Goal: Task Accomplishment & Management: Complete application form

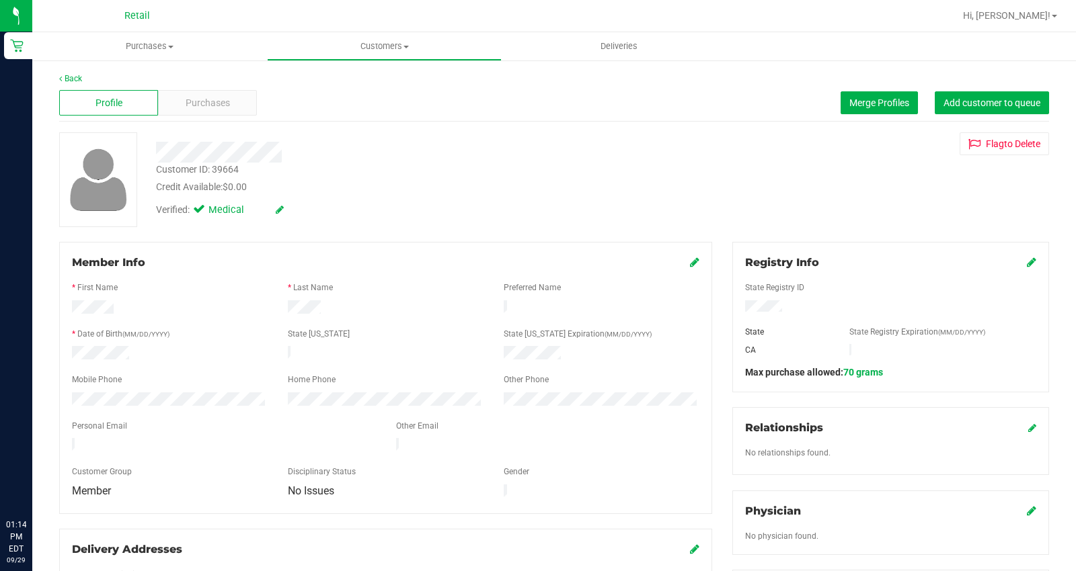
click at [1027, 265] on icon at bounding box center [1031, 262] width 9 height 11
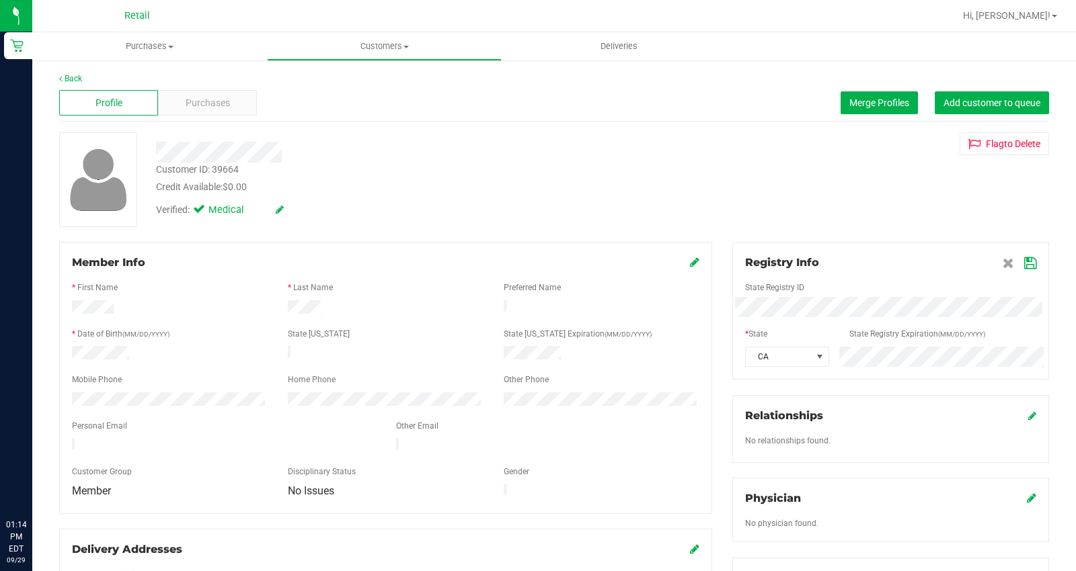
click at [800, 353] on div "CA" at bounding box center [890, 357] width 311 height 20
click at [1024, 264] on icon at bounding box center [1030, 263] width 12 height 11
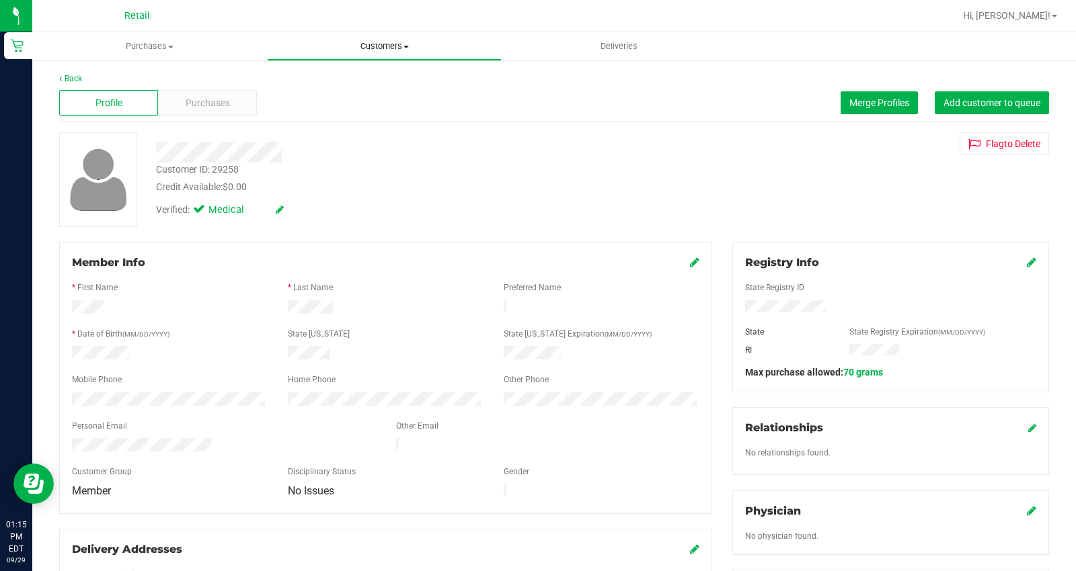
click at [391, 44] on span "Customers" at bounding box center [384, 46] width 233 height 12
click at [346, 78] on span "All customers" at bounding box center [315, 80] width 97 height 11
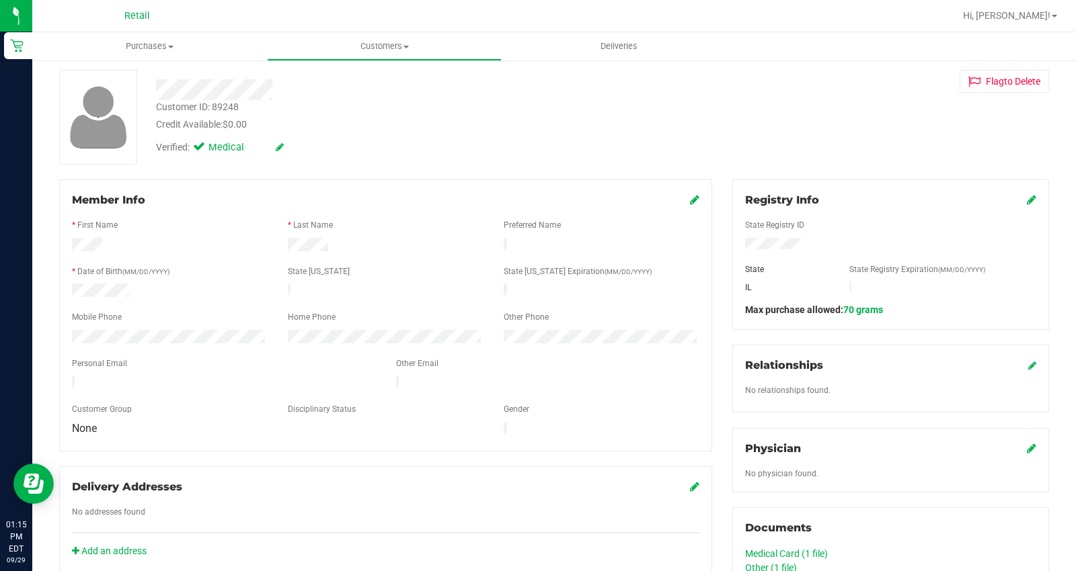
scroll to position [149, 0]
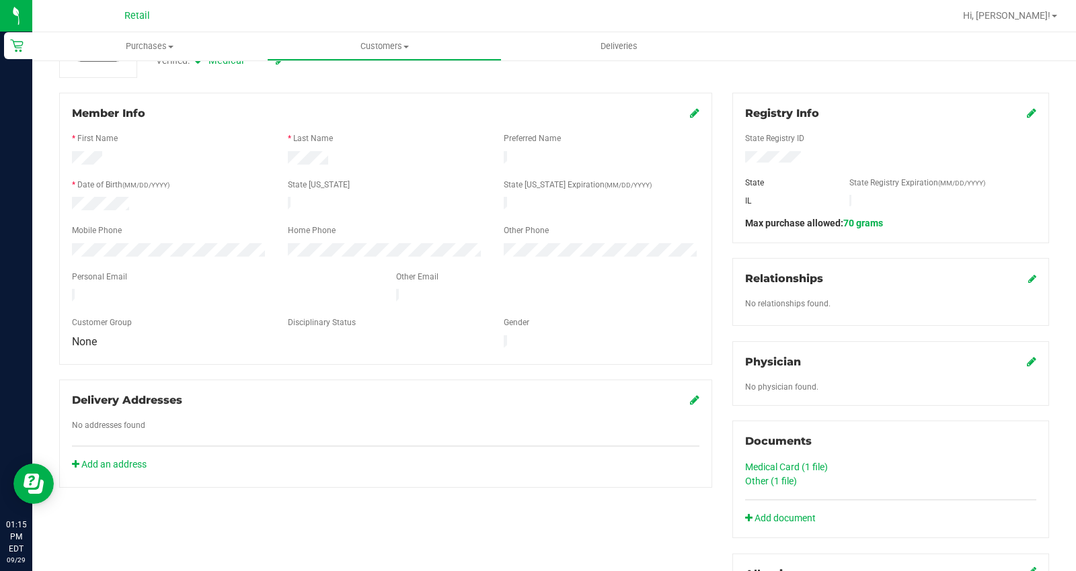
click at [751, 484] on link "Other (1 file)" at bounding box center [771, 481] width 52 height 11
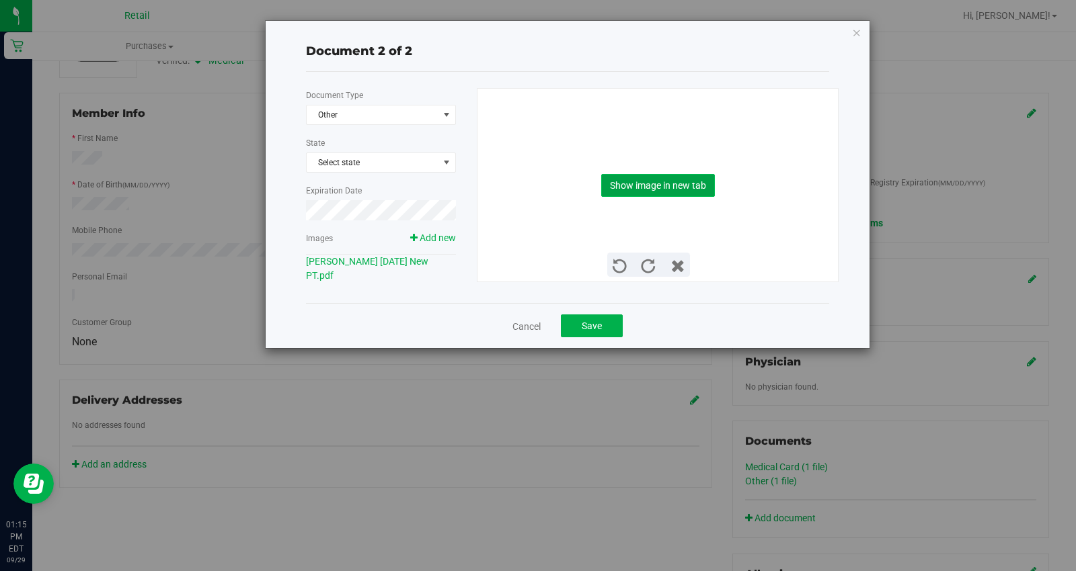
click at [655, 195] on button "Show image in new tab" at bounding box center [658, 185] width 114 height 23
click at [524, 328] on link "Cancel" at bounding box center [526, 326] width 28 height 13
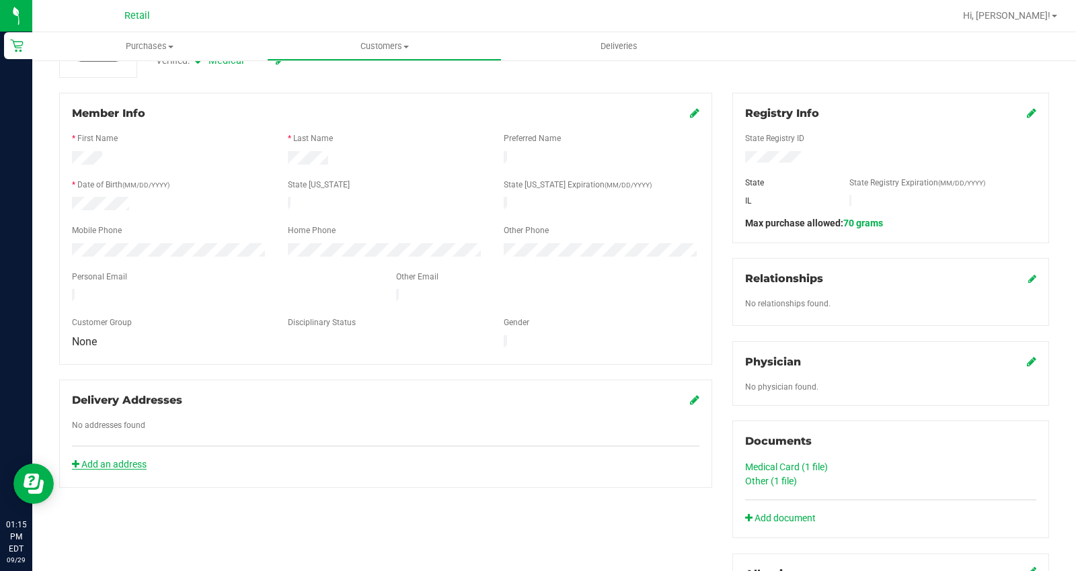
click at [134, 459] on link "Add an address" at bounding box center [109, 464] width 75 height 11
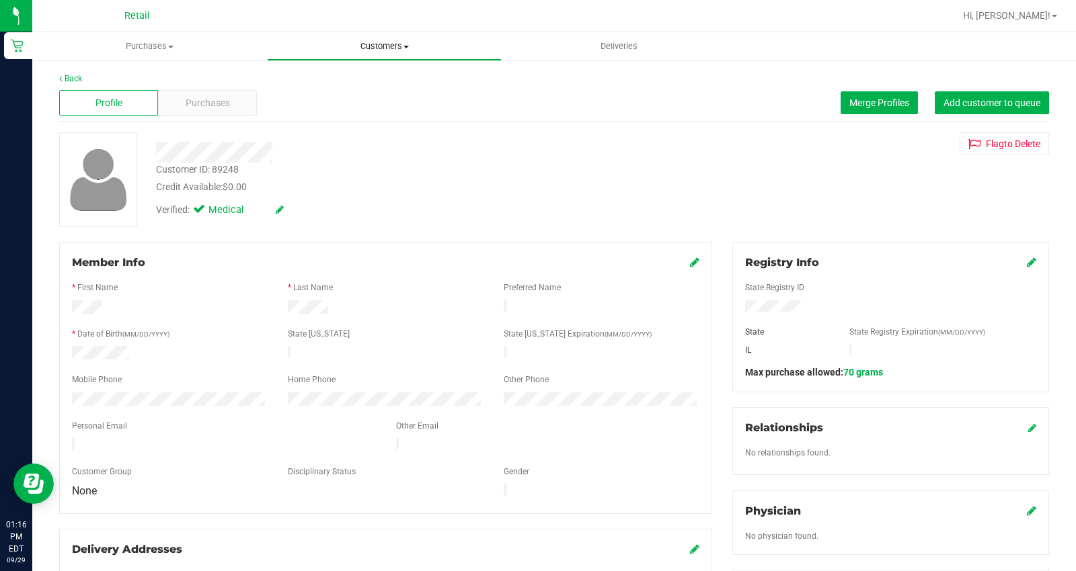
click at [378, 49] on span "Customers" at bounding box center [384, 46] width 233 height 12
click at [364, 73] on li "All customers" at bounding box center [384, 81] width 235 height 16
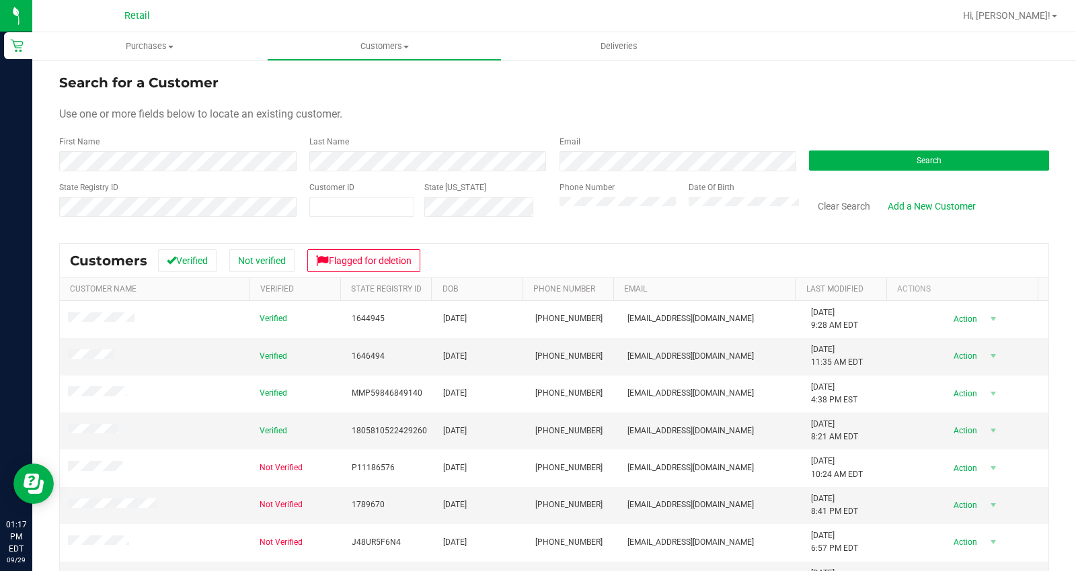
click at [266, 171] on form "Search for a Customer Use one or more fields below to locate an existing custom…" at bounding box center [554, 151] width 990 height 157
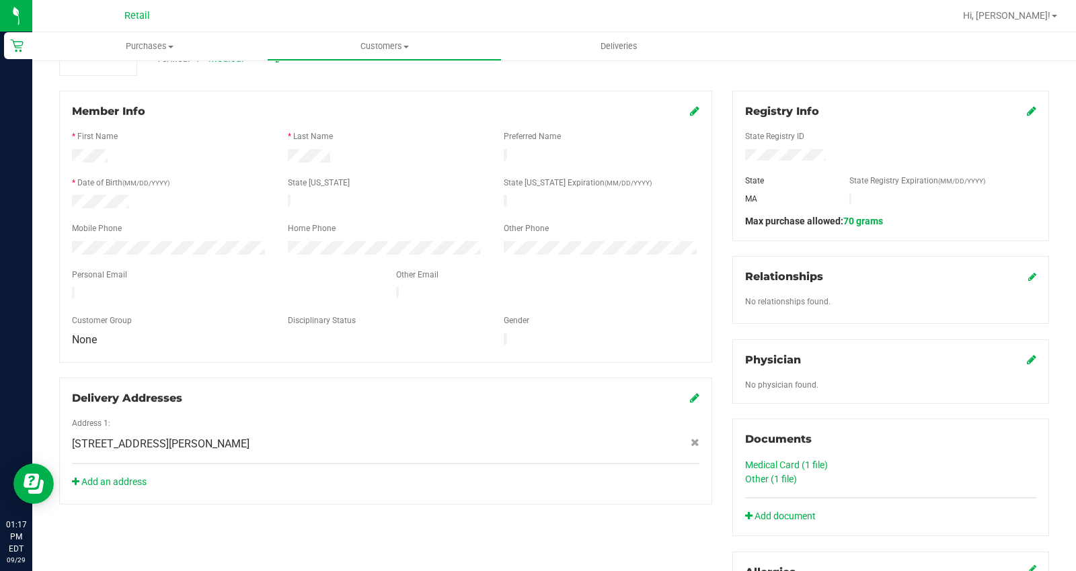
scroll to position [149, 0]
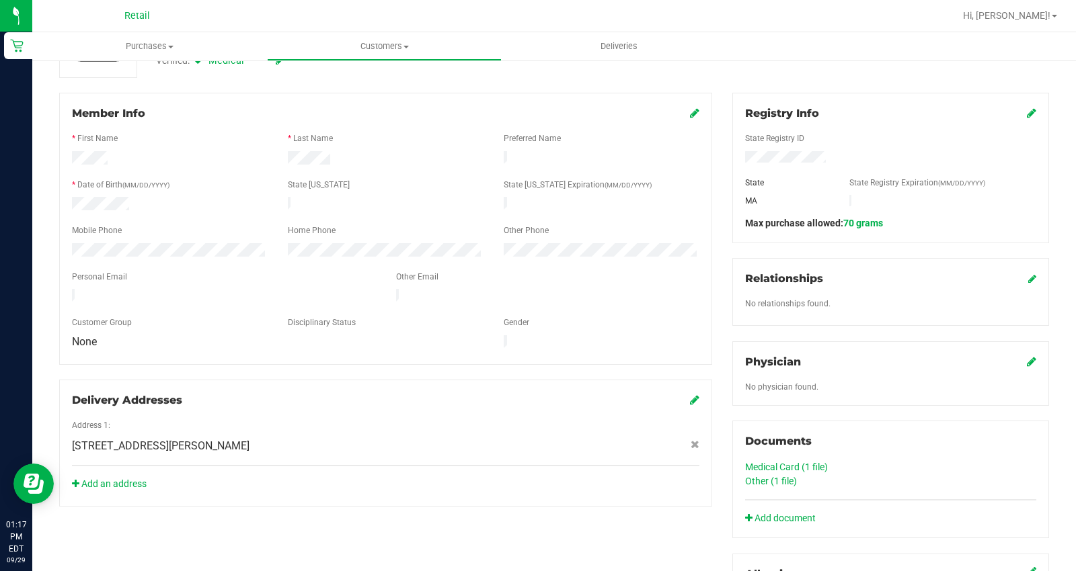
click at [1027, 112] on icon at bounding box center [1031, 113] width 9 height 11
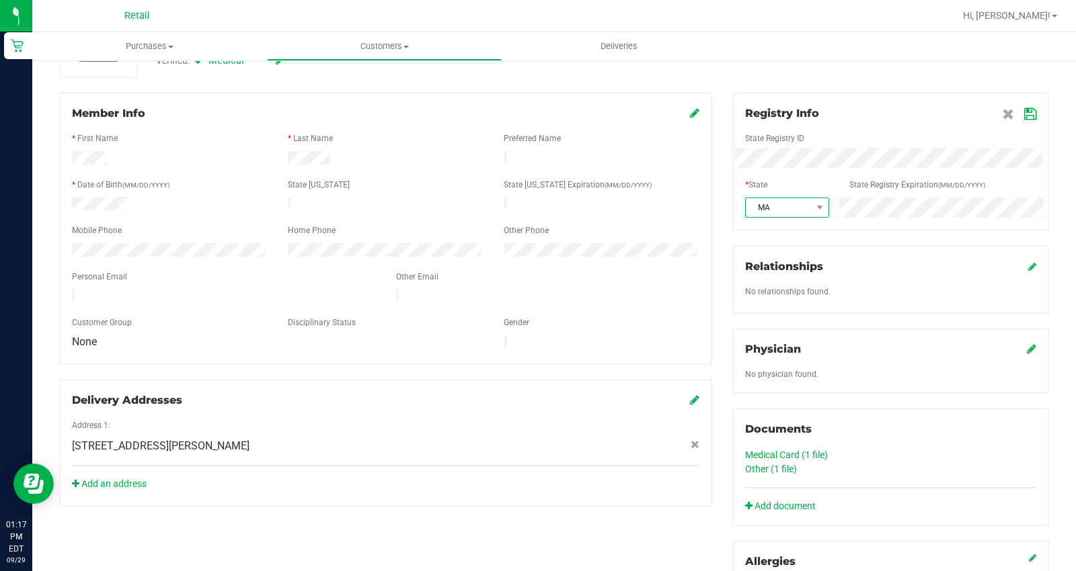
click at [793, 205] on span "MA" at bounding box center [778, 207] width 65 height 19
click at [1024, 114] on icon at bounding box center [1030, 114] width 12 height 11
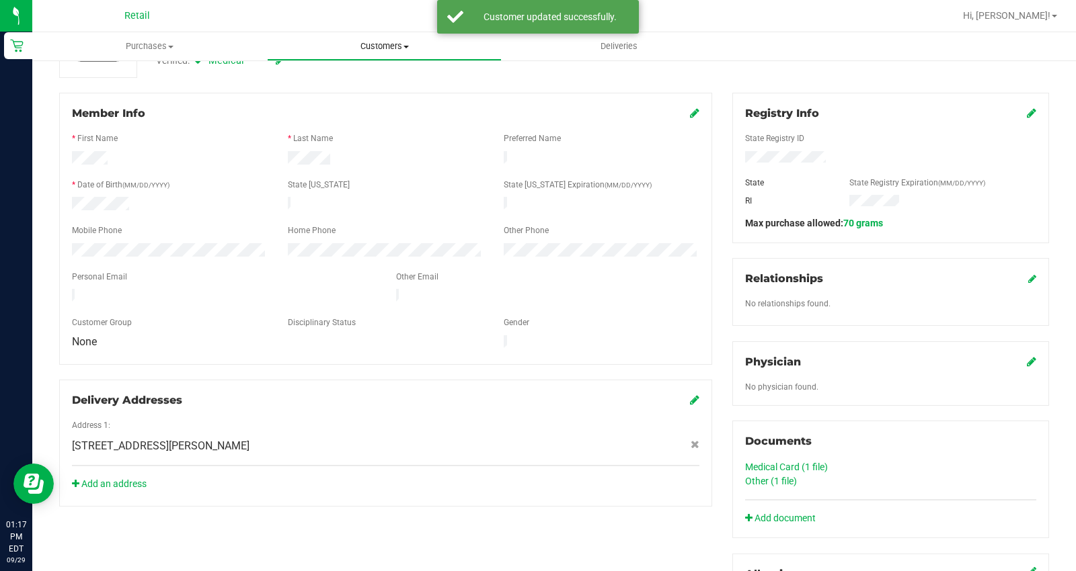
click at [352, 48] on span "Customers" at bounding box center [384, 46] width 233 height 12
click at [350, 77] on span "All customers" at bounding box center [315, 80] width 97 height 11
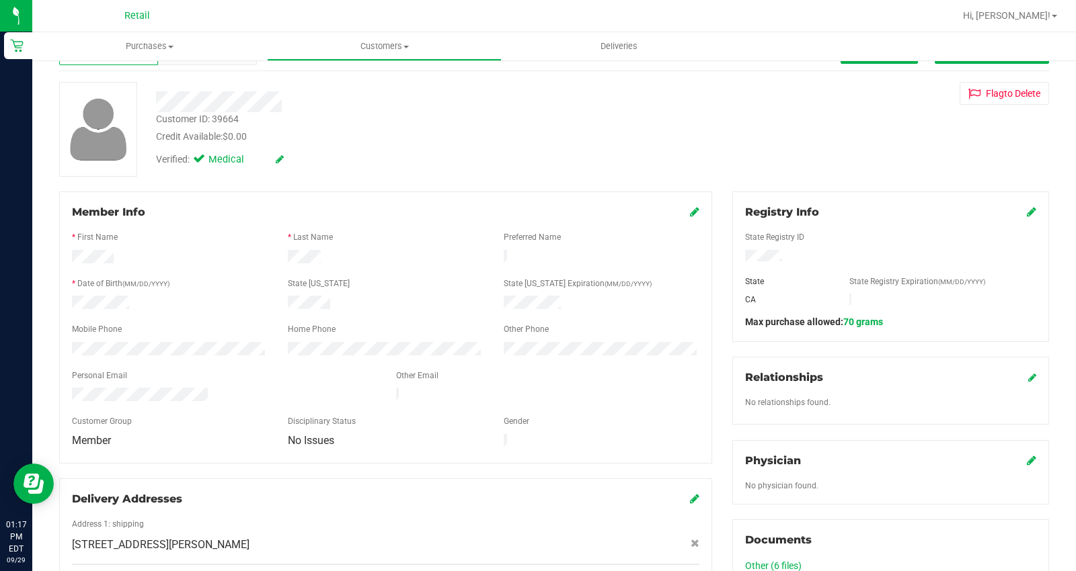
scroll to position [75, 0]
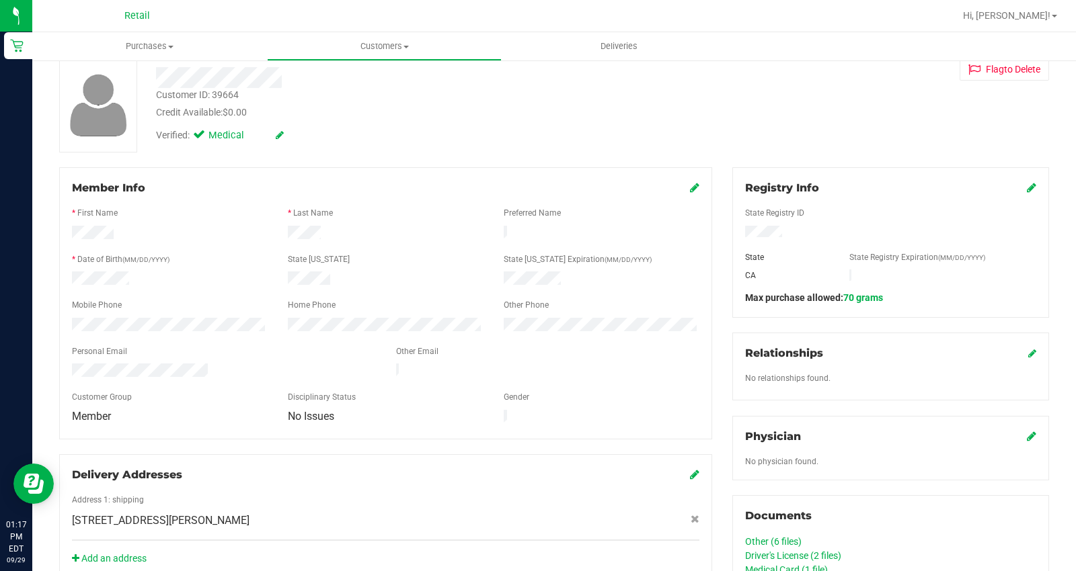
click at [690, 186] on icon at bounding box center [694, 187] width 9 height 11
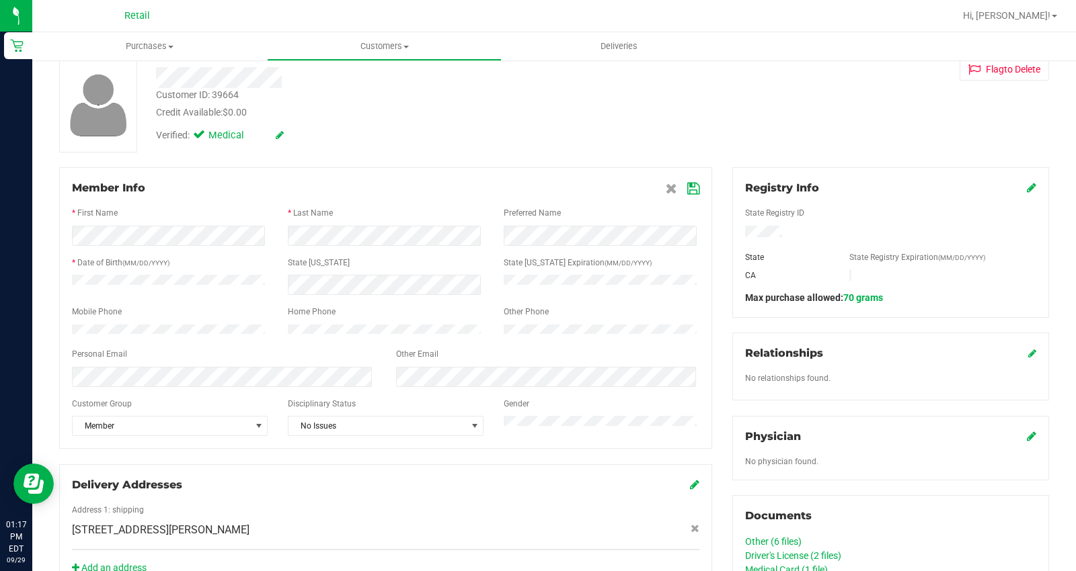
click at [161, 417] on div at bounding box center [385, 414] width 627 height 3
click at [160, 427] on span "Member" at bounding box center [161, 426] width 177 height 19
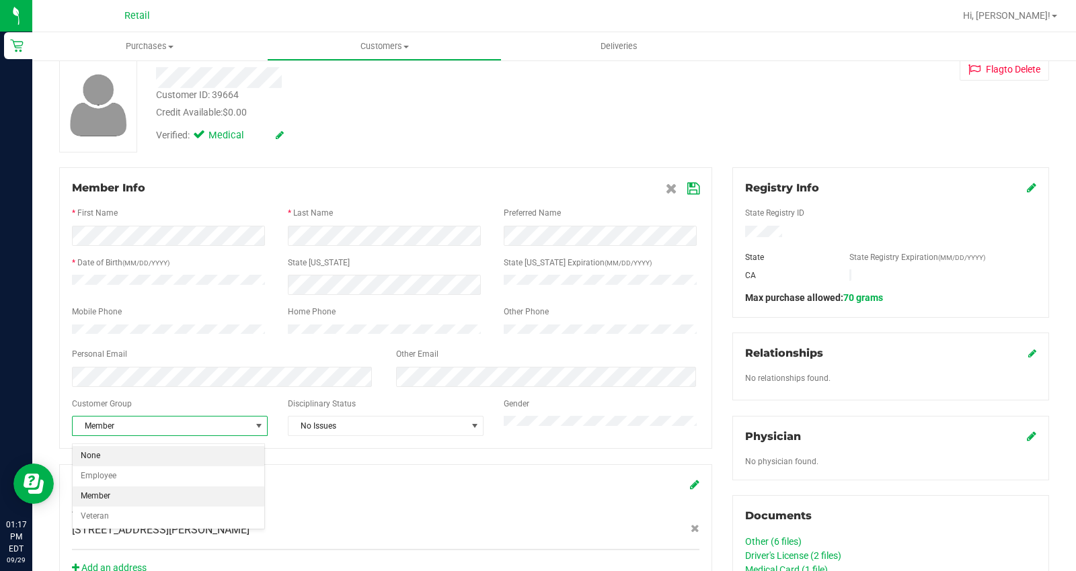
click at [169, 453] on li "None" at bounding box center [169, 456] width 192 height 20
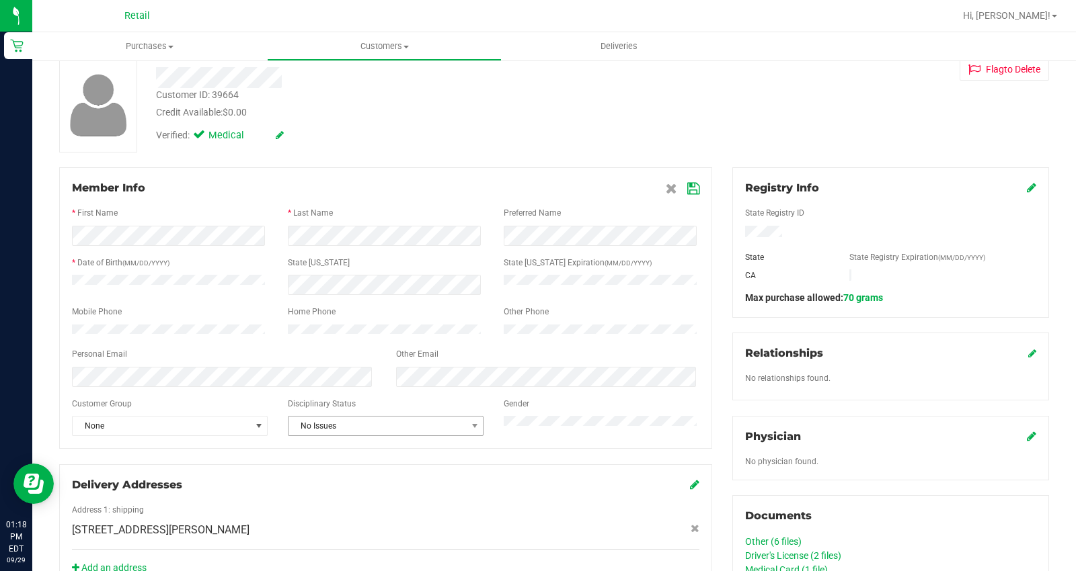
click at [374, 436] on span "No Issues" at bounding box center [376, 426] width 177 height 19
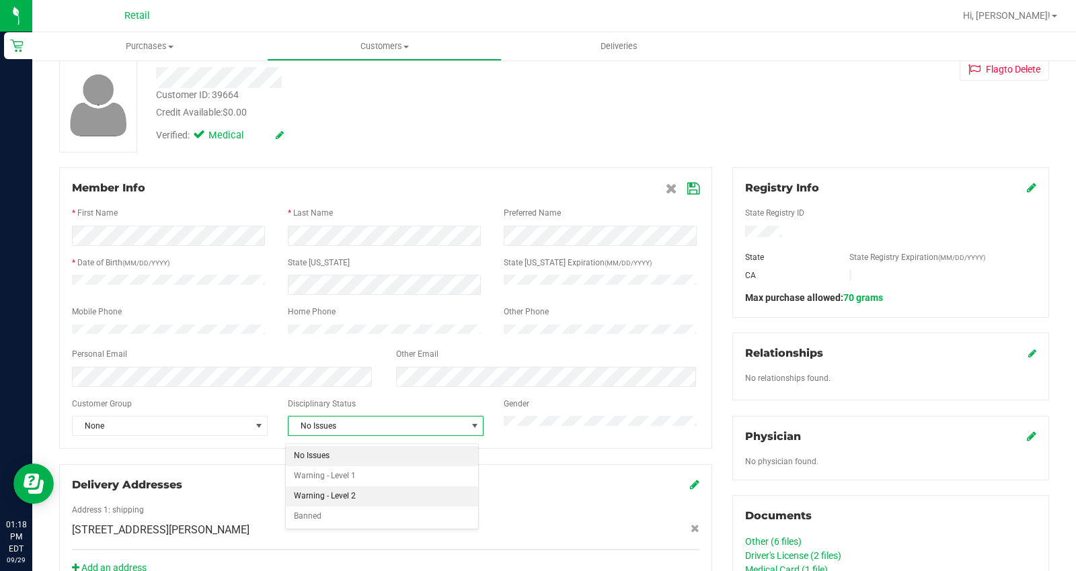
click at [371, 486] on ul "No Issues Warning - Level 1 Warning - Level 2 Banned" at bounding box center [382, 486] width 192 height 80
click at [689, 180] on span at bounding box center [683, 188] width 34 height 16
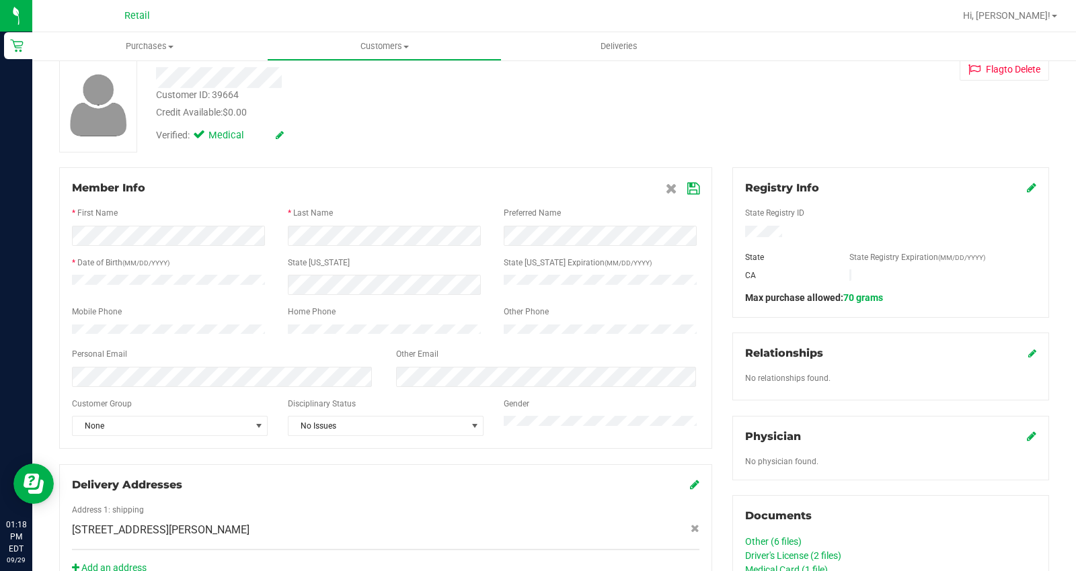
click at [687, 192] on icon at bounding box center [693, 189] width 12 height 11
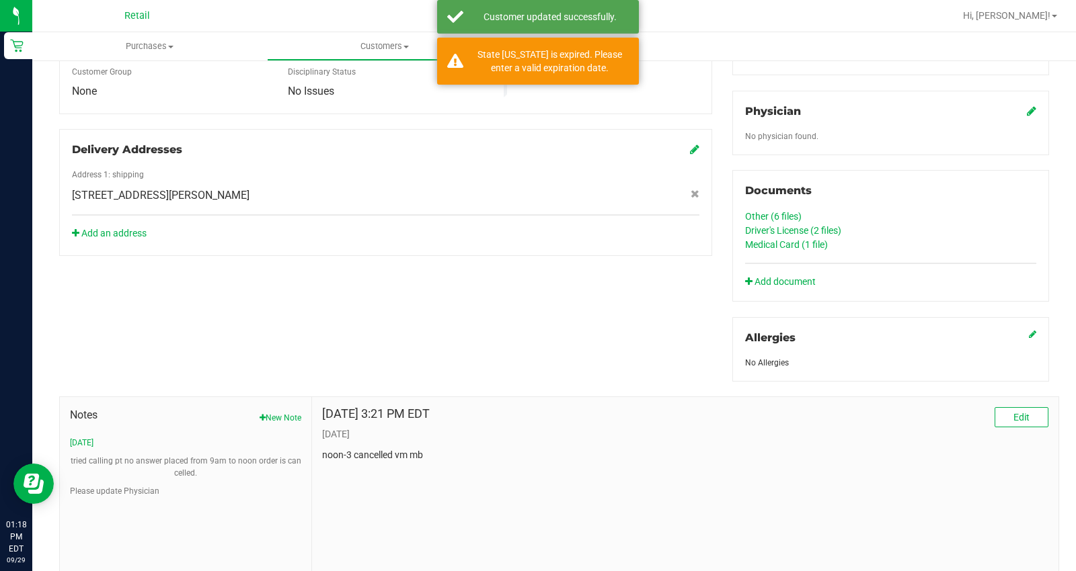
scroll to position [450, 0]
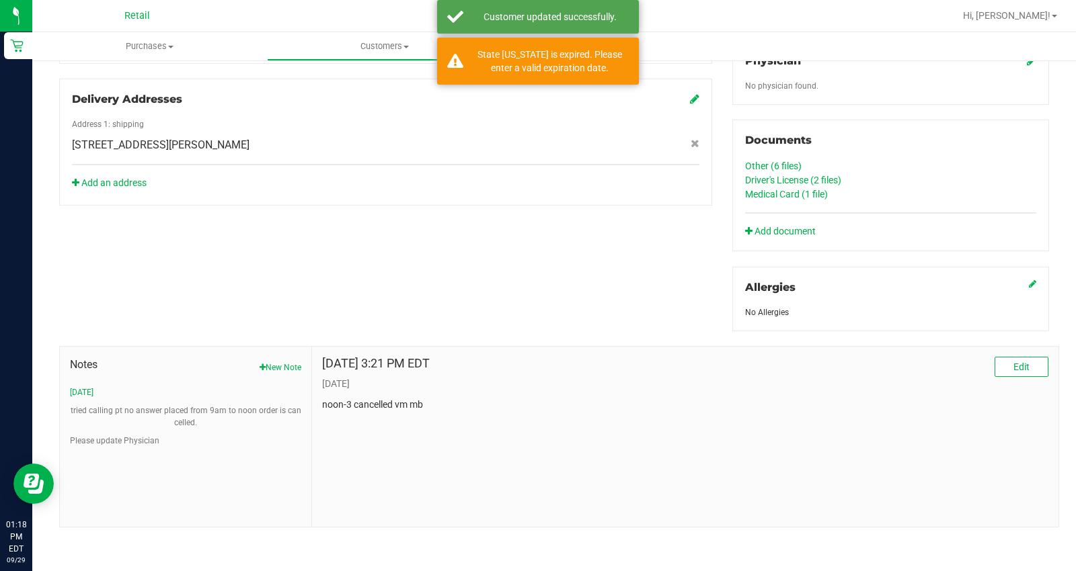
click at [280, 358] on span "Notes" at bounding box center [185, 365] width 231 height 16
click at [280, 362] on div "Notes New Note 7/3/24 tried calling pt no answer placed from 9am to noon order …" at bounding box center [185, 402] width 231 height 90
click at [271, 360] on span "Notes" at bounding box center [185, 365] width 231 height 16
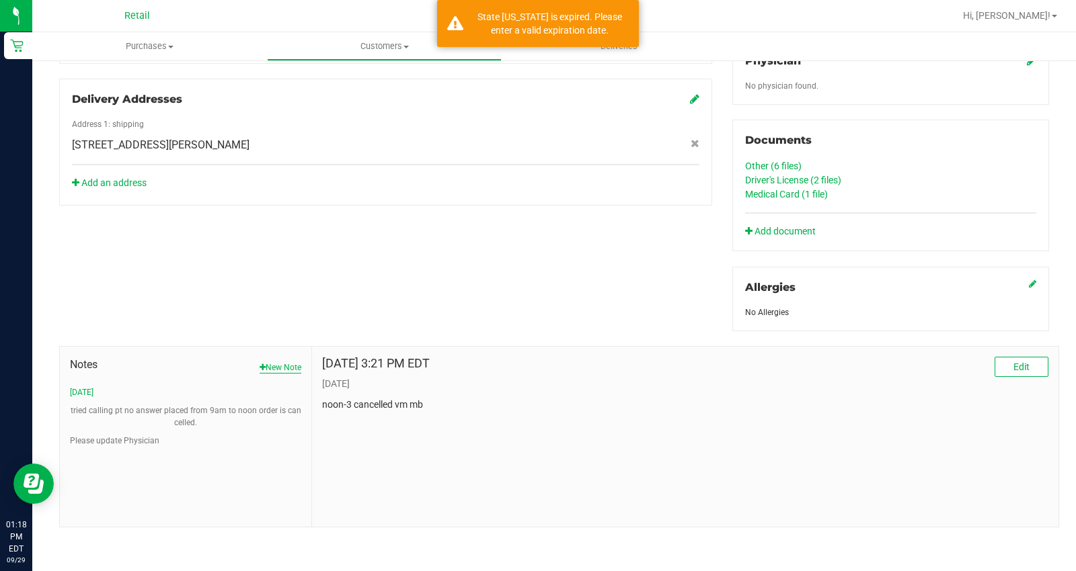
click at [276, 368] on button "New Note" at bounding box center [280, 368] width 42 height 12
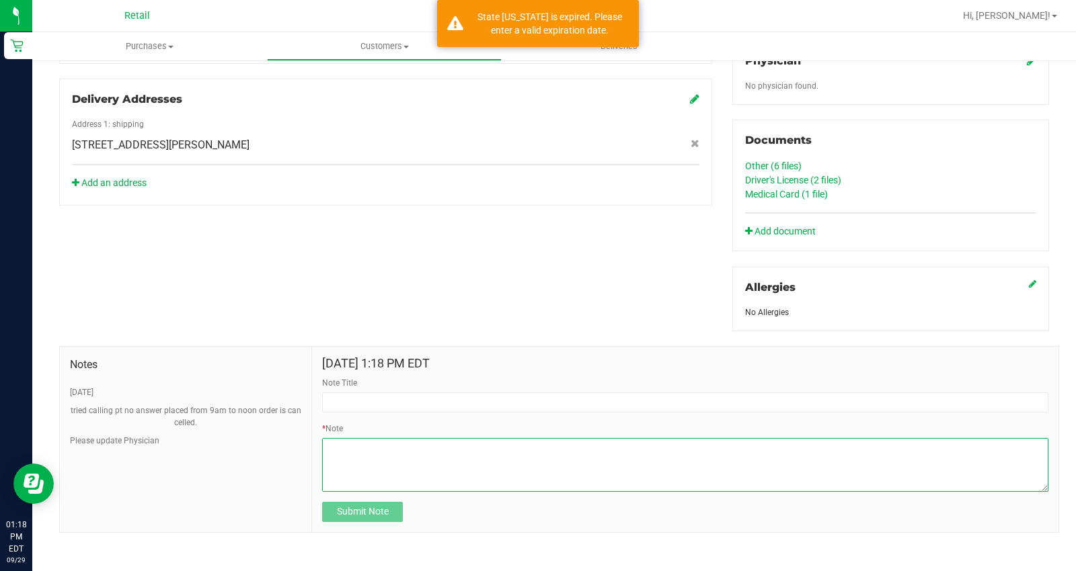
click at [485, 478] on textarea "* Note" at bounding box center [685, 465] width 726 height 54
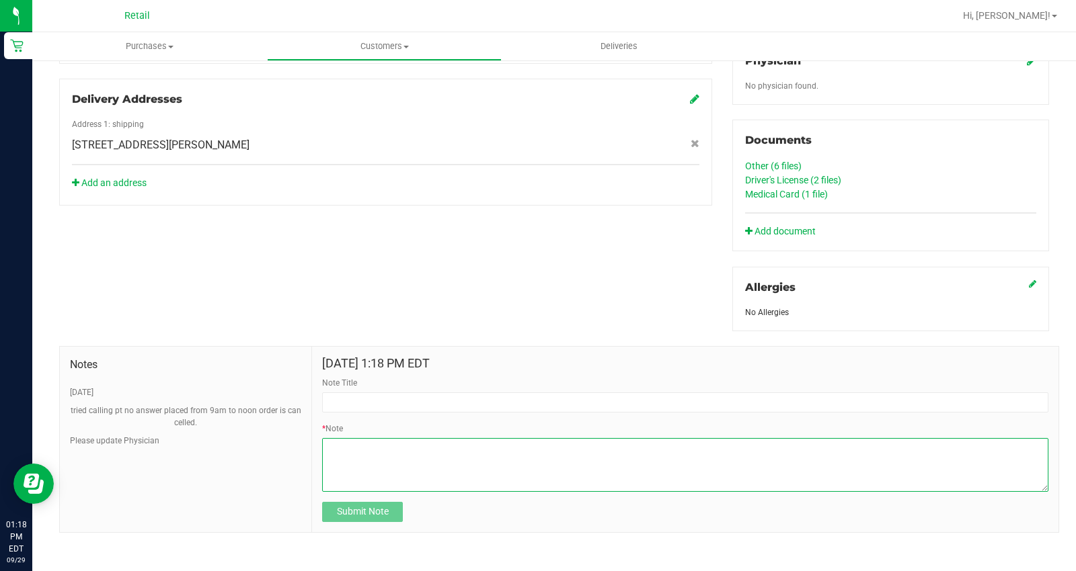
paste textarea "turned off discount 09.29.2025. per derryl ONLY rhode isalnd patients receive m…"
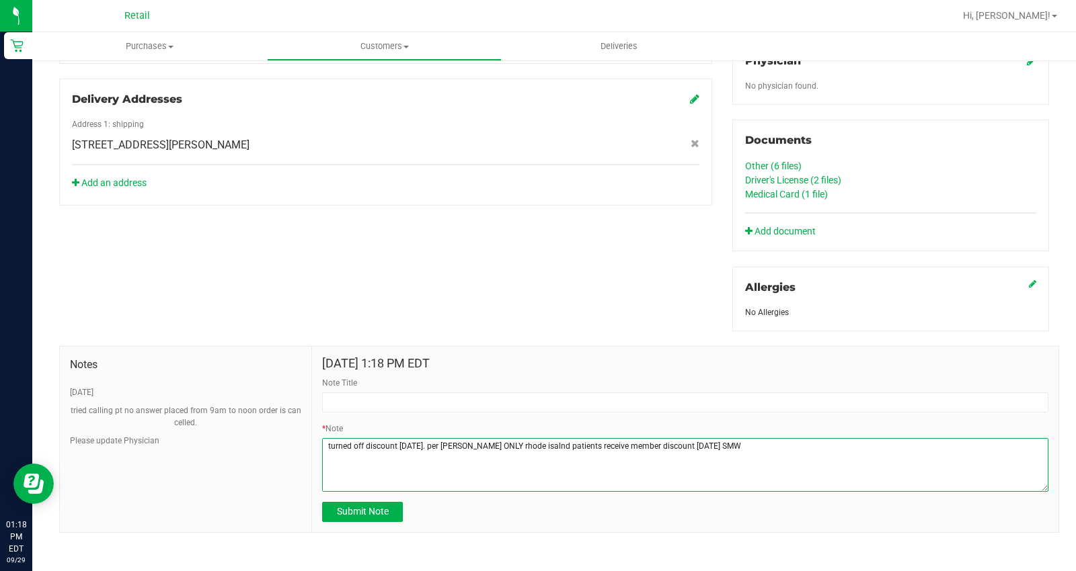
type textarea "turned off discount 09.29.2025. per derryl ONLY rhode isalnd patients receive m…"
click at [450, 391] on div "Note Title" at bounding box center [685, 395] width 726 height 36
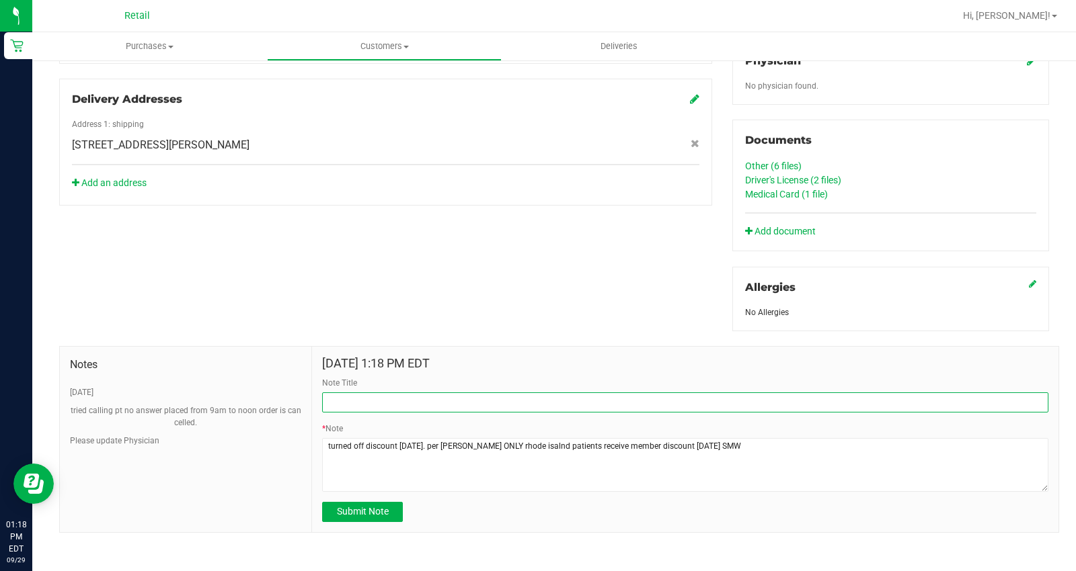
click at [448, 394] on input "Note Title" at bounding box center [685, 403] width 726 height 20
type input "DISCOUNT"
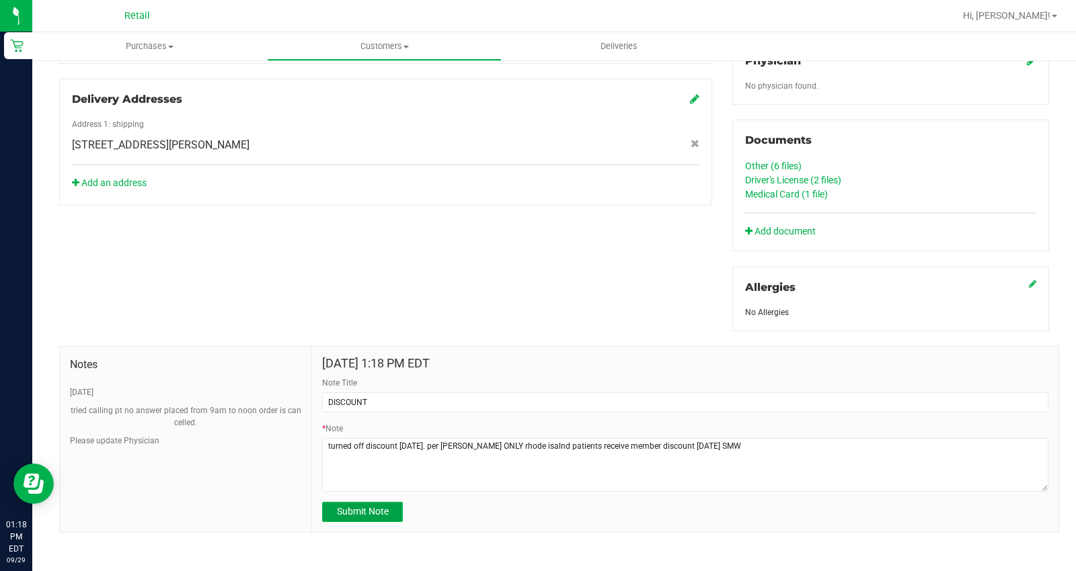
click at [368, 511] on span "Submit Note" at bounding box center [363, 511] width 52 height 11
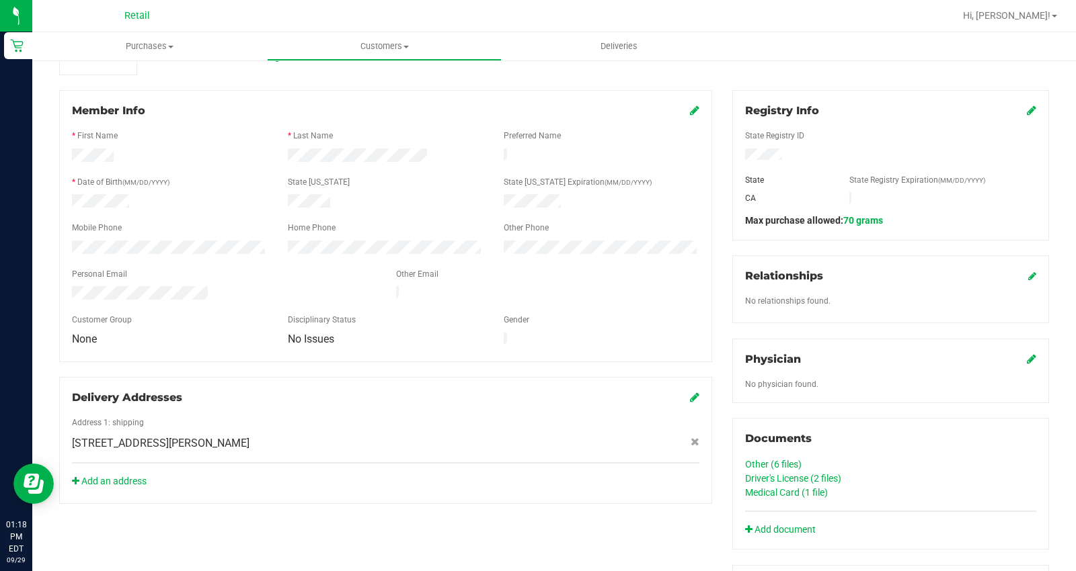
scroll to position [151, 0]
click at [382, 41] on span "Customers" at bounding box center [384, 46] width 233 height 12
click at [355, 77] on span "All customers" at bounding box center [315, 80] width 97 height 11
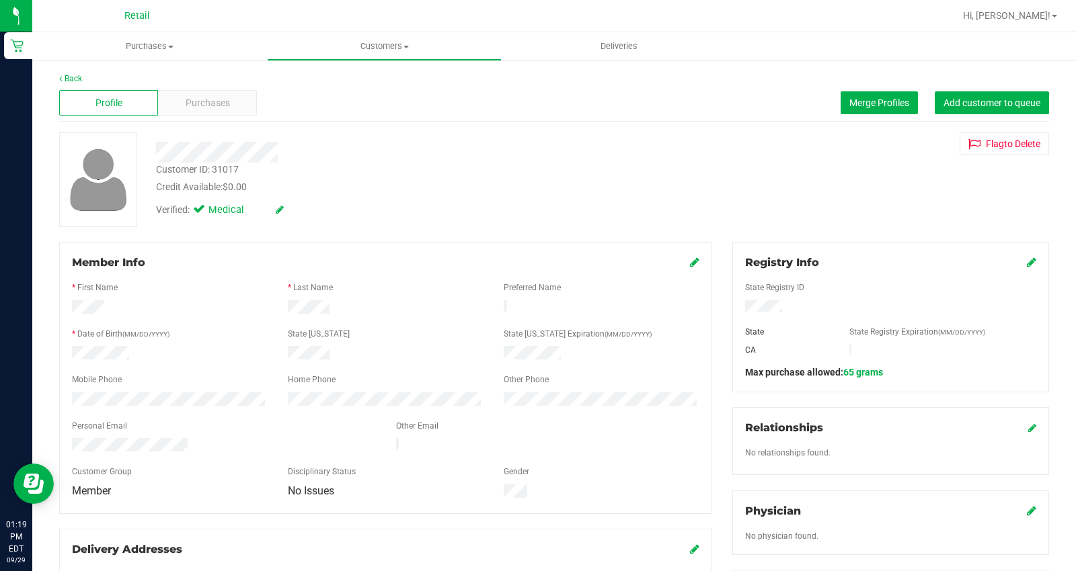
click at [690, 264] on icon at bounding box center [694, 262] width 9 height 11
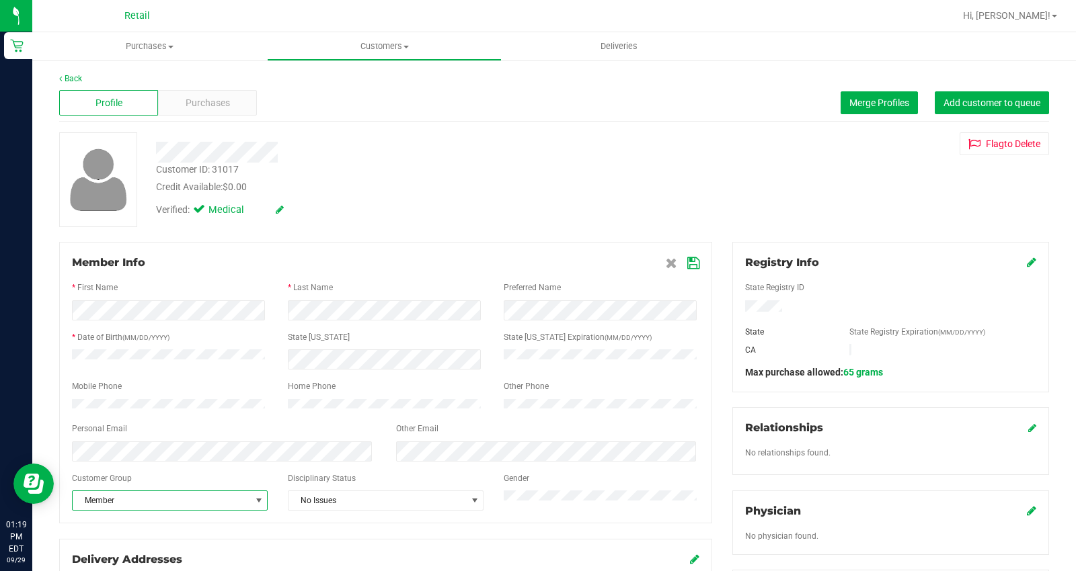
click at [219, 510] on span "Member" at bounding box center [161, 500] width 177 height 19
click at [197, 422] on li "None" at bounding box center [169, 425] width 192 height 20
click at [376, 506] on span "No Issues" at bounding box center [376, 500] width 177 height 19
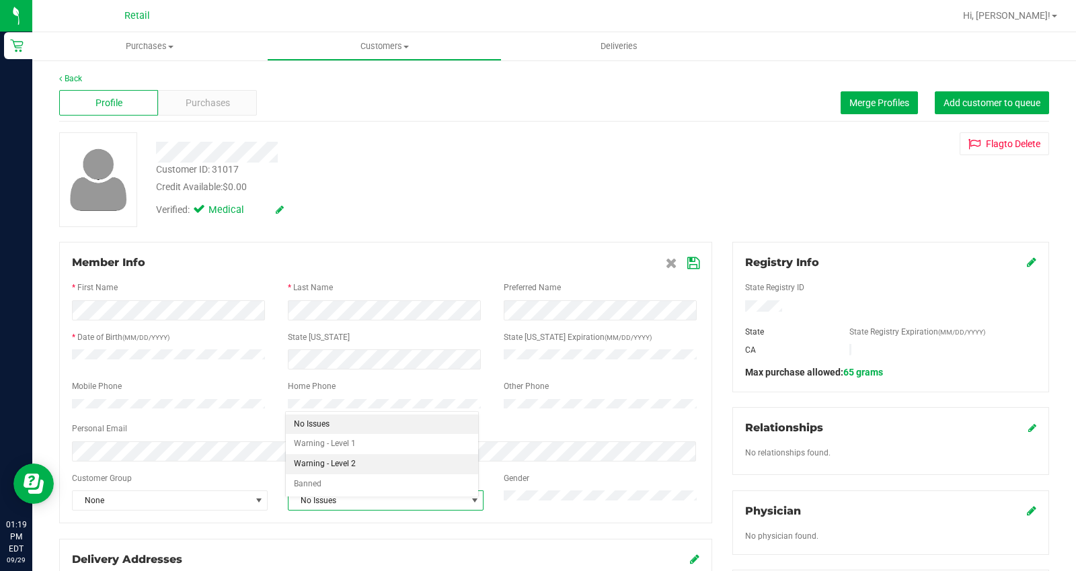
click at [380, 462] on li "Warning - Level 2" at bounding box center [382, 464] width 192 height 20
click at [691, 260] on icon at bounding box center [693, 263] width 12 height 11
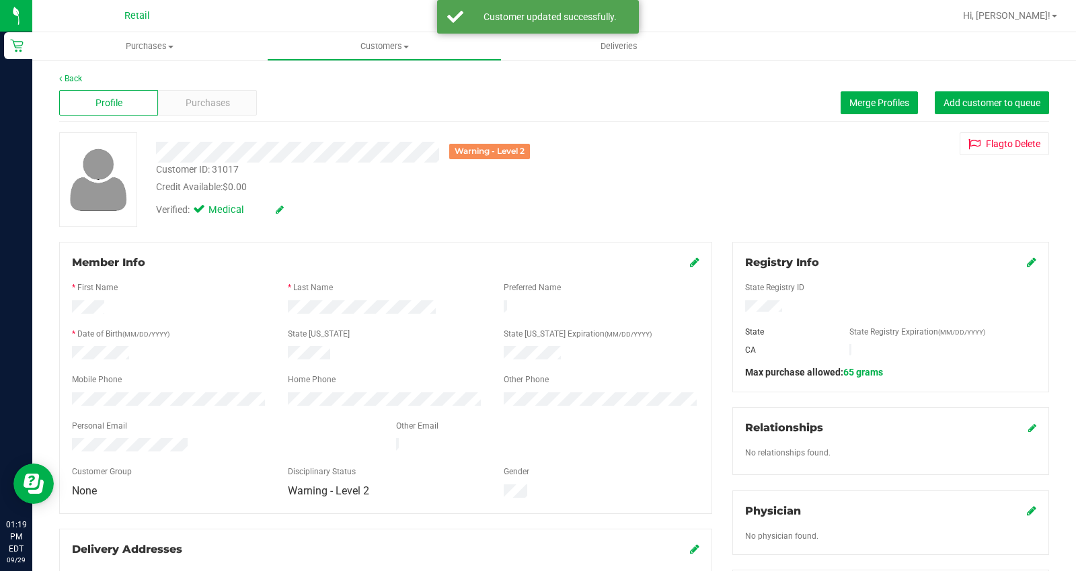
click at [1027, 257] on icon at bounding box center [1031, 262] width 9 height 11
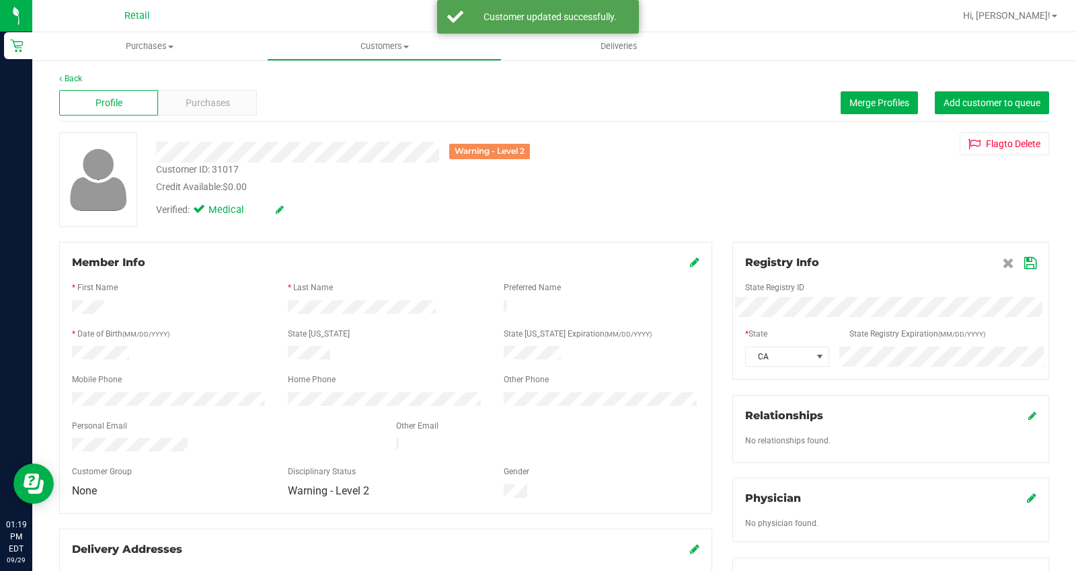
click at [787, 345] on div "State Registry ID * State State Registry Expiration (MM/DD/YYYY) CA" at bounding box center [890, 319] width 291 height 96
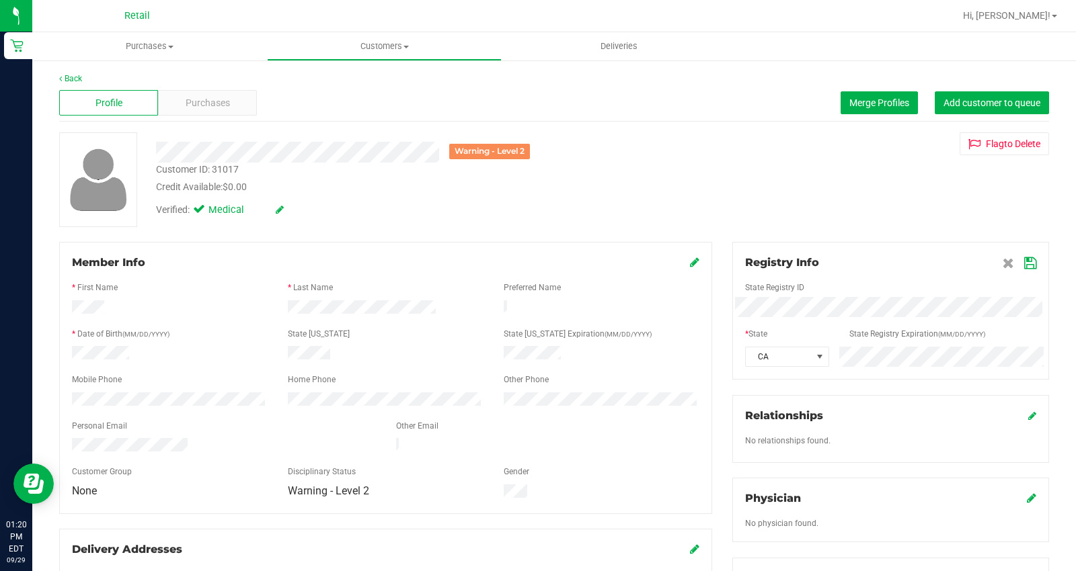
click at [1024, 265] on icon at bounding box center [1030, 263] width 12 height 11
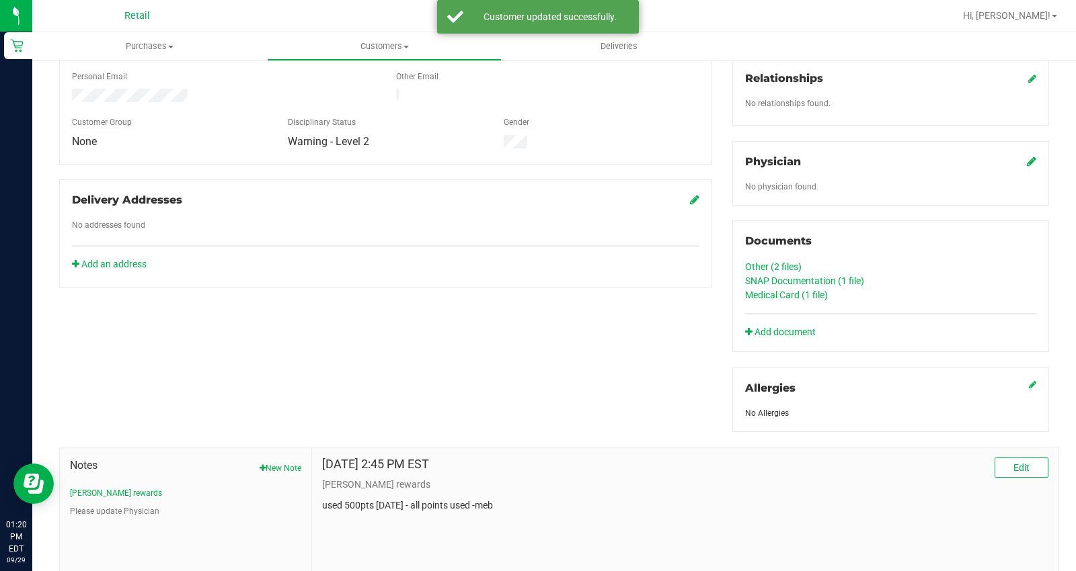
scroll to position [448, 0]
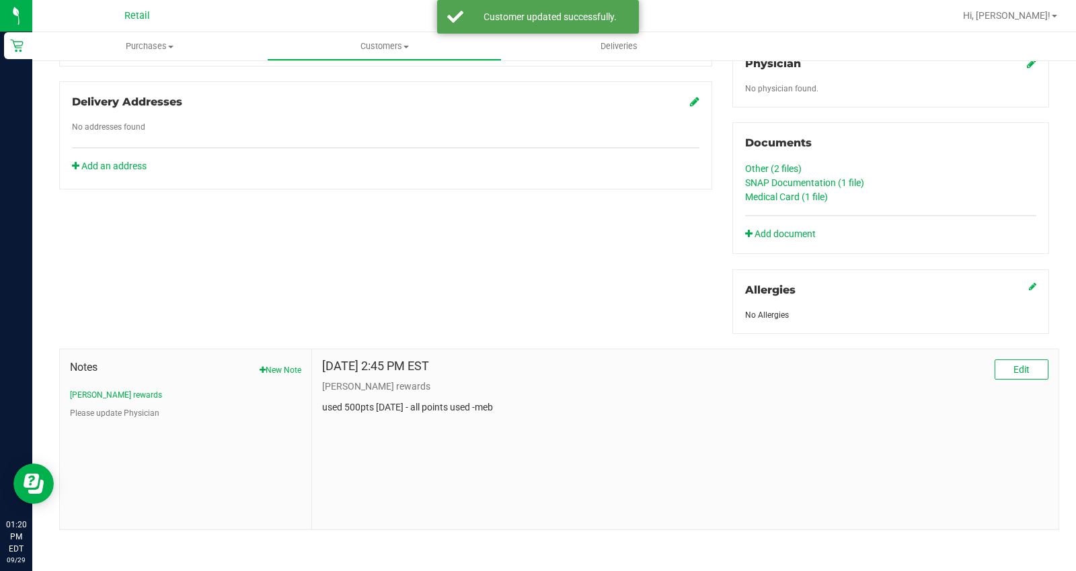
click at [261, 362] on span "Notes" at bounding box center [185, 368] width 231 height 16
click at [296, 371] on button "New Note" at bounding box center [280, 370] width 42 height 12
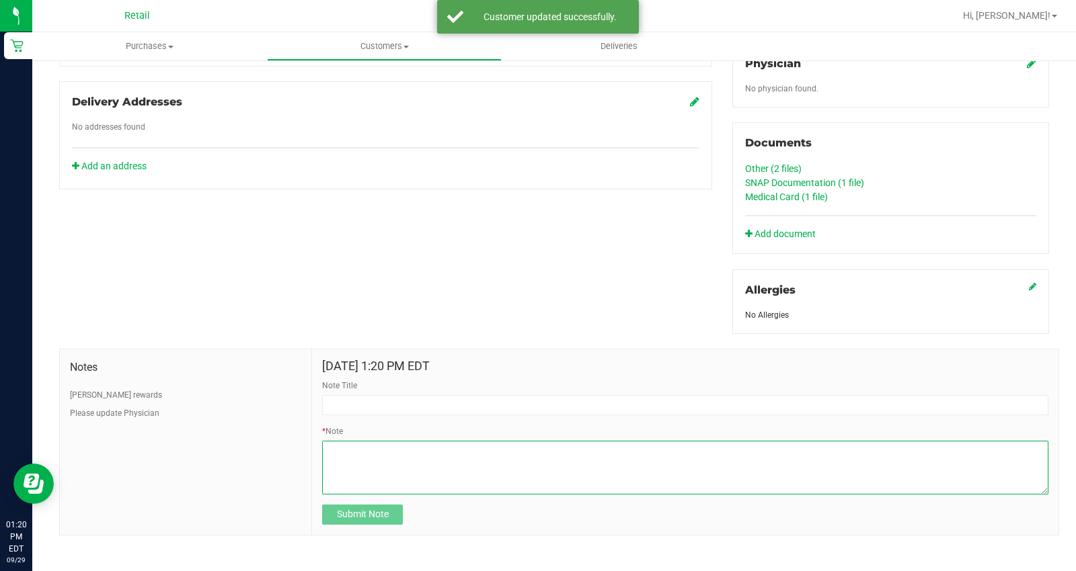
click at [407, 460] on textarea "* Note" at bounding box center [685, 468] width 726 height 54
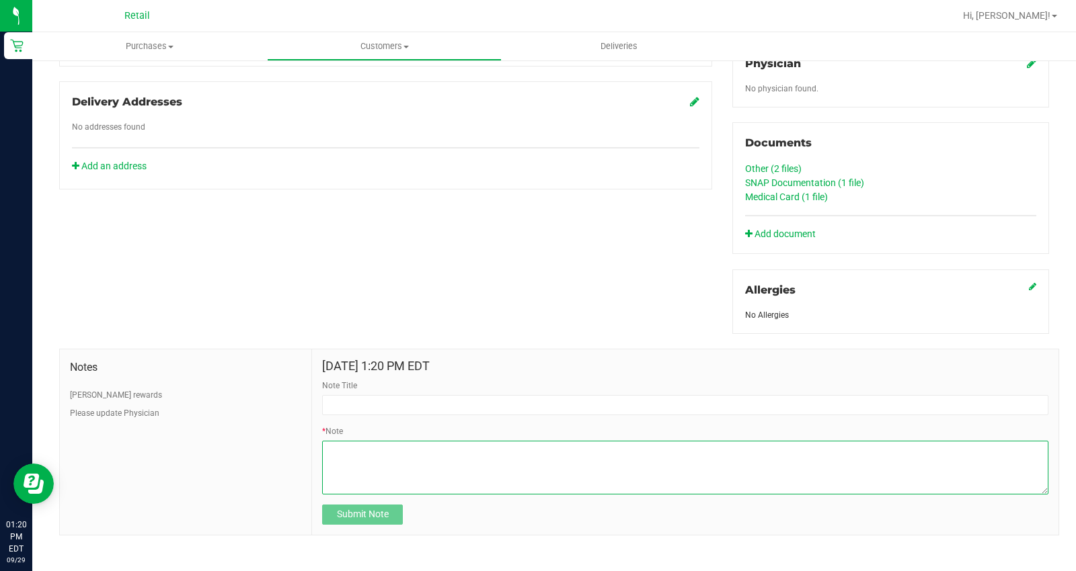
paste textarea "turned off discount 09.29.2025. per derryl ONLY rhode isalnd patients receive m…"
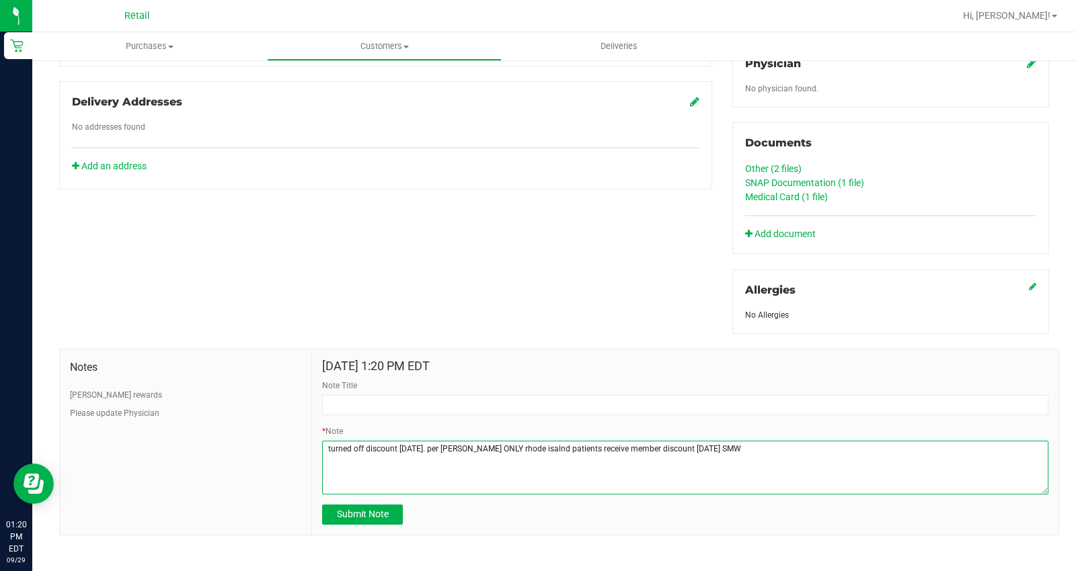
type textarea "turned off discount 09.29.2025. per derryl ONLY rhode isalnd patients receive m…"
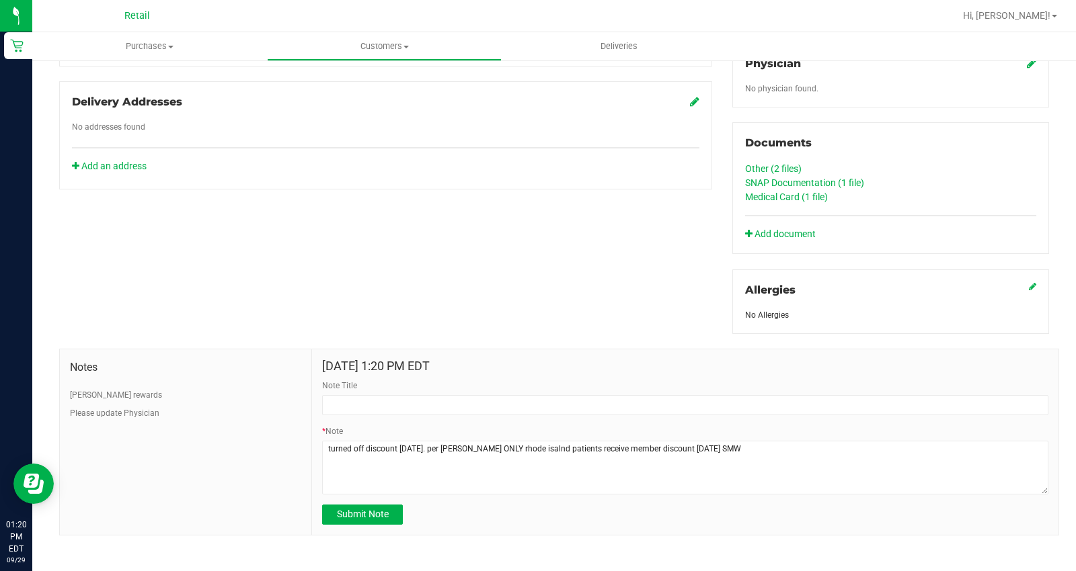
click at [384, 391] on div "Note Title" at bounding box center [685, 398] width 726 height 36
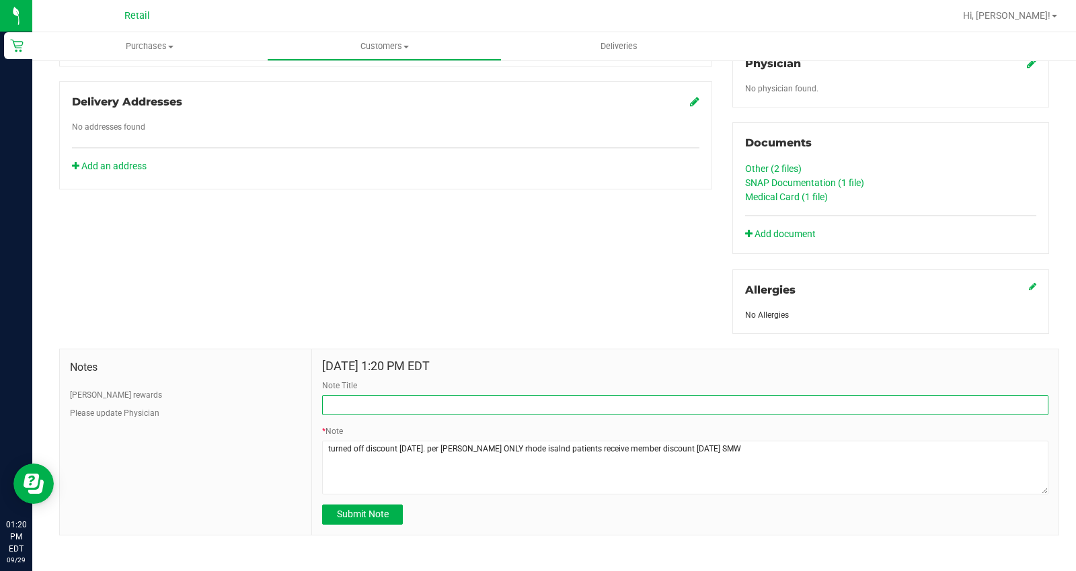
click at [383, 398] on input "Note Title" at bounding box center [685, 405] width 726 height 20
type input "DISCOUNT"
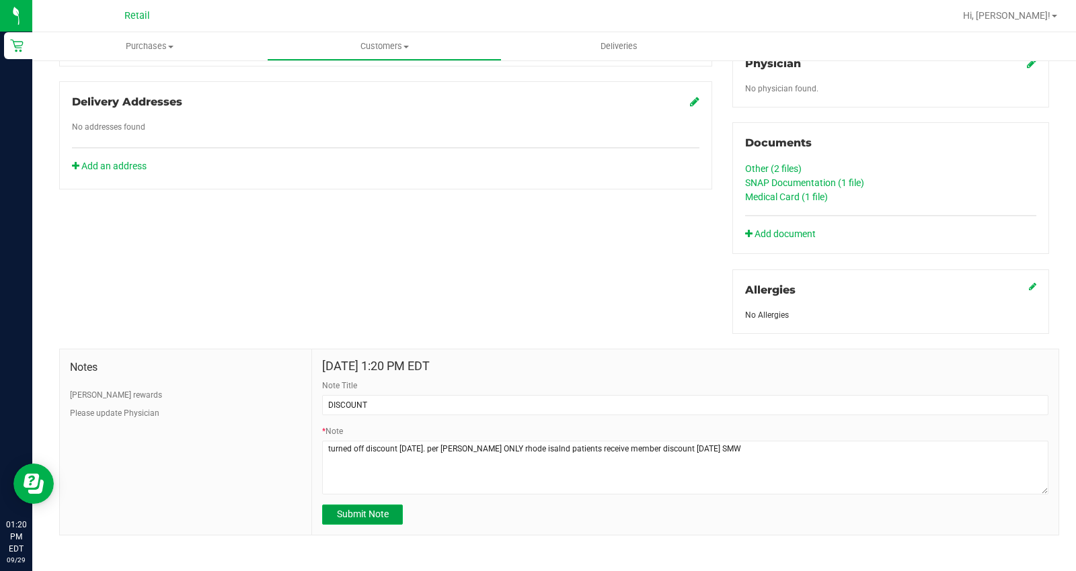
click at [348, 521] on button "Submit Note" at bounding box center [362, 515] width 81 height 20
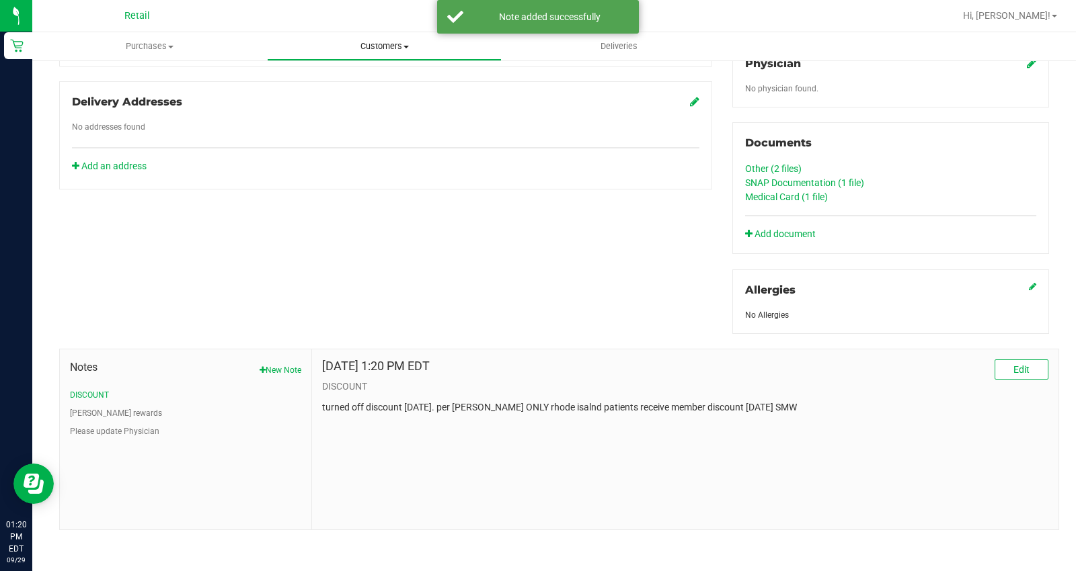
click at [363, 46] on span "Customers" at bounding box center [384, 46] width 233 height 12
click at [361, 77] on span "All customers" at bounding box center [315, 80] width 97 height 11
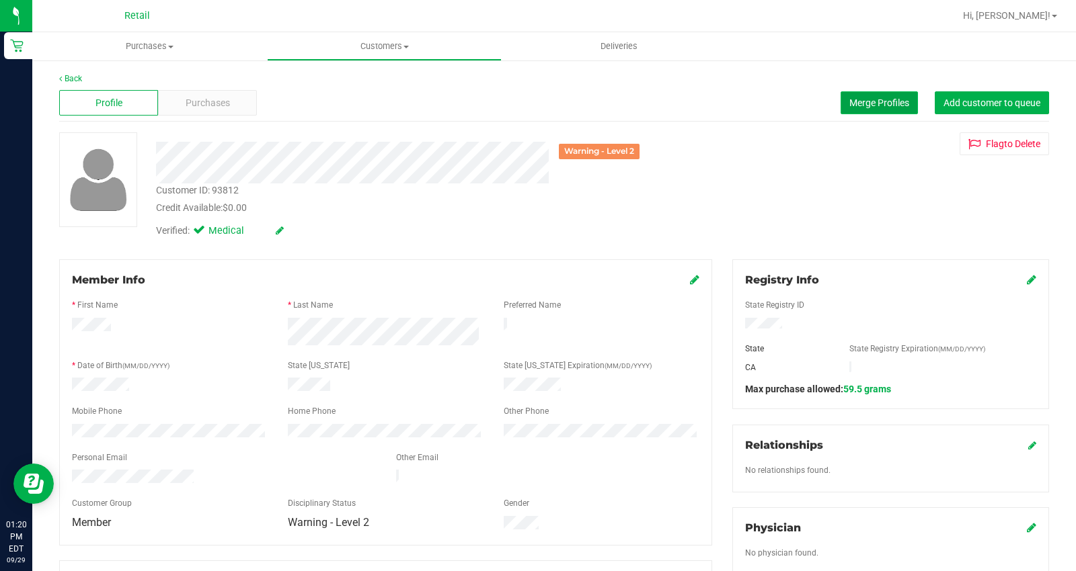
click at [875, 103] on span "Merge Profiles" at bounding box center [879, 102] width 60 height 11
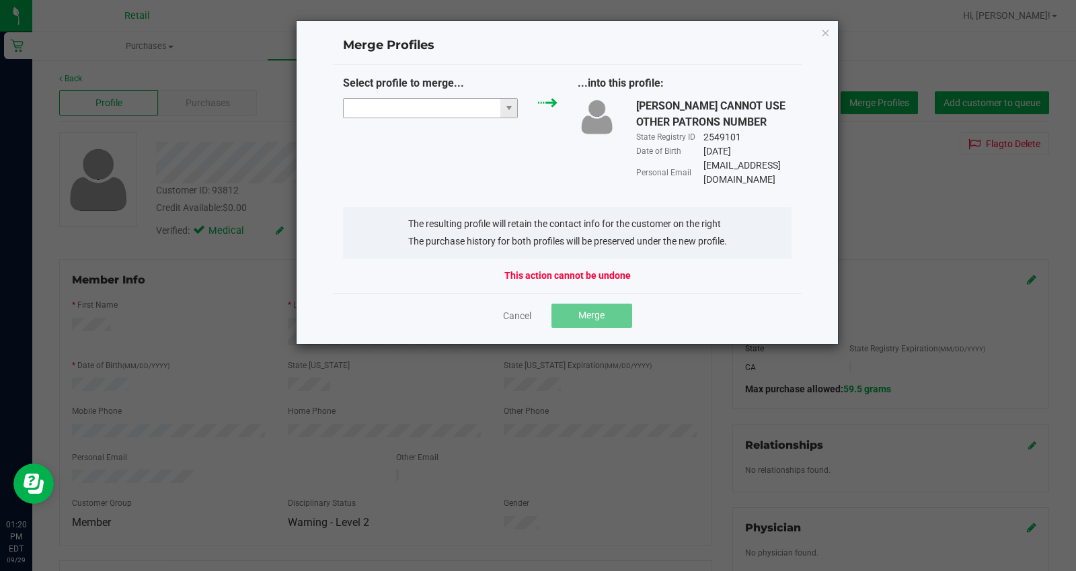
click at [440, 104] on input "NO DATA FOUND" at bounding box center [422, 108] width 157 height 19
click at [514, 309] on link "Cancel" at bounding box center [517, 315] width 28 height 13
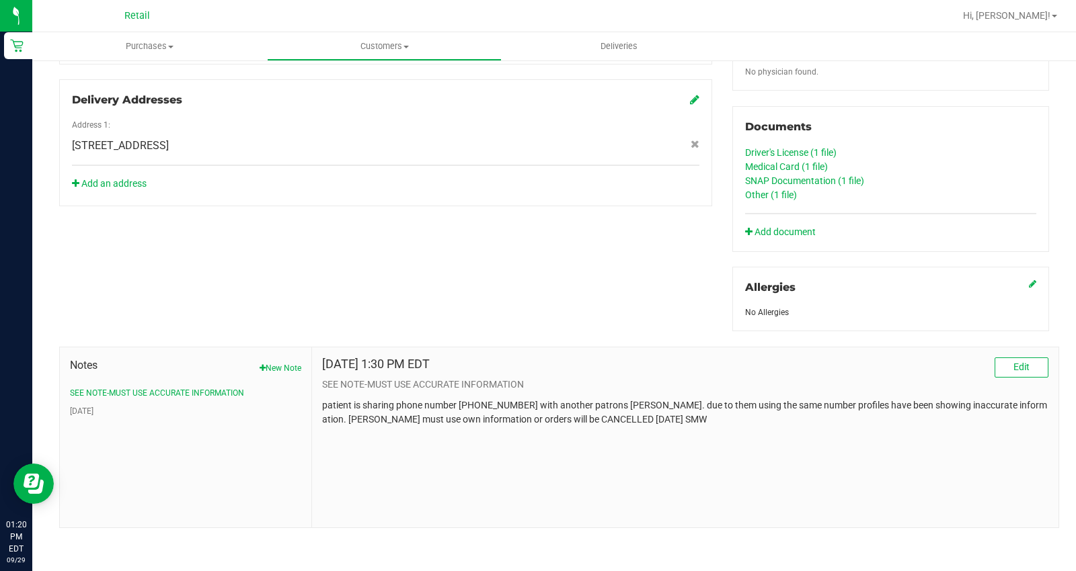
scroll to position [34, 0]
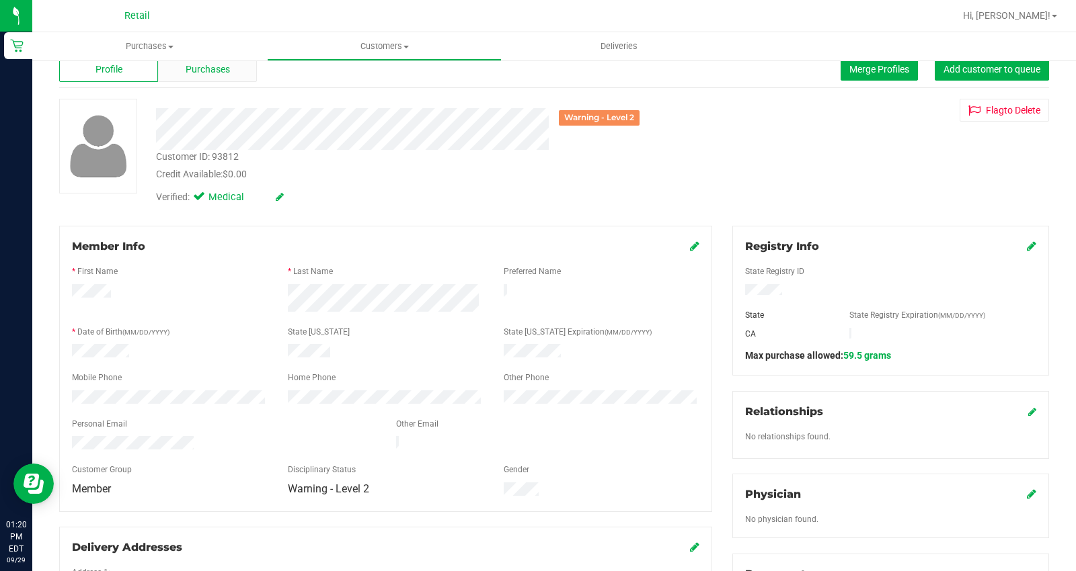
click at [217, 77] on div "Purchases" at bounding box center [207, 69] width 99 height 26
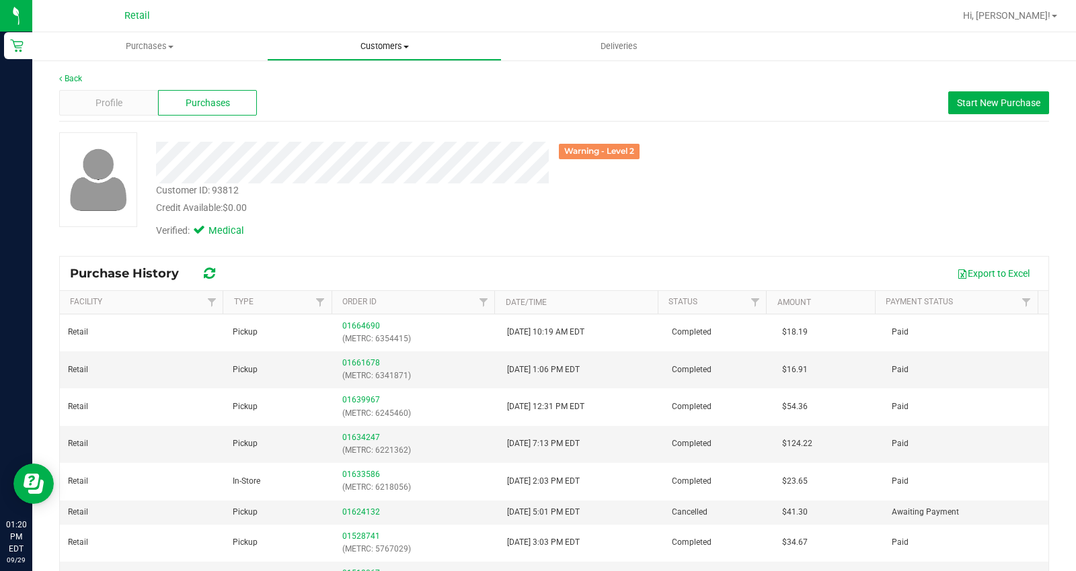
click at [372, 46] on span "Customers" at bounding box center [384, 46] width 233 height 12
click at [361, 81] on span "All customers" at bounding box center [315, 80] width 97 height 11
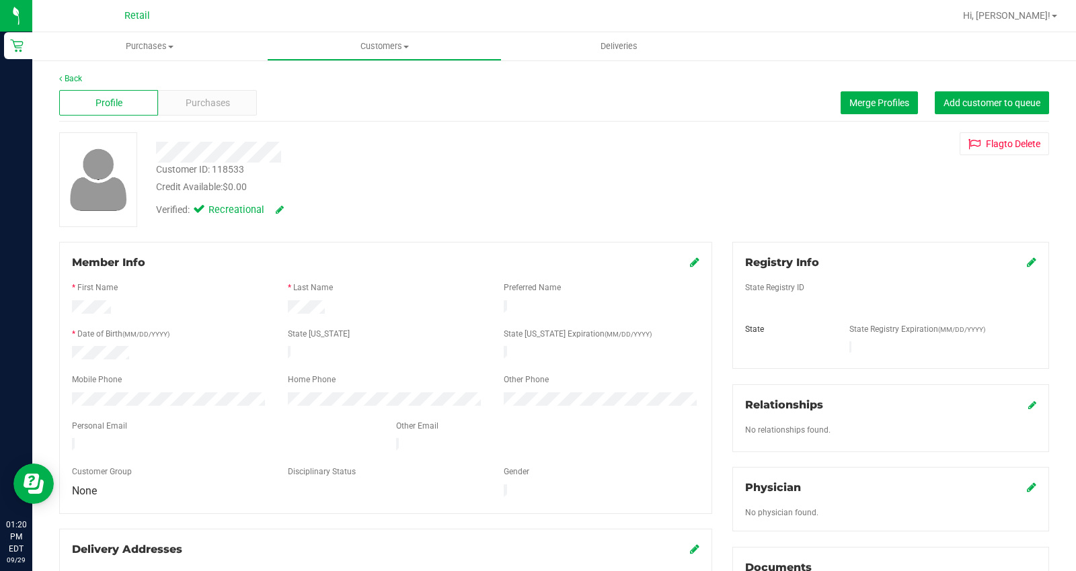
click at [690, 265] on icon at bounding box center [694, 262] width 9 height 11
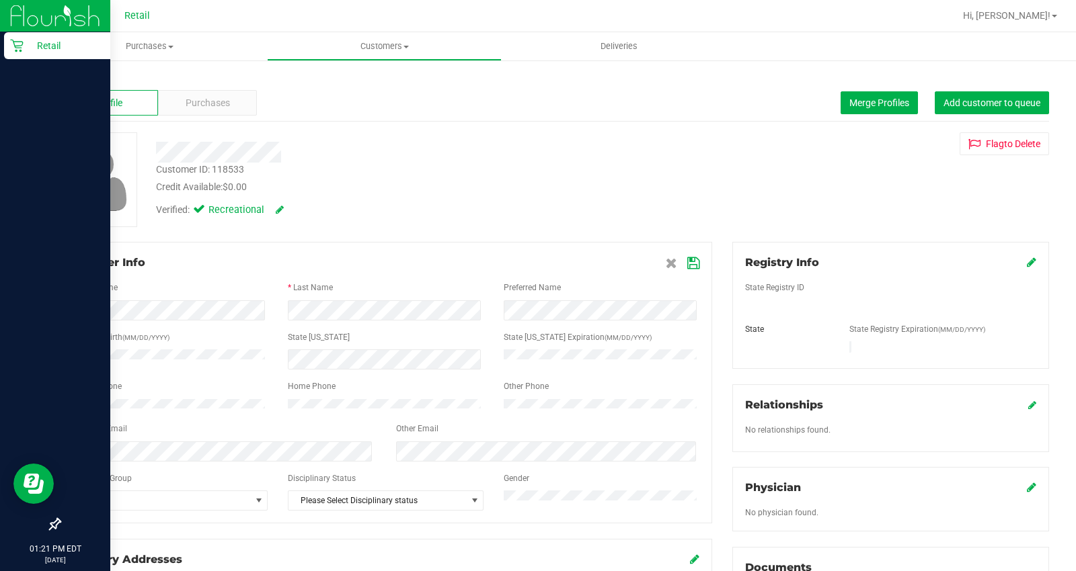
click at [12, 411] on div "Retail 01:21 PM EDT 09/29/2025 09/29 Retail Hi, Sarah! Purchases Summary of pur…" at bounding box center [538, 285] width 1076 height 571
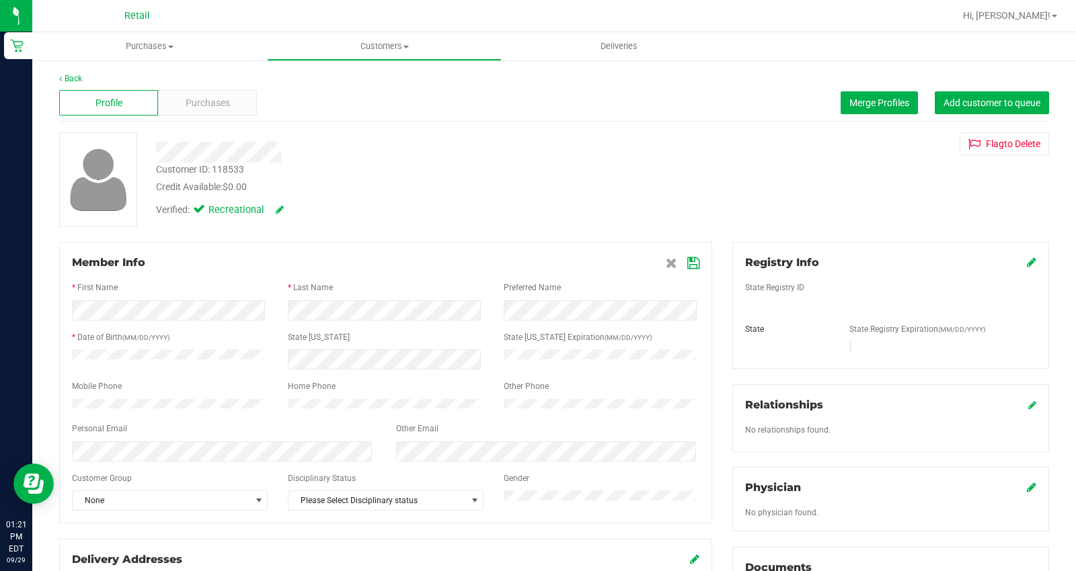
click at [689, 259] on icon at bounding box center [693, 263] width 12 height 11
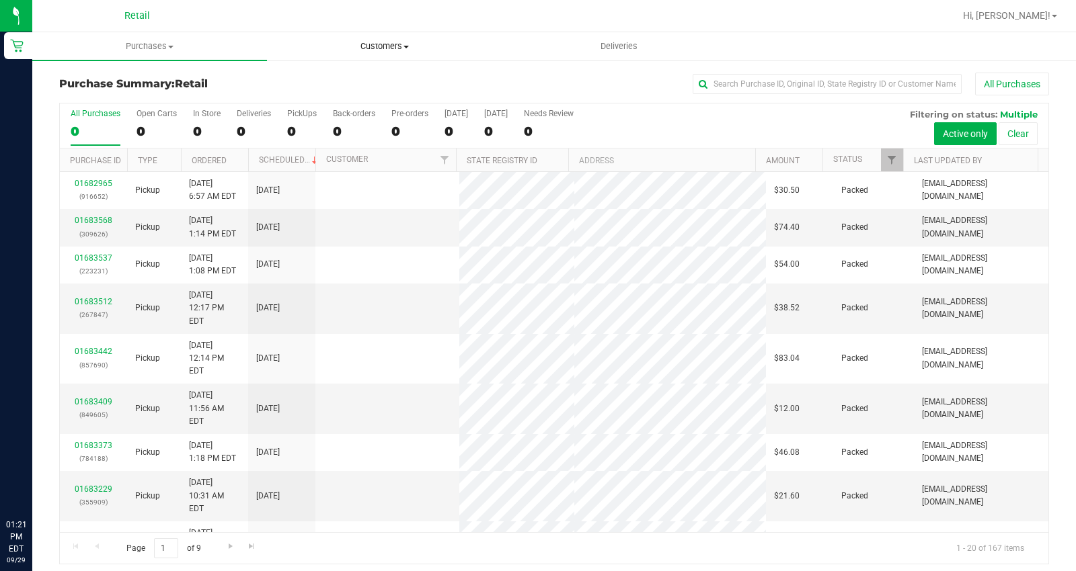
click at [385, 42] on span "Customers" at bounding box center [384, 46] width 233 height 12
click at [360, 75] on span "All customers" at bounding box center [315, 80] width 97 height 11
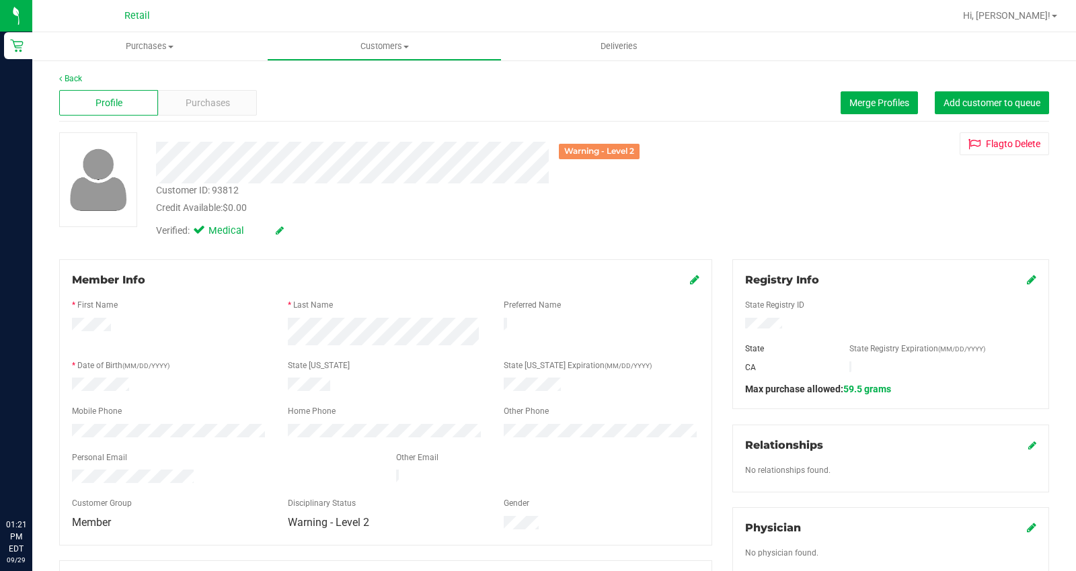
click at [1027, 278] on icon at bounding box center [1031, 279] width 9 height 11
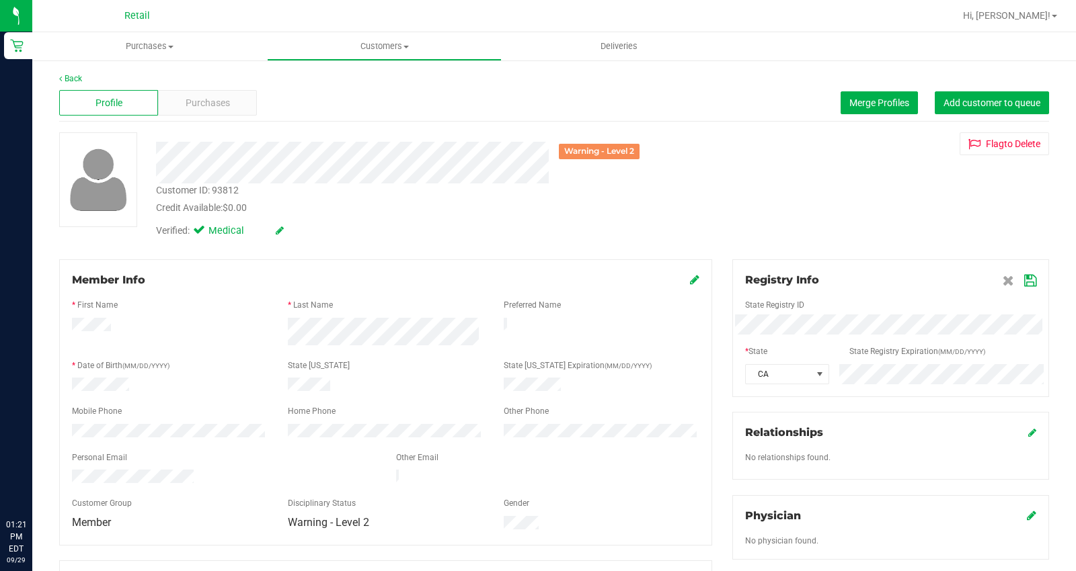
click at [722, 371] on div "Registry Info State Registry ID * State State Registry Expiration (MM/DD/YYYY) …" at bounding box center [890, 529] width 337 height 541
click at [1024, 283] on icon at bounding box center [1030, 281] width 12 height 11
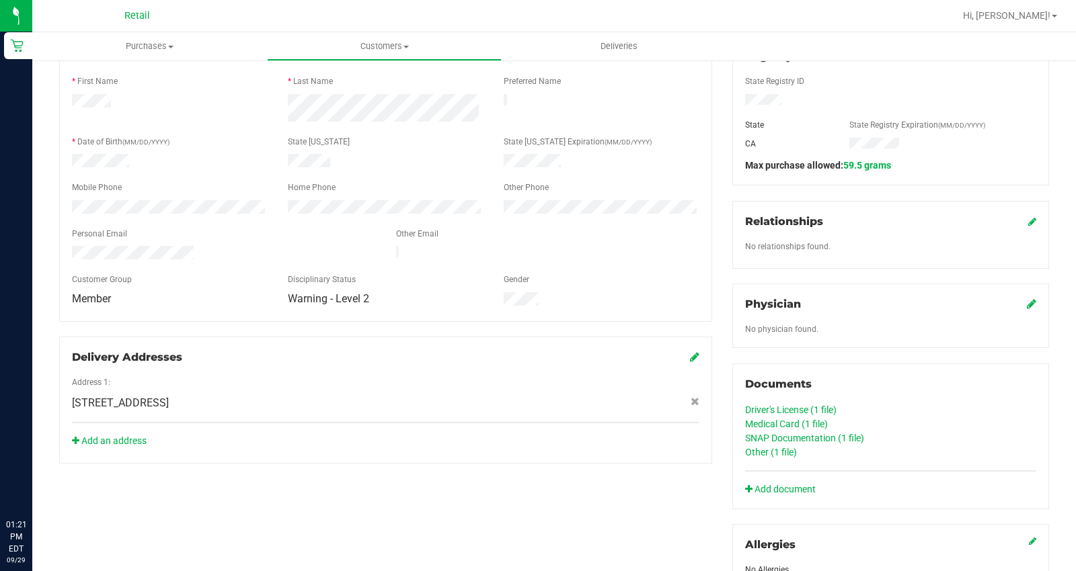
scroll to position [75, 0]
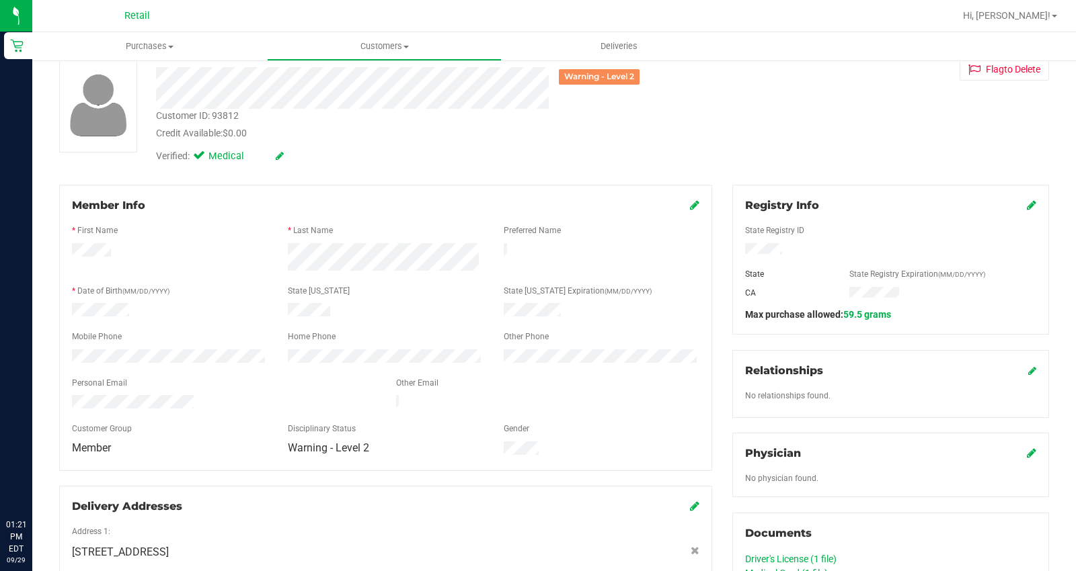
click at [690, 206] on icon at bounding box center [694, 205] width 9 height 11
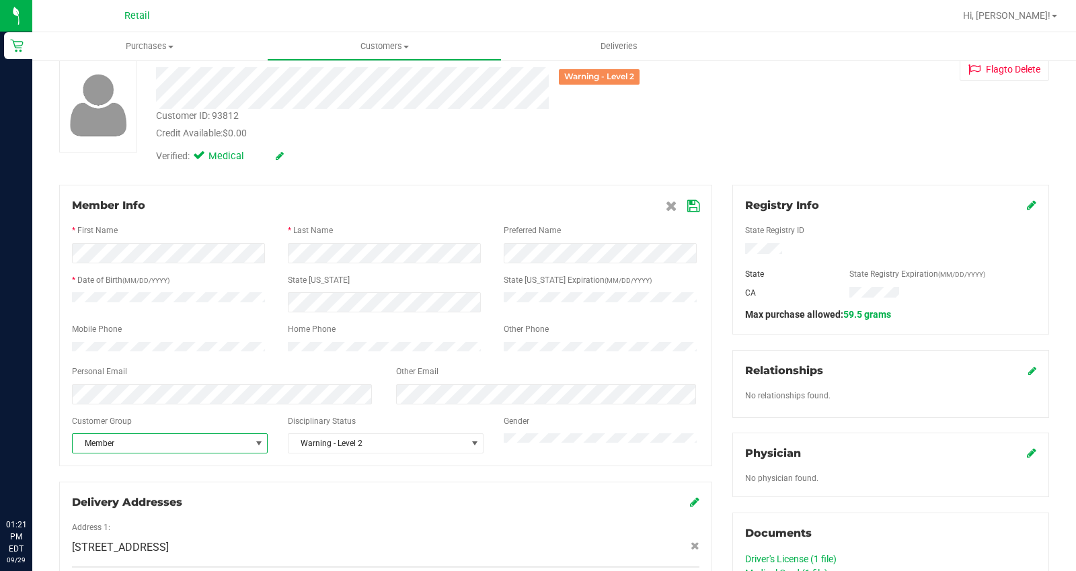
click at [138, 442] on span "Member" at bounding box center [161, 443] width 177 height 19
click at [130, 465] on li "None" at bounding box center [169, 474] width 192 height 20
click at [687, 202] on icon at bounding box center [693, 206] width 12 height 11
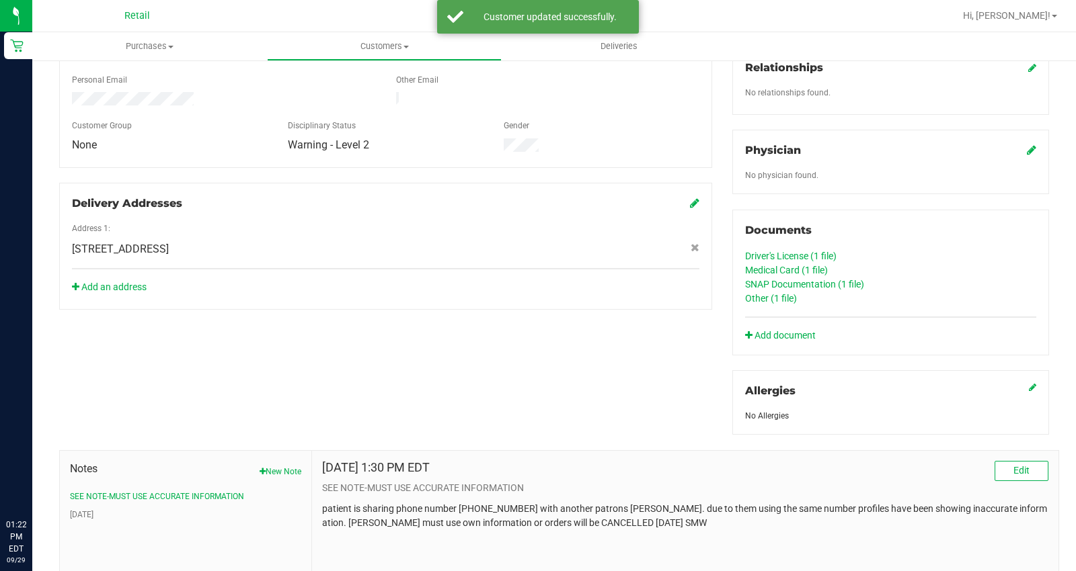
scroll to position [481, 0]
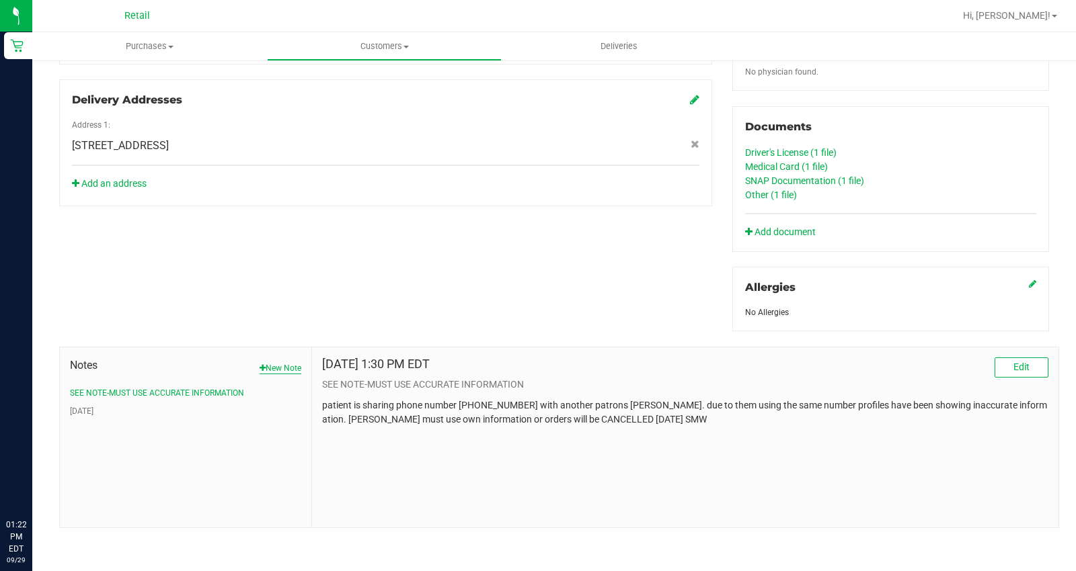
click at [278, 366] on button "New Note" at bounding box center [280, 368] width 42 height 12
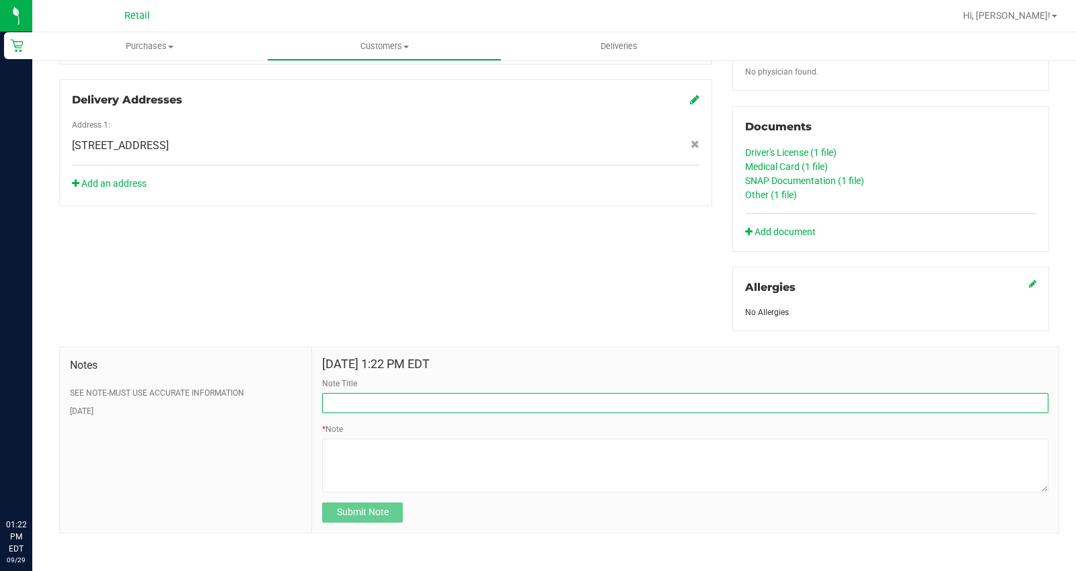
click at [352, 401] on input "Note Title" at bounding box center [685, 403] width 726 height 20
type input "SEE NOTE-DISCOUNT"
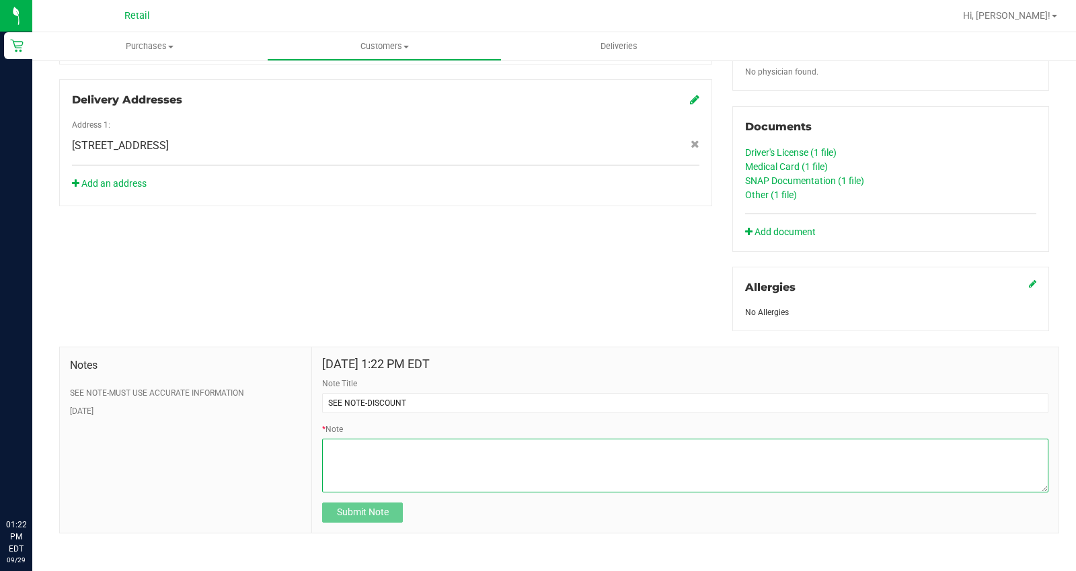
click at [361, 467] on textarea "* Note" at bounding box center [685, 466] width 726 height 54
paste textarea "turned off discount 09.29.2025. per derryl ONLY rhode isalnd patients receive m…"
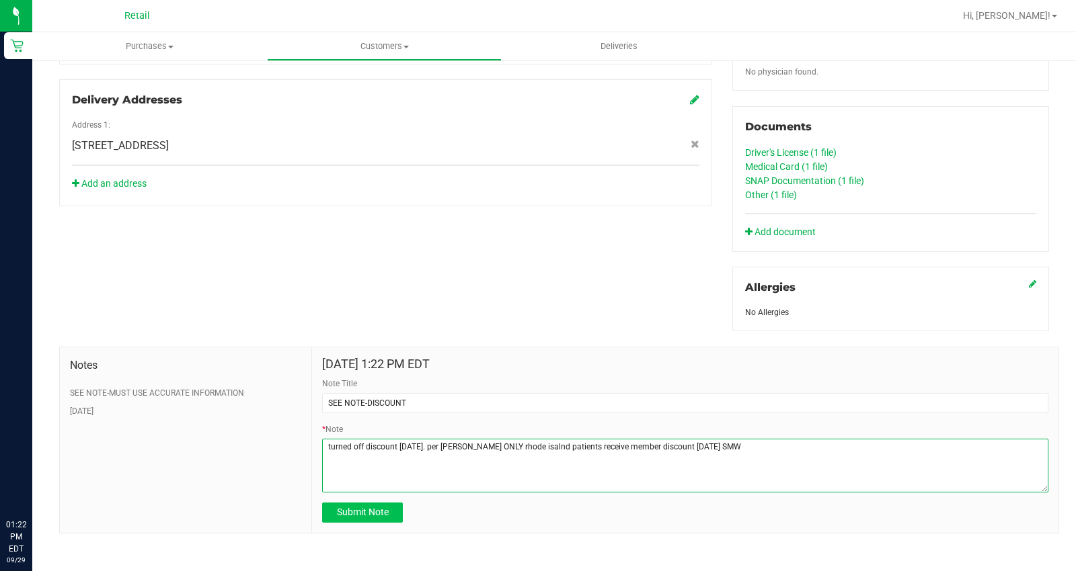
type textarea "turned off discount 09.29.2025. per derryl ONLY rhode isalnd patients receive m…"
click at [360, 518] on span "Submit Note" at bounding box center [363, 512] width 52 height 11
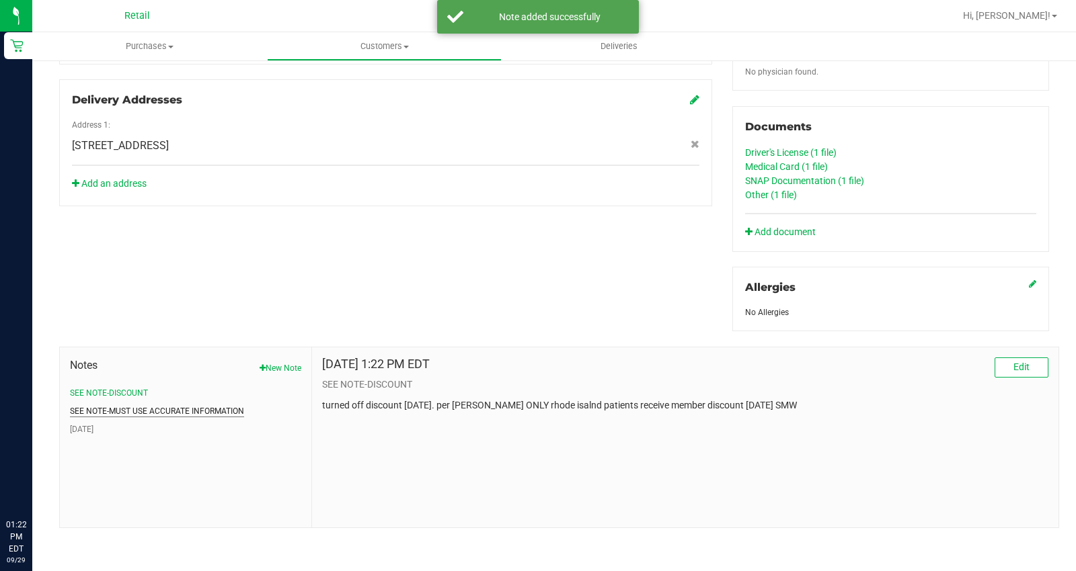
click at [231, 411] on button "SEE NOTE-MUST USE ACCURATE INFORMATION" at bounding box center [157, 411] width 174 height 12
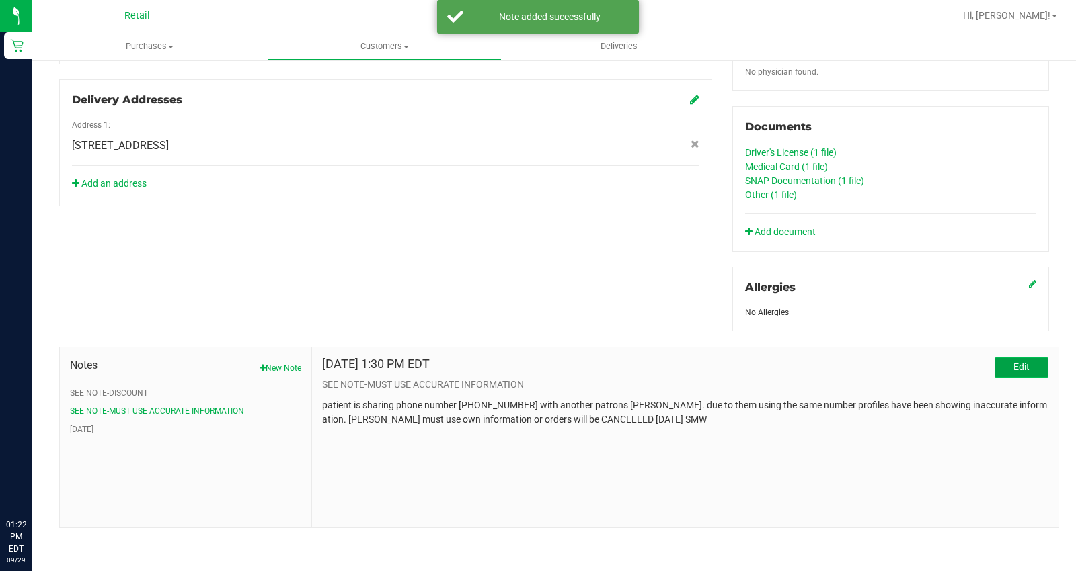
click at [998, 362] on button "Edit" at bounding box center [1021, 368] width 54 height 20
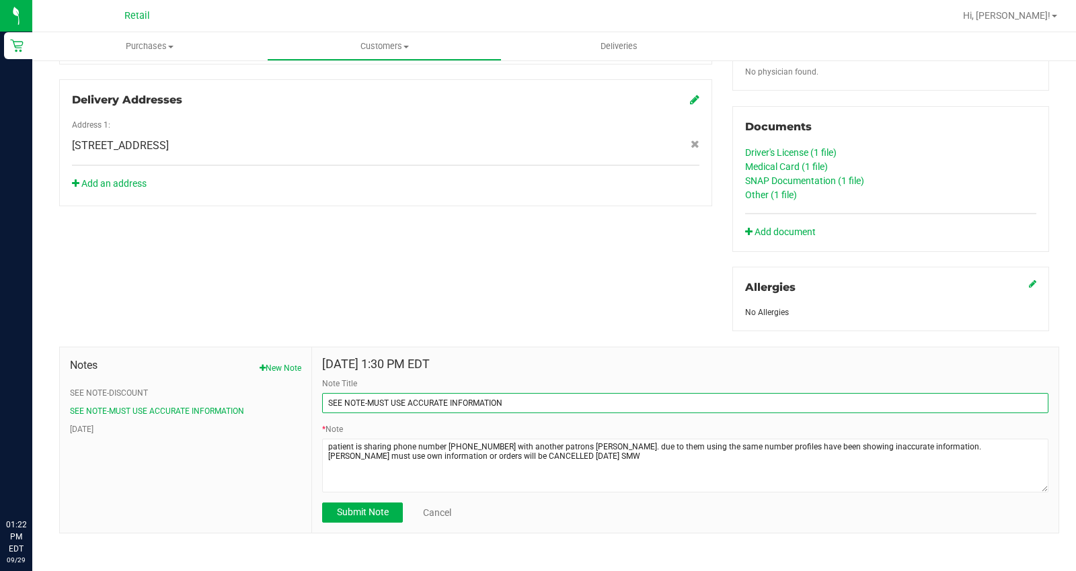
drag, startPoint x: 526, startPoint y: 398, endPoint x: 364, endPoint y: 398, distance: 162.0
click at [364, 398] on input "SEE NOTE-MUST USE ACCURATE INFORMATION" at bounding box center [685, 403] width 726 height 20
type input "SEE NOTE-CANNOT USE 401-403-4566"
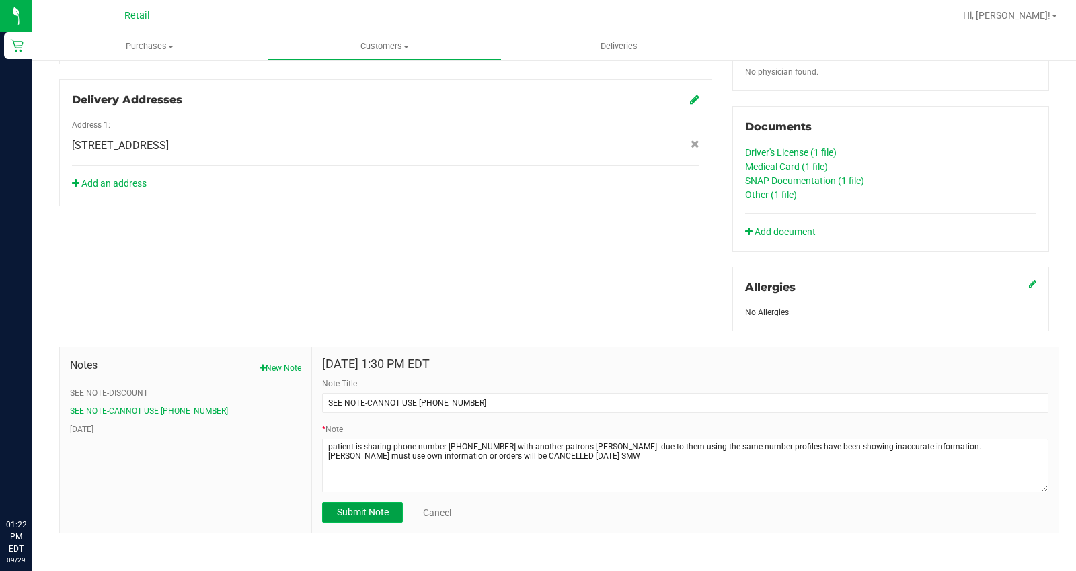
click at [363, 512] on span "Submit Note" at bounding box center [363, 512] width 52 height 11
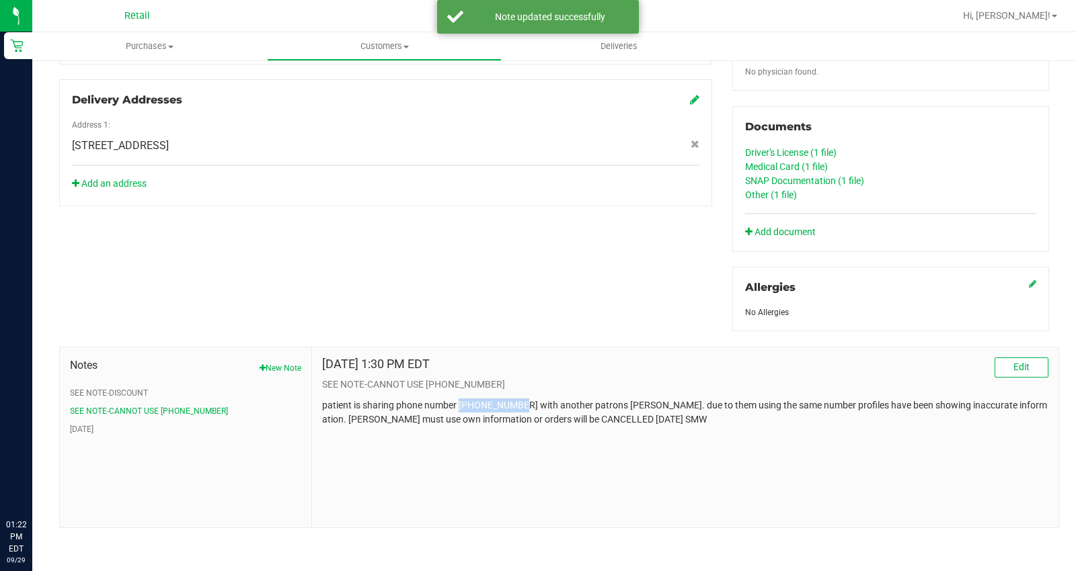
drag, startPoint x: 512, startPoint y: 404, endPoint x: 458, endPoint y: 409, distance: 54.0
click at [458, 409] on p "patient is sharing phone number 401-403-4566 with another patrons jose martinez…" at bounding box center [685, 413] width 726 height 28
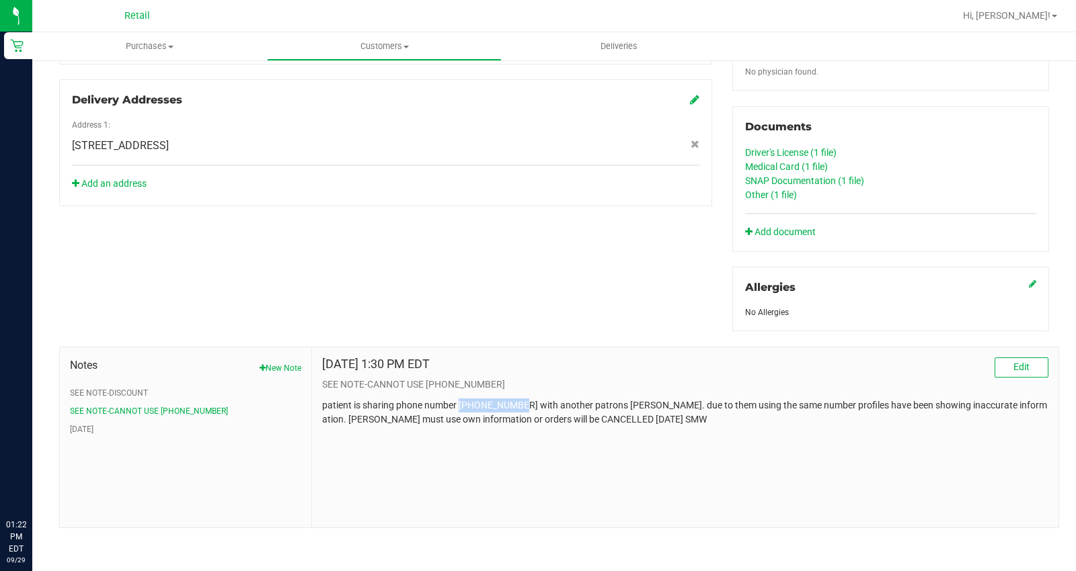
copy p "401-403-4566"
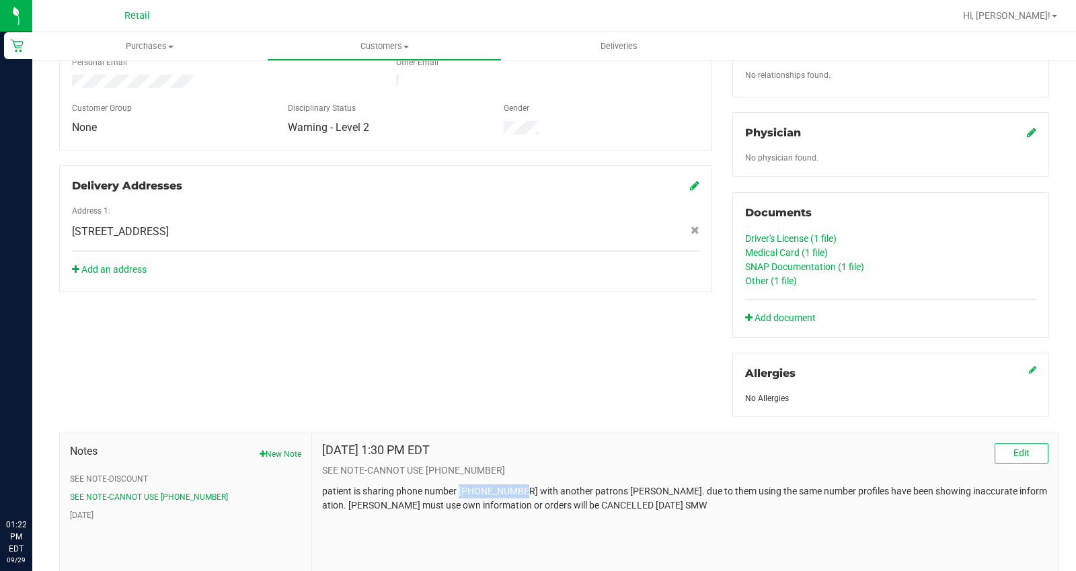
scroll to position [448, 0]
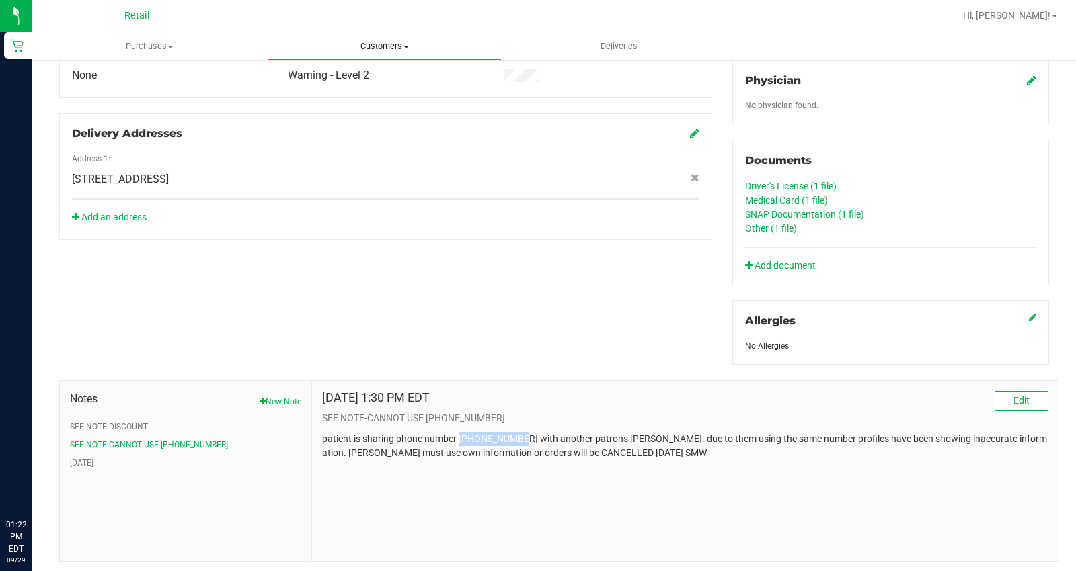
click at [378, 52] on uib-tab-heading "Customers All customers Add a new customer All physicians" at bounding box center [384, 46] width 233 height 27
click at [430, 210] on div "Add an address" at bounding box center [385, 217] width 647 height 14
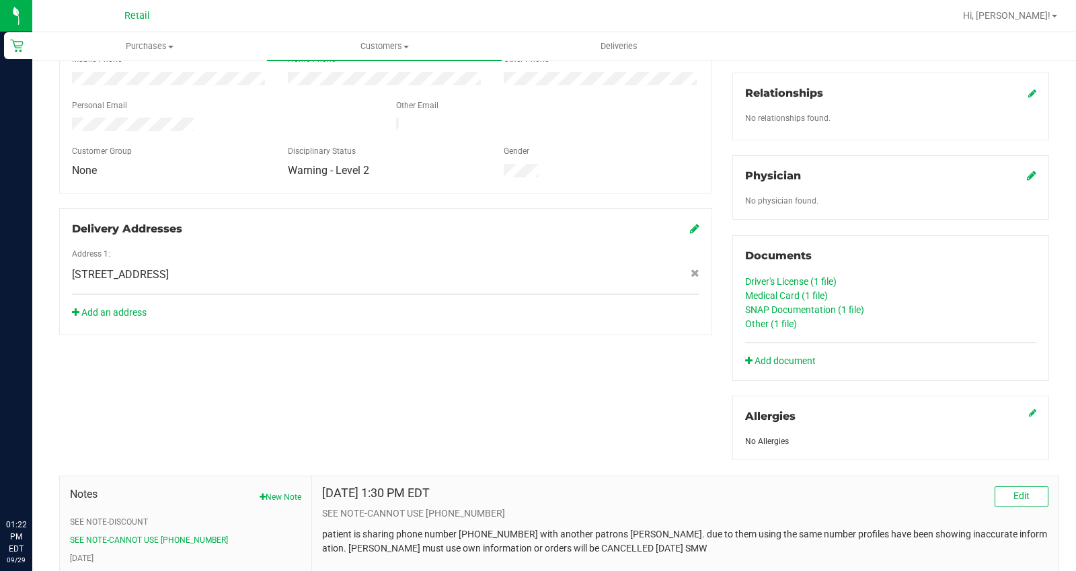
scroll to position [149, 0]
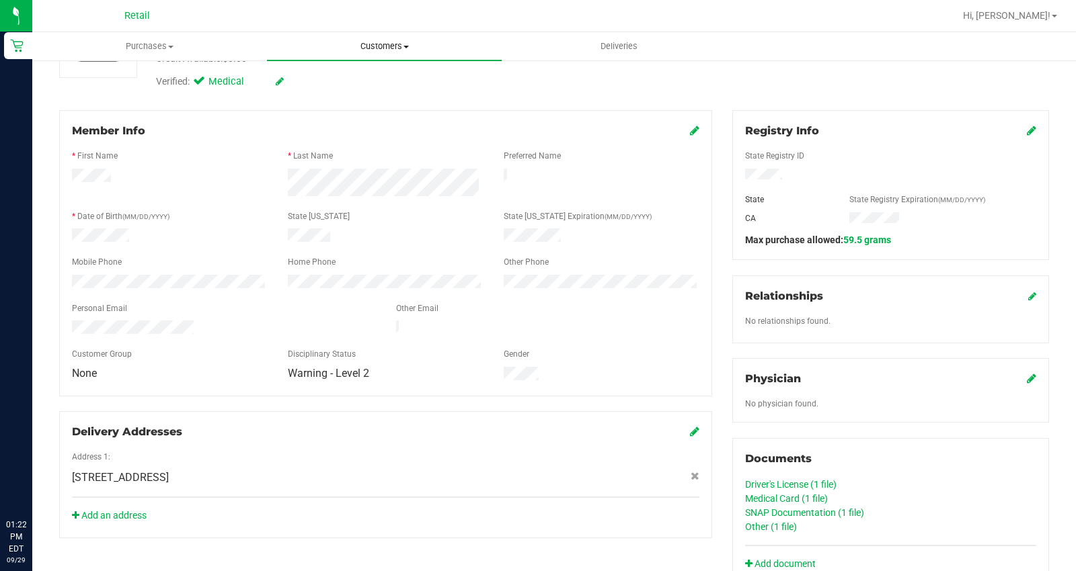
click at [391, 49] on span "Customers" at bounding box center [384, 46] width 235 height 12
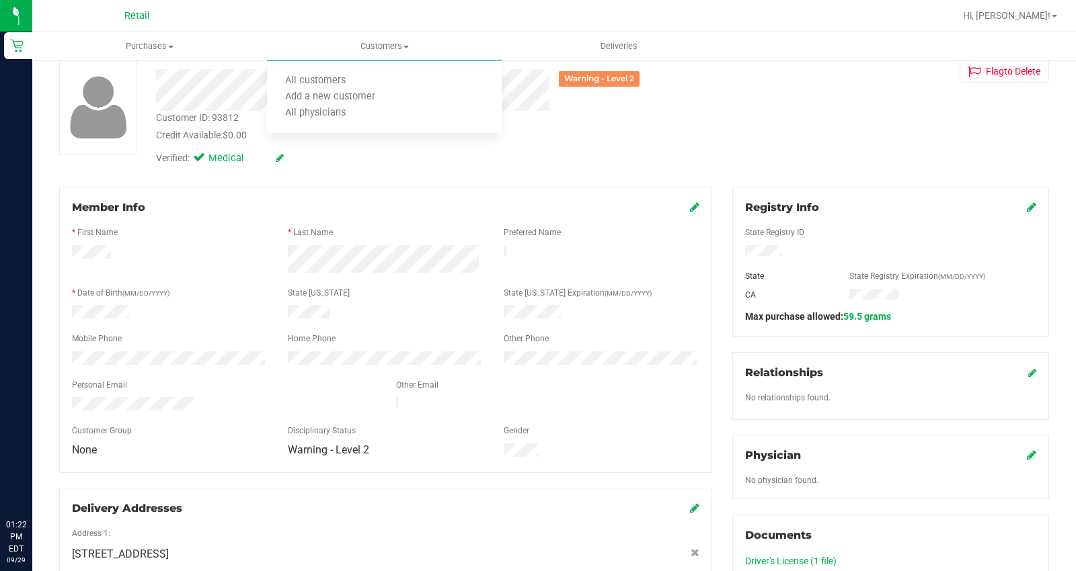
scroll to position [0, 0]
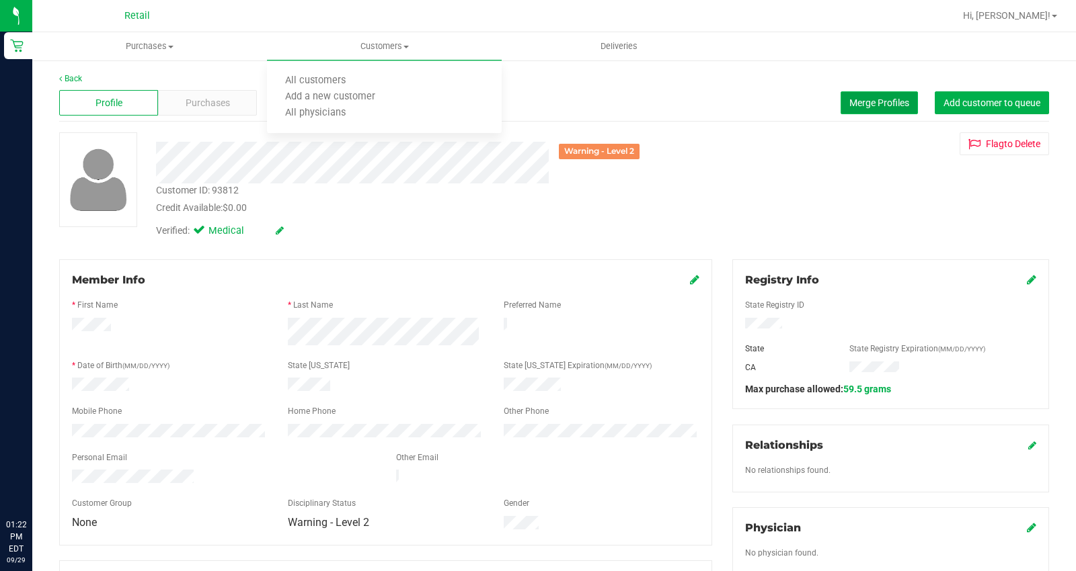
click at [879, 106] on span "Merge Profiles" at bounding box center [879, 102] width 60 height 11
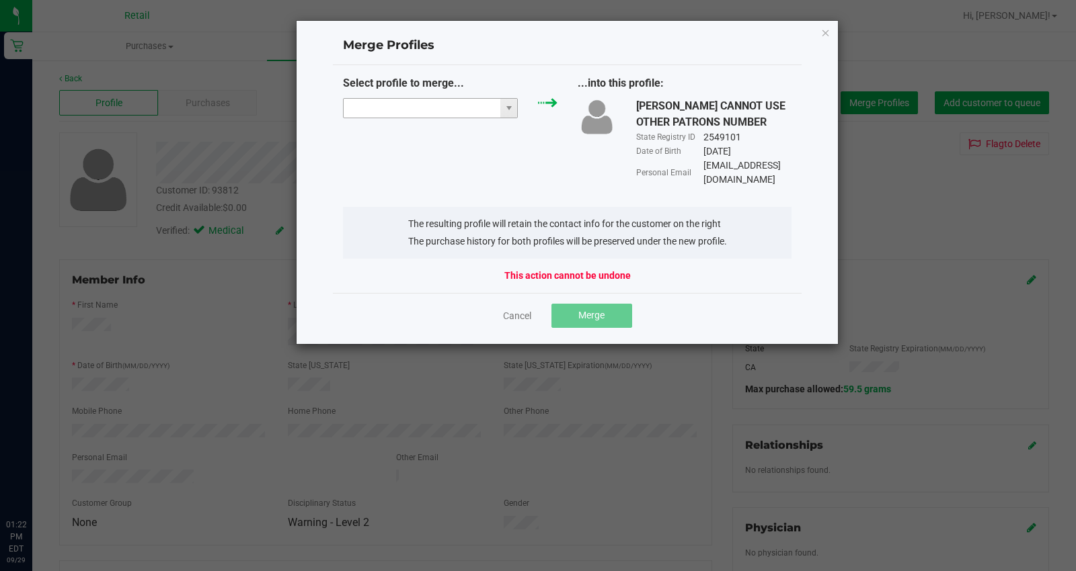
drag, startPoint x: 408, startPoint y: 112, endPoint x: 415, endPoint y: 105, distance: 10.0
click at [408, 110] on input "NO DATA FOUND" at bounding box center [422, 108] width 157 height 19
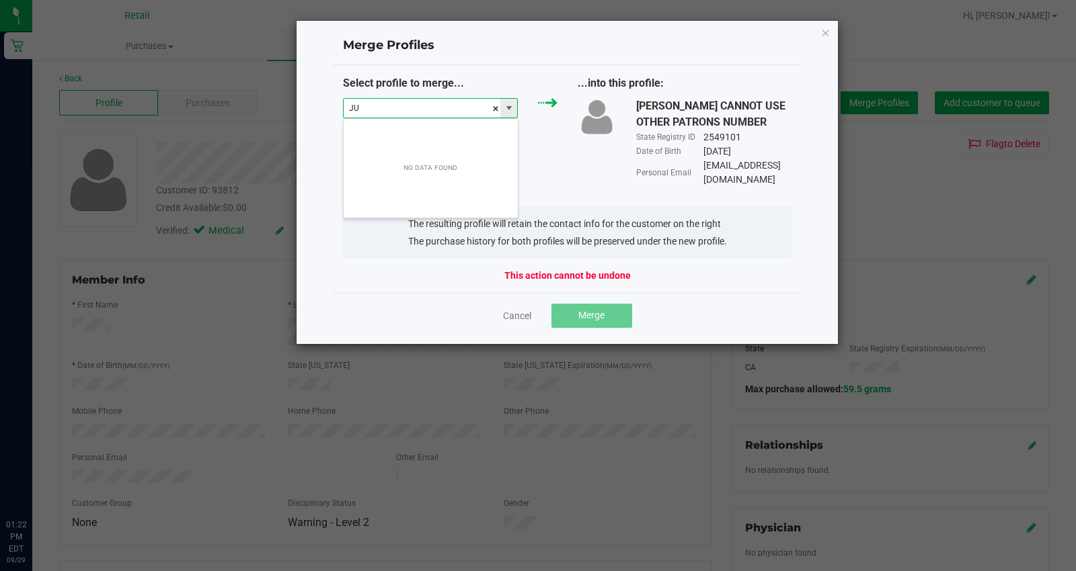
scroll to position [20, 175]
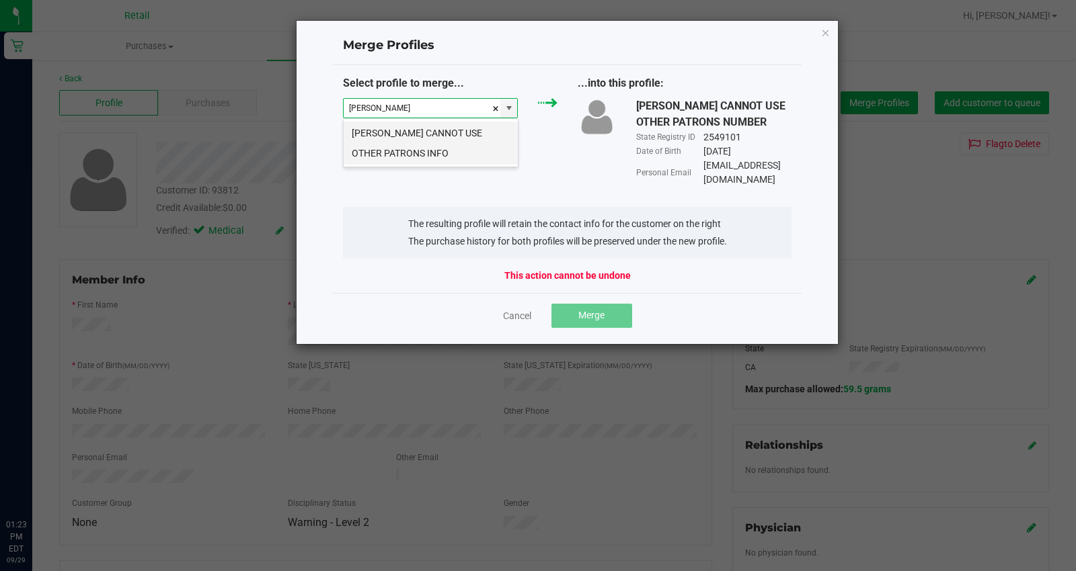
click at [428, 155] on li "Jennifer Tavarez CANNOT USE OTHER PATRONS INFO" at bounding box center [431, 143] width 174 height 43
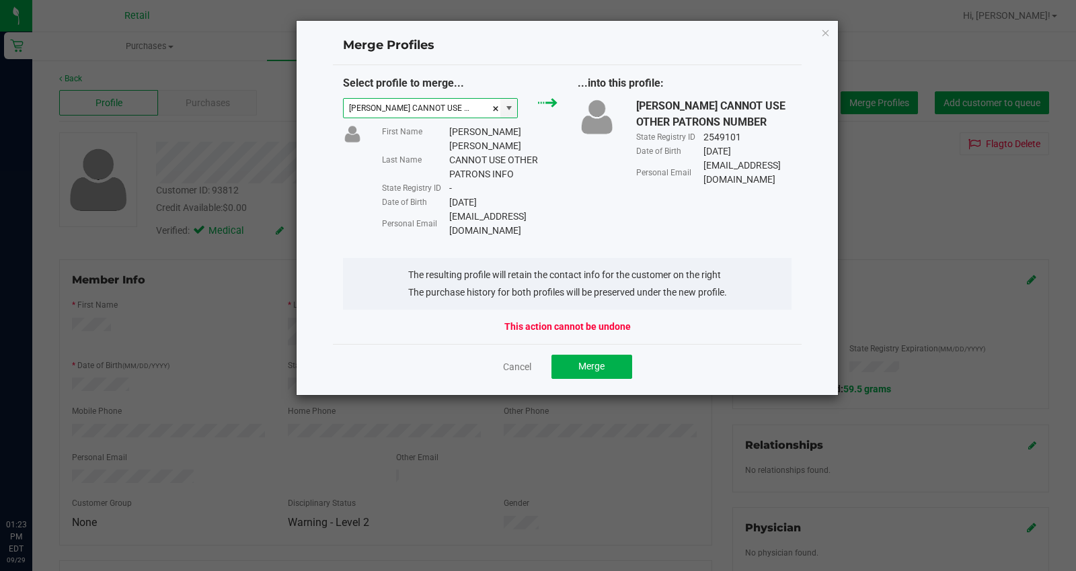
type input "Jennifer Tavarez CANNOT USE OTHER PATRONS INFO"
drag, startPoint x: 553, startPoint y: 199, endPoint x: 449, endPoint y: 202, distance: 104.3
click at [449, 210] on div "Jenn072307@gmail.com" at bounding box center [503, 224] width 108 height 28
copy div "Jenn072307@gmail.com"
drag, startPoint x: 436, startPoint y: 198, endPoint x: 694, endPoint y: 298, distance: 276.9
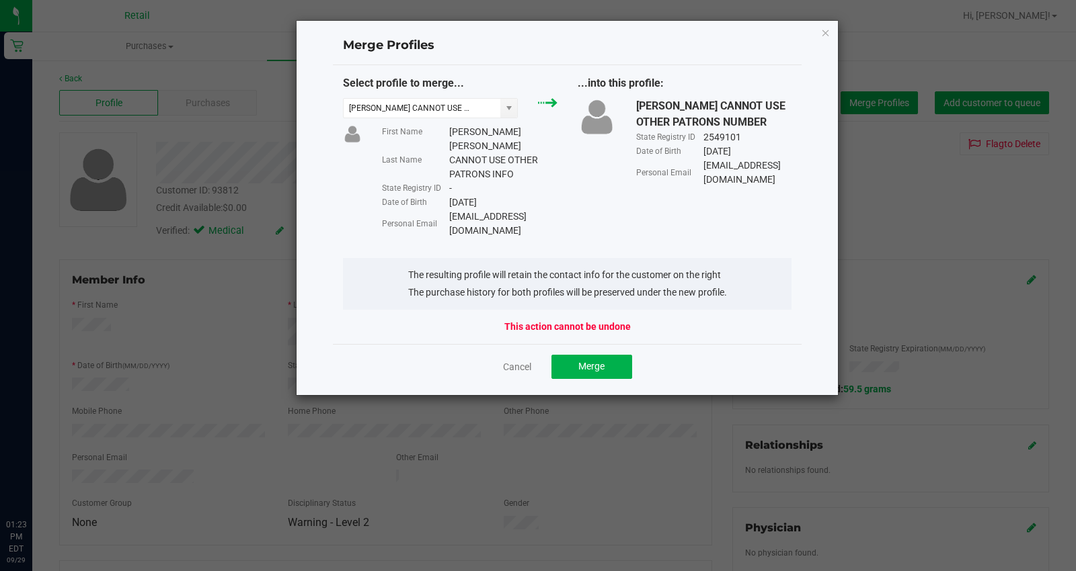
click at [741, 320] on div "This action cannot be undone" at bounding box center [567, 327] width 449 height 14
click at [606, 355] on button "Merge" at bounding box center [591, 367] width 81 height 24
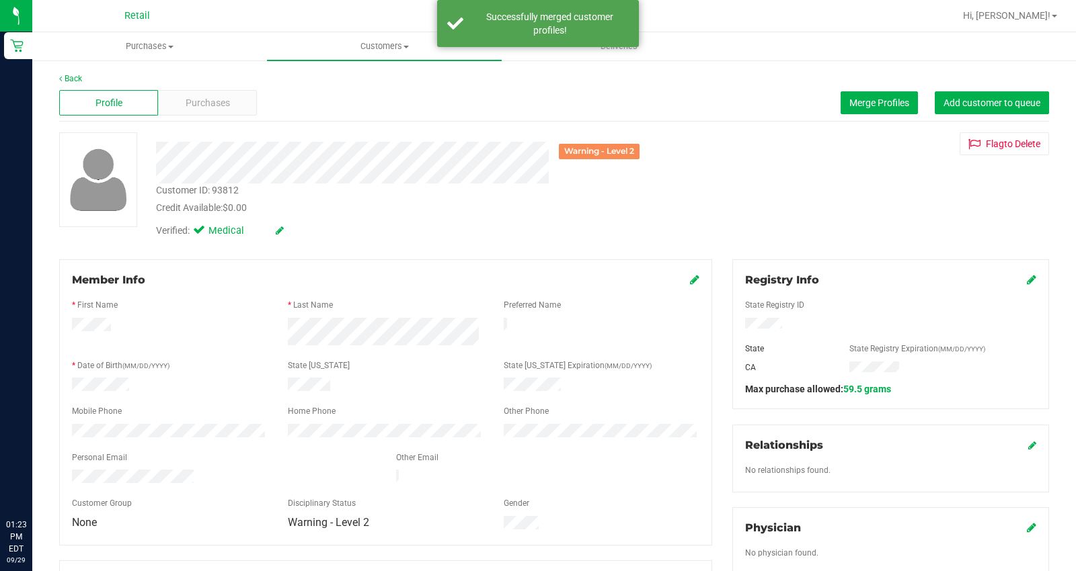
click at [690, 277] on icon at bounding box center [694, 279] width 9 height 11
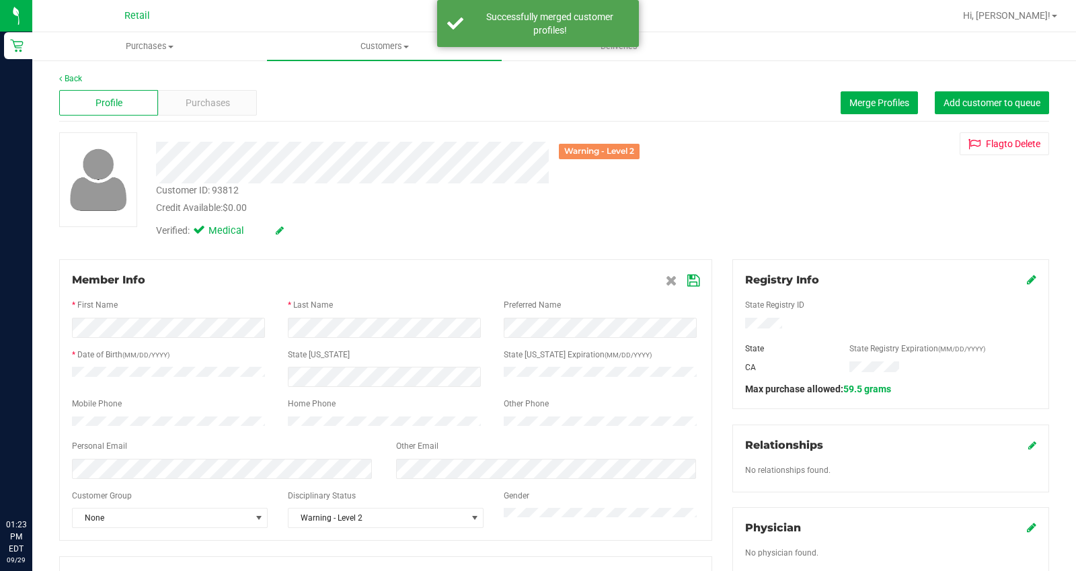
scroll to position [149, 0]
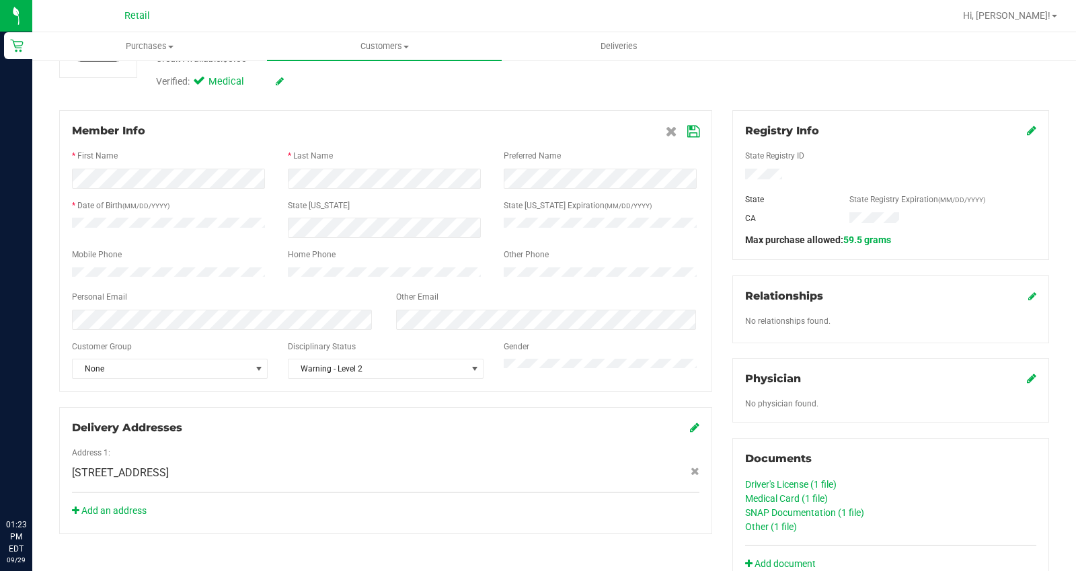
click at [690, 129] on icon at bounding box center [693, 131] width 12 height 11
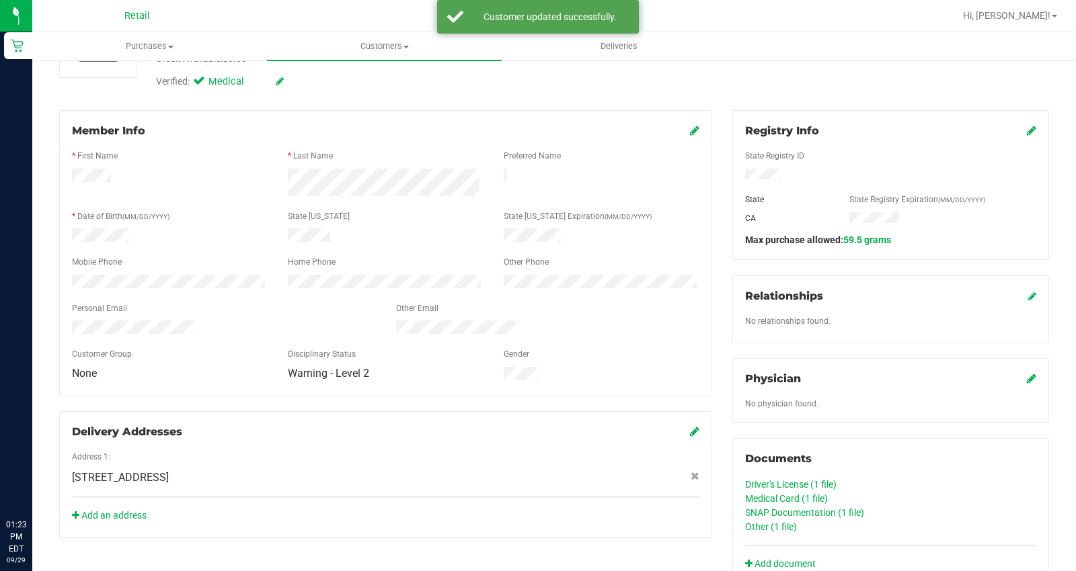
scroll to position [0, 0]
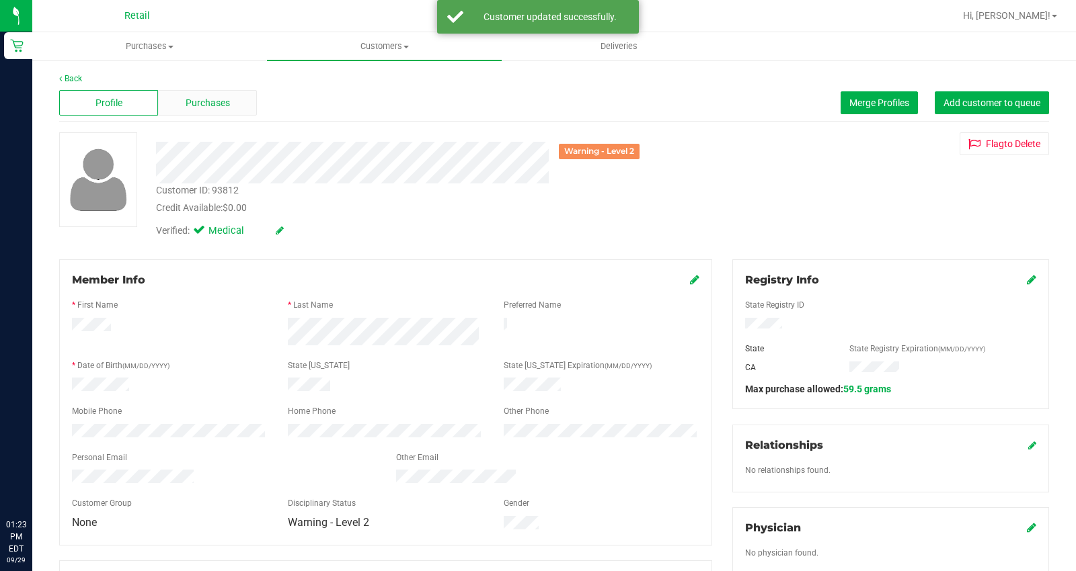
click at [192, 99] on span "Purchases" at bounding box center [208, 103] width 44 height 14
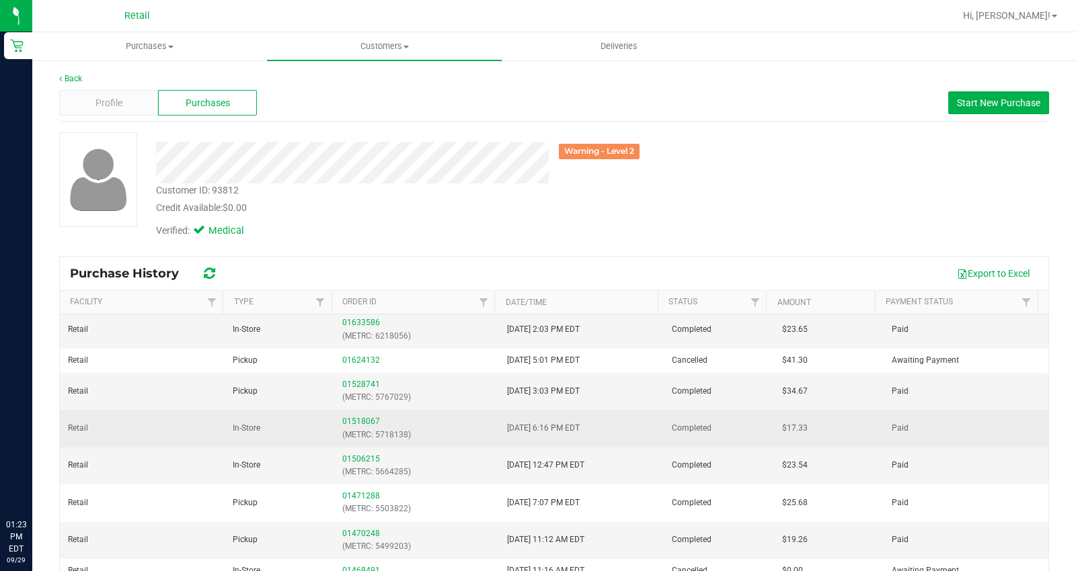
scroll to position [149, 0]
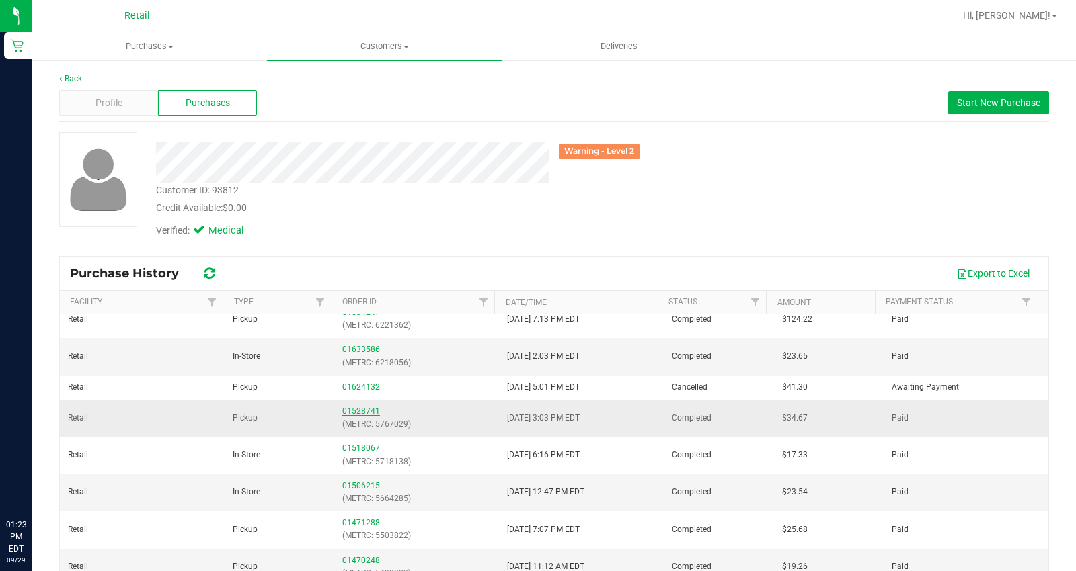
click at [358, 409] on link "01528741" at bounding box center [361, 411] width 38 height 9
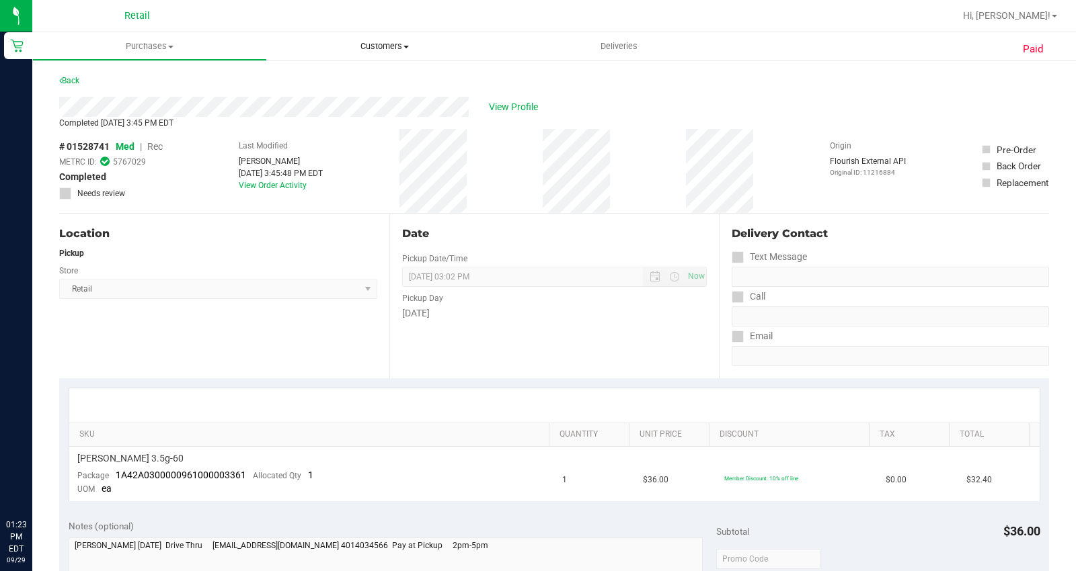
click at [361, 42] on span "Customers" at bounding box center [384, 46] width 235 height 12
click at [356, 86] on li "All customers" at bounding box center [384, 81] width 235 height 16
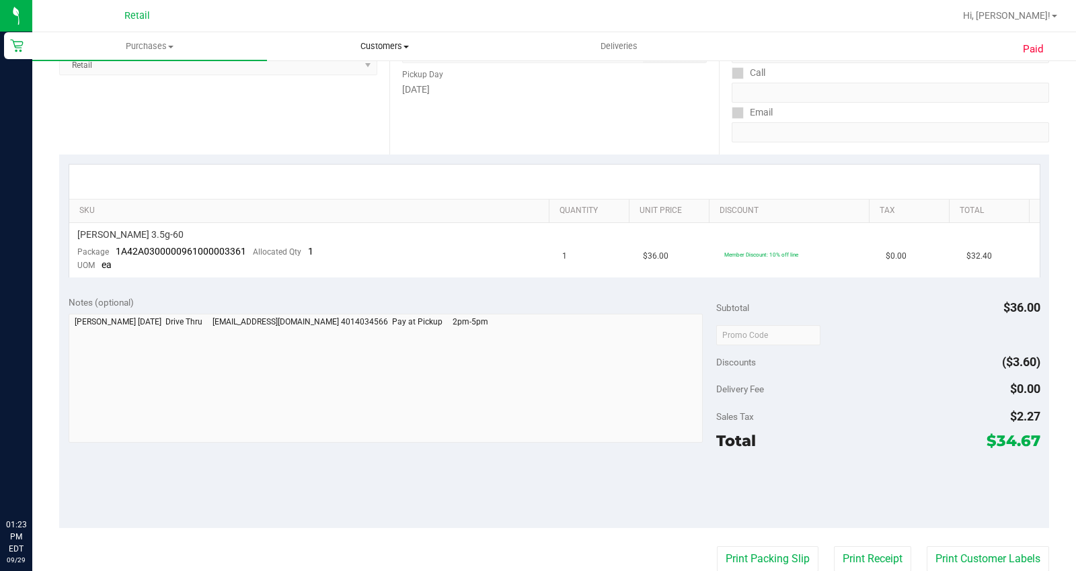
click at [374, 44] on span "Customers" at bounding box center [384, 46] width 233 height 12
click at [370, 79] on li "All customers" at bounding box center [384, 81] width 235 height 16
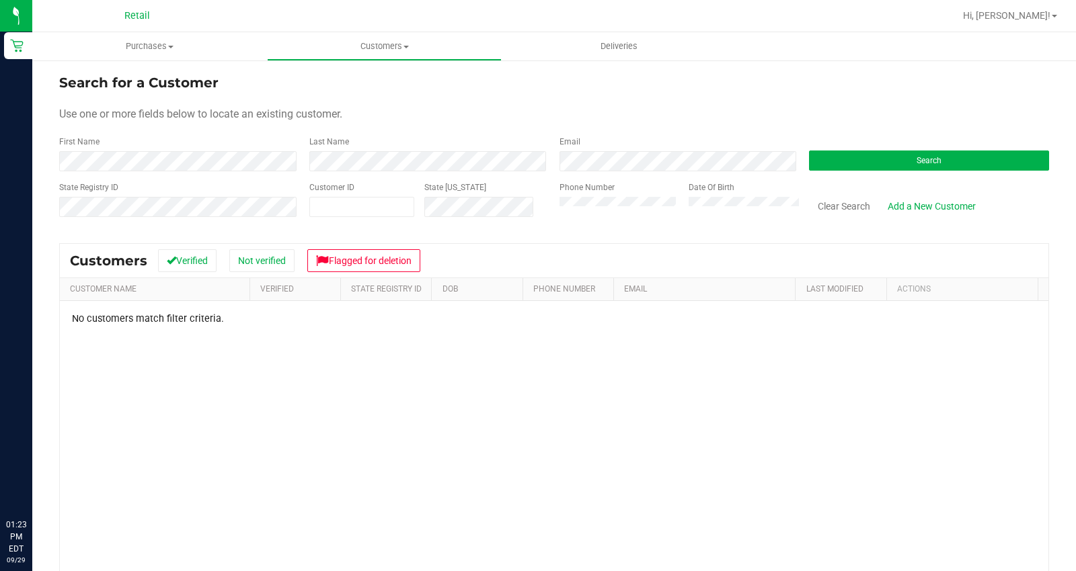
click at [488, 212] on div "State Registry ID Customer ID State ID Phone Number Date Of Birth Clear Search …" at bounding box center [554, 206] width 990 height 48
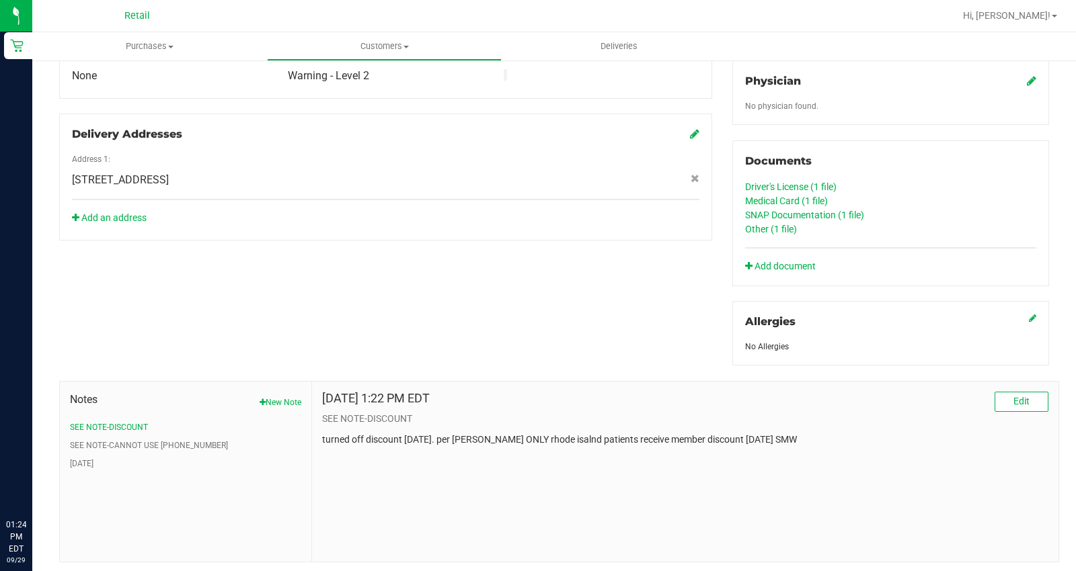
scroll to position [481, 0]
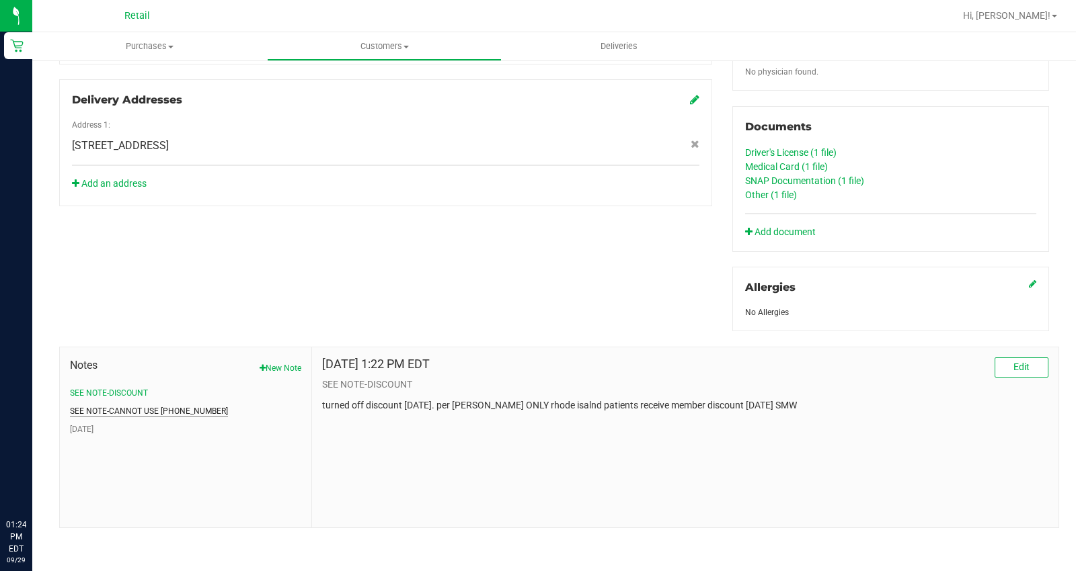
click at [190, 408] on button "SEE NOTE-CANNOT USE 401-403-4566" at bounding box center [149, 411] width 158 height 12
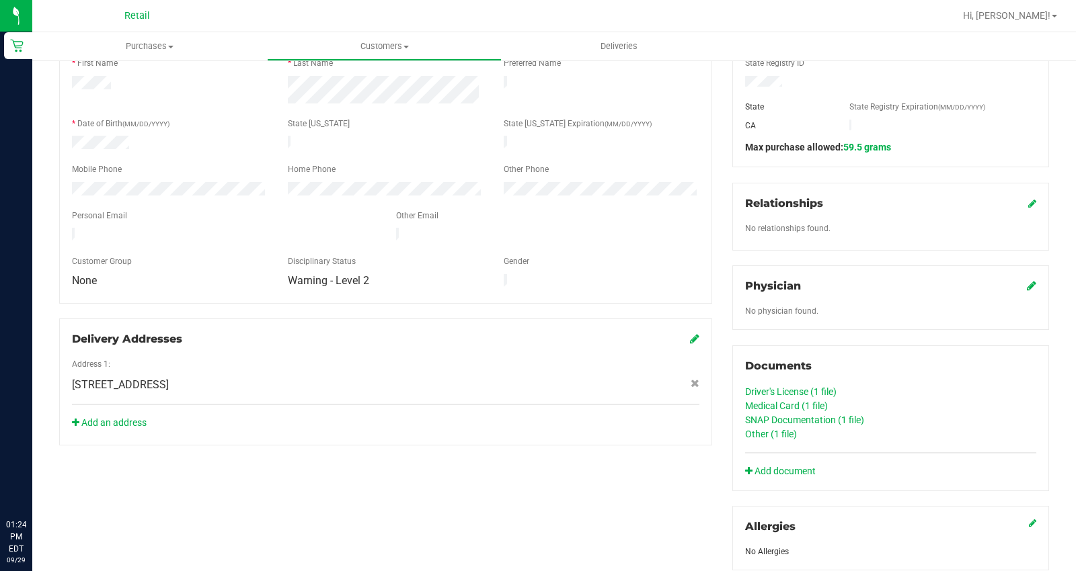
scroll to position [183, 0]
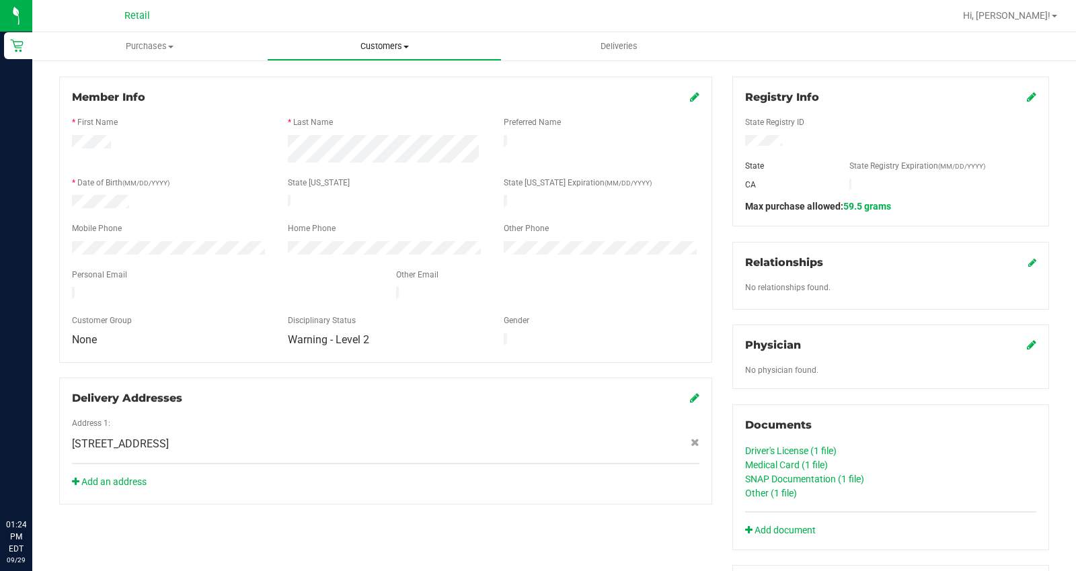
drag, startPoint x: 368, startPoint y: 40, endPoint x: 365, endPoint y: 48, distance: 8.7
click at [368, 40] on span "Customers" at bounding box center [384, 46] width 233 height 12
click at [354, 79] on span "All customers" at bounding box center [315, 80] width 97 height 11
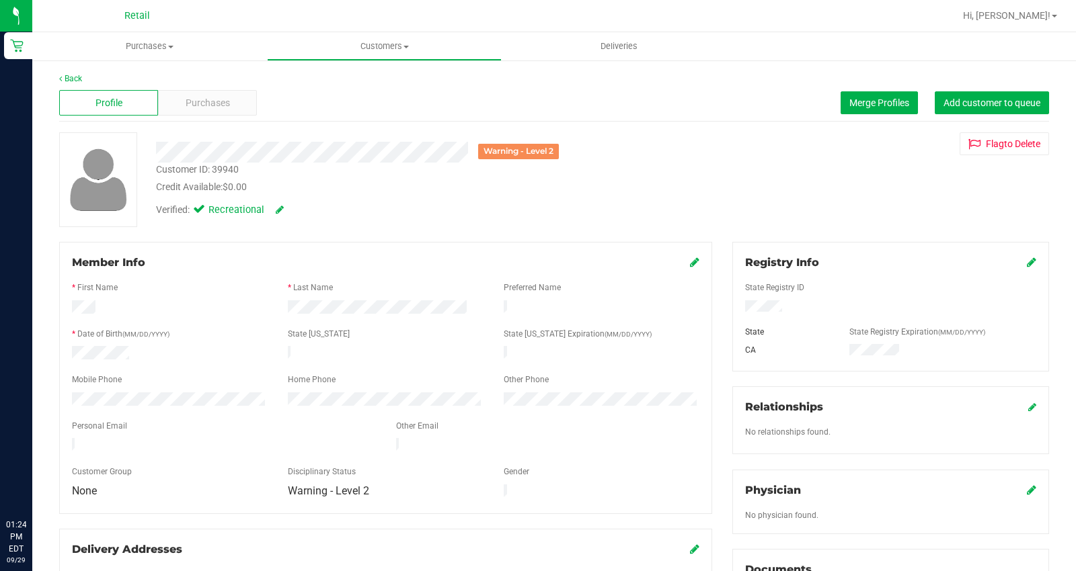
click at [187, 116] on div "Profile Purchases Merge Profiles Add customer to queue" at bounding box center [554, 103] width 990 height 37
click at [187, 115] on div "Purchases" at bounding box center [207, 103] width 99 height 26
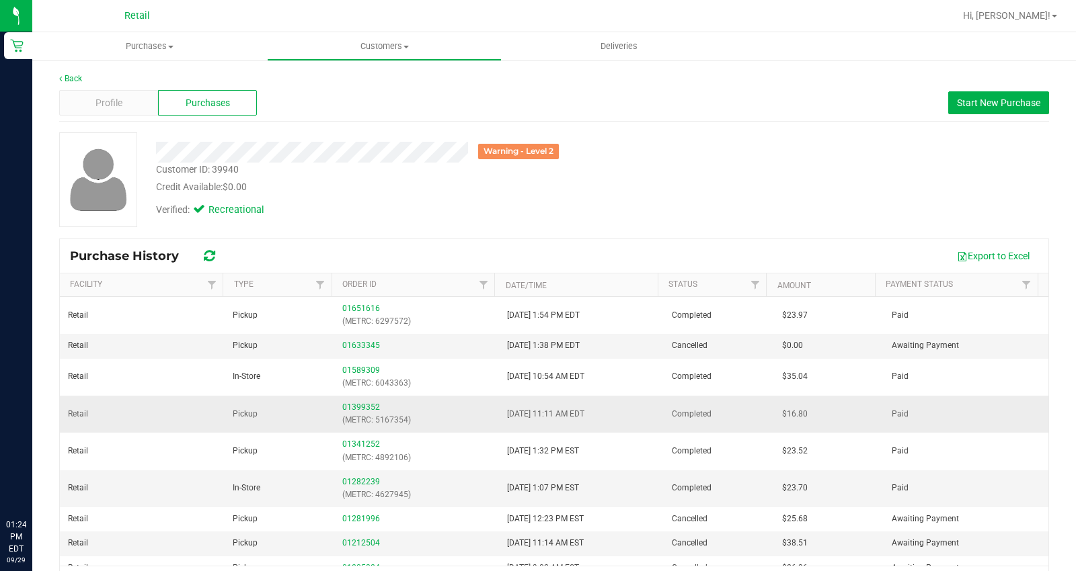
click at [347, 401] on div "01399352 (METRC: 5167354)" at bounding box center [416, 414] width 149 height 26
click at [348, 402] on div "01399352 (METRC: 5167354)" at bounding box center [416, 414] width 149 height 26
click at [354, 406] on link "01399352" at bounding box center [361, 407] width 38 height 9
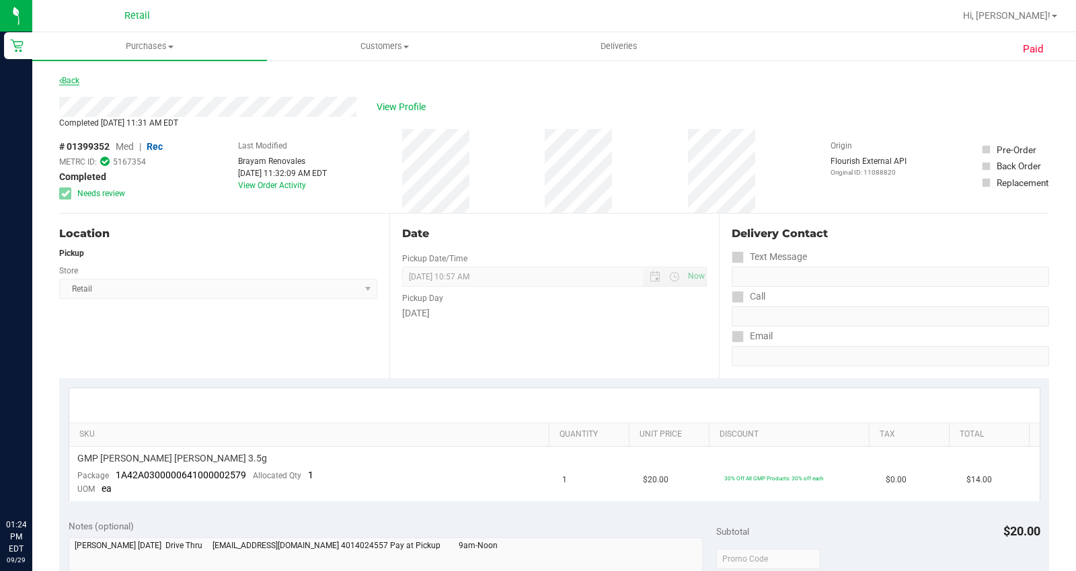
click at [65, 85] on link "Back" at bounding box center [69, 80] width 20 height 9
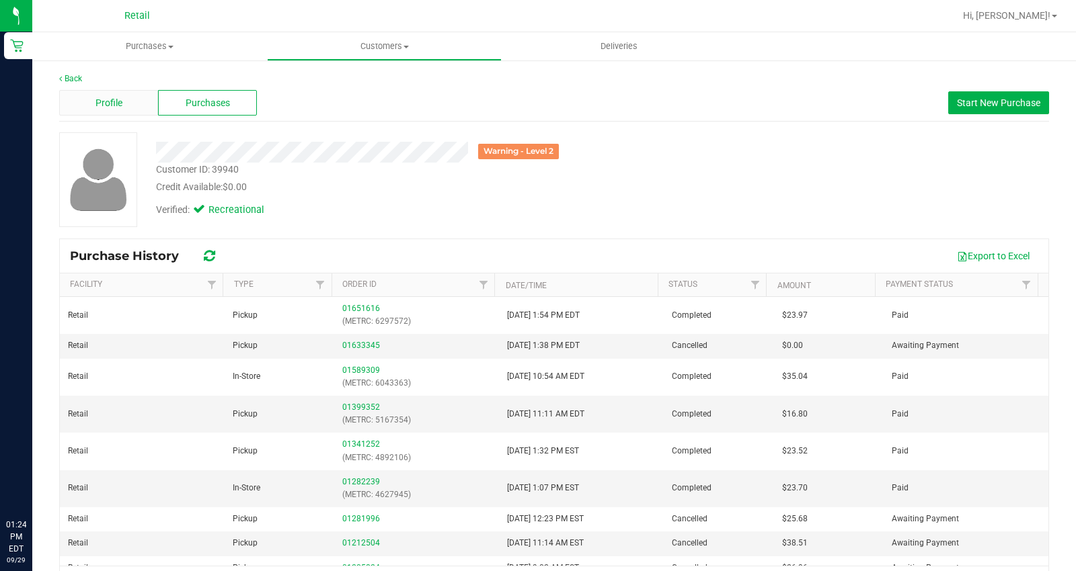
click at [119, 111] on div "Profile" at bounding box center [108, 103] width 99 height 26
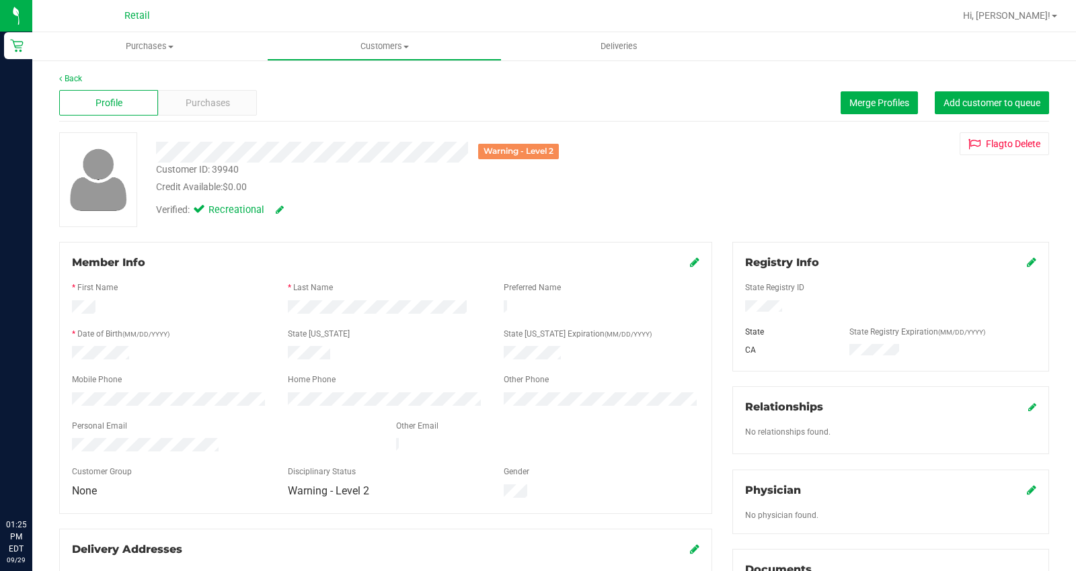
click at [204, 83] on div "Back" at bounding box center [554, 79] width 990 height 12
click at [204, 95] on div "Purchases" at bounding box center [207, 103] width 99 height 26
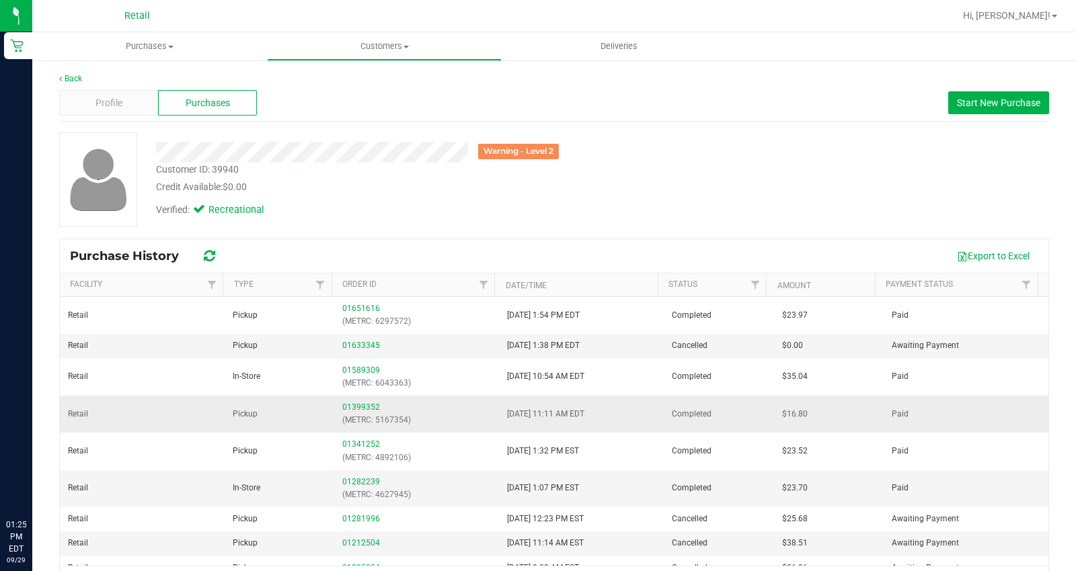
scroll to position [149, 0]
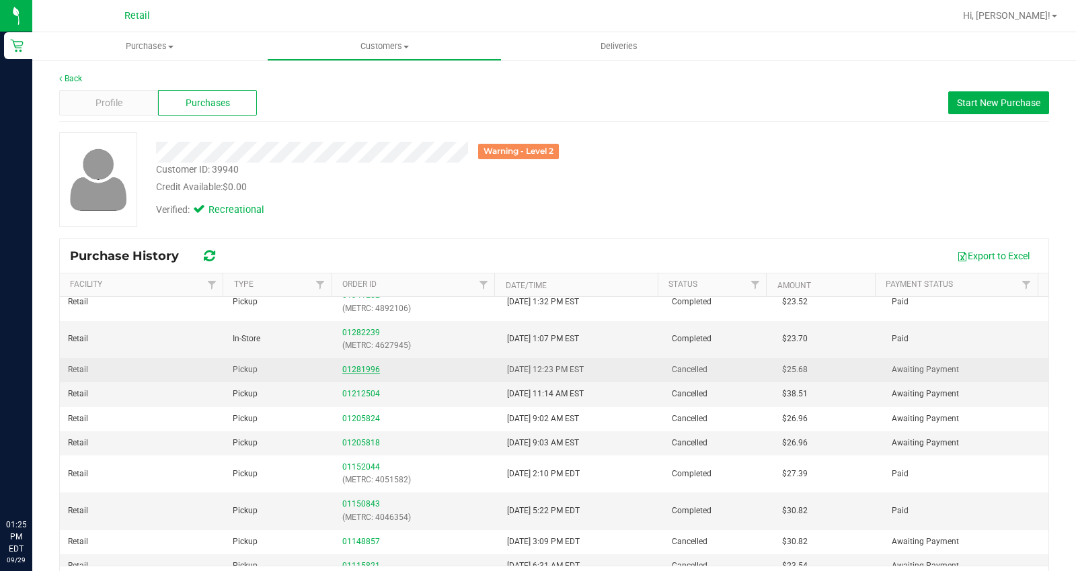
click at [348, 368] on link "01281996" at bounding box center [361, 369] width 38 height 9
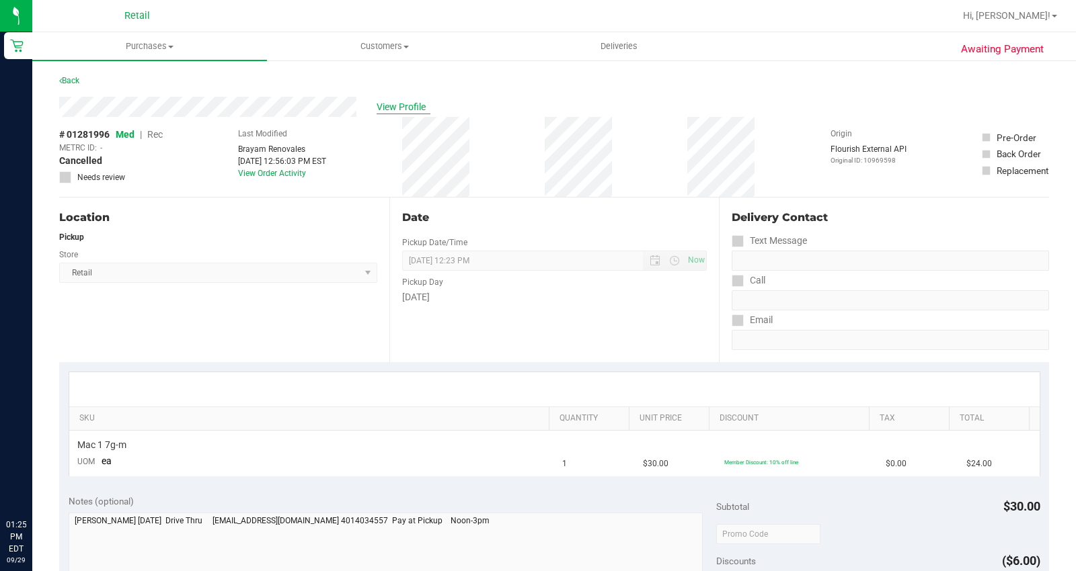
click at [411, 108] on span "View Profile" at bounding box center [403, 107] width 54 height 14
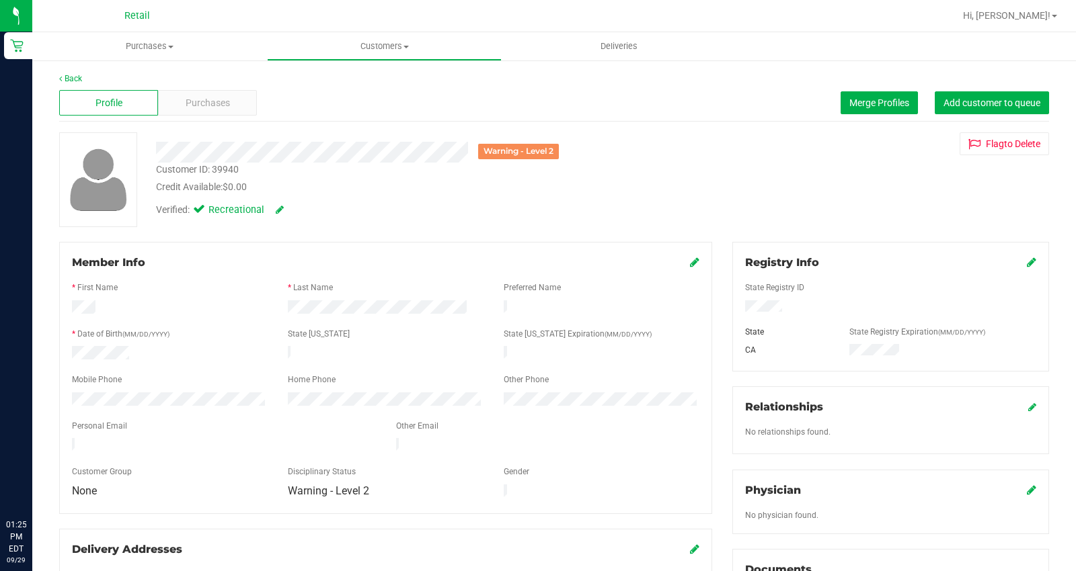
click at [690, 262] on icon at bounding box center [694, 262] width 9 height 11
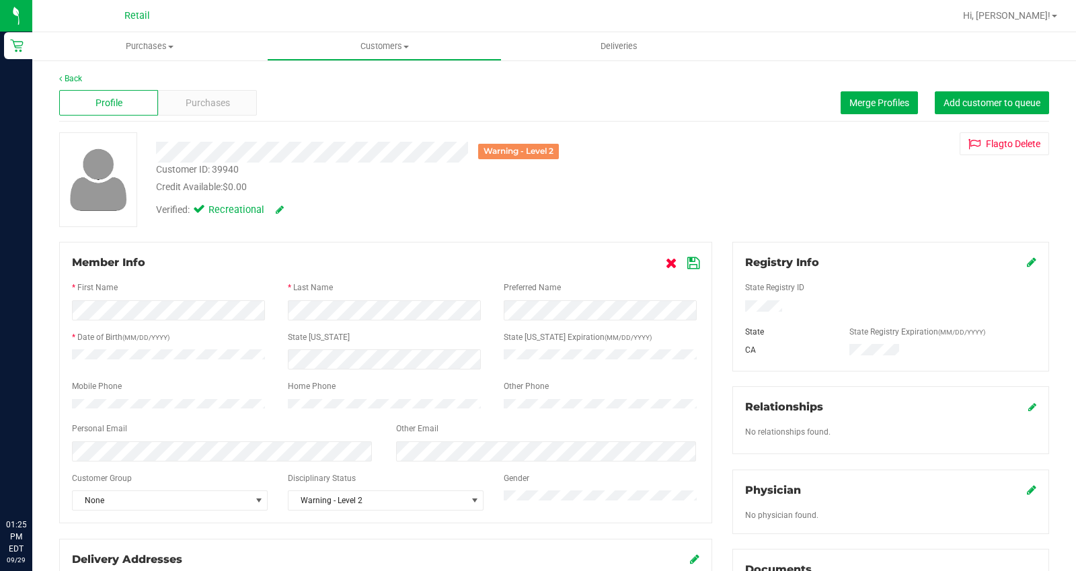
click at [666, 262] on icon at bounding box center [671, 263] width 11 height 11
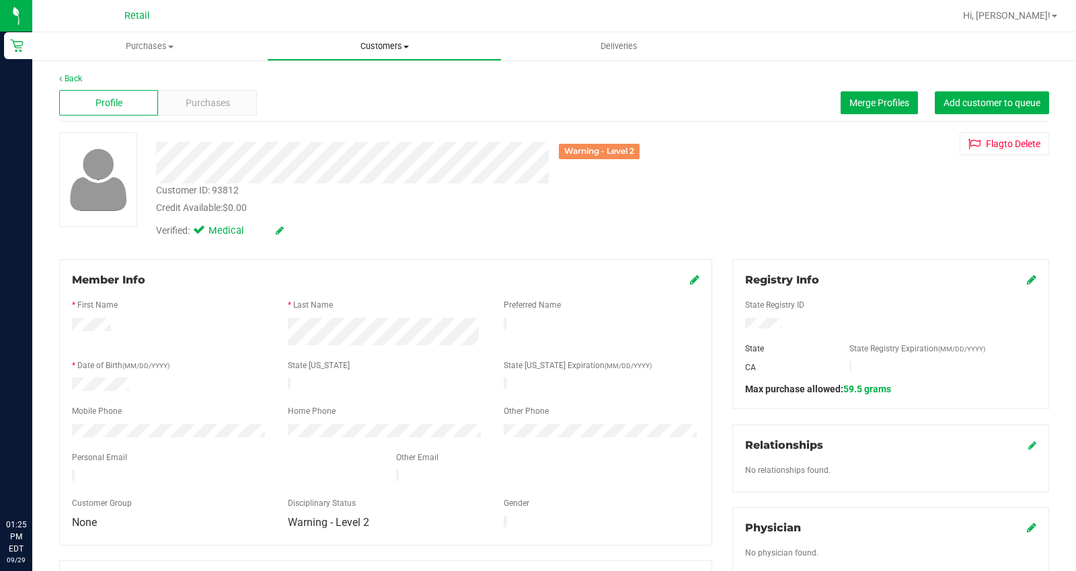
click at [380, 44] on span "Customers" at bounding box center [384, 46] width 233 height 12
click at [380, 73] on li "All customers" at bounding box center [384, 81] width 235 height 16
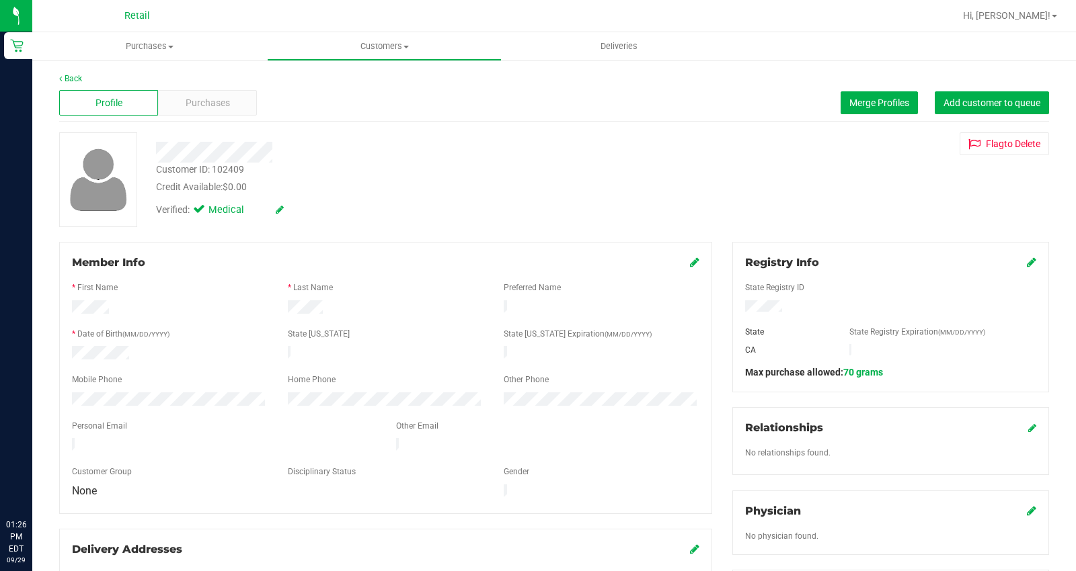
click at [1013, 262] on div "Registry Info" at bounding box center [890, 263] width 291 height 16
click at [1027, 264] on icon at bounding box center [1031, 262] width 9 height 11
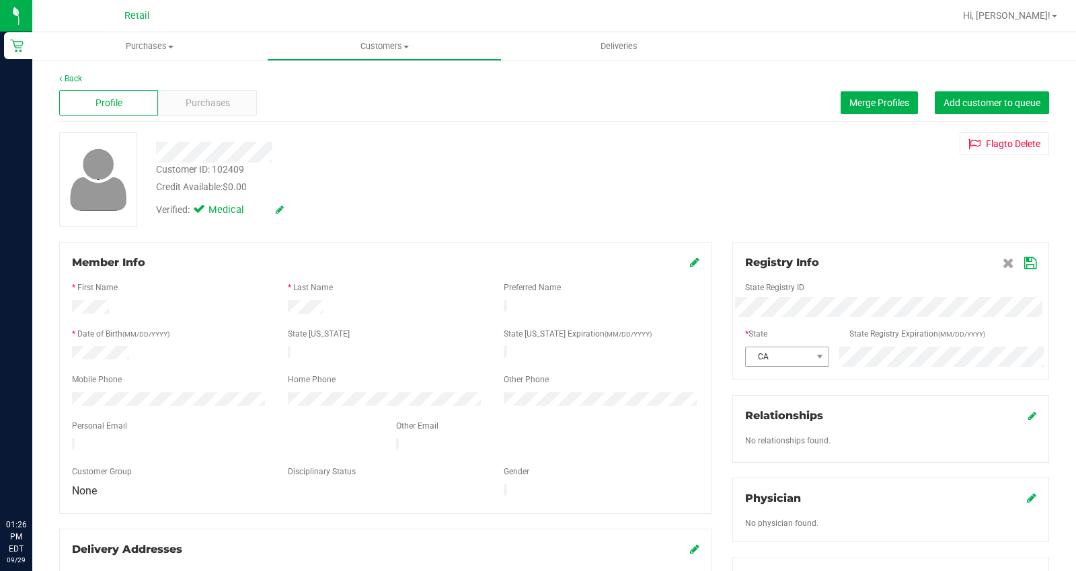
click at [798, 348] on div "CA" at bounding box center [890, 357] width 311 height 20
click at [1024, 266] on icon at bounding box center [1030, 263] width 12 height 11
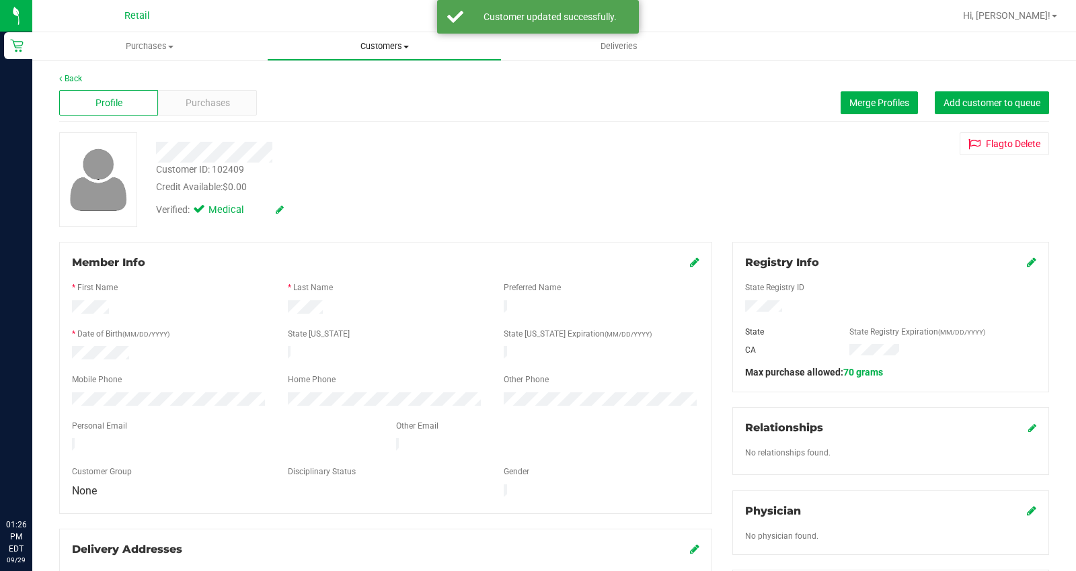
click at [395, 42] on span "Customers" at bounding box center [384, 46] width 233 height 12
click at [395, 75] on li "All customers" at bounding box center [384, 81] width 235 height 16
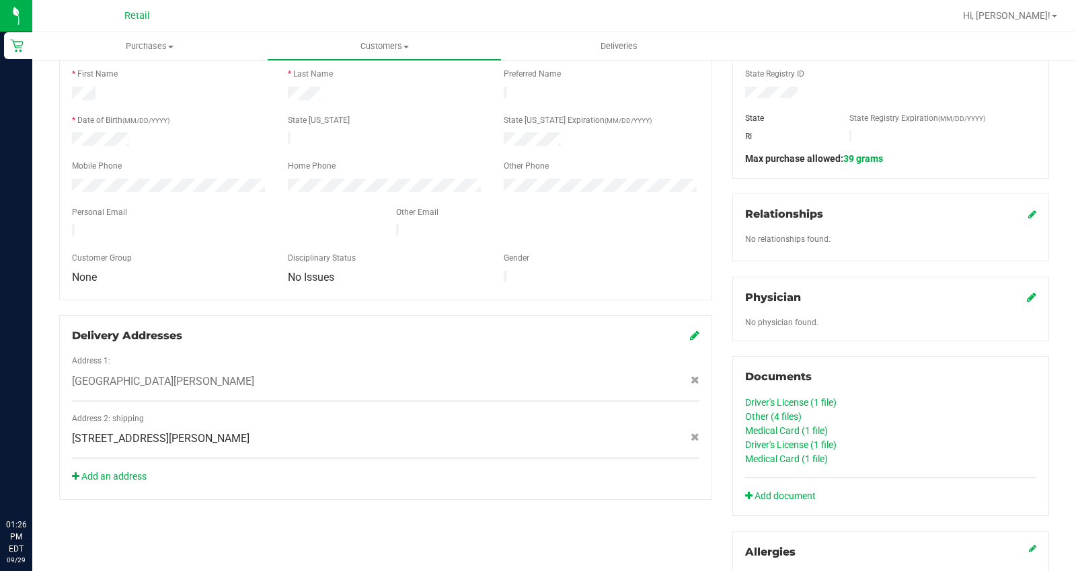
scroll to position [179, 0]
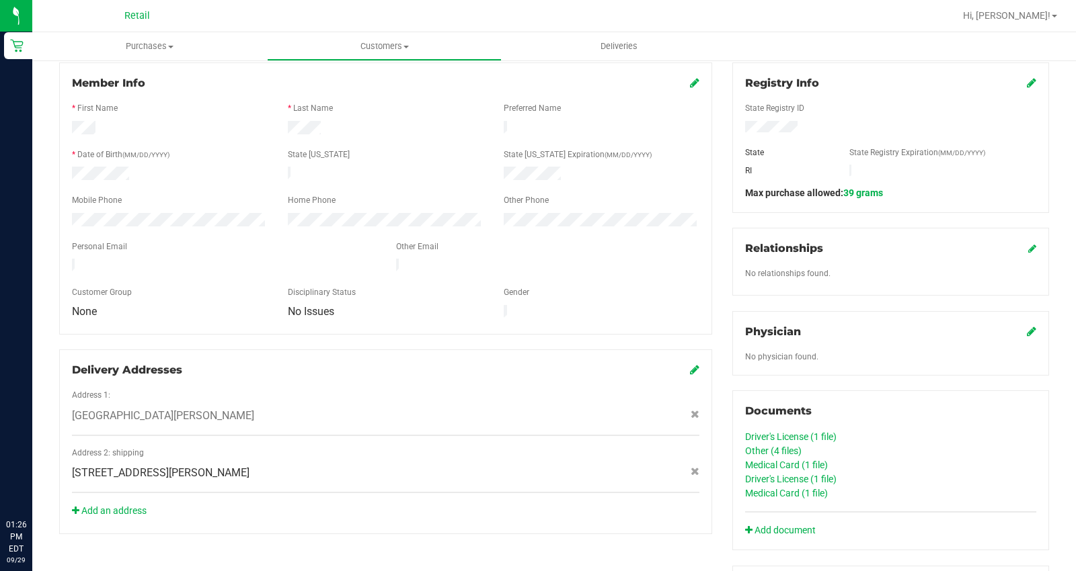
click at [1027, 79] on icon at bounding box center [1031, 82] width 9 height 11
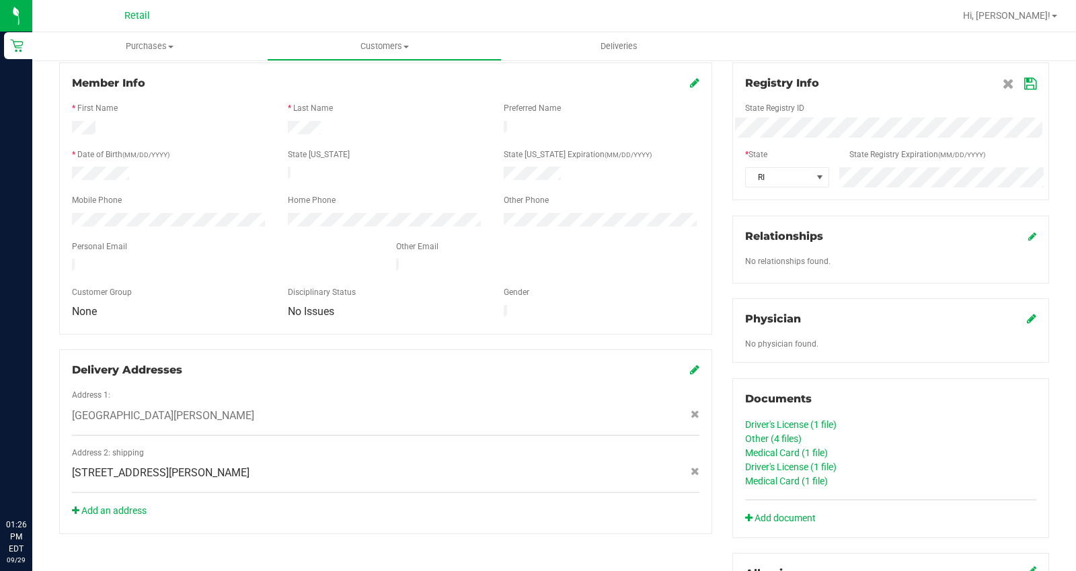
click at [713, 192] on div "Member Info * First Name * Last Name Preferred Name * Date of Birth (MM/DD/YYYY…" at bounding box center [554, 439] width 1010 height 752
click at [1008, 76] on span at bounding box center [1019, 83] width 34 height 16
click at [1011, 77] on span at bounding box center [1019, 83] width 34 height 16
click at [1024, 79] on icon at bounding box center [1030, 84] width 12 height 11
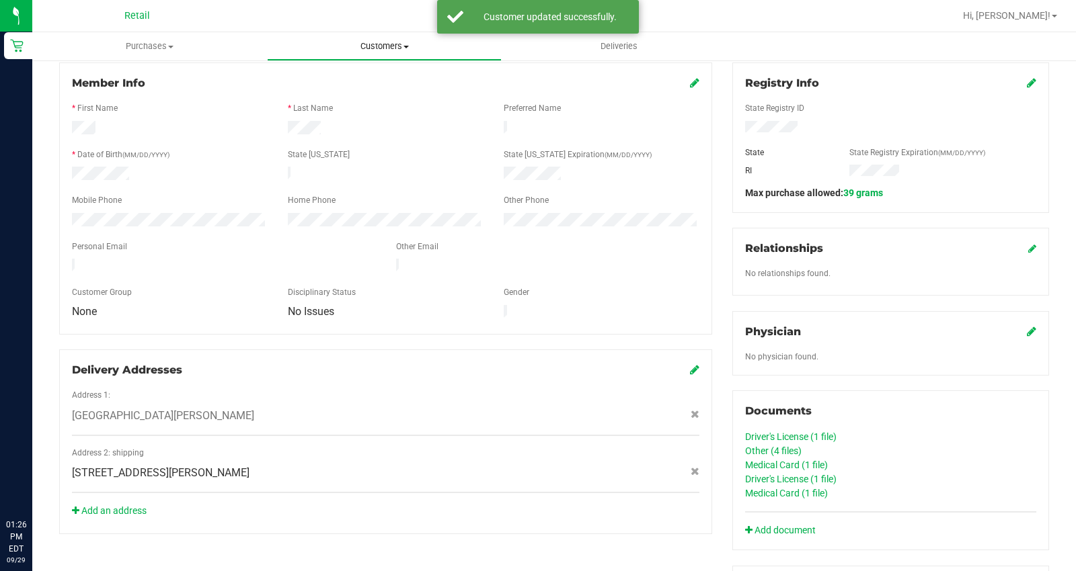
click at [399, 50] on span "Customers" at bounding box center [384, 46] width 233 height 12
click at [387, 84] on li "All customers" at bounding box center [384, 81] width 235 height 16
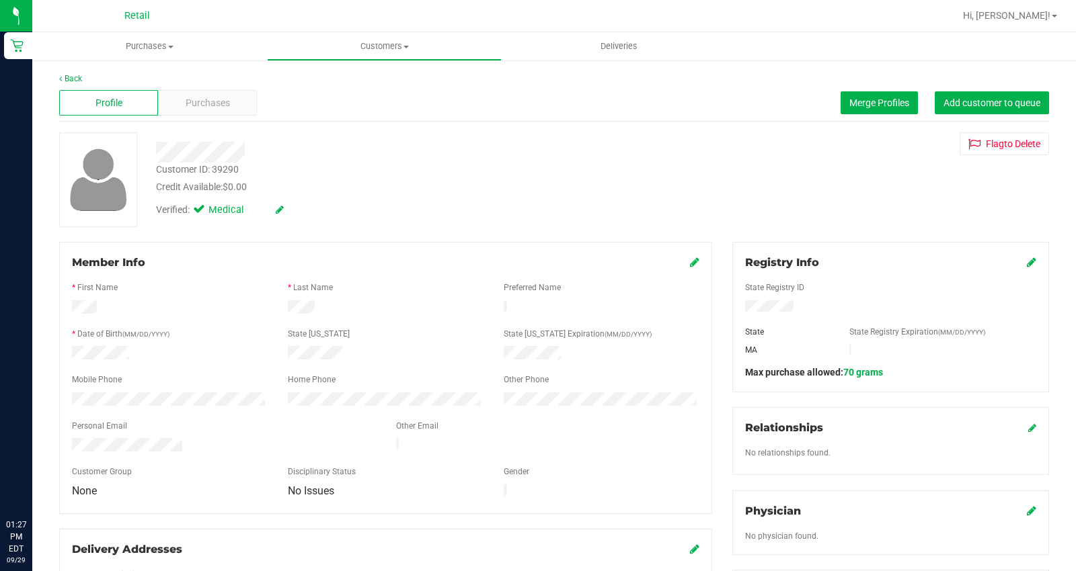
click at [1027, 266] on icon at bounding box center [1031, 262] width 9 height 11
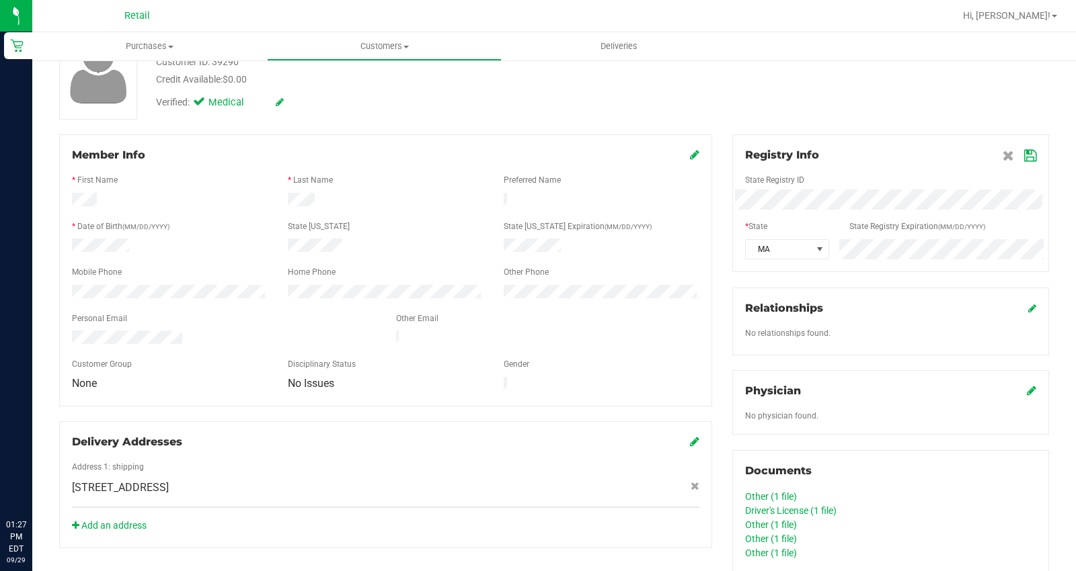
scroll to position [224, 0]
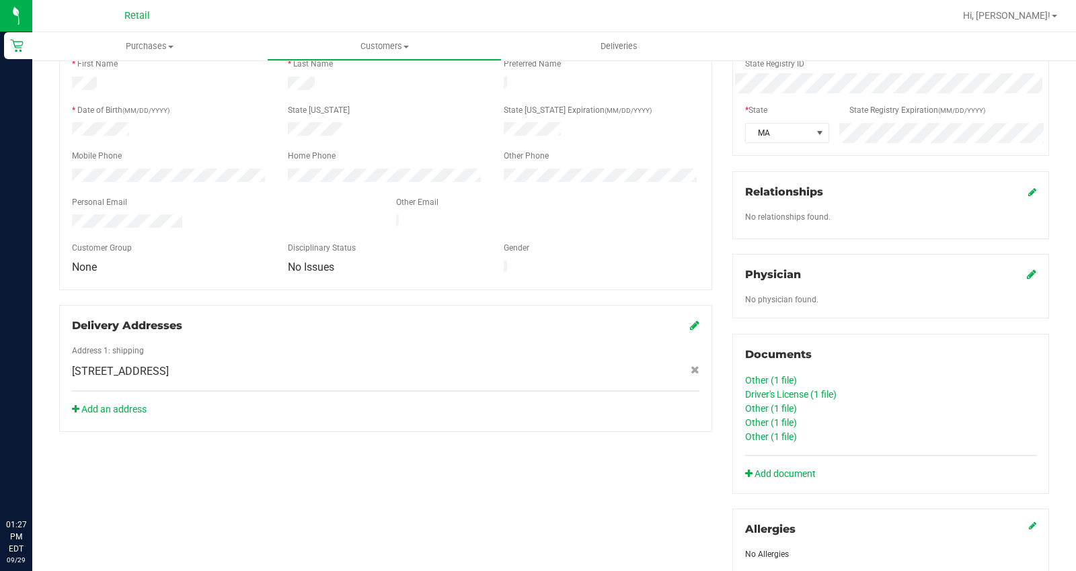
click at [690, 320] on icon at bounding box center [694, 325] width 9 height 11
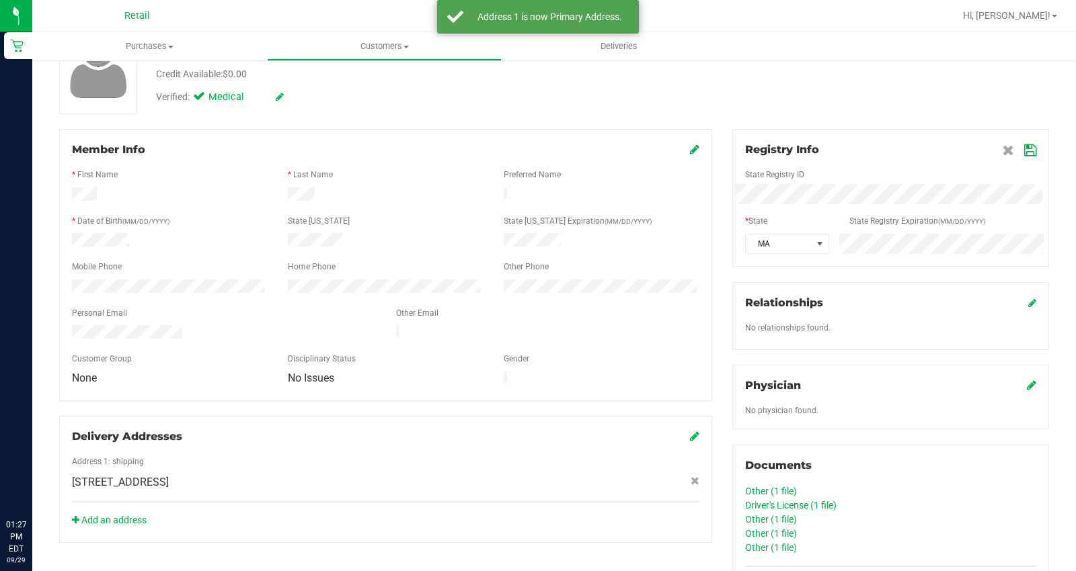
scroll to position [0, 0]
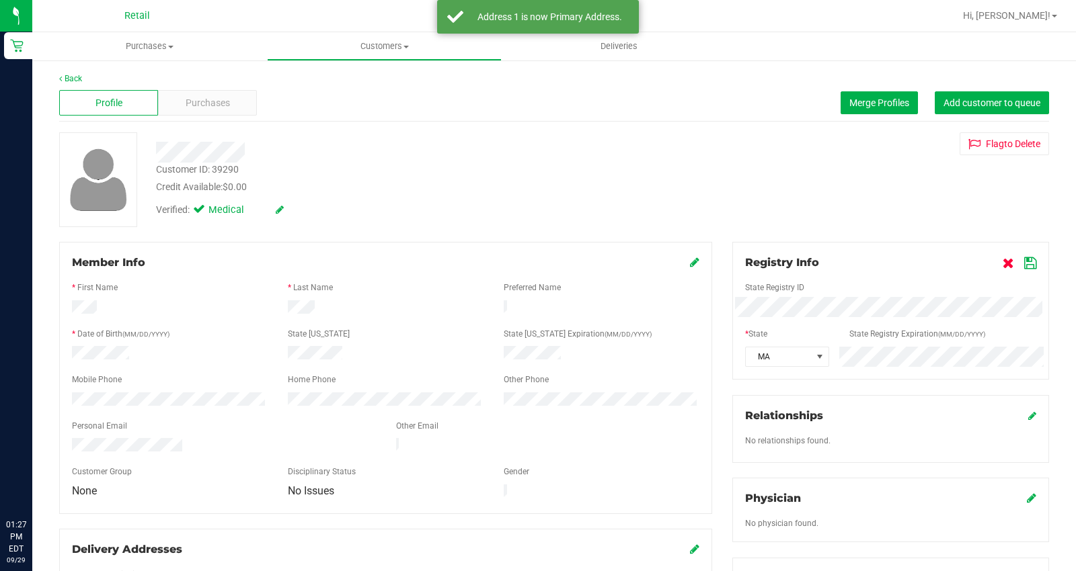
click at [1002, 267] on icon at bounding box center [1007, 263] width 11 height 11
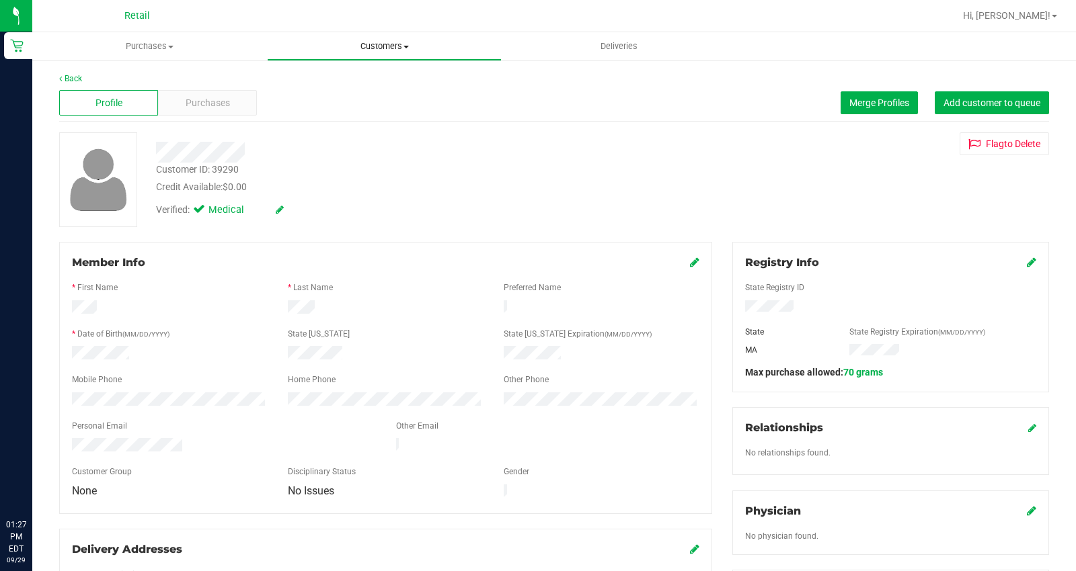
click at [367, 48] on span "Customers" at bounding box center [384, 46] width 233 height 12
click at [352, 81] on span "All customers" at bounding box center [315, 80] width 97 height 11
click at [1027, 264] on icon at bounding box center [1031, 262] width 9 height 11
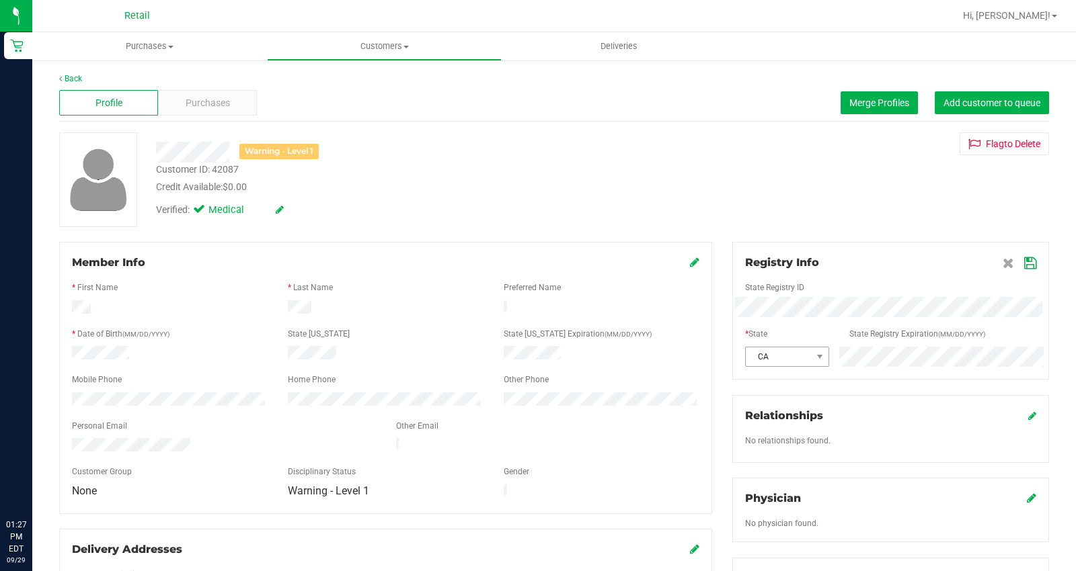
click at [771, 351] on div "CA" at bounding box center [890, 357] width 311 height 20
click at [1024, 260] on icon at bounding box center [1030, 263] width 12 height 11
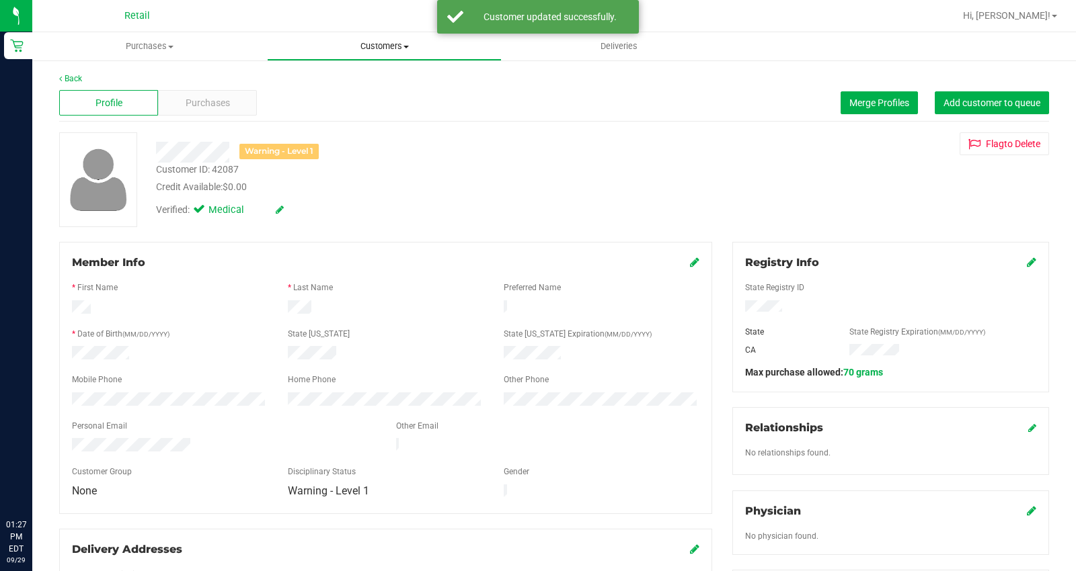
click at [381, 38] on uib-tab-heading "Customers All customers Add a new customer All physicians" at bounding box center [384, 46] width 233 height 27
click at [331, 79] on span "All customers" at bounding box center [315, 80] width 97 height 11
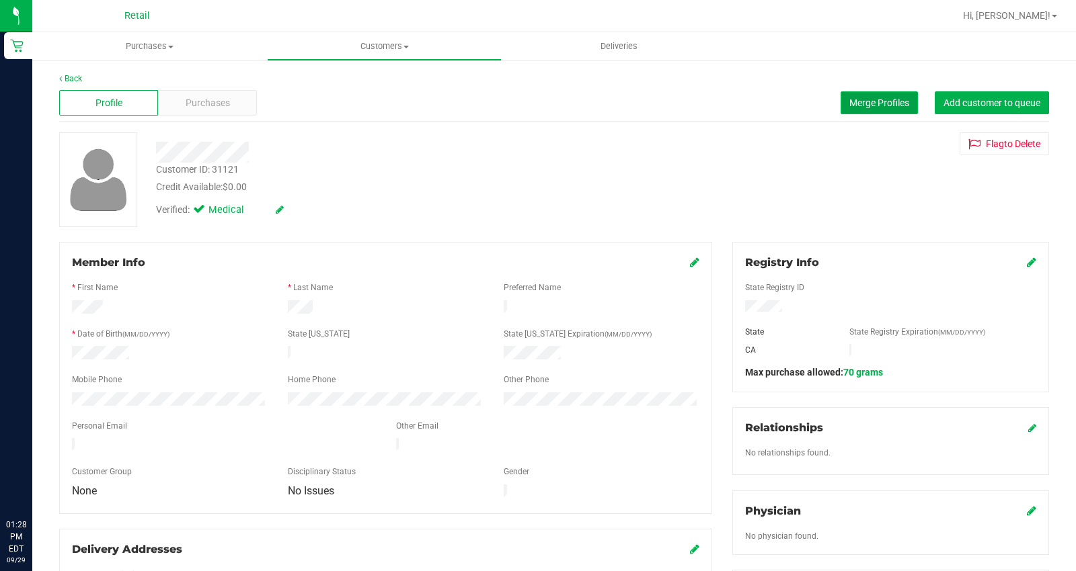
click at [858, 101] on span "Merge Profiles" at bounding box center [879, 102] width 60 height 11
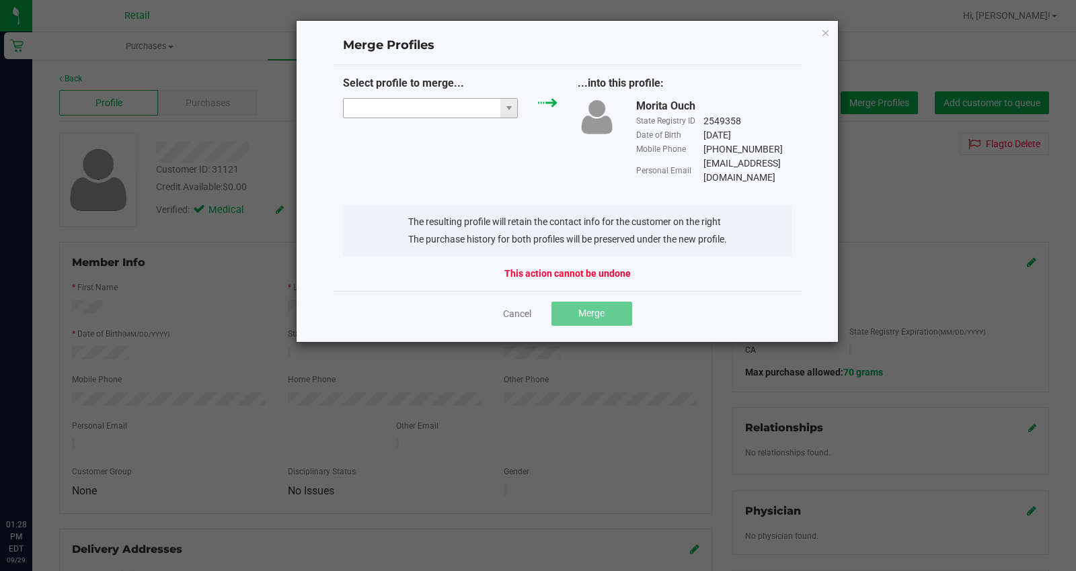
click at [434, 115] on input "NO DATA FOUND" at bounding box center [422, 108] width 157 height 19
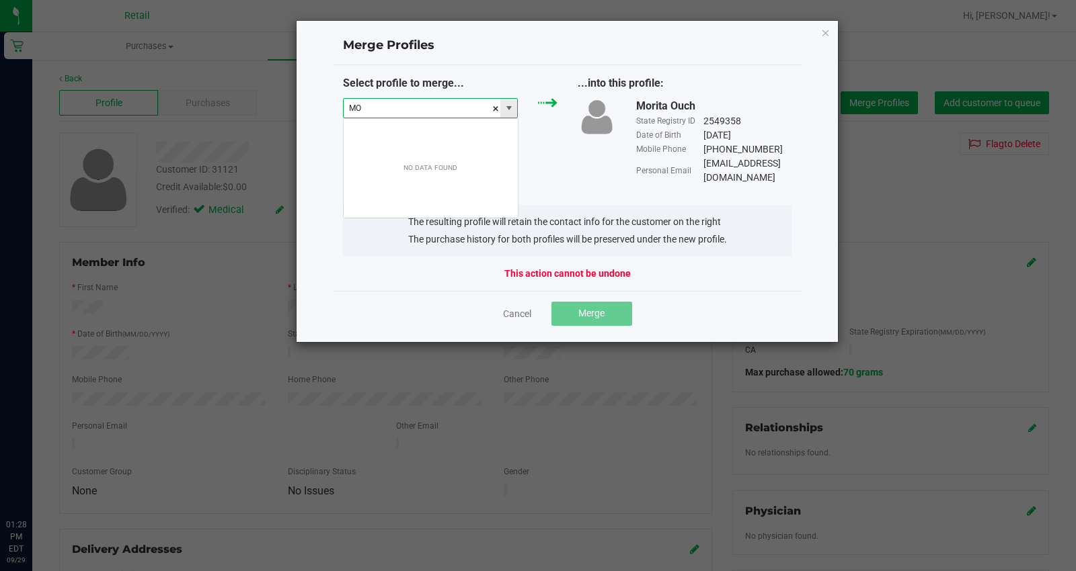
scroll to position [20, 175]
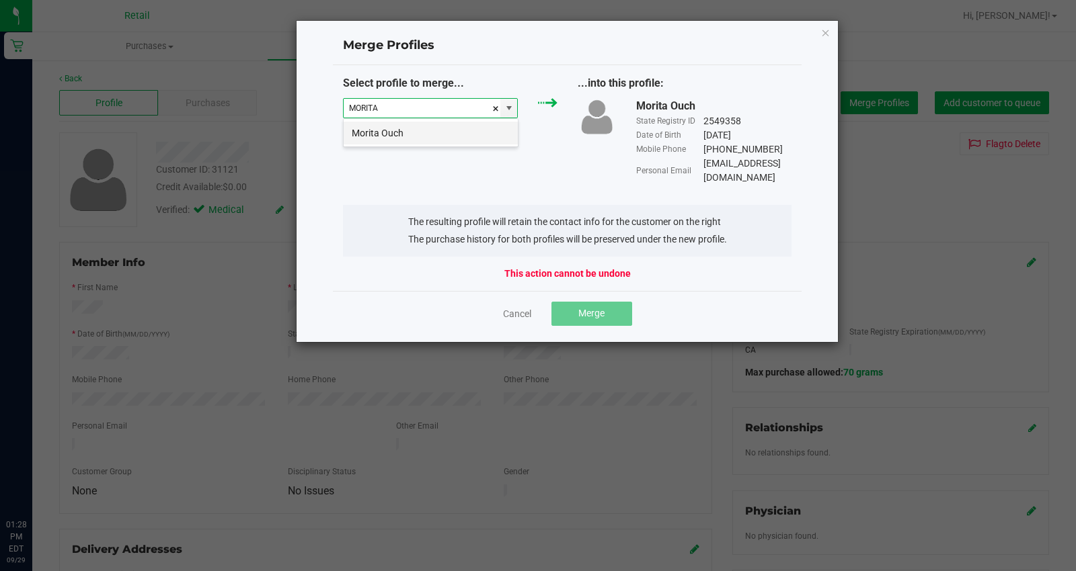
click at [441, 141] on li "Morita Ouch" at bounding box center [431, 133] width 174 height 23
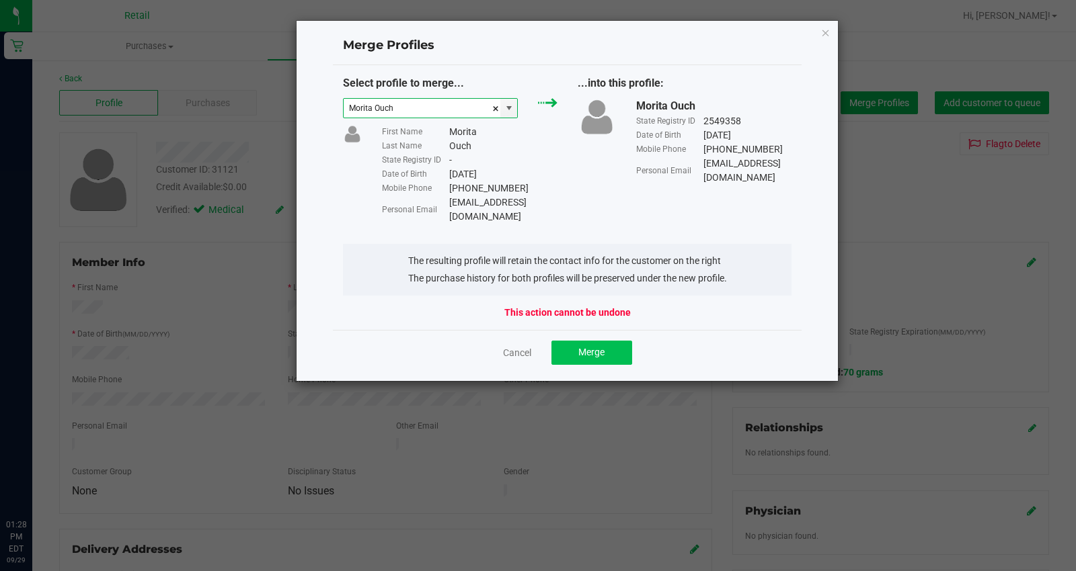
type input "Morita Ouch"
click at [618, 348] on button "Merge" at bounding box center [591, 353] width 81 height 24
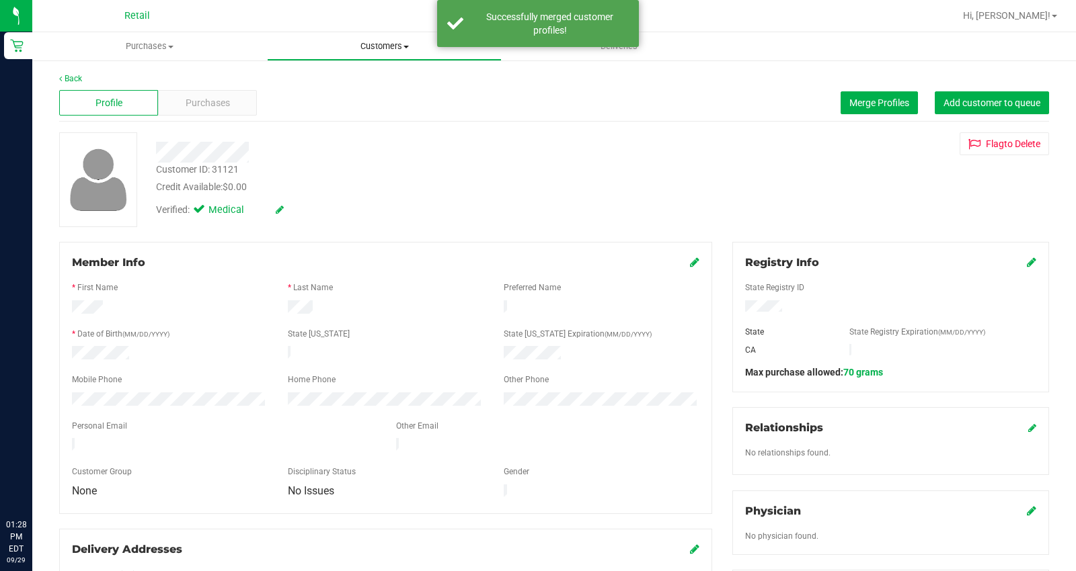
drag, startPoint x: 350, startPoint y: 49, endPoint x: 351, endPoint y: 88, distance: 39.0
click at [351, 49] on span "Customers" at bounding box center [384, 46] width 233 height 12
click at [353, 78] on span "All customers" at bounding box center [315, 80] width 97 height 11
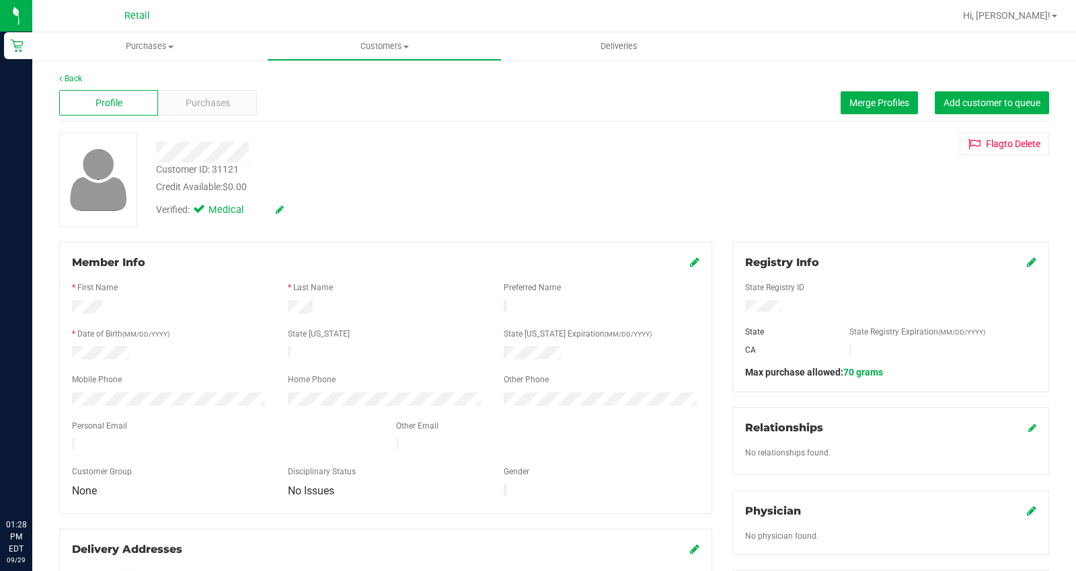
click at [1027, 259] on icon at bounding box center [1031, 262] width 9 height 11
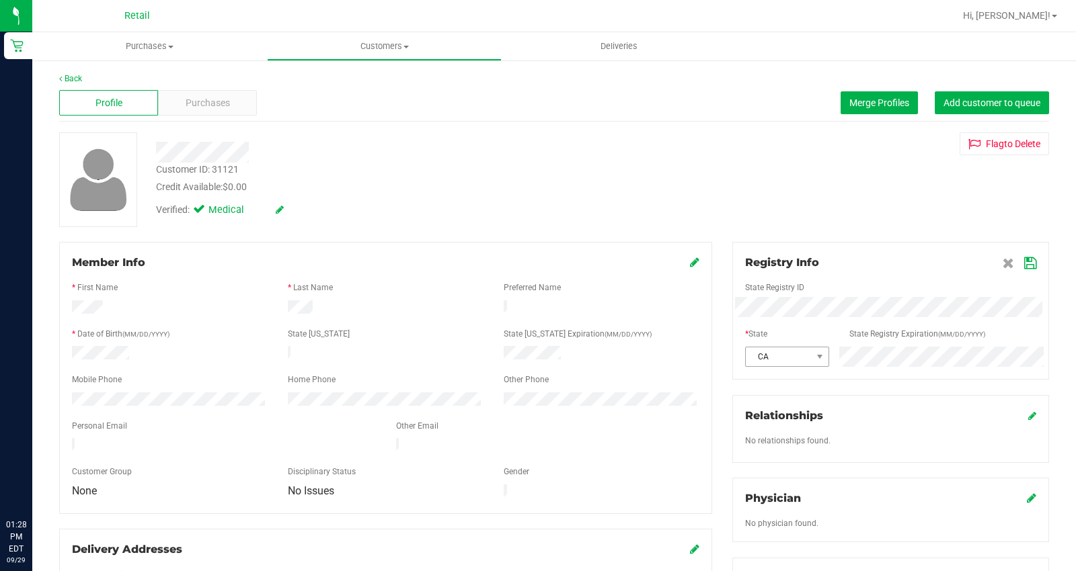
click at [780, 354] on div "CA" at bounding box center [890, 357] width 311 height 20
click at [1024, 266] on icon at bounding box center [1030, 263] width 12 height 11
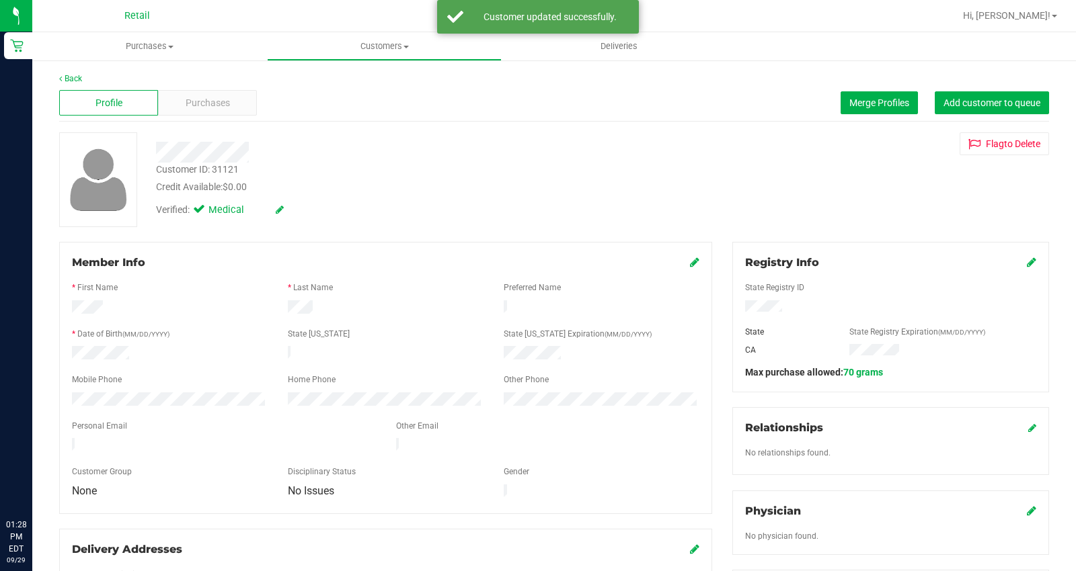
scroll to position [75, 0]
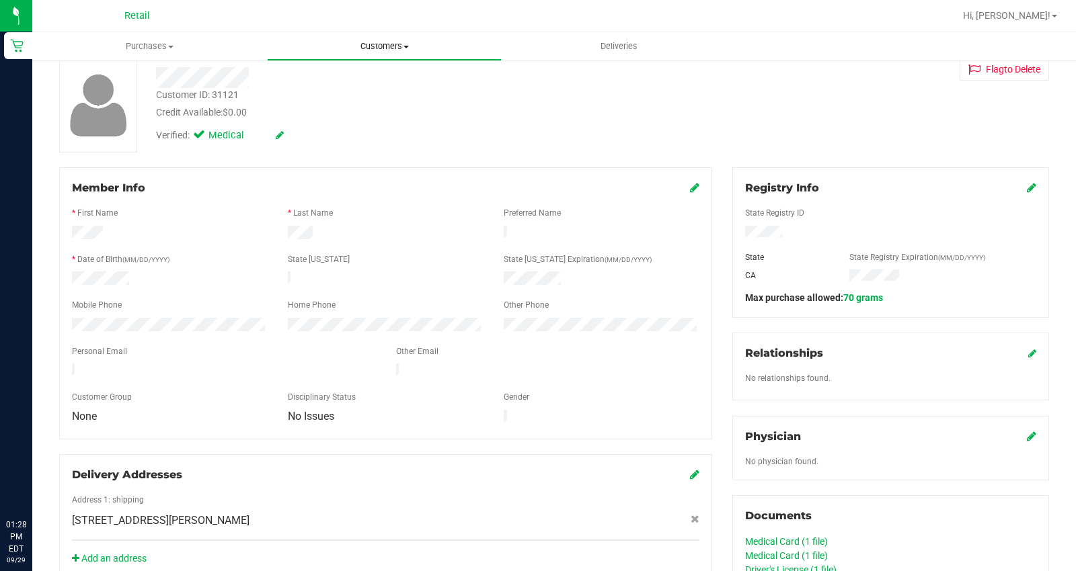
click at [399, 48] on span "Customers" at bounding box center [384, 46] width 233 height 12
click at [393, 73] on li "All customers" at bounding box center [384, 81] width 235 height 16
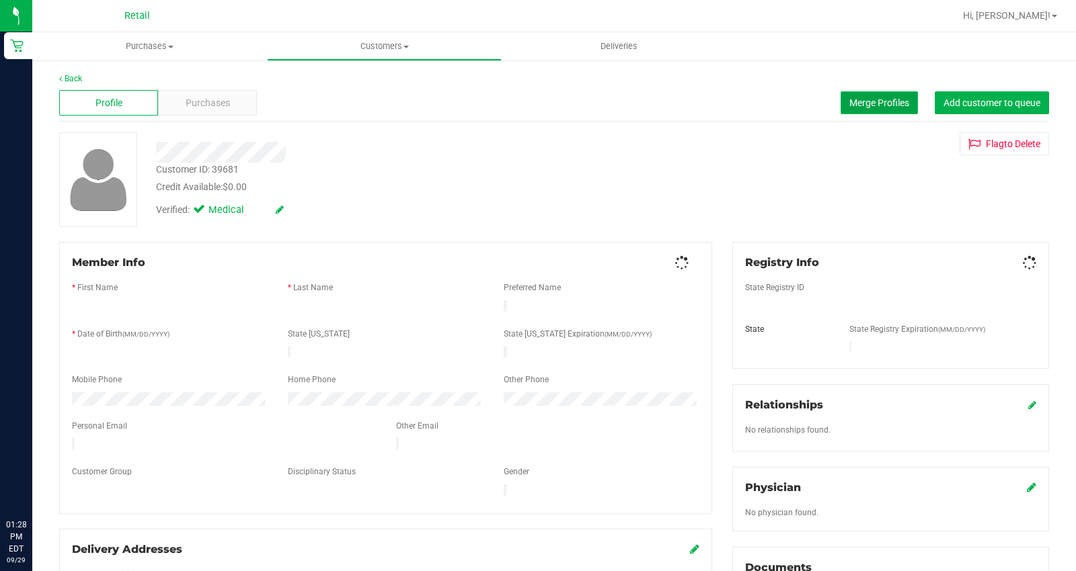
click at [877, 105] on span "Merge Profiles" at bounding box center [879, 102] width 60 height 11
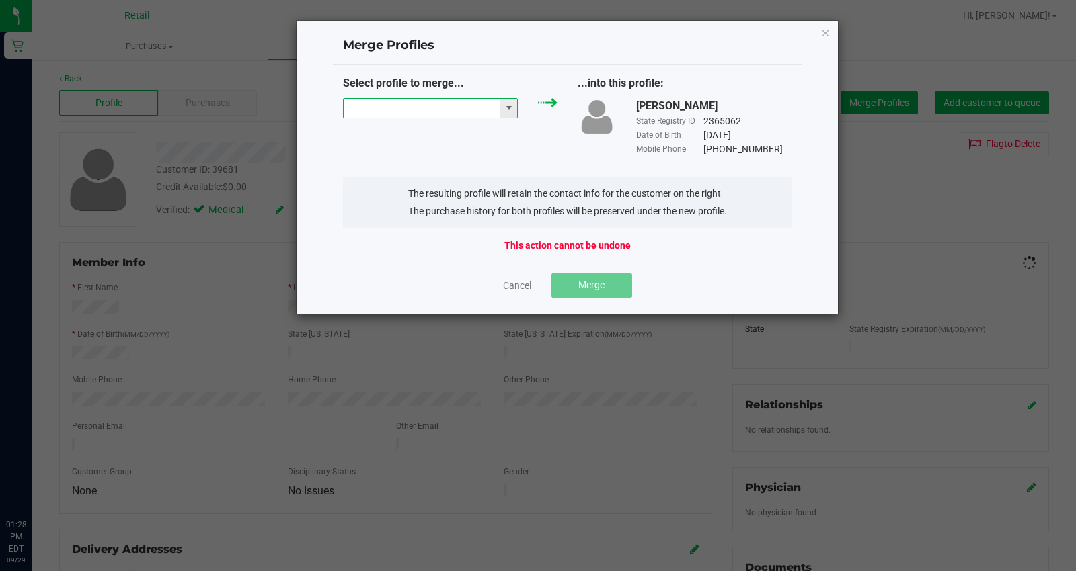
click at [407, 110] on input "NO DATA FOUND" at bounding box center [422, 108] width 157 height 19
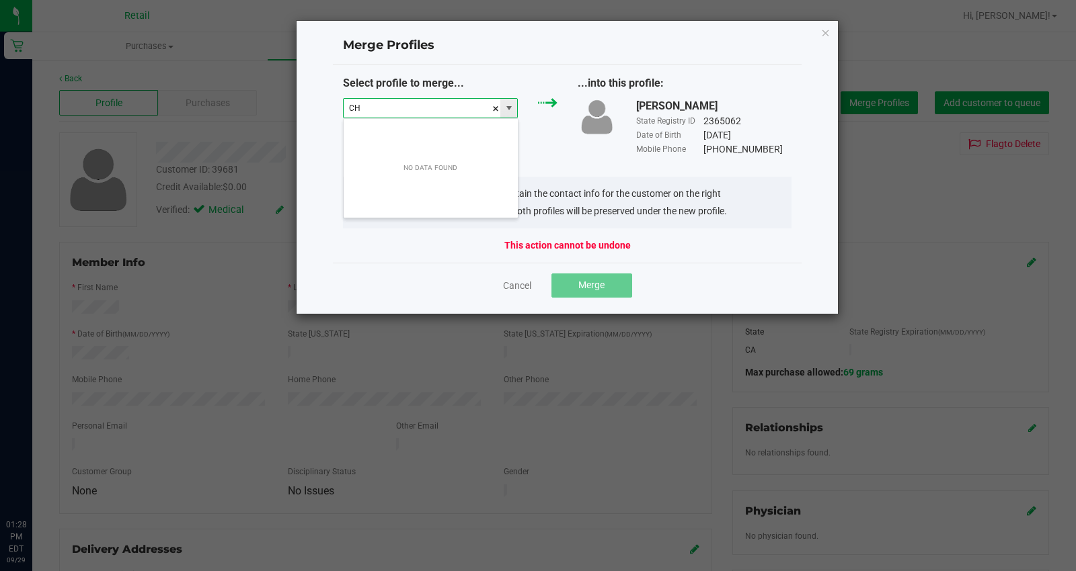
scroll to position [20, 175]
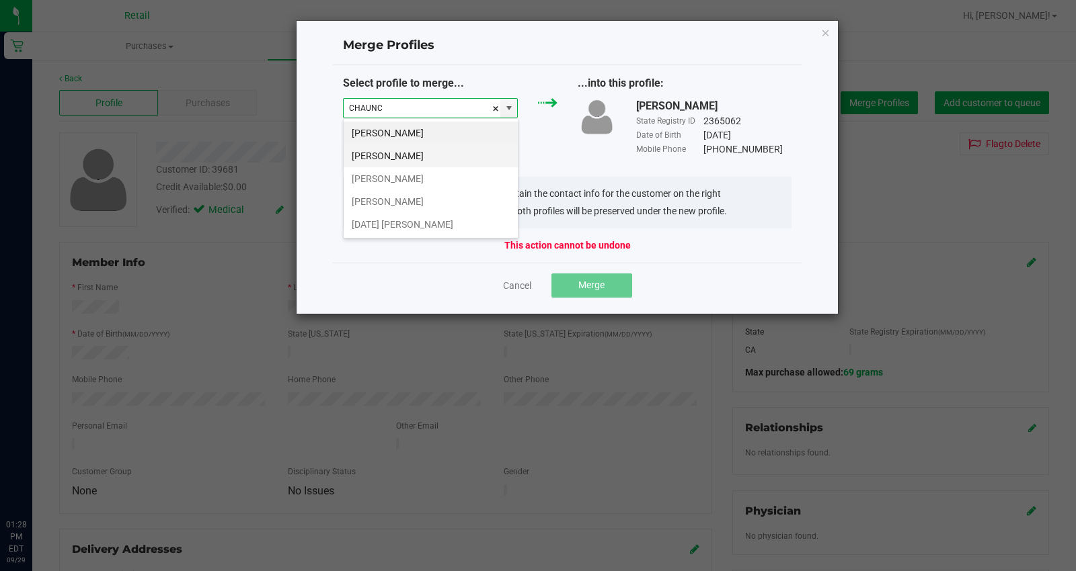
click at [405, 145] on li "Chauncey Melvin" at bounding box center [431, 156] width 174 height 23
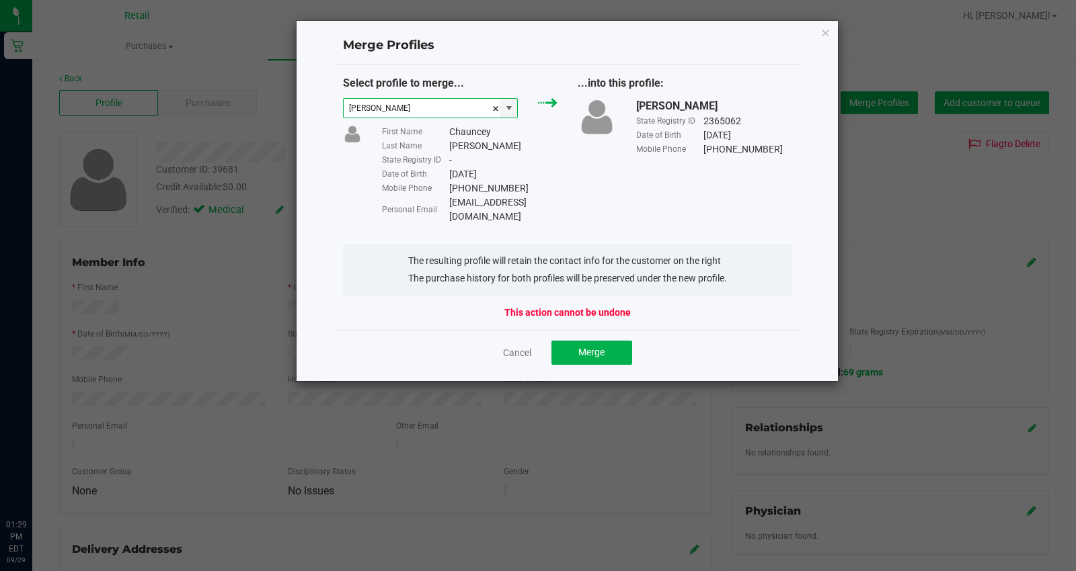
type input "Chauncey Melvin"
drag, startPoint x: 535, startPoint y: 200, endPoint x: 450, endPoint y: 202, distance: 84.7
click at [450, 202] on div "cmel66@gmain.com" at bounding box center [503, 210] width 108 height 28
copy div "cmel66@gmain.com"
click at [606, 341] on button "Merge" at bounding box center [591, 353] width 81 height 24
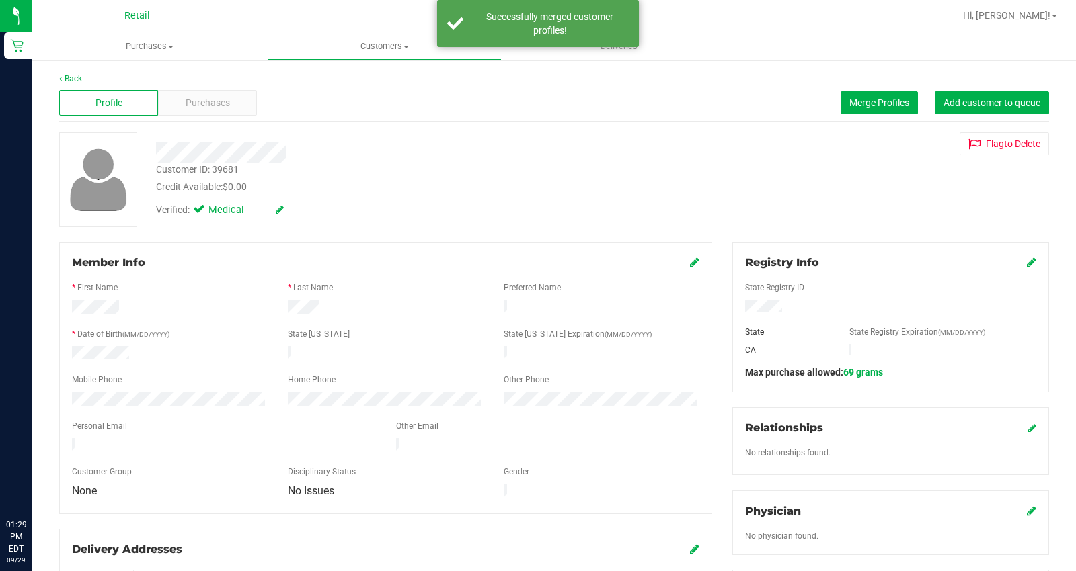
click at [690, 257] on icon at bounding box center [694, 262] width 9 height 11
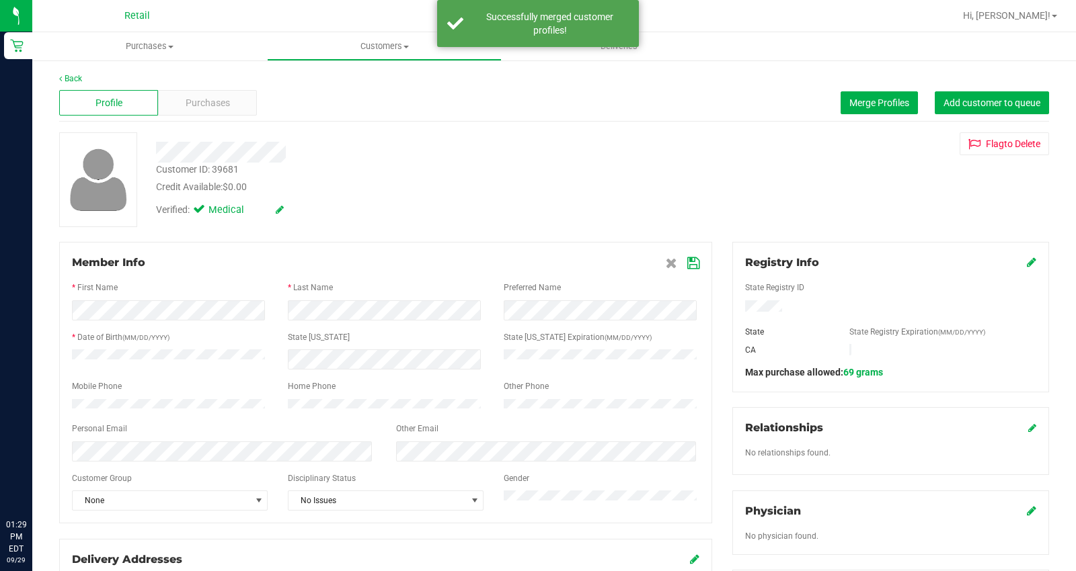
click at [687, 264] on icon at bounding box center [693, 263] width 12 height 11
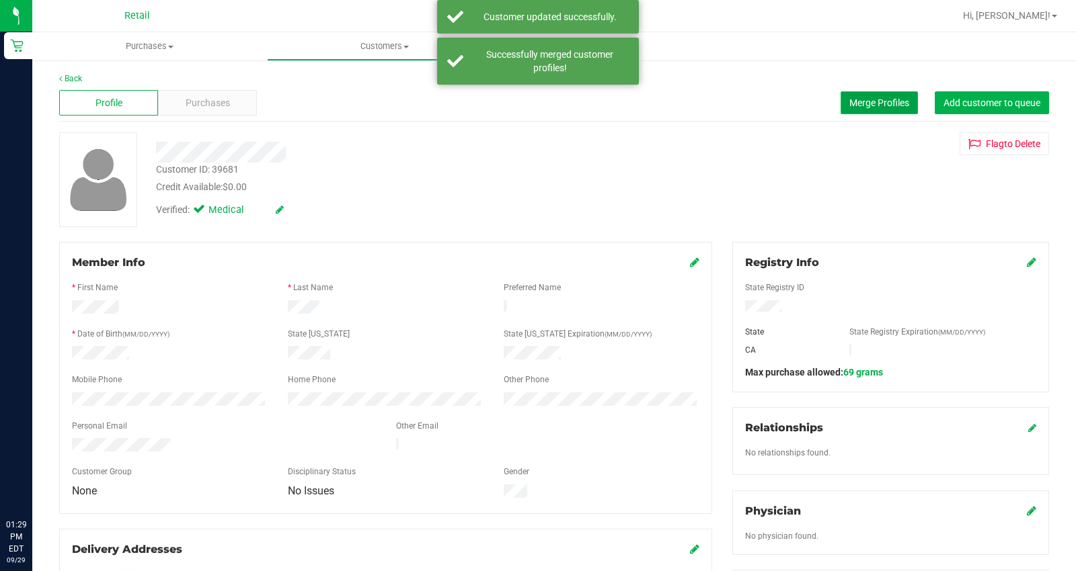
click at [865, 110] on button "Merge Profiles" at bounding box center [878, 102] width 77 height 23
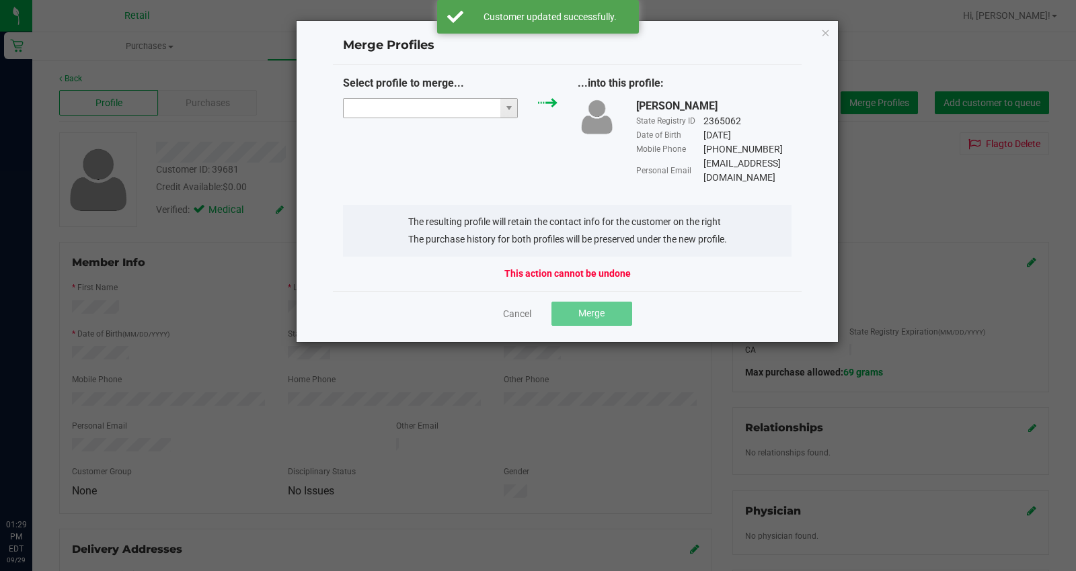
click at [419, 109] on input "NO DATA FOUND" at bounding box center [422, 108] width 157 height 19
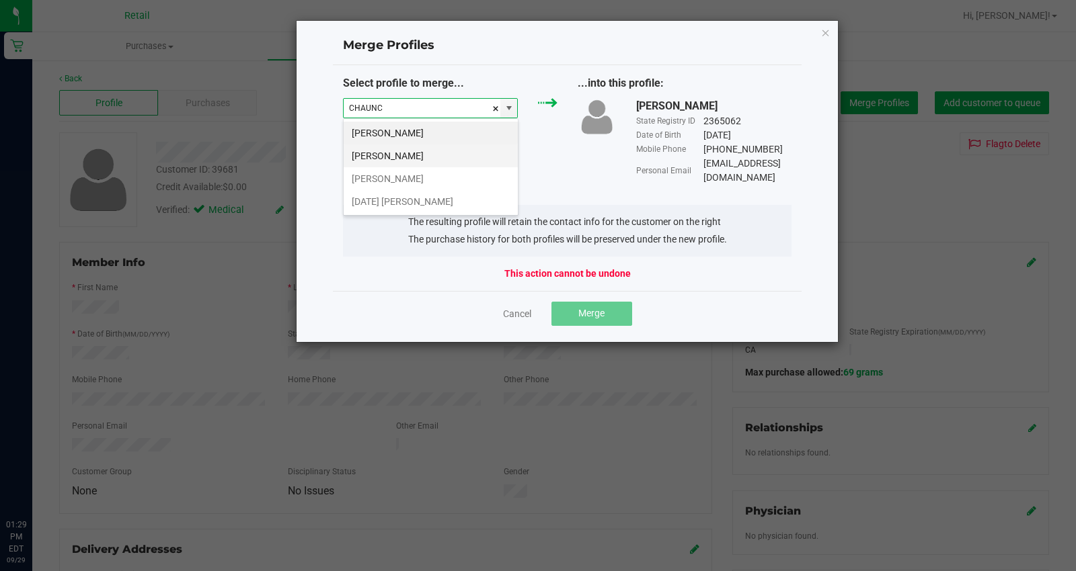
click at [419, 149] on li "Chauncey Melvin" at bounding box center [431, 156] width 174 height 23
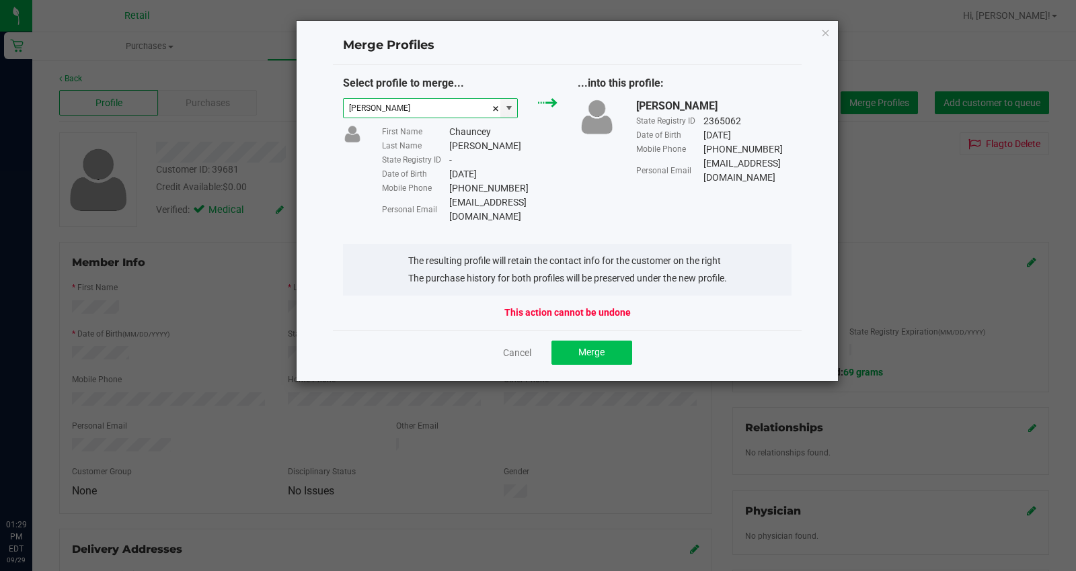
type input "Chauncey Melvin"
click at [610, 341] on button "Merge" at bounding box center [591, 353] width 81 height 24
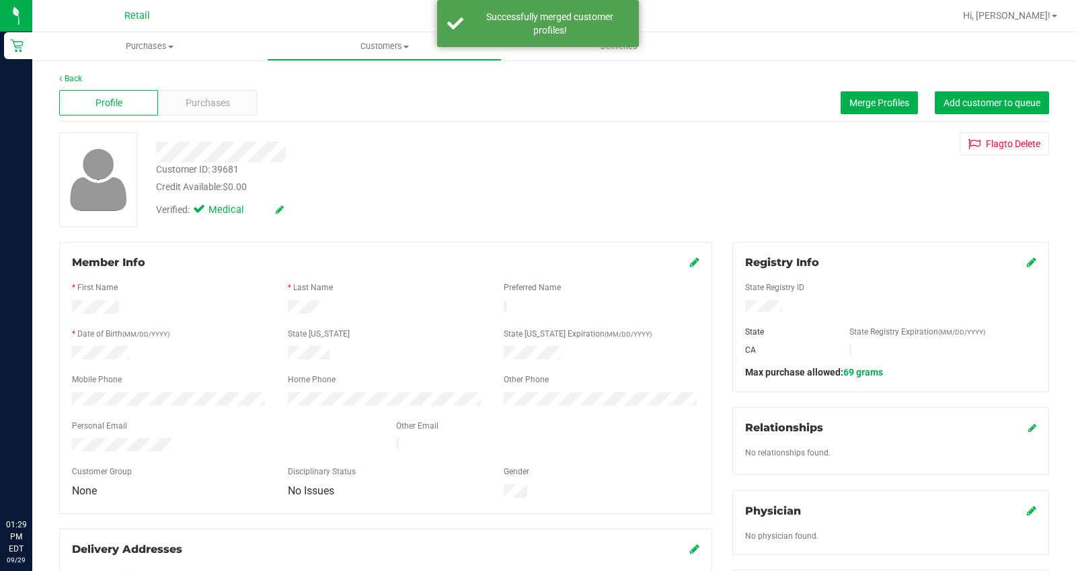
click at [690, 261] on icon at bounding box center [694, 262] width 9 height 11
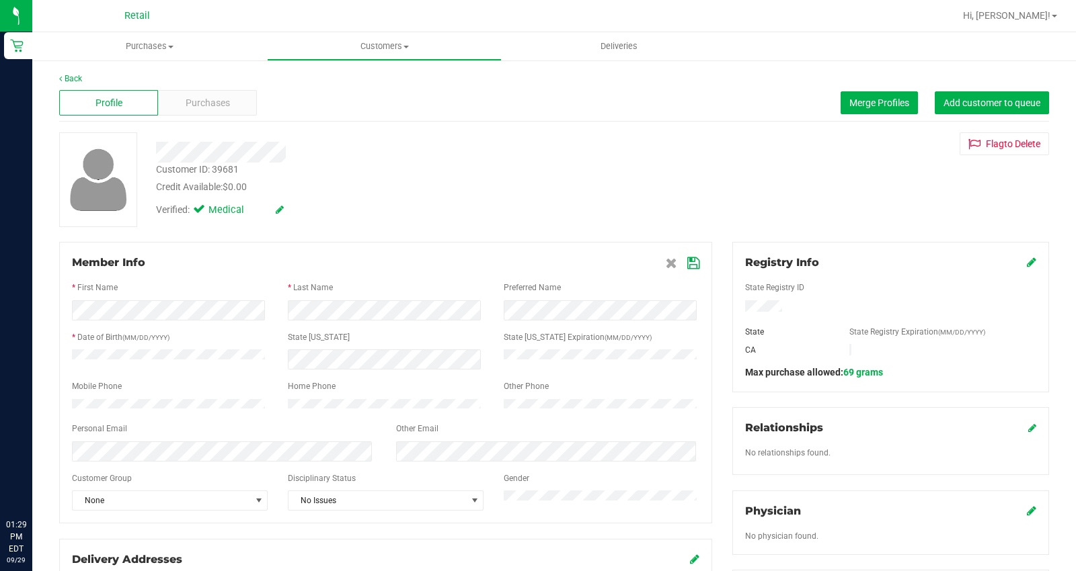
click at [687, 258] on icon at bounding box center [693, 263] width 12 height 11
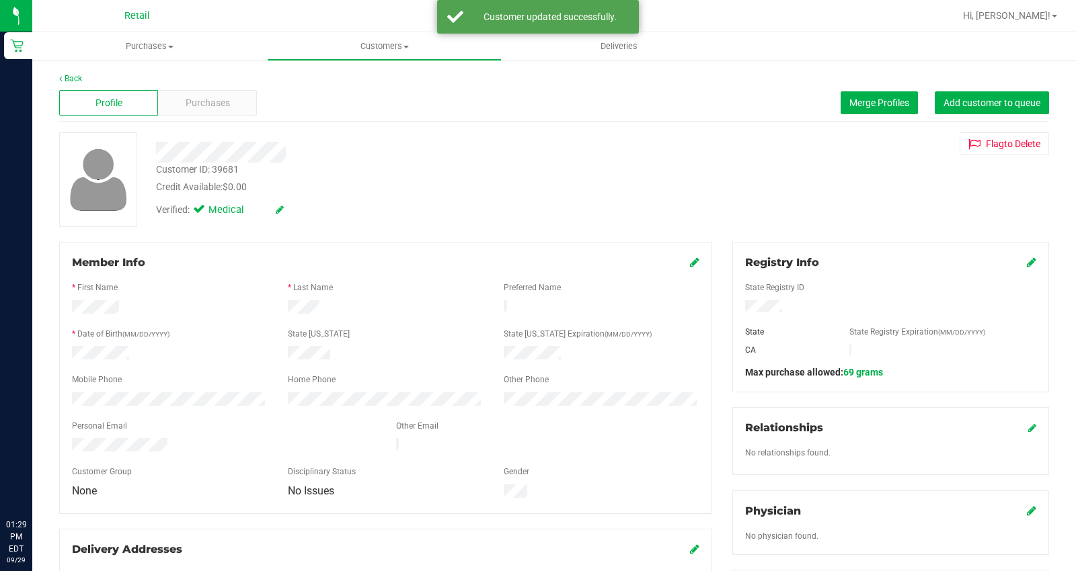
click at [1027, 257] on icon at bounding box center [1031, 262] width 9 height 11
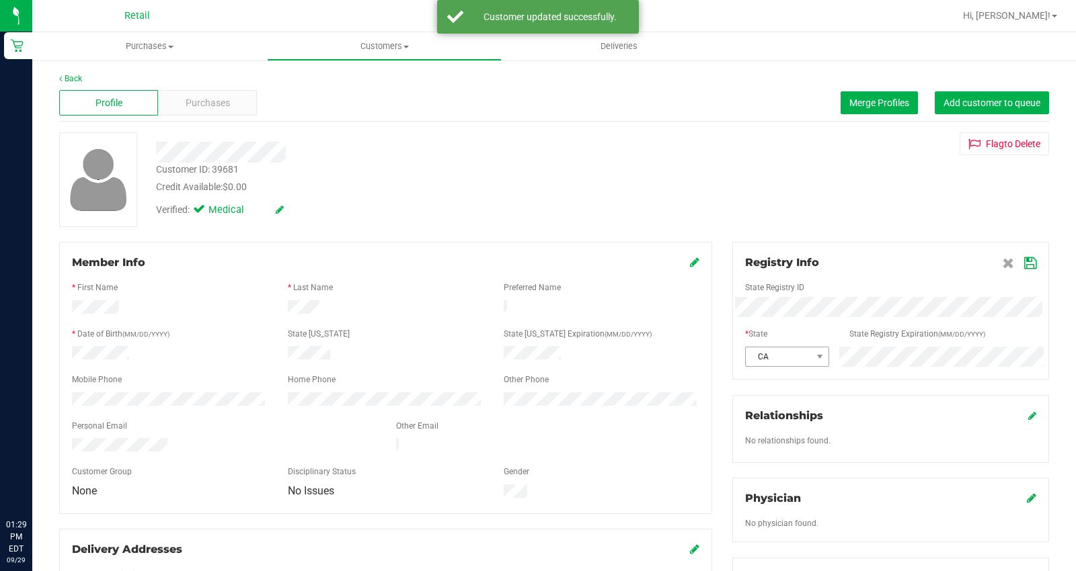
click at [782, 358] on div "CA" at bounding box center [890, 357] width 311 height 20
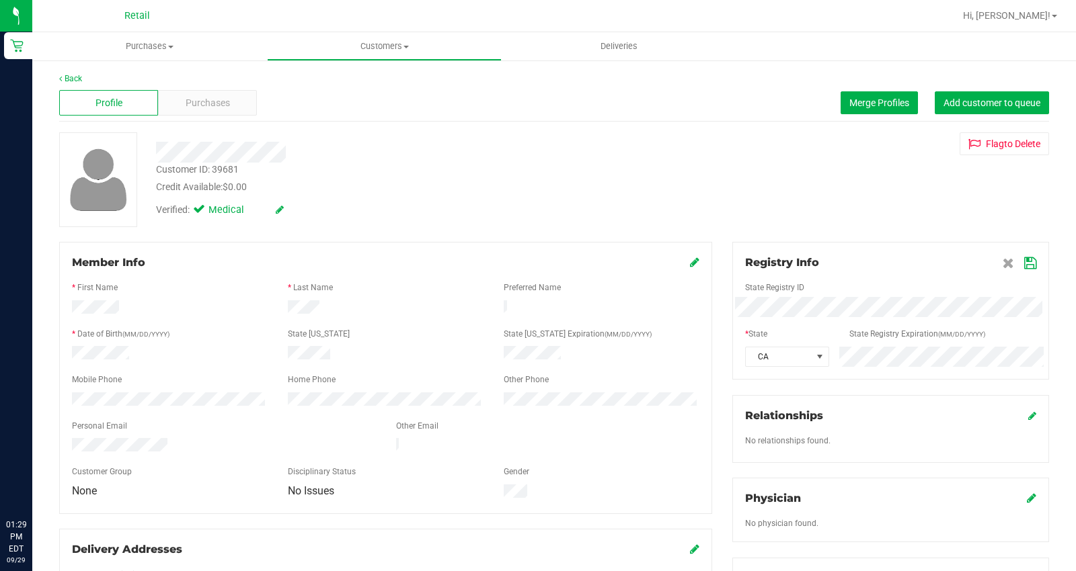
click at [1024, 264] on icon at bounding box center [1030, 263] width 12 height 11
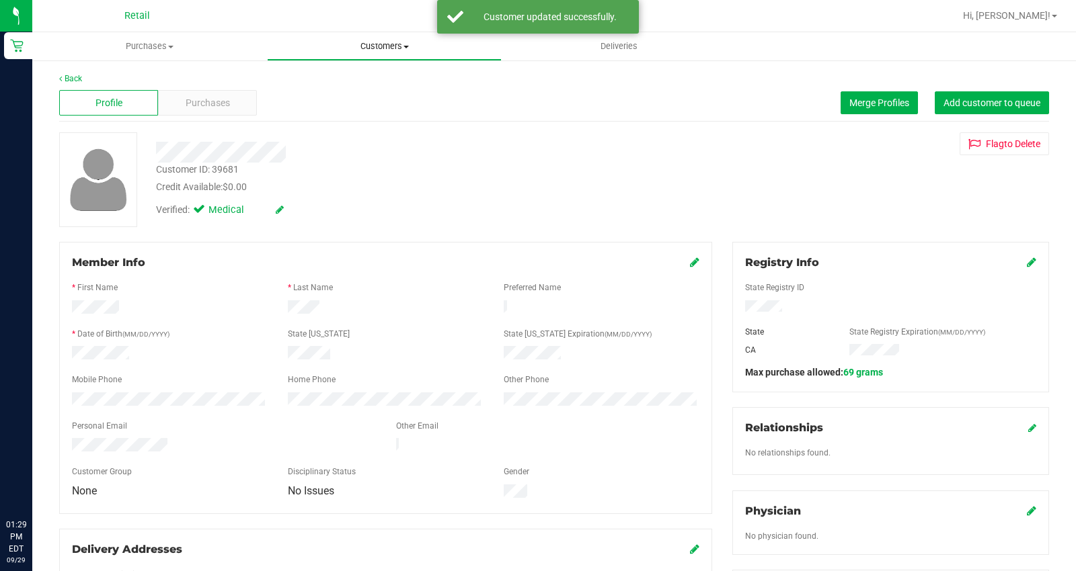
drag, startPoint x: 380, startPoint y: 44, endPoint x: 374, endPoint y: 55, distance: 12.6
click at [380, 44] on span "Customers" at bounding box center [384, 46] width 233 height 12
click at [358, 85] on span "All customers" at bounding box center [315, 80] width 97 height 11
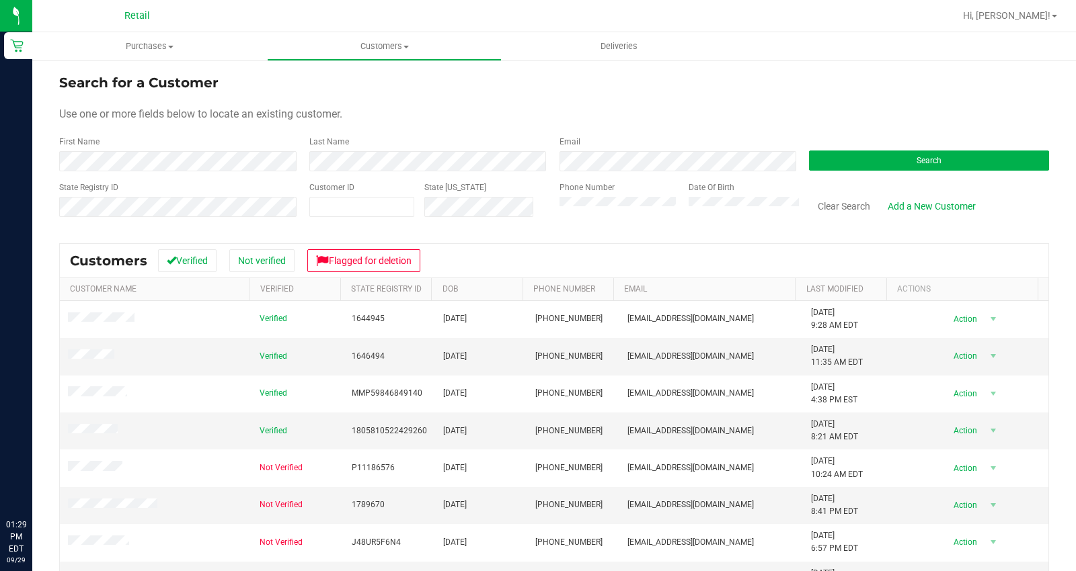
click at [209, 136] on div "First Name" at bounding box center [179, 154] width 240 height 36
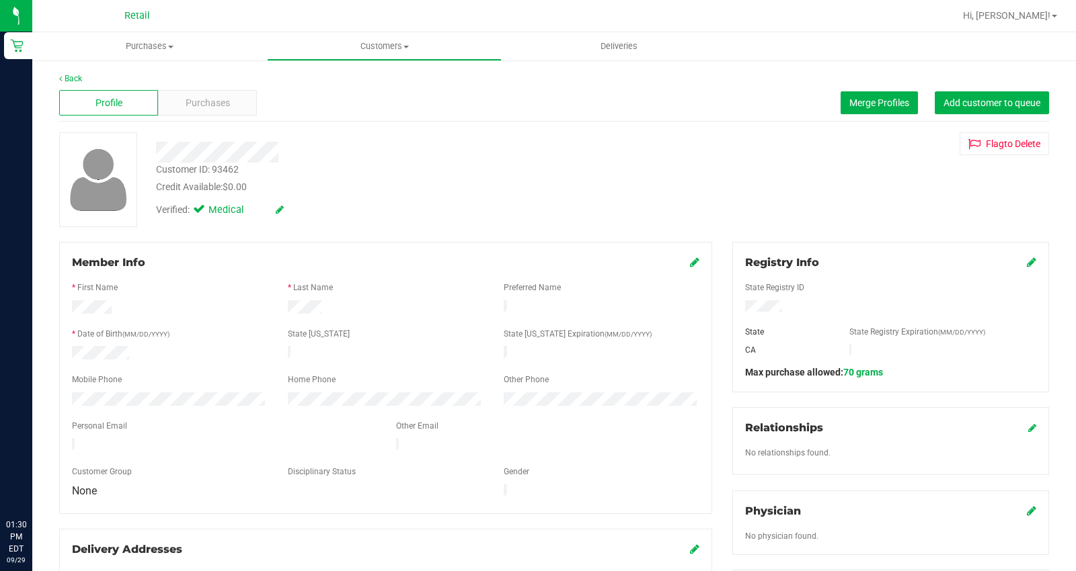
click at [1027, 262] on icon at bounding box center [1031, 262] width 9 height 11
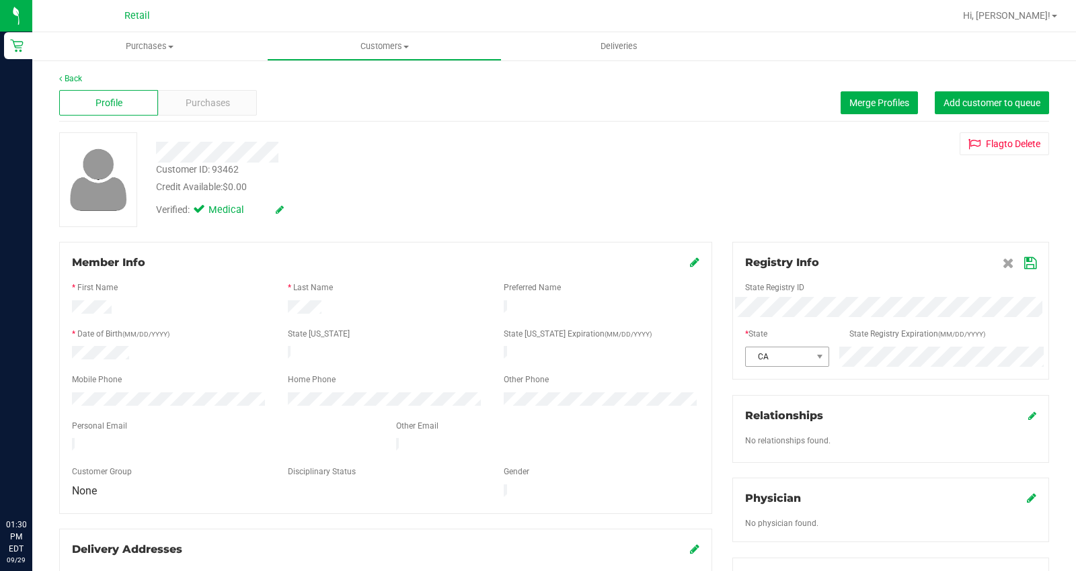
click at [767, 356] on div "CA" at bounding box center [890, 357] width 311 height 20
click at [1024, 268] on icon at bounding box center [1030, 263] width 12 height 11
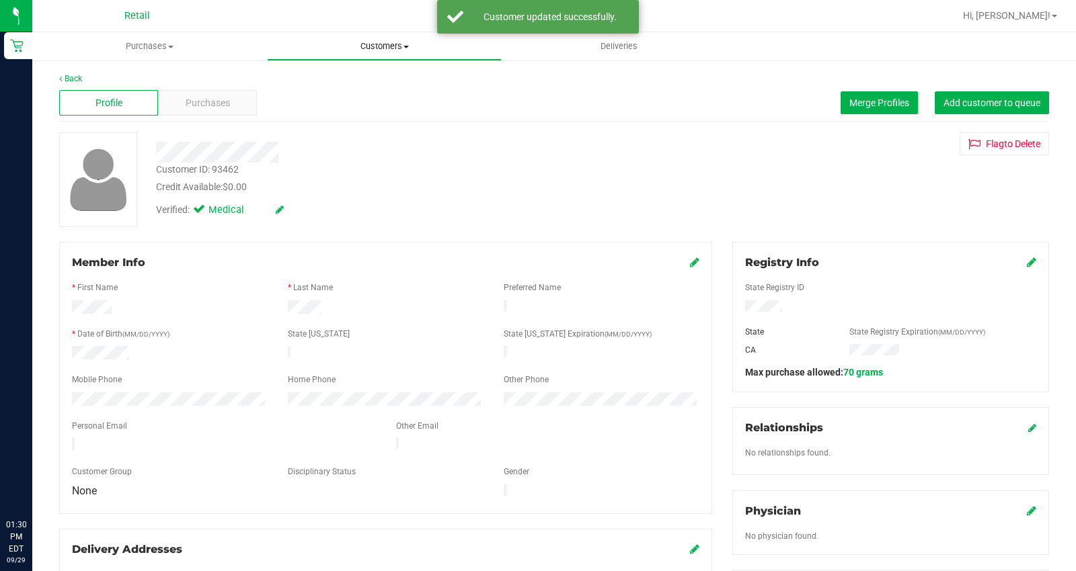
click at [392, 43] on span "Customers" at bounding box center [384, 46] width 233 height 12
click at [353, 83] on span "All customers" at bounding box center [315, 80] width 97 height 11
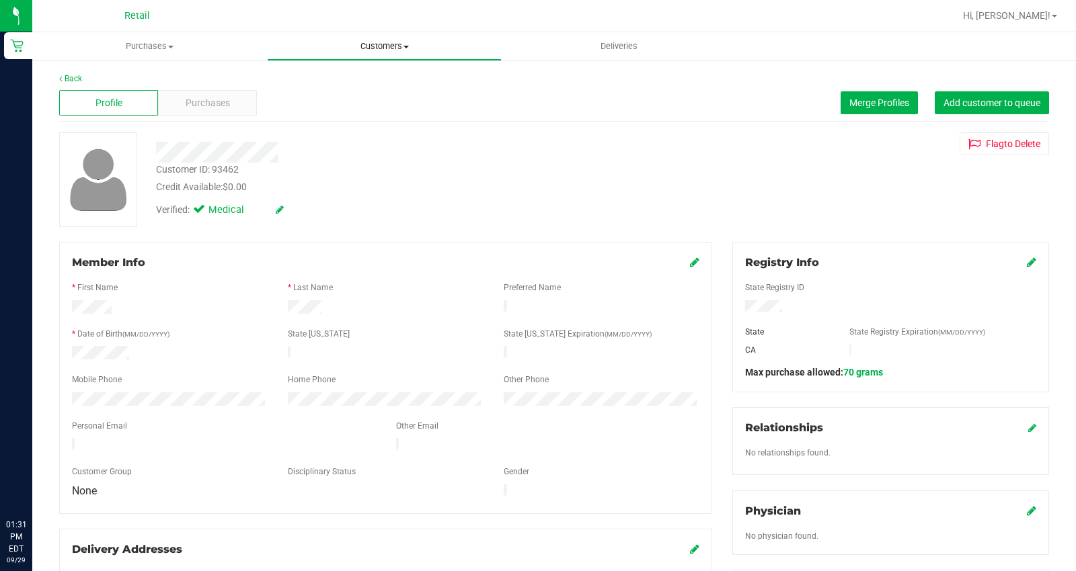
click at [392, 42] on span "Customers" at bounding box center [384, 46] width 233 height 12
click at [374, 77] on li "All customers" at bounding box center [384, 81] width 235 height 16
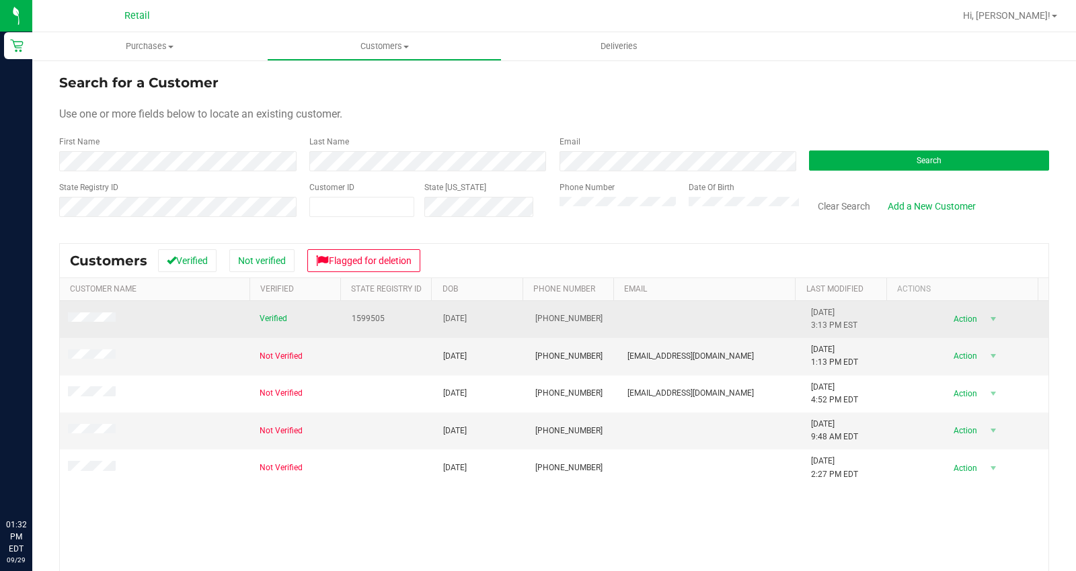
click at [108, 313] on span at bounding box center [94, 320] width 52 height 14
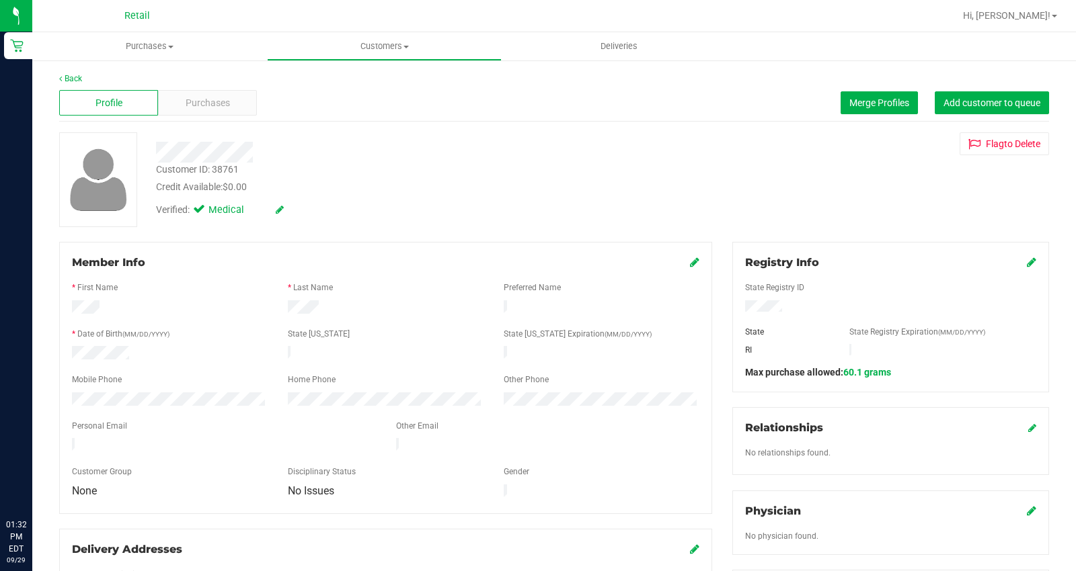
click at [690, 264] on icon at bounding box center [694, 262] width 9 height 11
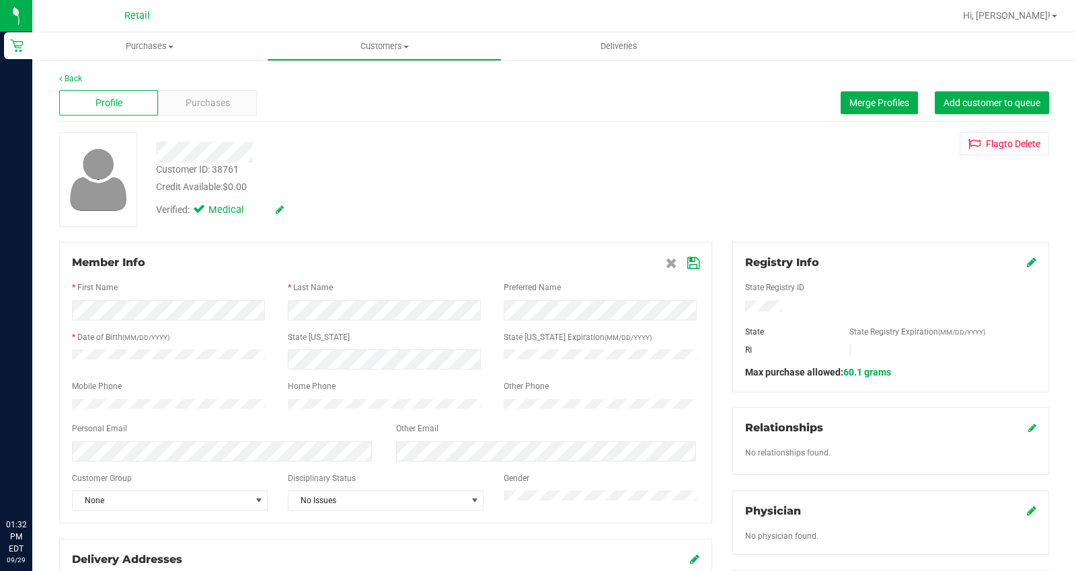
click at [687, 265] on icon at bounding box center [693, 263] width 12 height 11
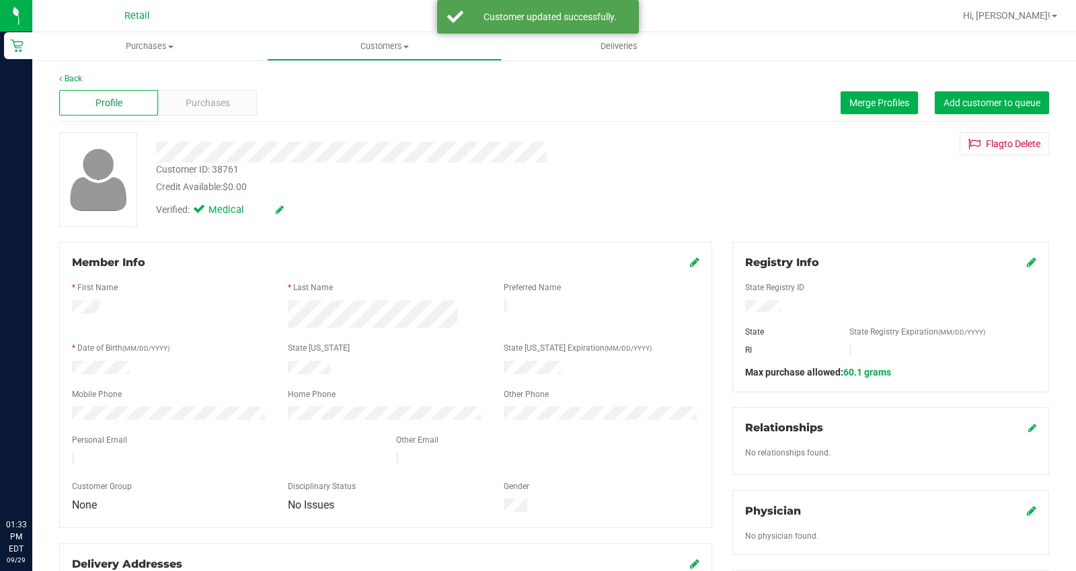
click at [690, 256] on link at bounding box center [694, 262] width 9 height 13
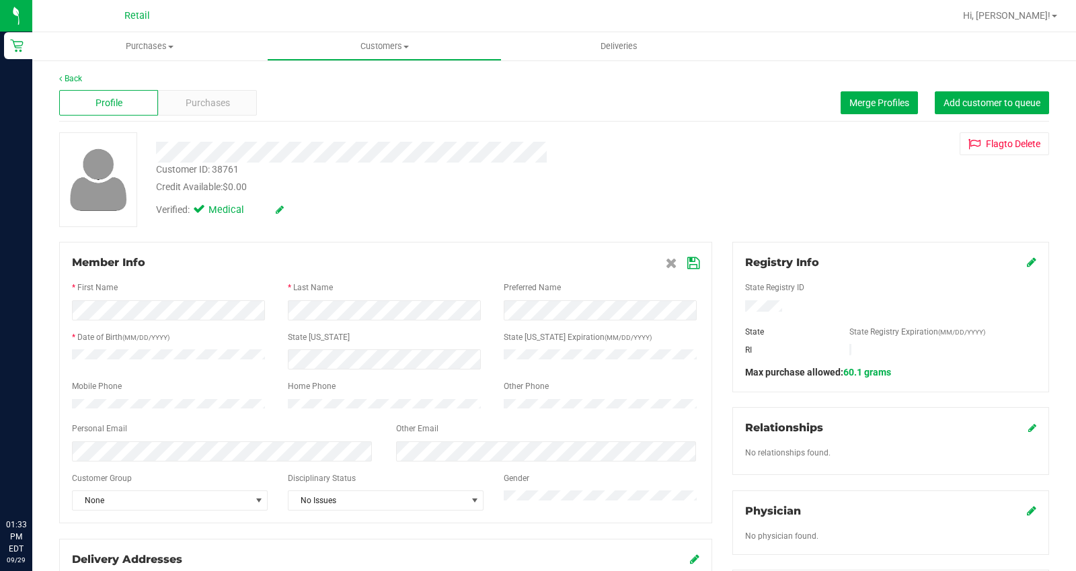
click at [687, 260] on icon at bounding box center [693, 263] width 12 height 11
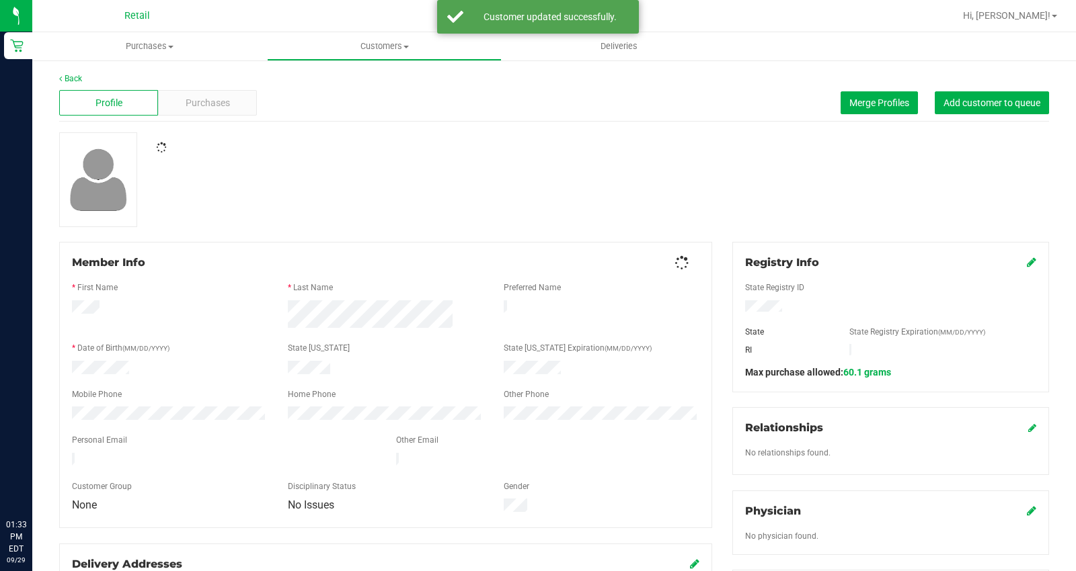
click at [1027, 264] on icon at bounding box center [1031, 262] width 9 height 11
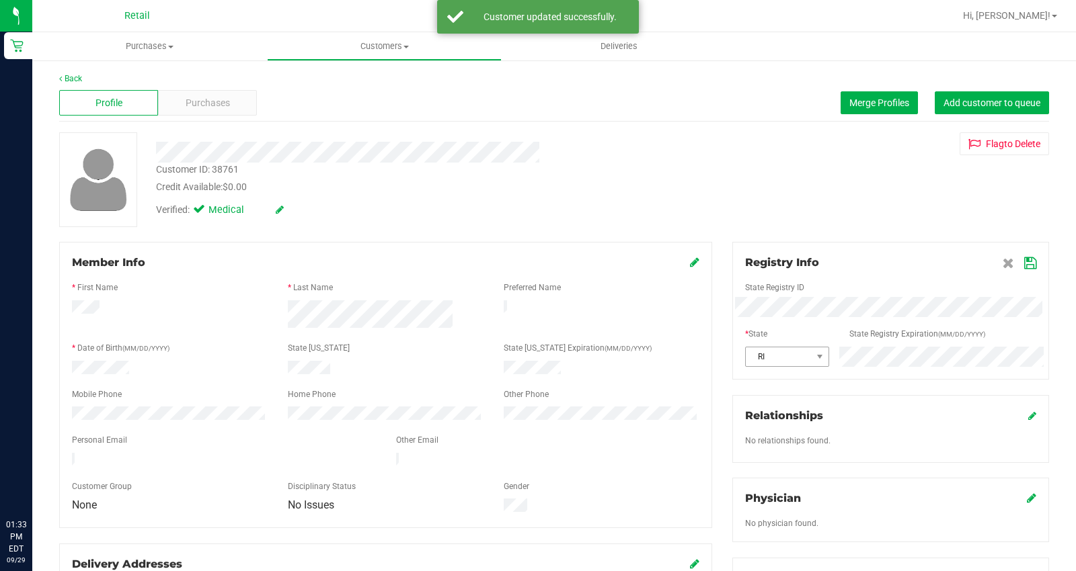
click at [785, 348] on div "RI" at bounding box center [890, 357] width 311 height 20
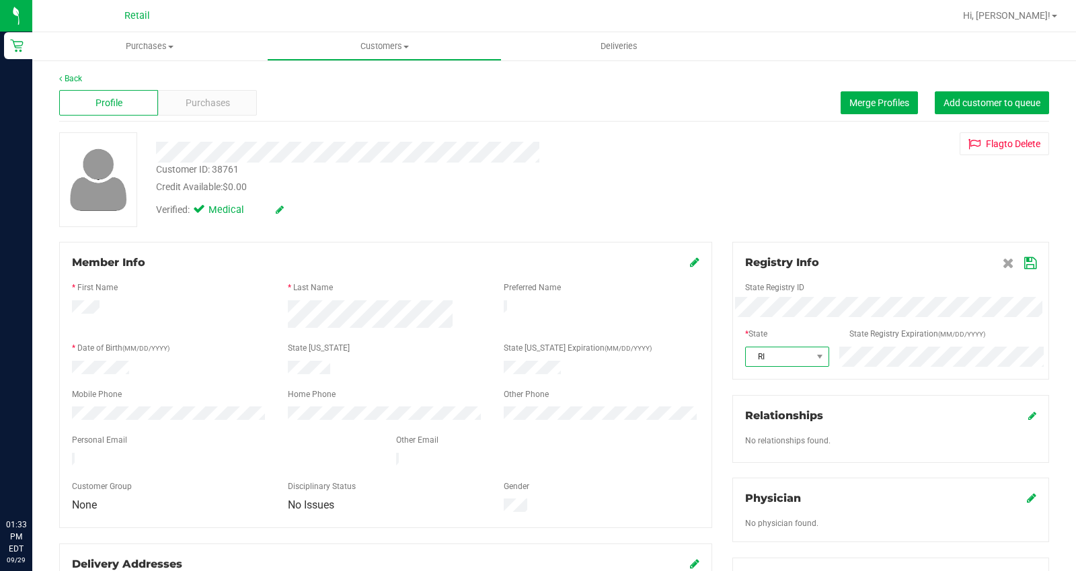
click at [794, 358] on span "RI" at bounding box center [778, 357] width 65 height 19
click at [1024, 264] on icon at bounding box center [1030, 263] width 12 height 11
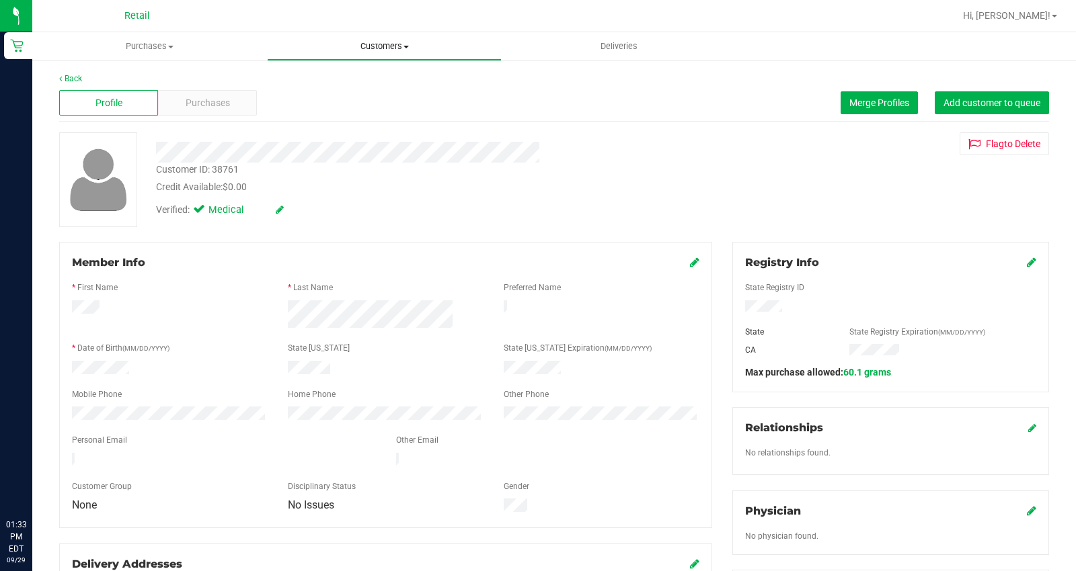
click at [384, 42] on span "Customers" at bounding box center [384, 46] width 233 height 12
click at [357, 76] on span "All customers" at bounding box center [315, 80] width 97 height 11
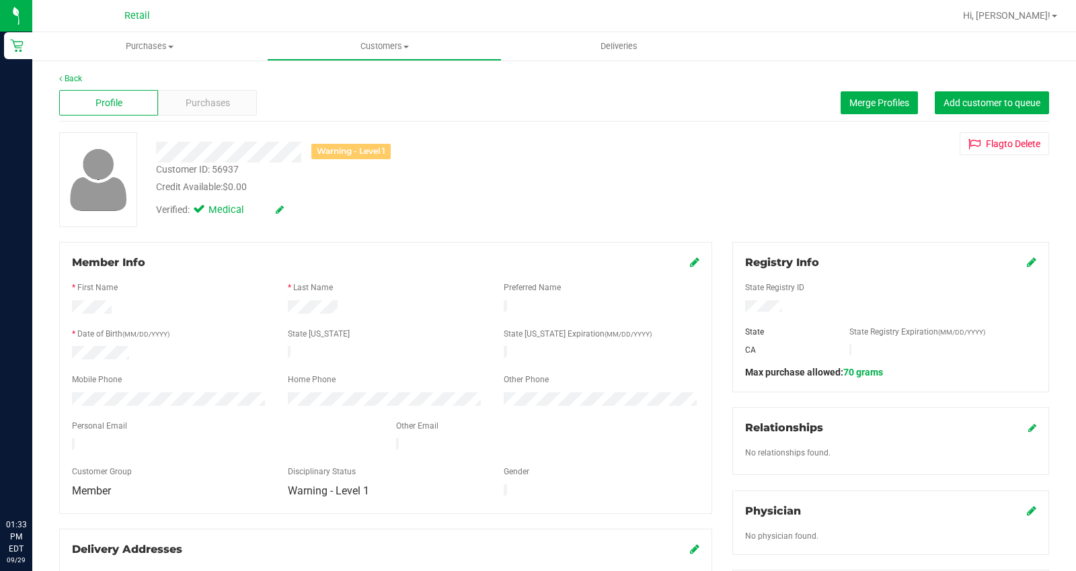
click at [1027, 259] on icon at bounding box center [1031, 262] width 9 height 11
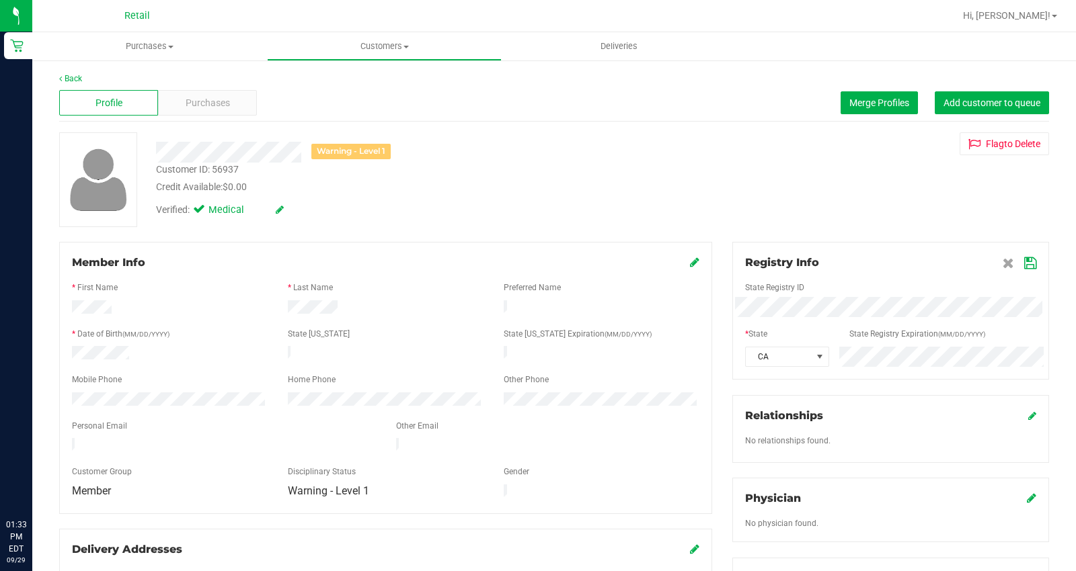
click at [828, 353] on div "CA" at bounding box center [890, 357] width 311 height 20
click at [1024, 259] on icon at bounding box center [1030, 263] width 12 height 11
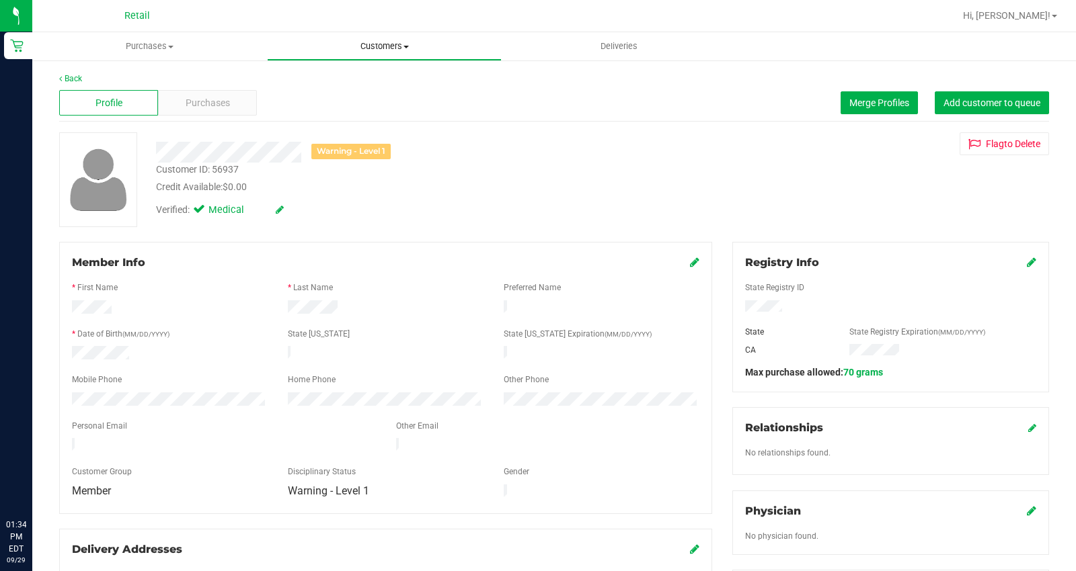
click at [371, 50] on span "Customers" at bounding box center [384, 46] width 233 height 12
click at [364, 84] on li "All customers" at bounding box center [384, 81] width 235 height 16
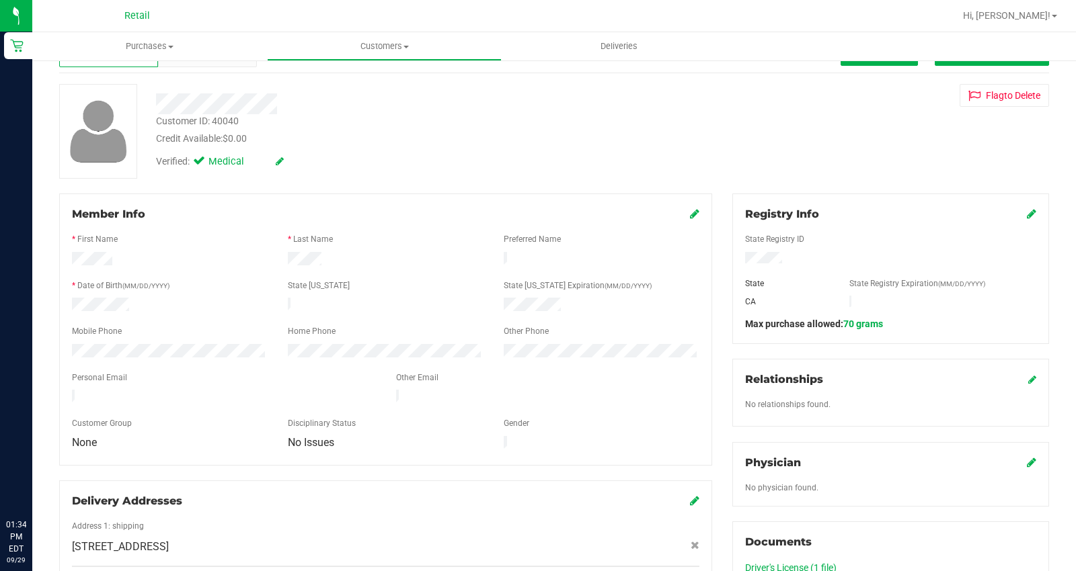
scroll to position [75, 0]
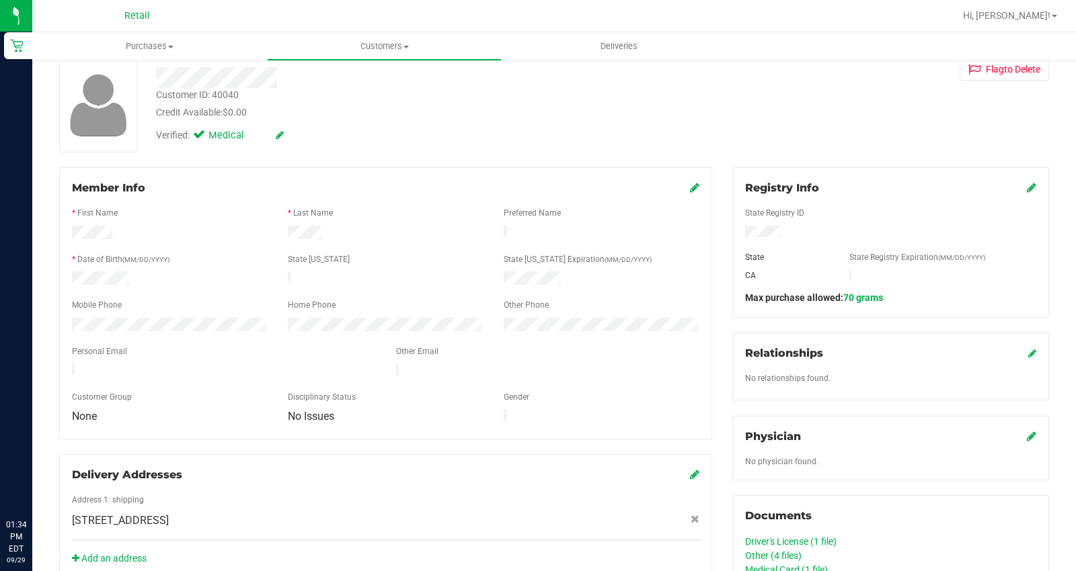
click at [1027, 190] on icon at bounding box center [1031, 187] width 9 height 11
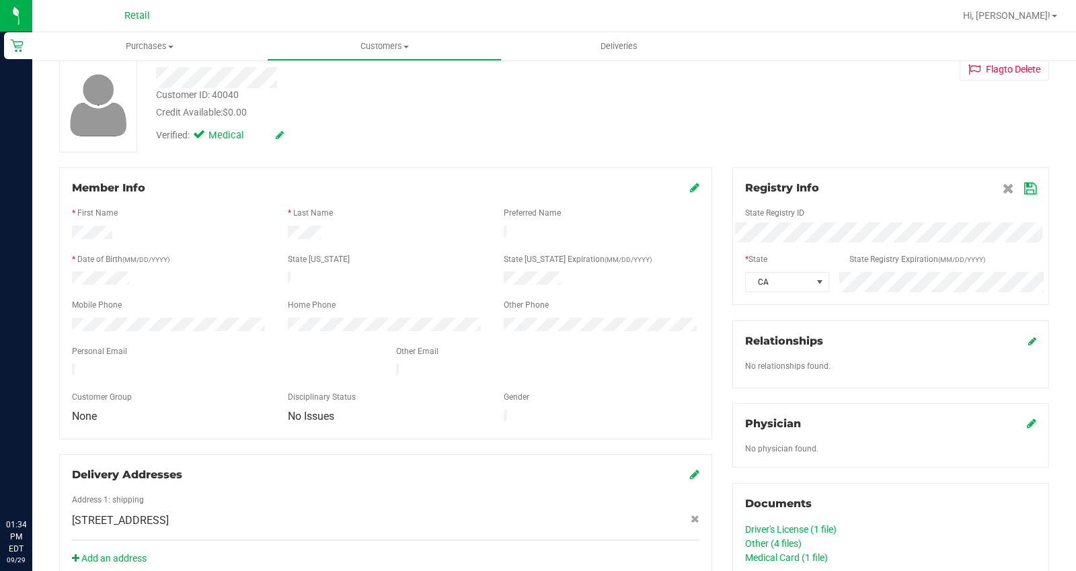
click at [1024, 184] on icon at bounding box center [1030, 189] width 12 height 11
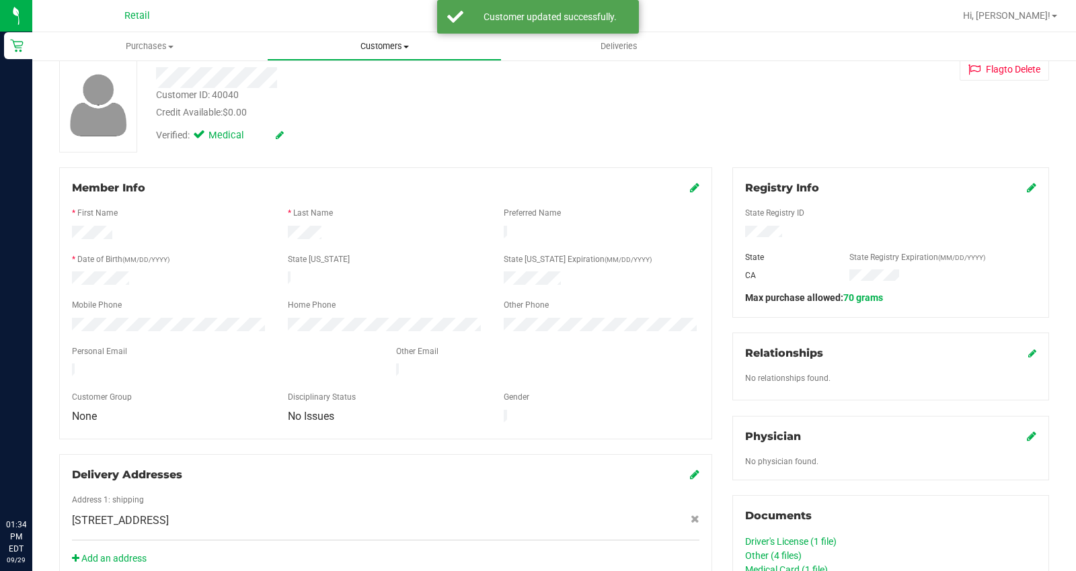
click at [405, 43] on span "Customers" at bounding box center [384, 46] width 233 height 12
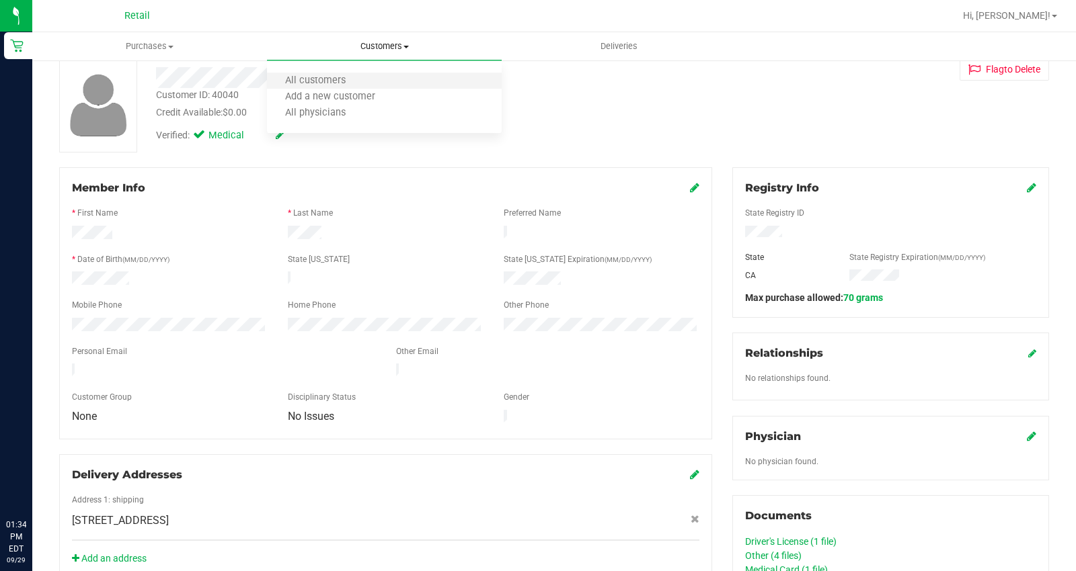
click at [374, 83] on li "All customers" at bounding box center [384, 81] width 235 height 16
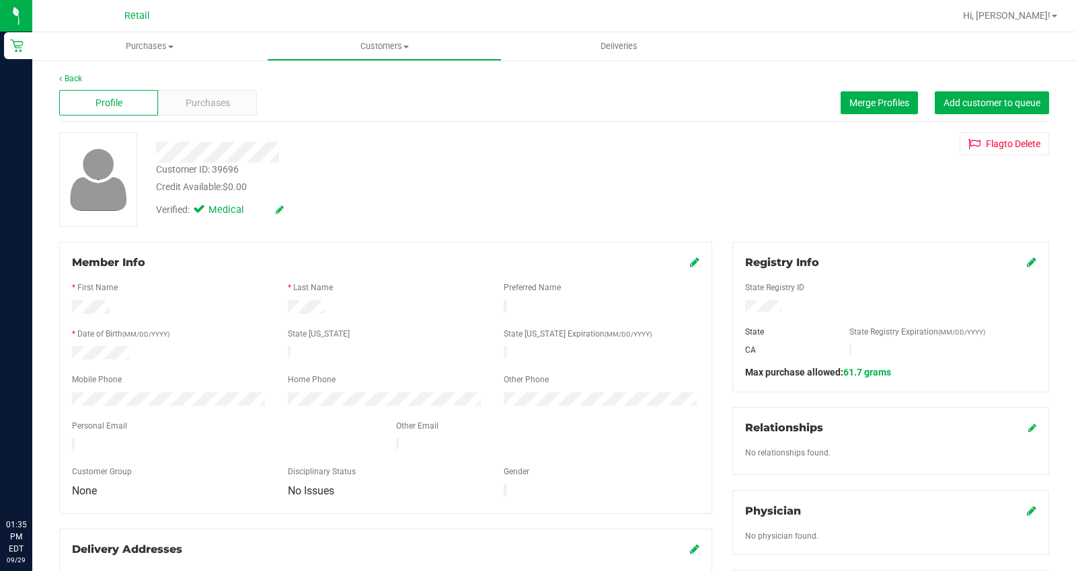
click at [1027, 261] on icon at bounding box center [1031, 262] width 9 height 11
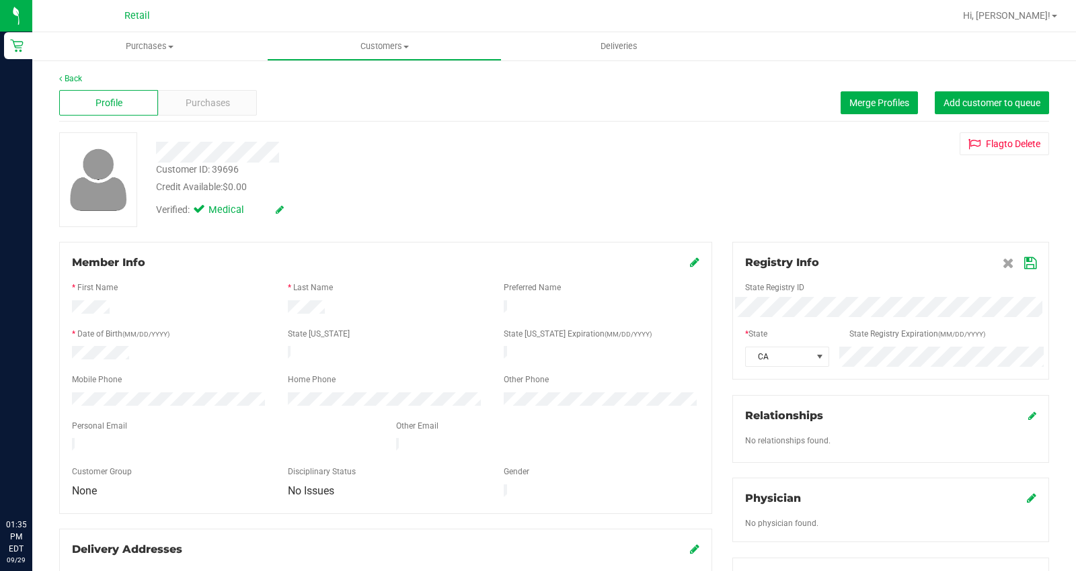
click at [735, 354] on div "CA" at bounding box center [890, 357] width 311 height 20
click at [1024, 266] on icon at bounding box center [1030, 263] width 12 height 11
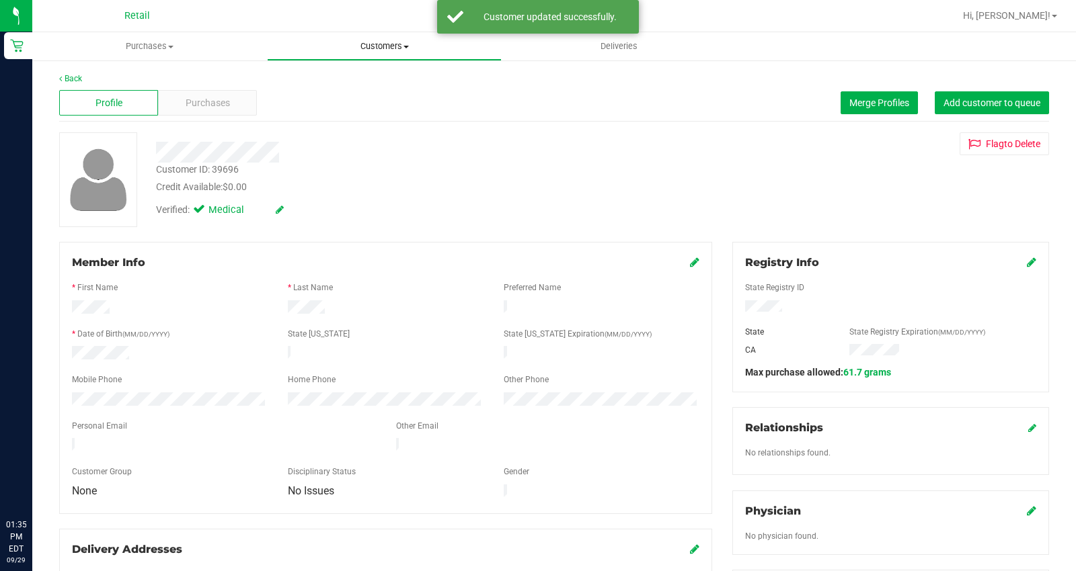
click at [398, 35] on uib-tab-heading "Customers All customers Add a new customer All physicians" at bounding box center [384, 46] width 233 height 27
click at [395, 73] on li "All customers" at bounding box center [384, 81] width 235 height 16
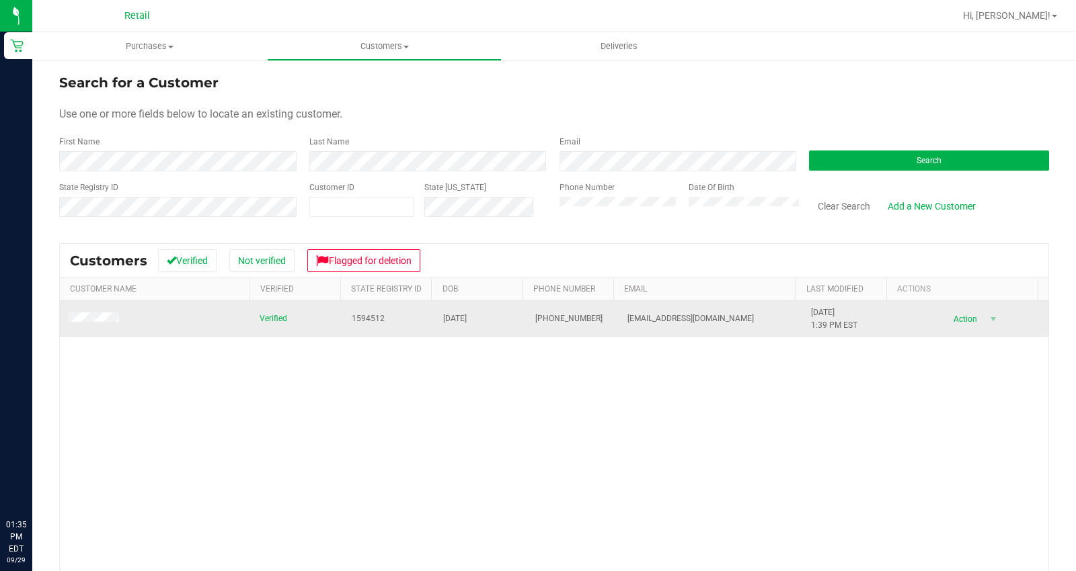
click at [95, 313] on span at bounding box center [95, 320] width 55 height 14
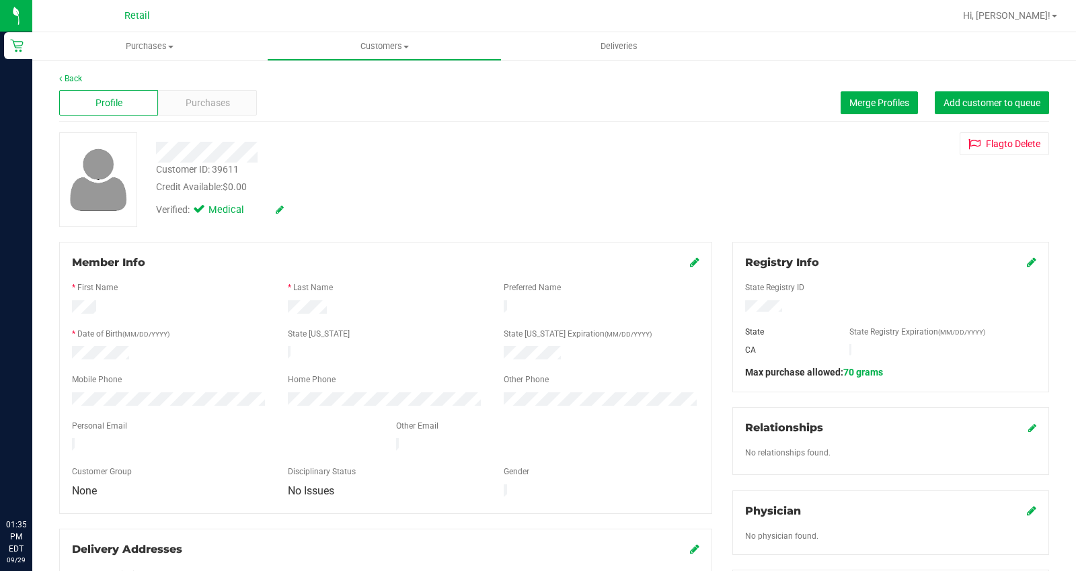
click at [1027, 266] on icon at bounding box center [1031, 262] width 9 height 11
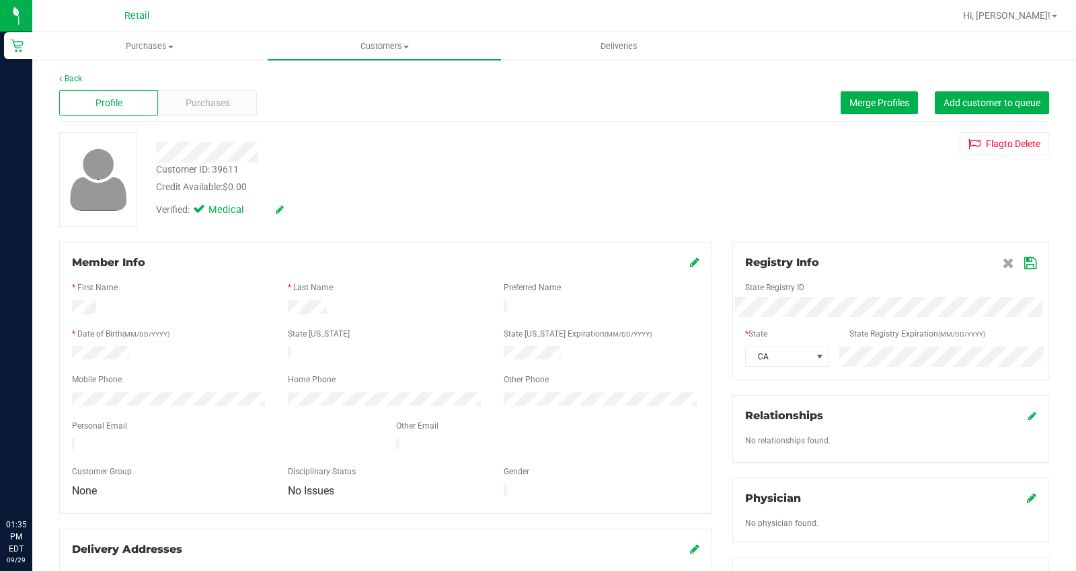
click at [797, 370] on div "Registry Info State Registry ID * State State Registry Expiration (MM/DD/YYYY) …" at bounding box center [890, 311] width 317 height 138
click at [1024, 258] on icon at bounding box center [1030, 263] width 12 height 11
click at [374, 52] on uib-tab-heading "Customers All customers Add a new customer All physicians" at bounding box center [384, 46] width 233 height 27
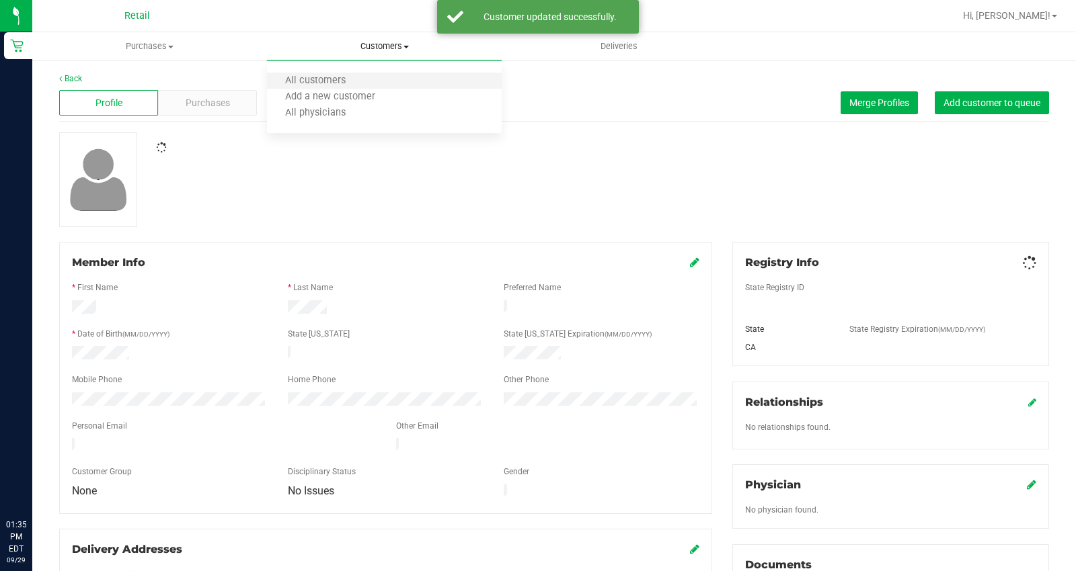
click at [373, 76] on li "All customers" at bounding box center [384, 81] width 235 height 16
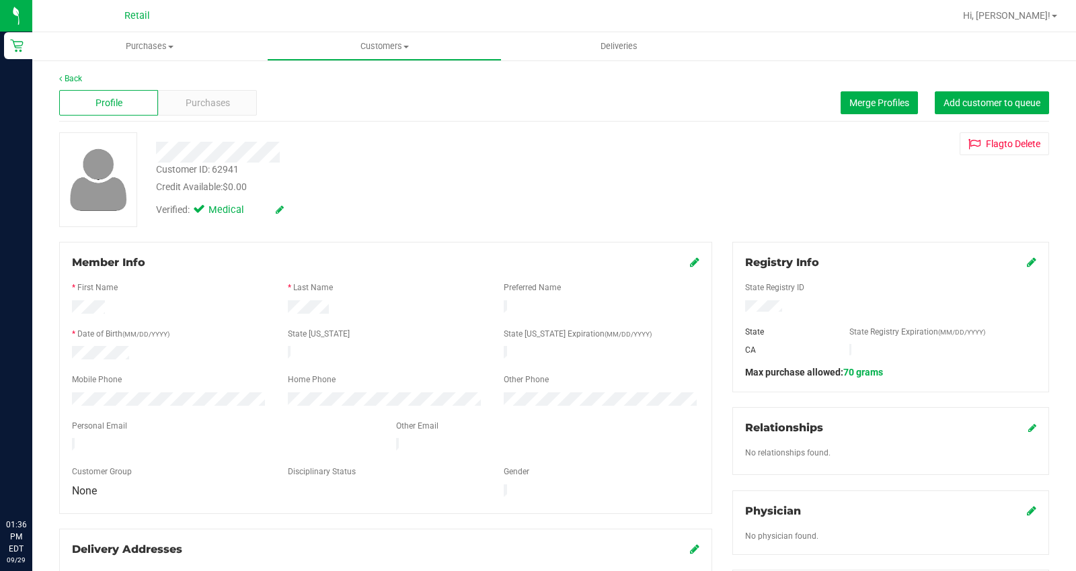
click at [1027, 261] on icon at bounding box center [1031, 262] width 9 height 11
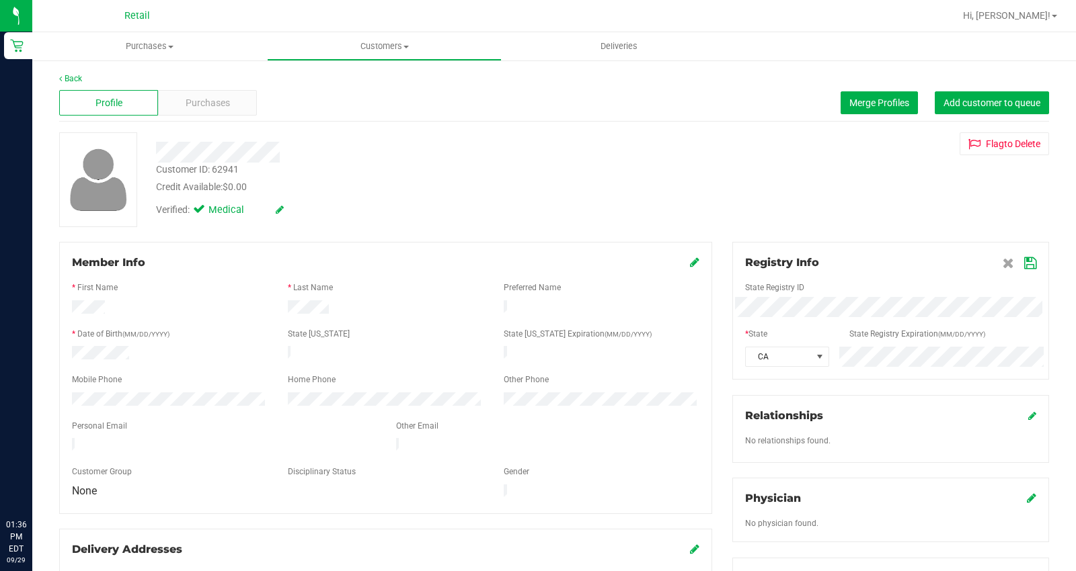
click at [757, 341] on div "State Registry ID * State State Registry Expiration (MM/DD/YYYY) CA" at bounding box center [890, 319] width 291 height 96
click at [1024, 259] on icon at bounding box center [1030, 263] width 12 height 11
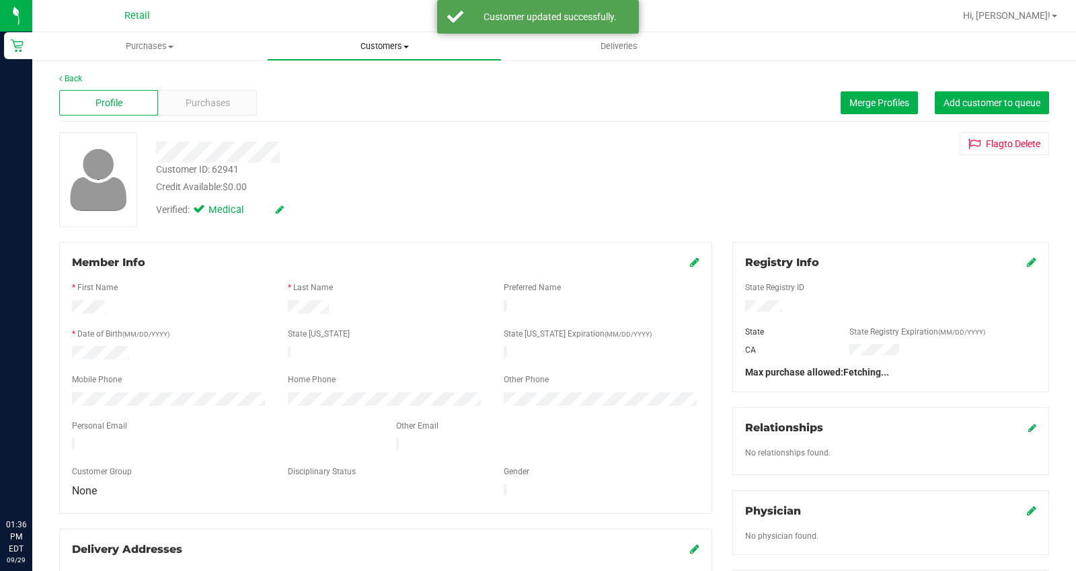
click at [380, 44] on span "Customers" at bounding box center [384, 46] width 233 height 12
click at [372, 79] on li "All customers" at bounding box center [384, 81] width 235 height 16
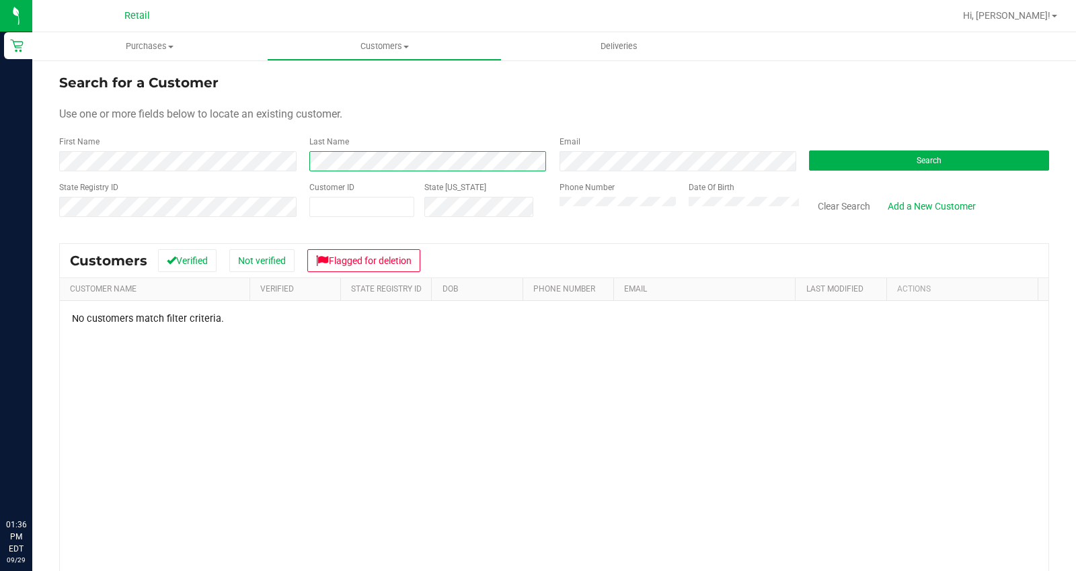
click at [271, 159] on div "First Name Last Name Email Search" at bounding box center [554, 154] width 990 height 36
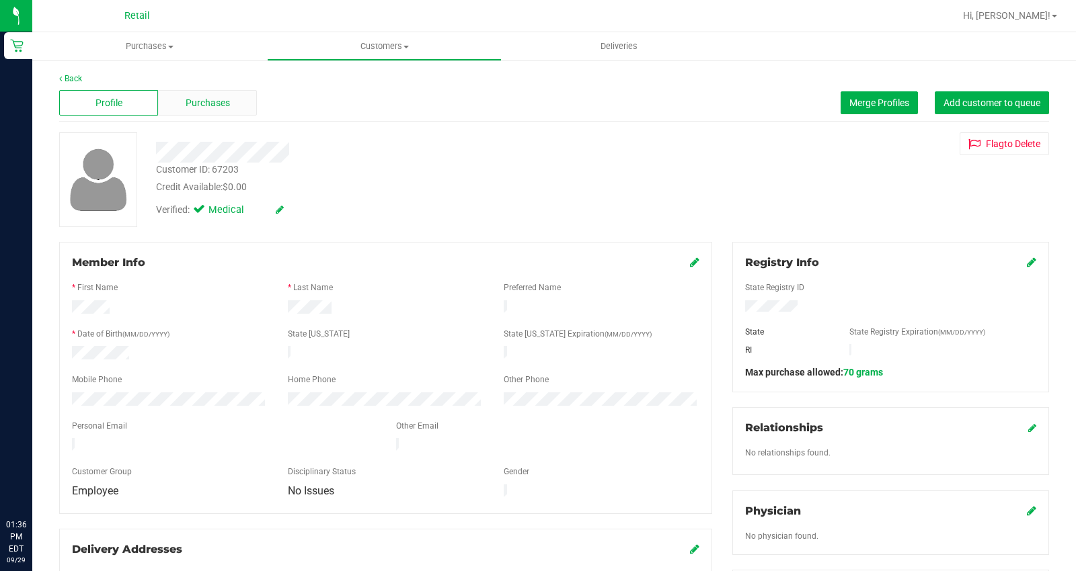
click at [200, 112] on div "Purchases" at bounding box center [207, 103] width 99 height 26
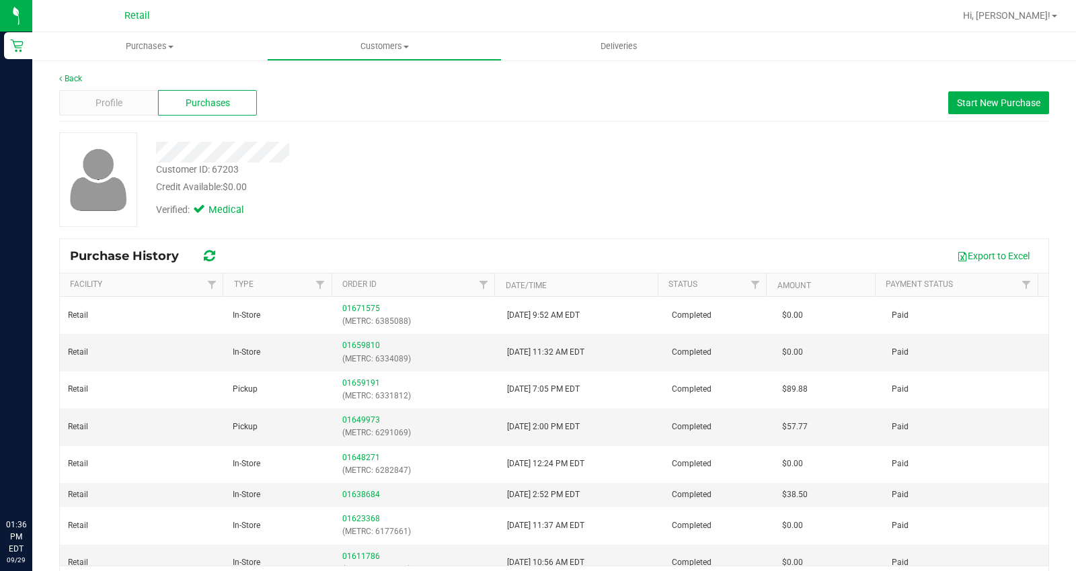
click at [110, 85] on div "Profile Purchases Start New Purchase" at bounding box center [554, 103] width 990 height 37
click at [108, 106] on span "Profile" at bounding box center [108, 103] width 27 height 14
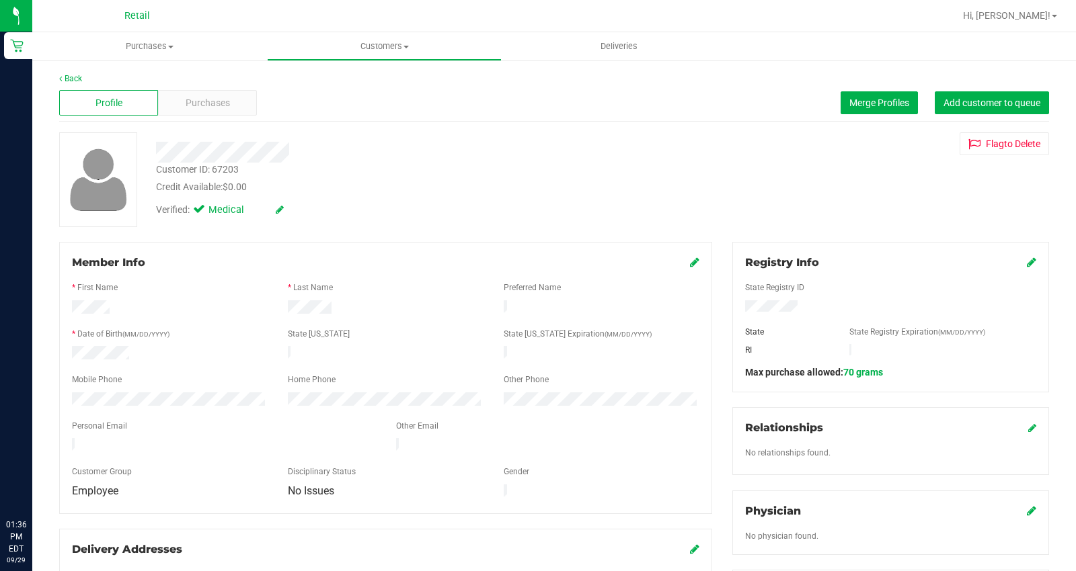
click at [1027, 260] on icon at bounding box center [1031, 262] width 9 height 11
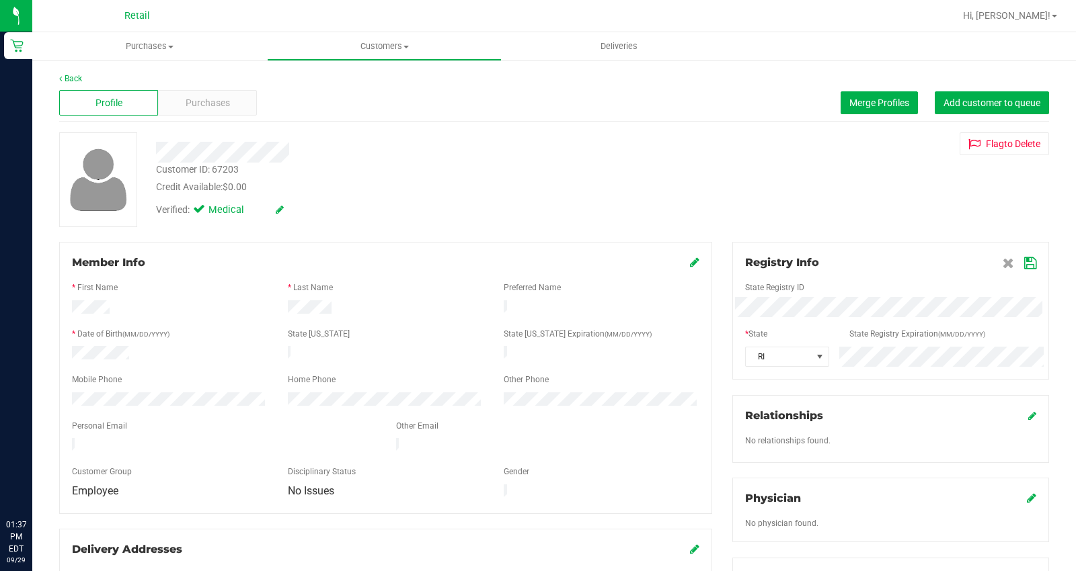
click at [1024, 267] on icon at bounding box center [1030, 263] width 12 height 11
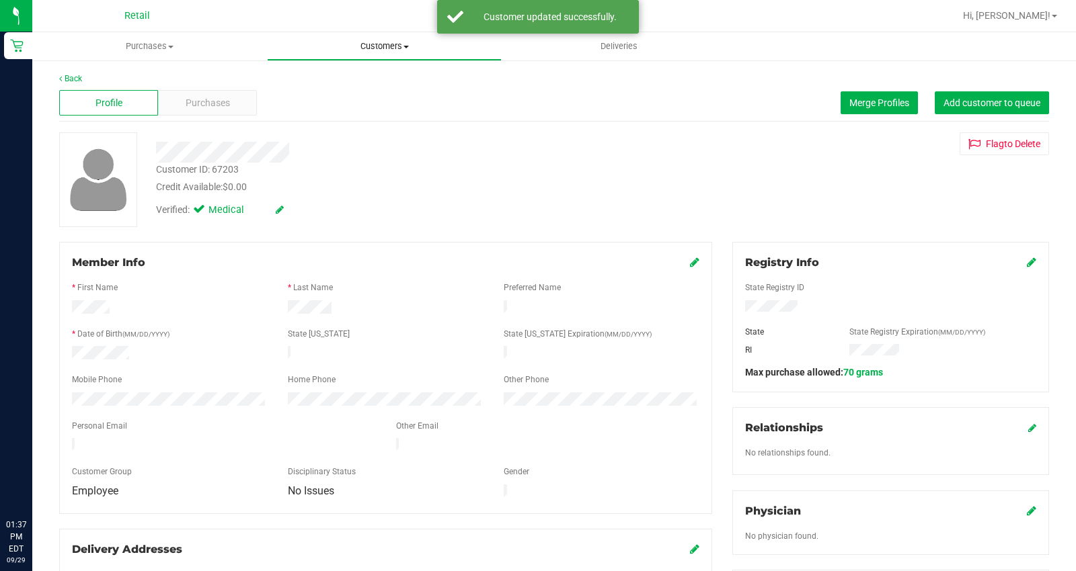
click at [353, 44] on span "Customers" at bounding box center [384, 46] width 233 height 12
click at [348, 75] on span "All customers" at bounding box center [315, 80] width 97 height 11
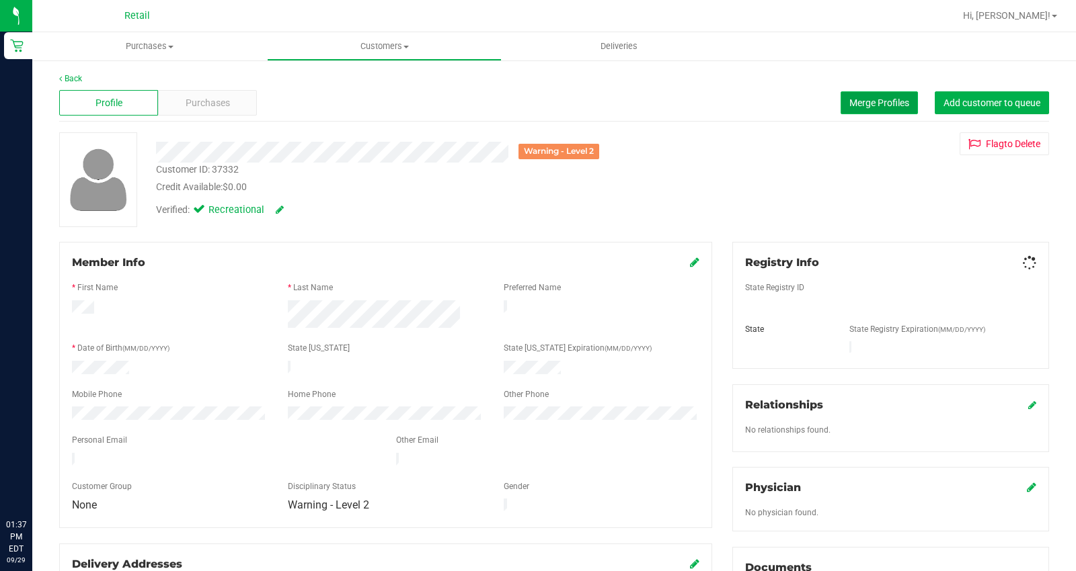
click at [872, 104] on span "Merge Profiles" at bounding box center [879, 102] width 60 height 11
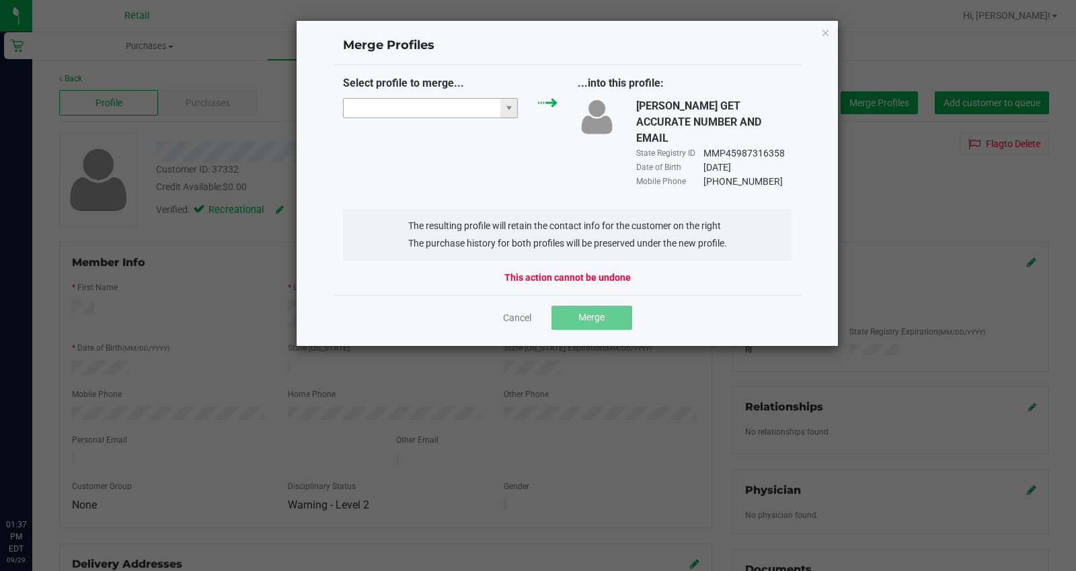
click at [419, 113] on input "NO DATA FOUND" at bounding box center [422, 108] width 157 height 19
click at [515, 311] on link "Cancel" at bounding box center [517, 317] width 28 height 13
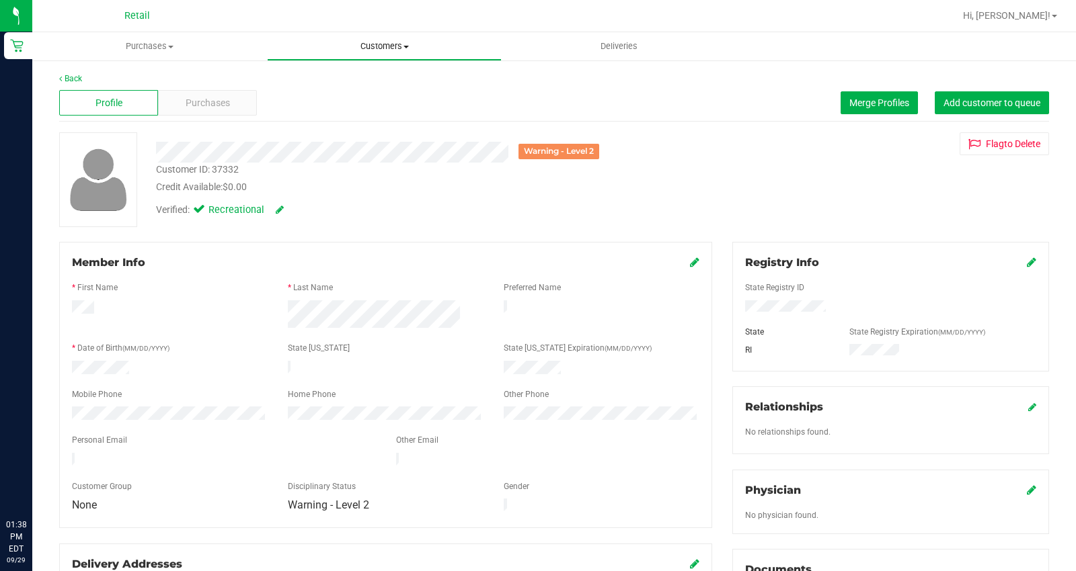
click at [422, 43] on span "Customers" at bounding box center [384, 46] width 233 height 12
click at [397, 78] on li "All customers" at bounding box center [384, 81] width 235 height 16
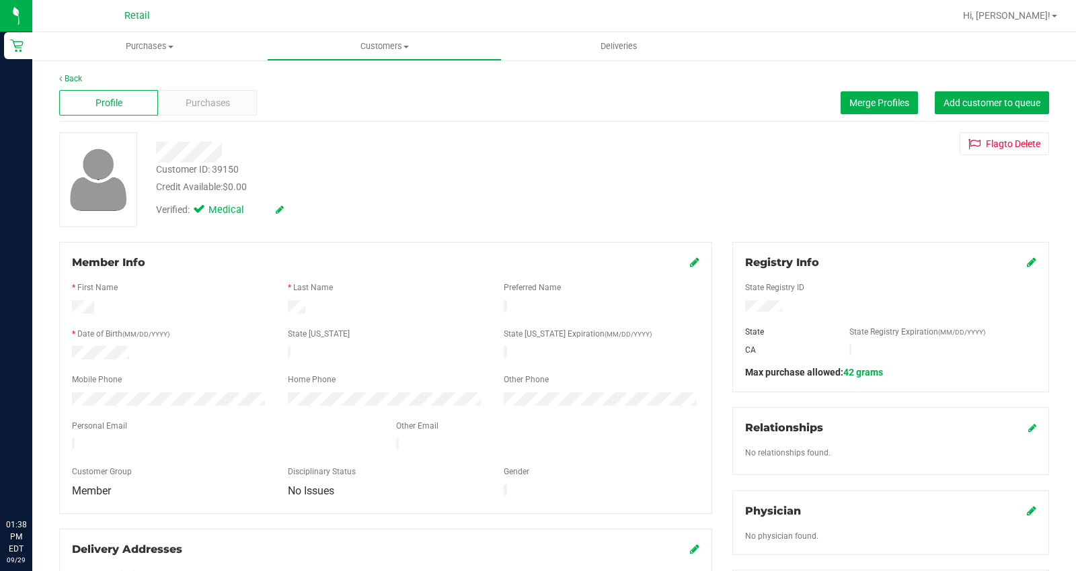
click at [1027, 268] on icon at bounding box center [1031, 262] width 9 height 11
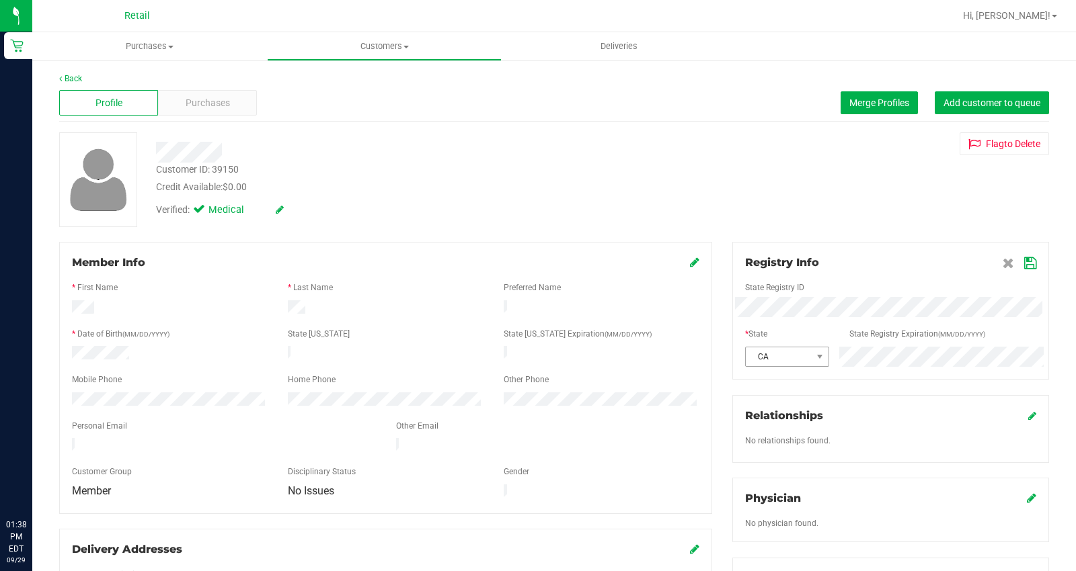
click at [805, 363] on div "CA" at bounding box center [890, 357] width 311 height 20
click at [1024, 264] on icon at bounding box center [1030, 263] width 12 height 11
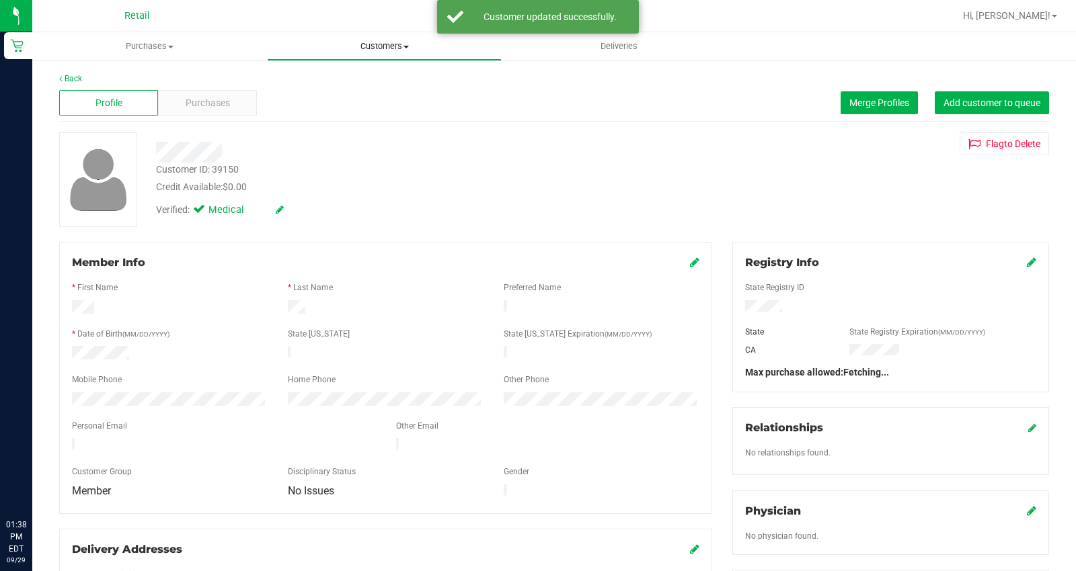
click at [371, 38] on uib-tab-heading "Customers All customers Add a new customer All physicians" at bounding box center [384, 46] width 233 height 27
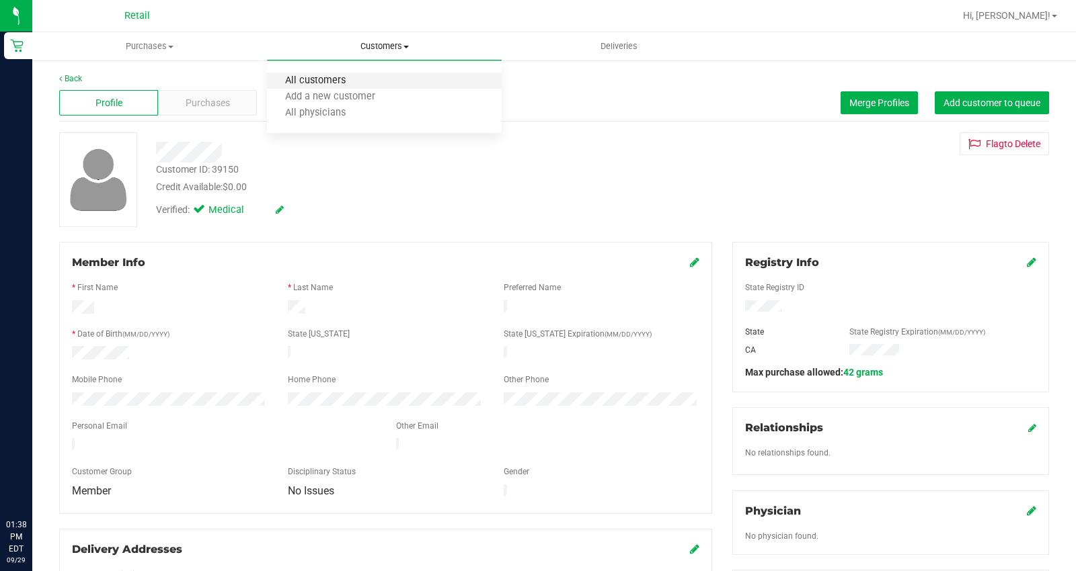
click at [328, 81] on span "All customers" at bounding box center [315, 80] width 97 height 11
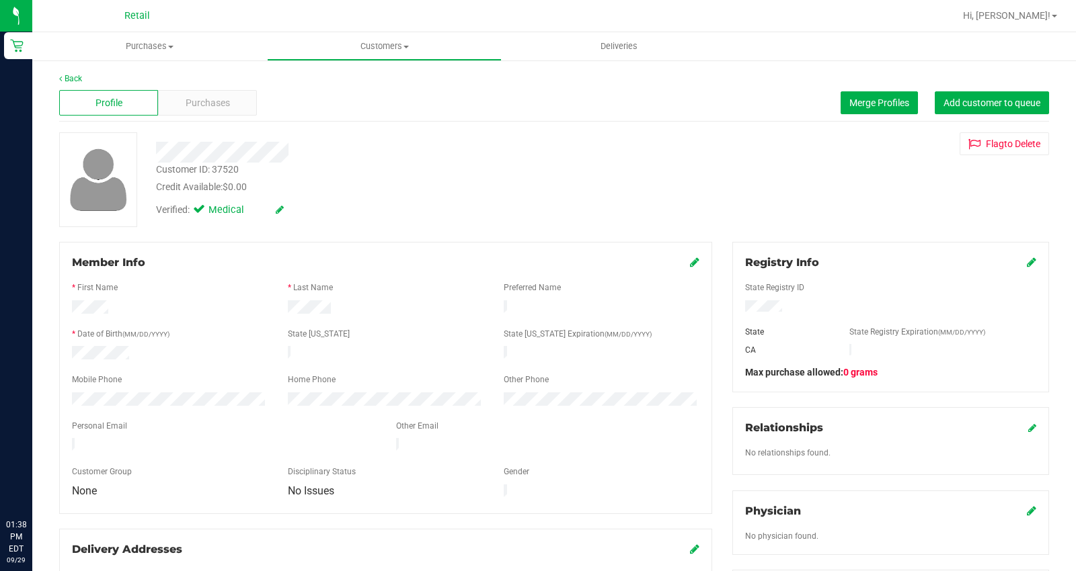
click at [1027, 264] on icon at bounding box center [1031, 262] width 9 height 11
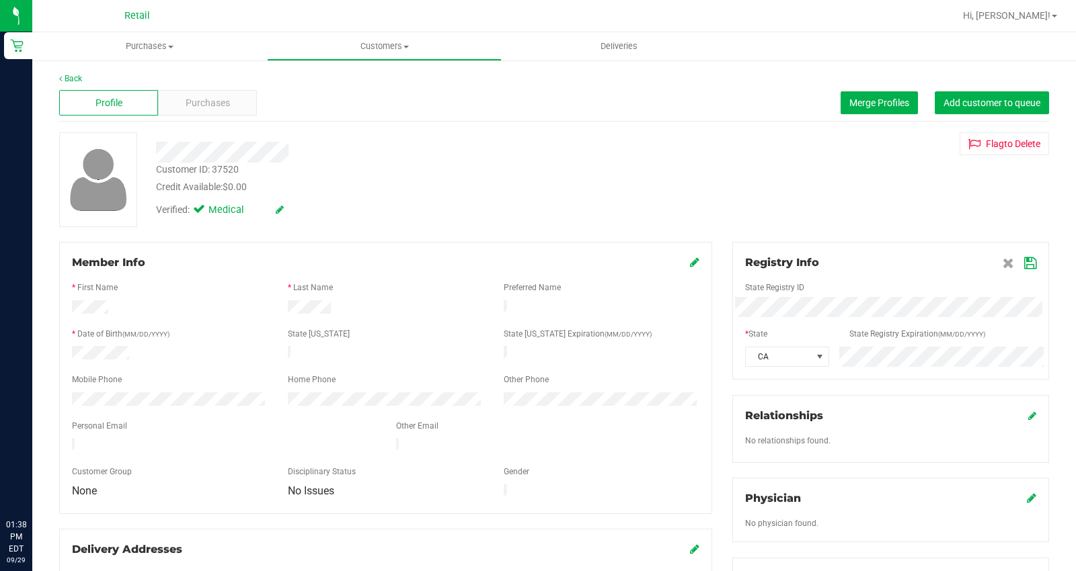
click at [722, 337] on div "Registry Info State Registry ID * State State Registry Expiration (MM/DD/YYYY) …" at bounding box center [890, 505] width 337 height 527
click at [1024, 265] on icon at bounding box center [1030, 263] width 12 height 11
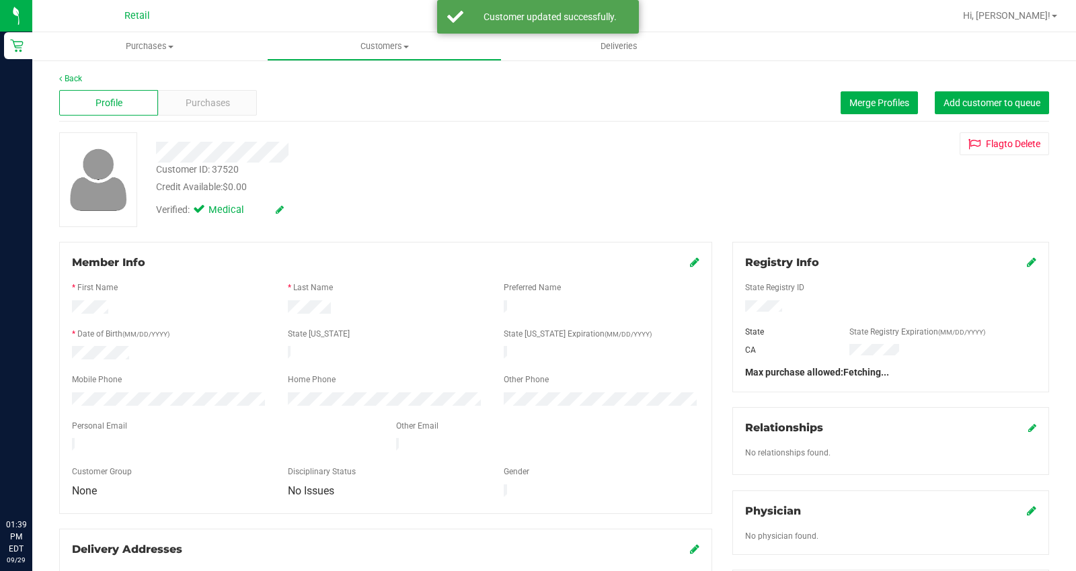
drag, startPoint x: 401, startPoint y: 47, endPoint x: 392, endPoint y: 59, distance: 14.9
click at [401, 47] on span "Customers" at bounding box center [384, 46] width 233 height 12
click at [386, 75] on li "All customers" at bounding box center [384, 81] width 235 height 16
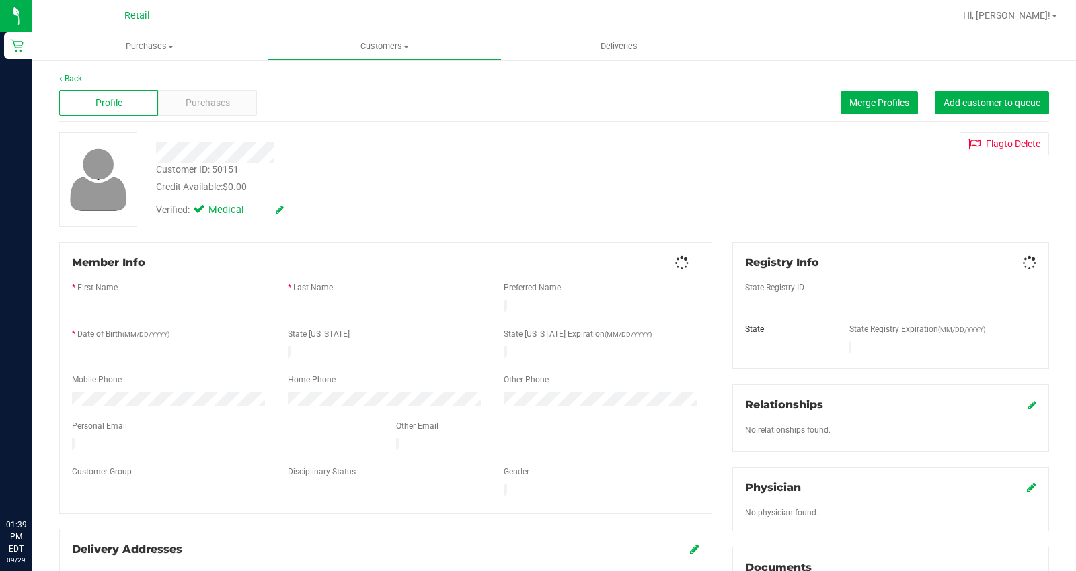
click at [1020, 260] on icon at bounding box center [1028, 263] width 17 height 15
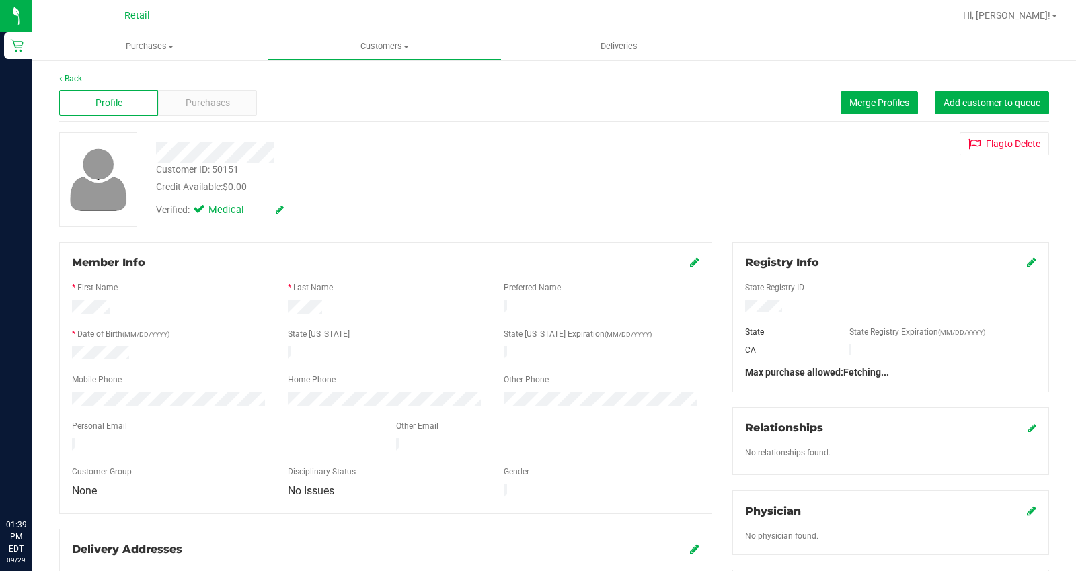
click at [1027, 264] on icon at bounding box center [1031, 262] width 9 height 11
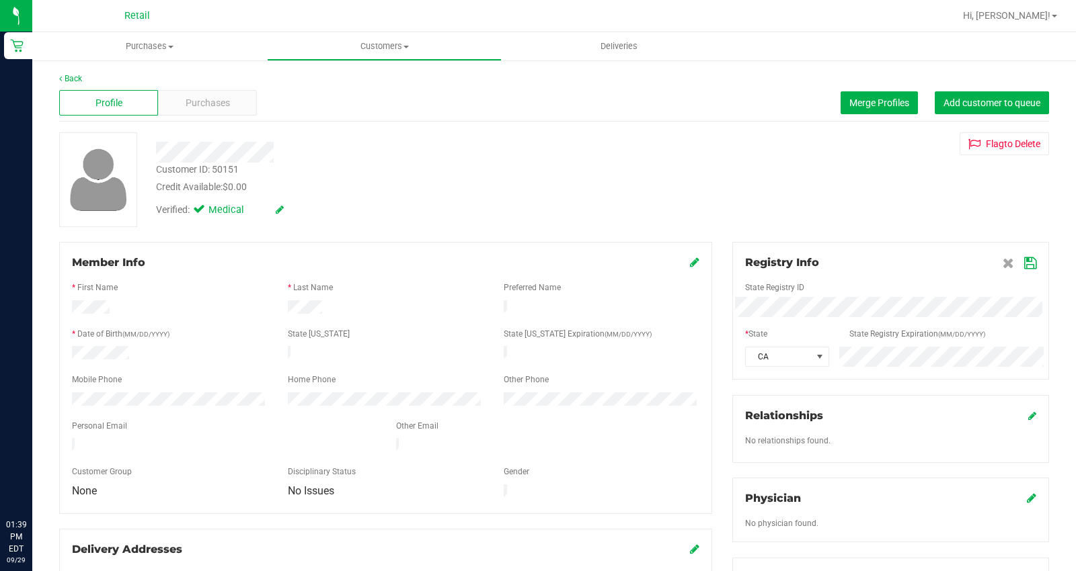
click at [823, 359] on div "CA" at bounding box center [890, 357] width 311 height 20
click at [1024, 258] on icon at bounding box center [1030, 263] width 12 height 11
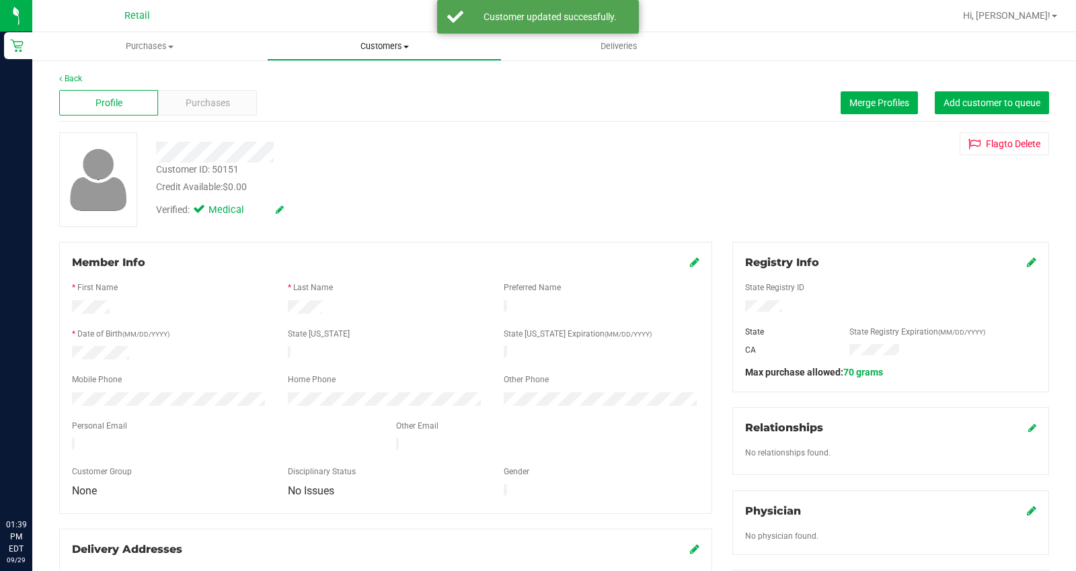
click at [387, 50] on span "Customers" at bounding box center [384, 46] width 233 height 12
click at [372, 84] on li "All customers" at bounding box center [384, 81] width 235 height 16
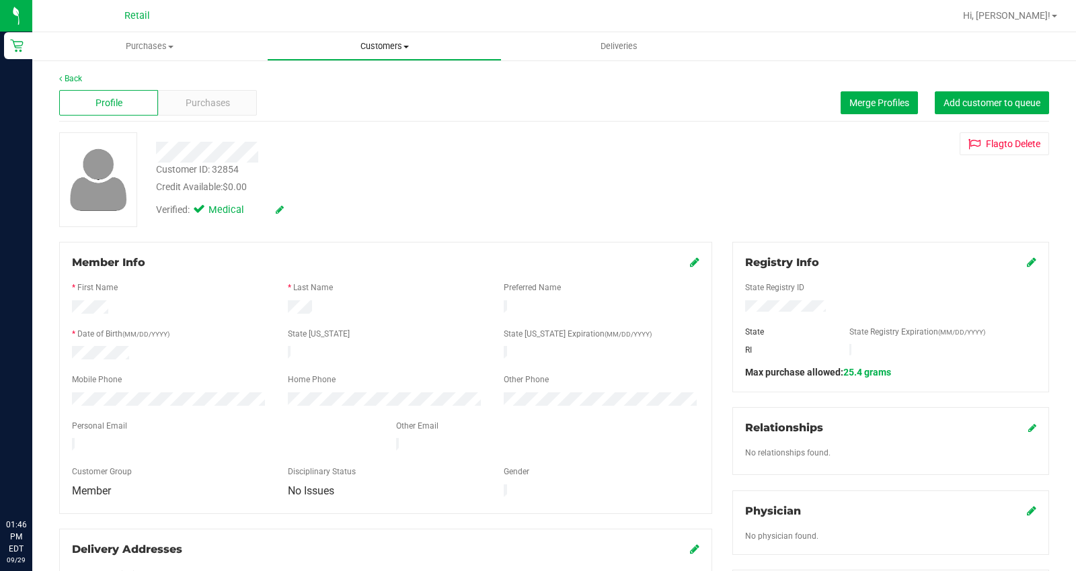
click at [372, 48] on span "Customers" at bounding box center [384, 46] width 233 height 12
click at [351, 81] on span "All customers" at bounding box center [315, 80] width 97 height 11
click at [372, 49] on span "Customers" at bounding box center [384, 46] width 233 height 12
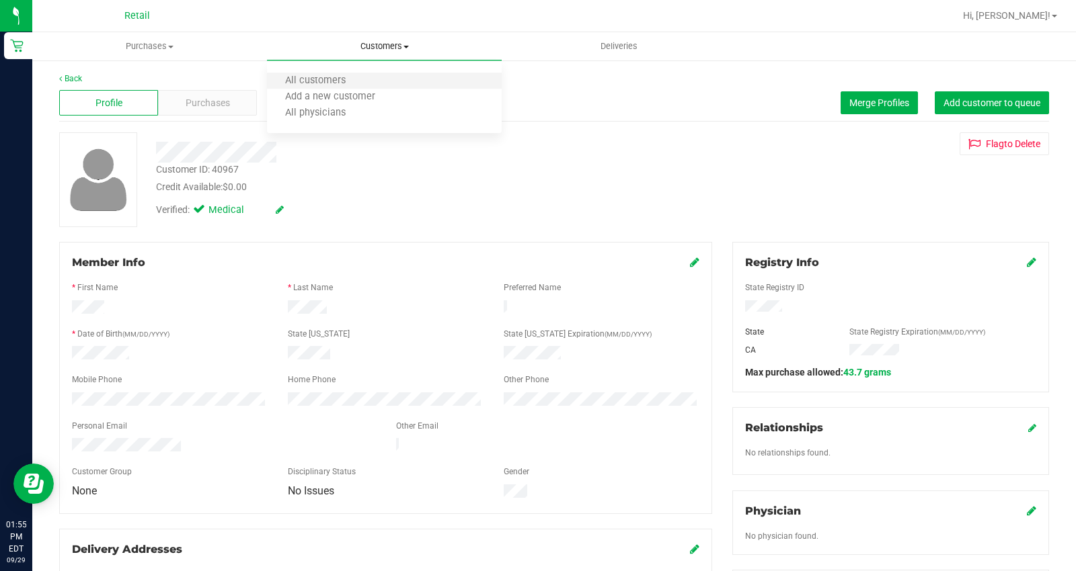
click at [374, 79] on li "All customers" at bounding box center [384, 81] width 235 height 16
click at [375, 47] on span "Customers" at bounding box center [384, 46] width 233 height 12
click at [375, 73] on li "All customers" at bounding box center [384, 81] width 235 height 16
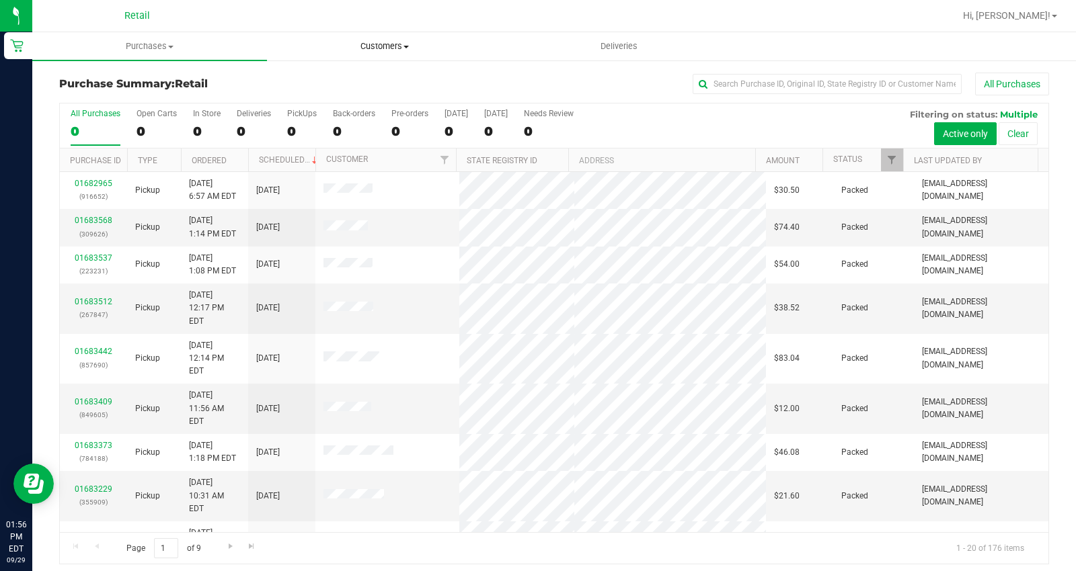
click at [378, 50] on span "Customers" at bounding box center [384, 46] width 233 height 12
click at [360, 81] on span "All customers" at bounding box center [315, 80] width 97 height 11
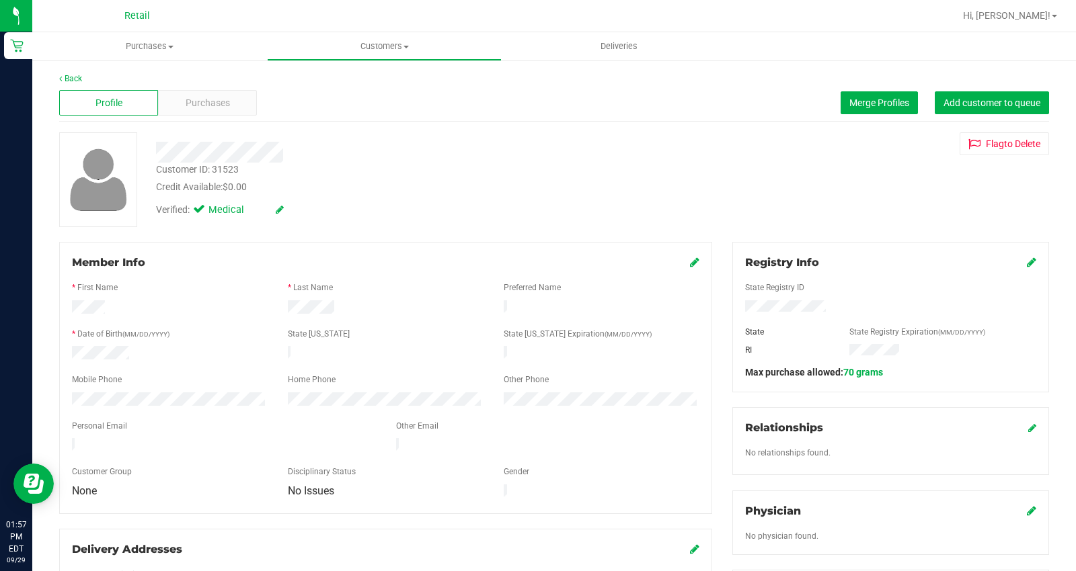
click at [1027, 259] on icon at bounding box center [1031, 262] width 9 height 11
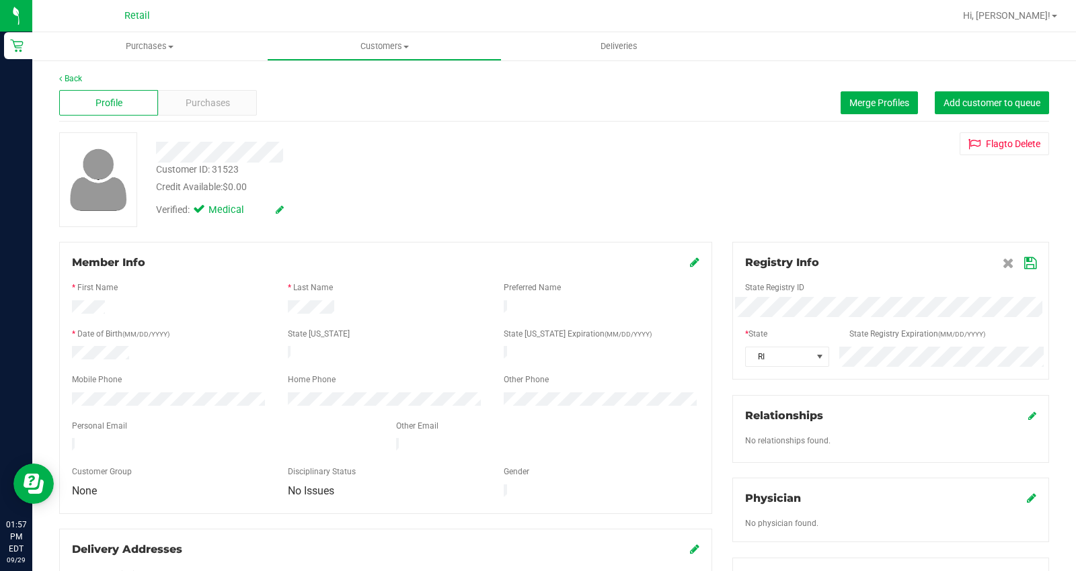
click at [774, 347] on div "RI" at bounding box center [890, 357] width 311 height 20
click at [1024, 259] on icon at bounding box center [1030, 263] width 12 height 11
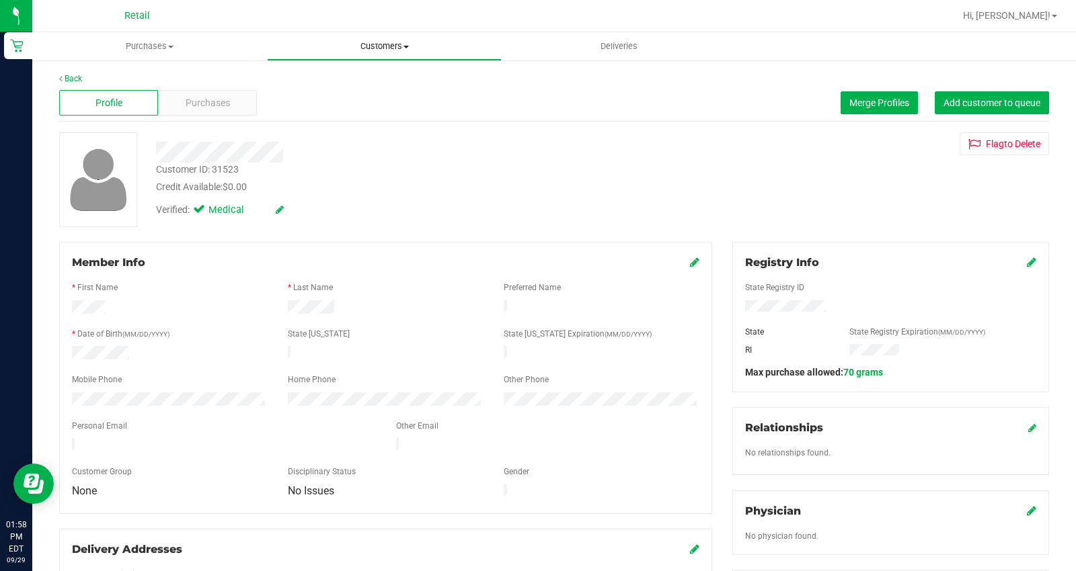
click at [370, 45] on span "Customers" at bounding box center [384, 46] width 233 height 12
click at [356, 77] on span "All customers" at bounding box center [315, 80] width 97 height 11
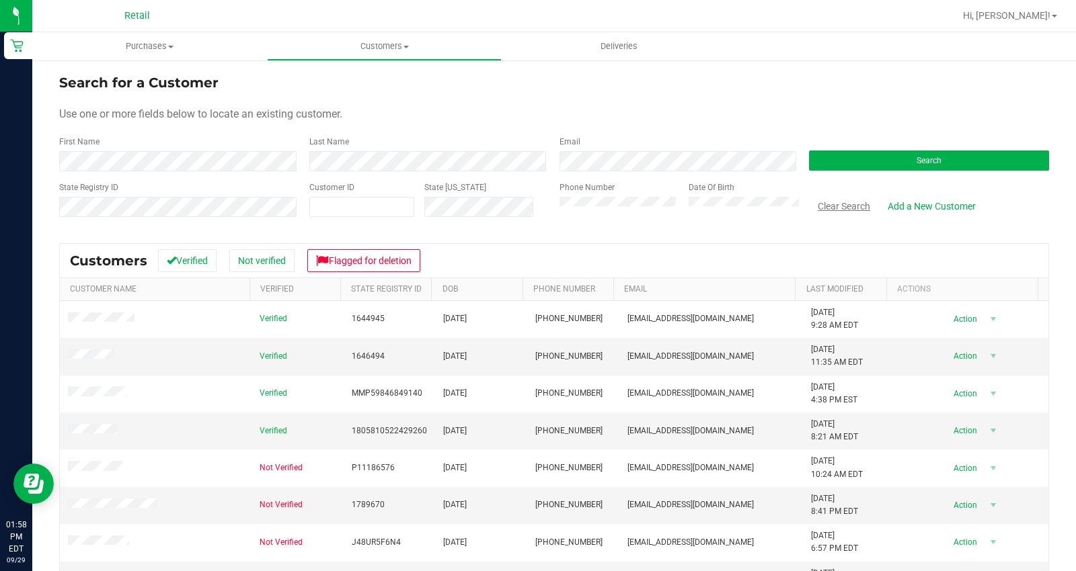
click at [811, 204] on button "Clear Search" at bounding box center [844, 206] width 70 height 23
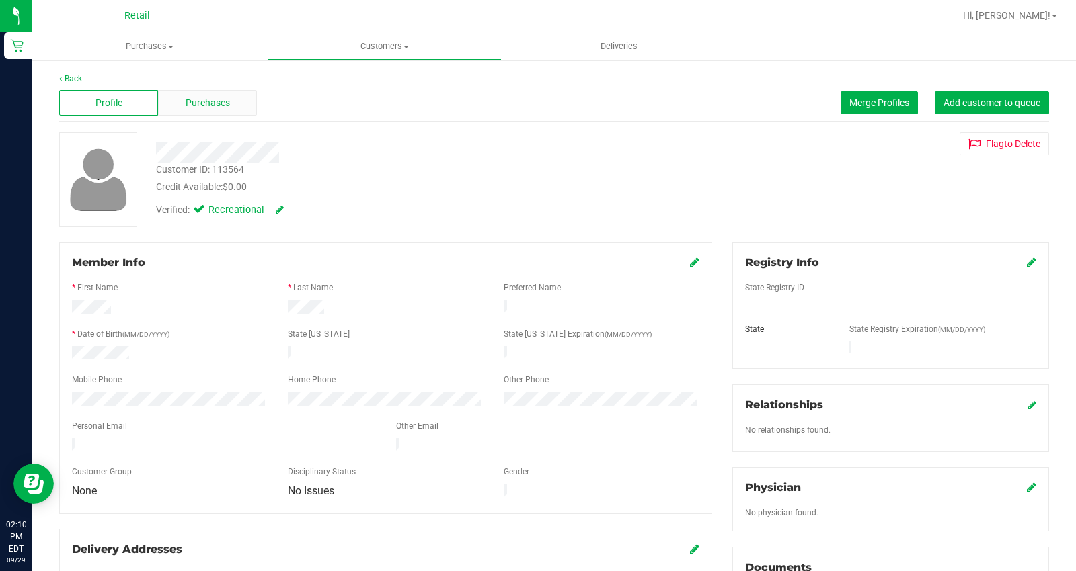
click at [204, 95] on div "Purchases" at bounding box center [207, 103] width 99 height 26
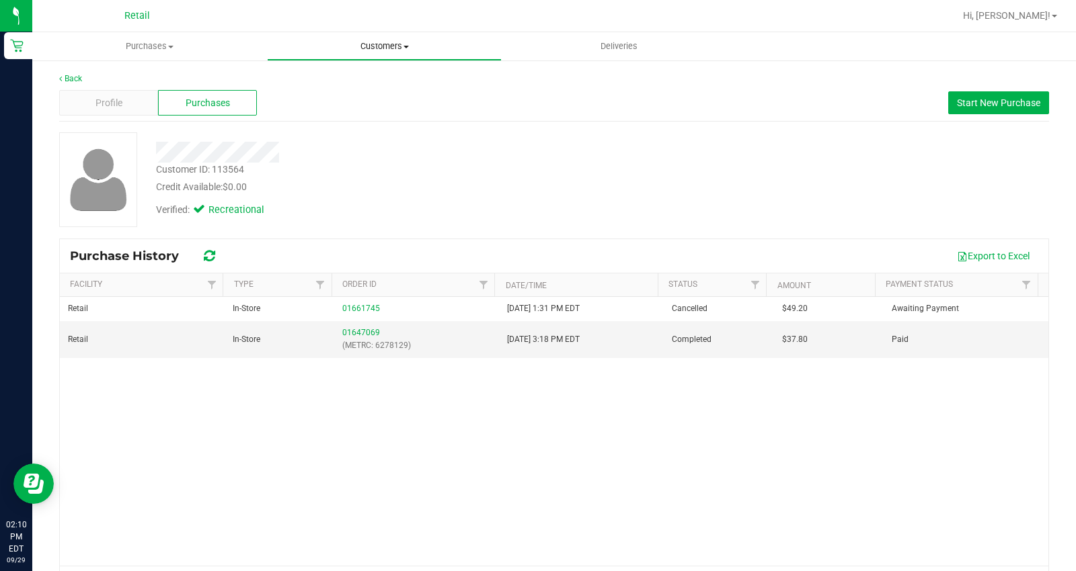
click at [372, 44] on span "Customers" at bounding box center [384, 46] width 233 height 12
click at [348, 77] on span "All customers" at bounding box center [315, 80] width 97 height 11
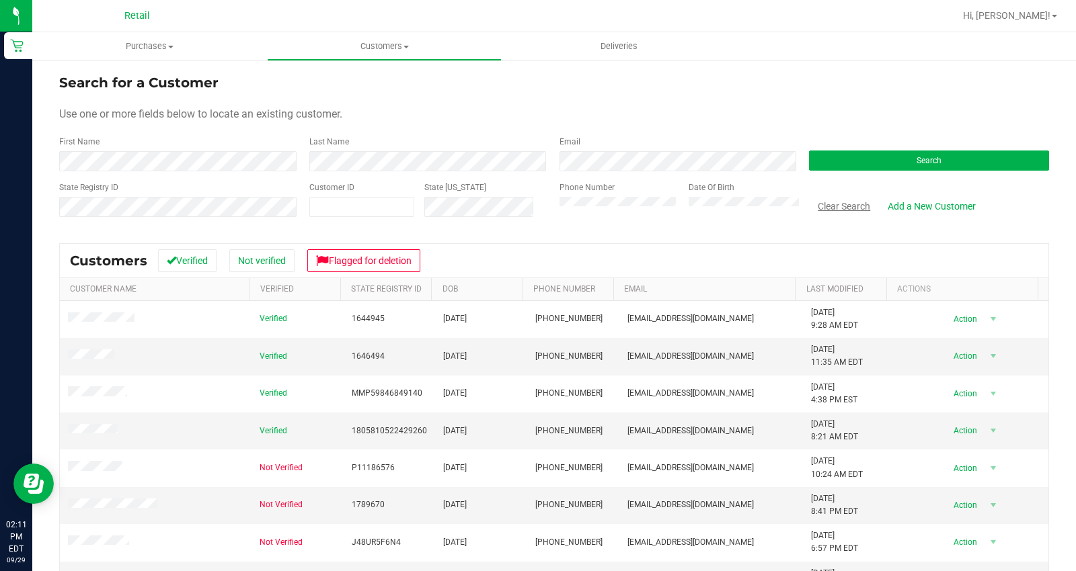
click at [844, 199] on button "Clear Search" at bounding box center [844, 206] width 70 height 23
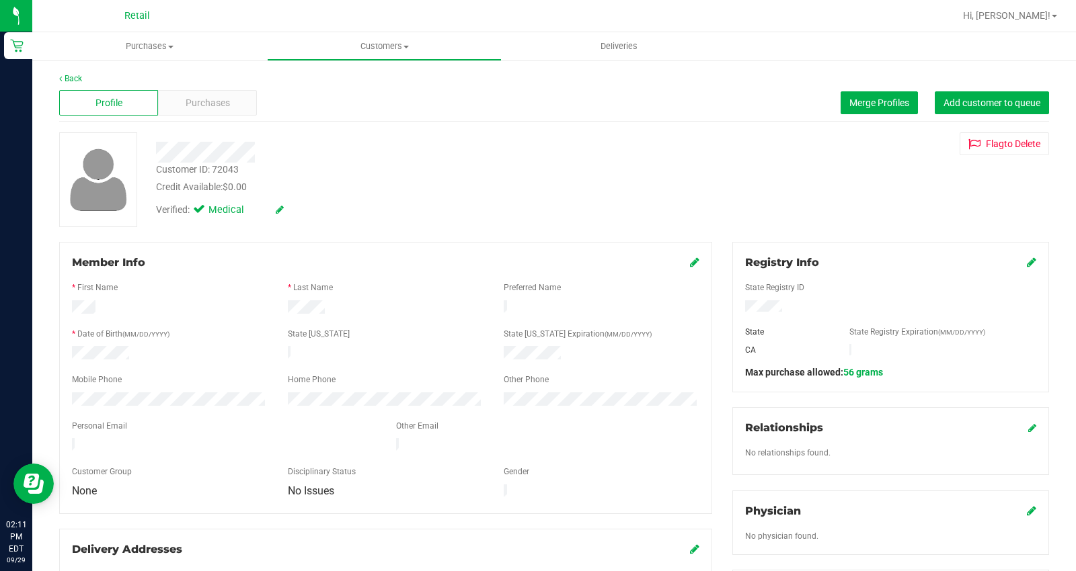
click at [1027, 261] on icon at bounding box center [1031, 262] width 9 height 11
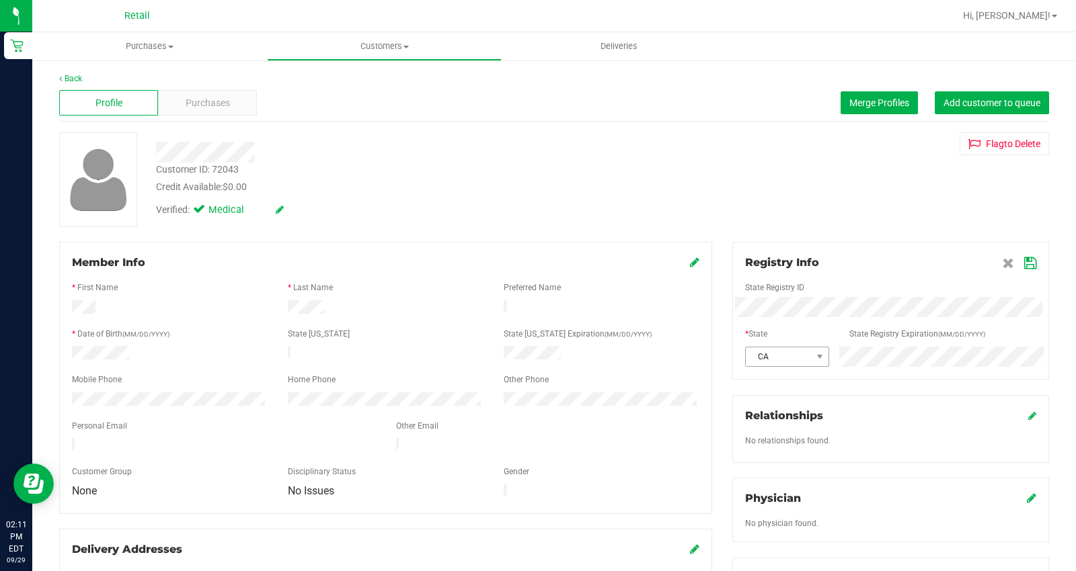
click at [778, 354] on div "CA" at bounding box center [890, 357] width 311 height 20
click at [1024, 264] on icon at bounding box center [1030, 263] width 12 height 11
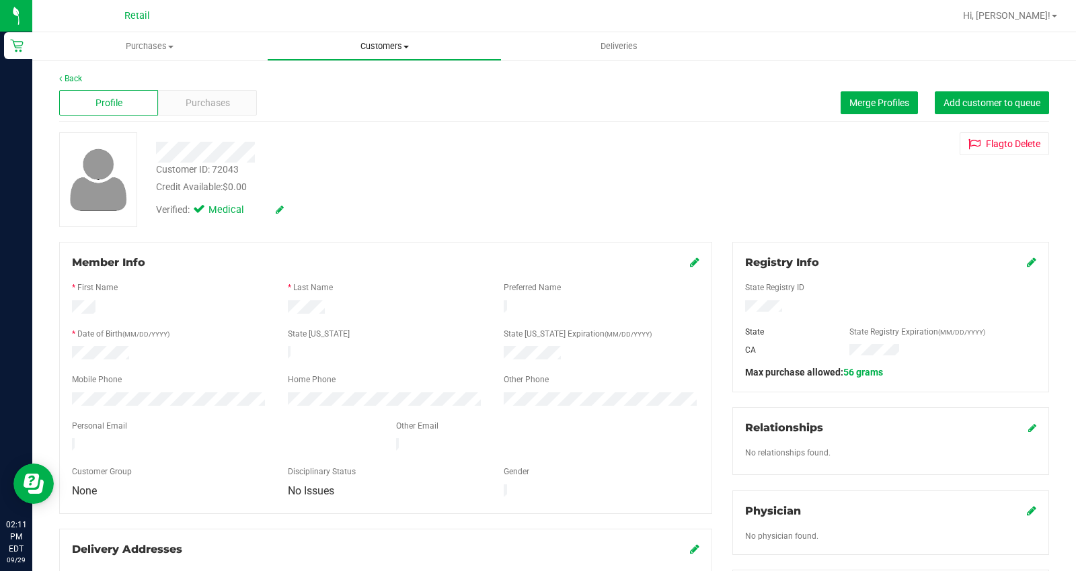
click at [368, 48] on span "Customers" at bounding box center [384, 46] width 233 height 12
click at [351, 79] on span "All customers" at bounding box center [315, 80] width 97 height 11
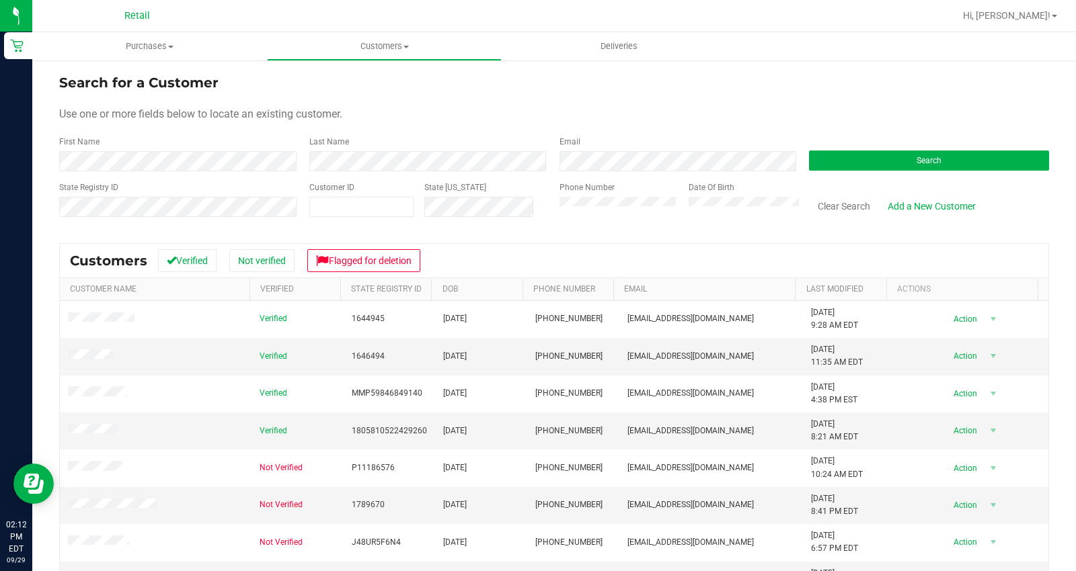
click at [218, 172] on form "Search for a Customer Use one or more fields below to locate an existing custom…" at bounding box center [554, 151] width 990 height 157
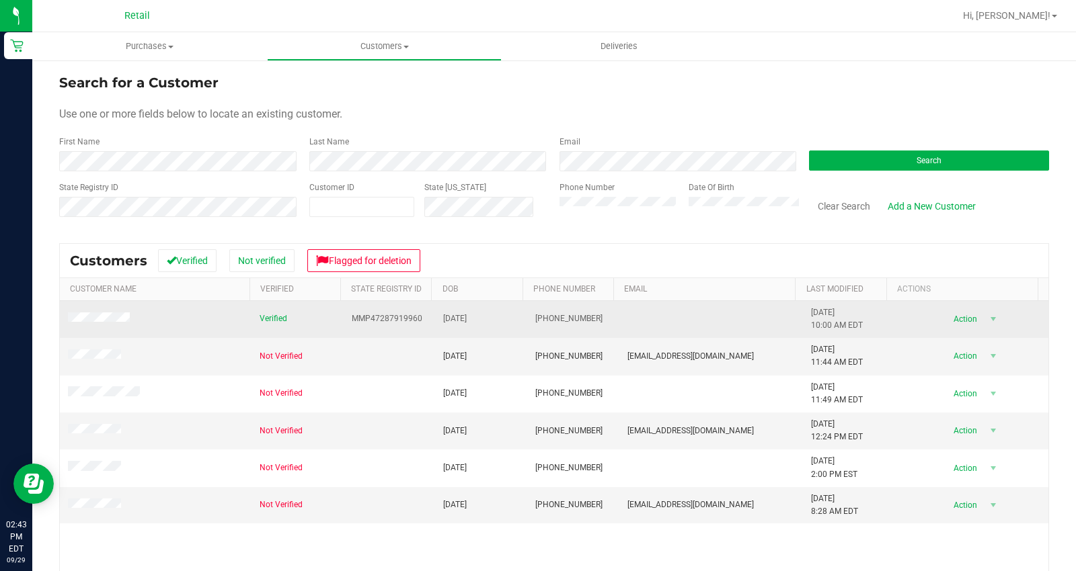
click at [120, 313] on span at bounding box center [101, 320] width 66 height 14
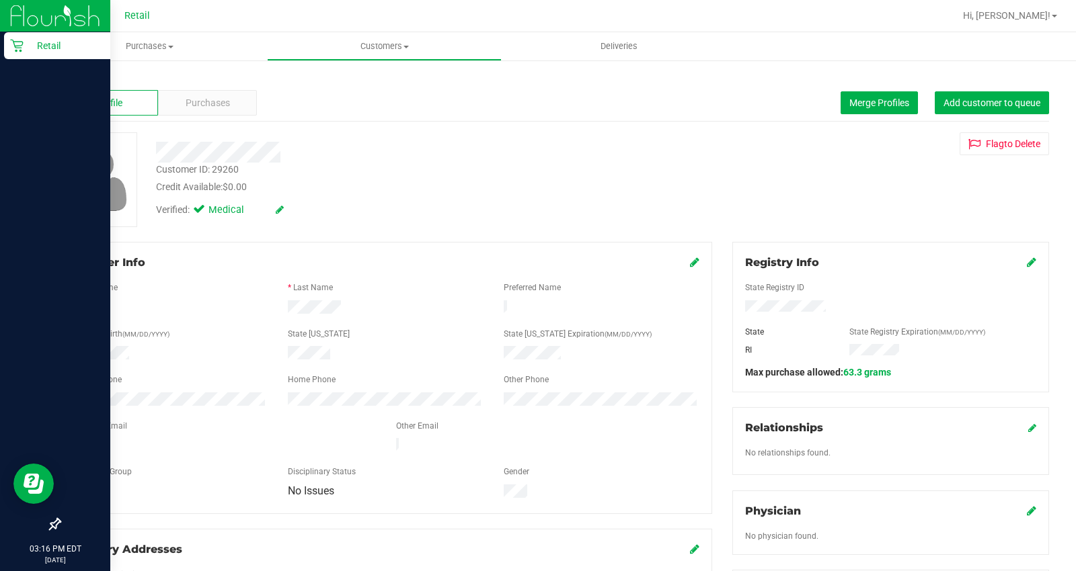
drag, startPoint x: 11, startPoint y: 249, endPoint x: 67, endPoint y: 277, distance: 62.2
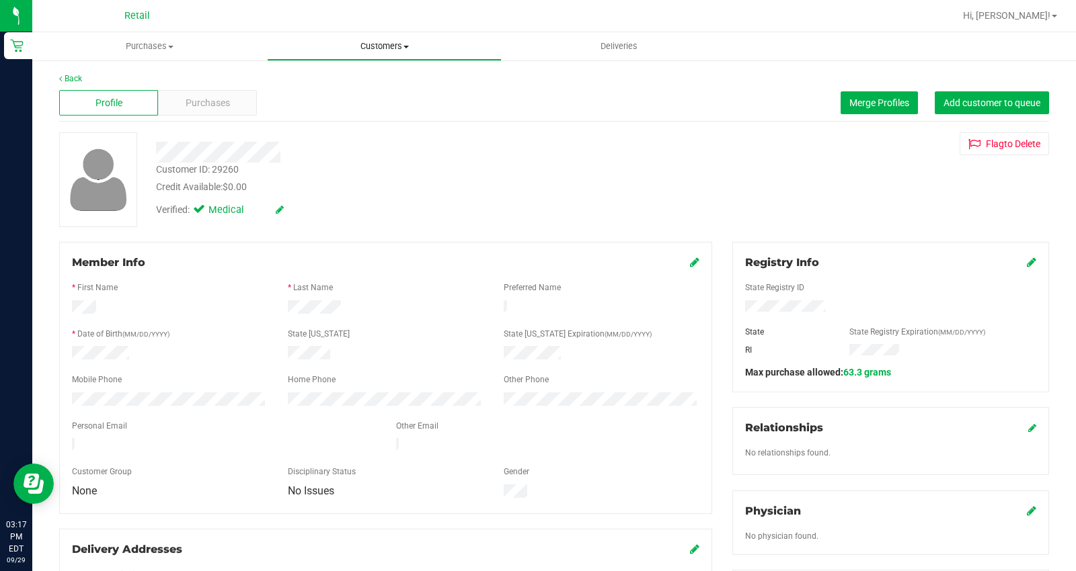
click at [391, 46] on span "Customers" at bounding box center [384, 46] width 233 height 12
click at [362, 79] on span "All customers" at bounding box center [315, 80] width 97 height 11
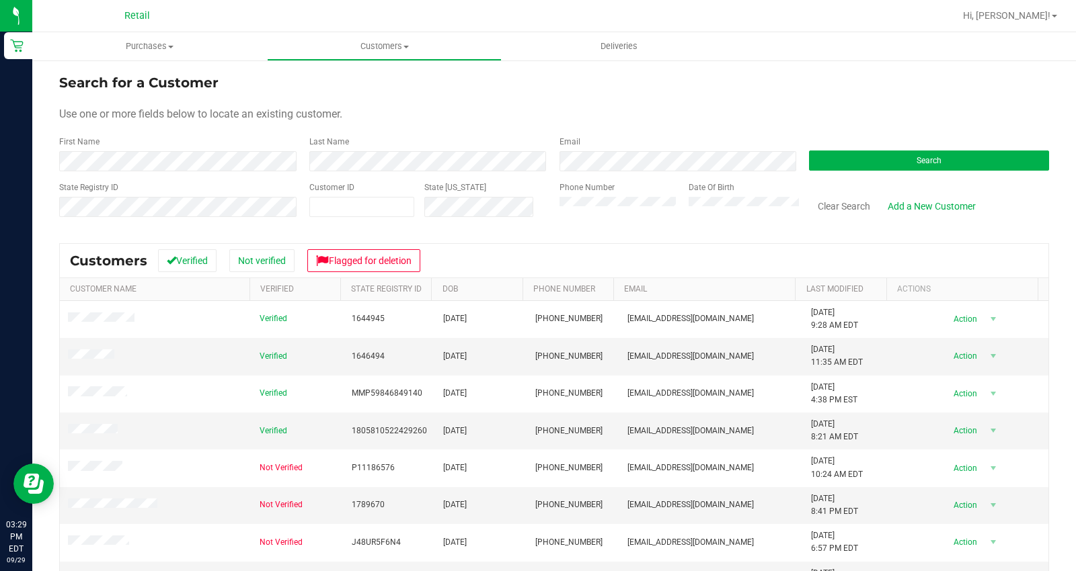
click at [807, 237] on div "Search for a Customer Use one or more fields below to locate an existing custom…" at bounding box center [554, 383] width 990 height 621
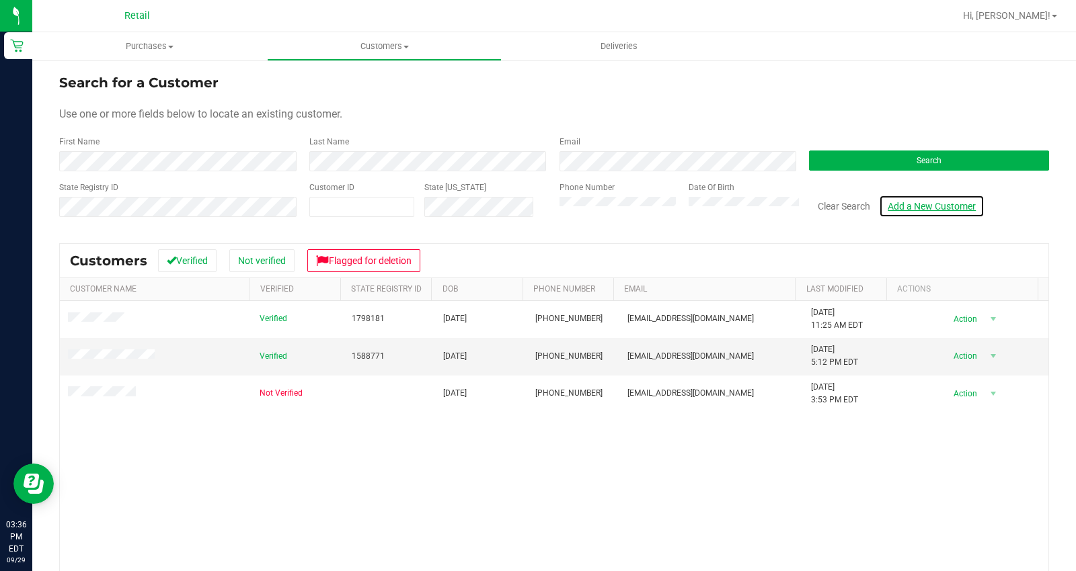
click at [920, 209] on link "Add a New Customer" at bounding box center [932, 206] width 106 height 23
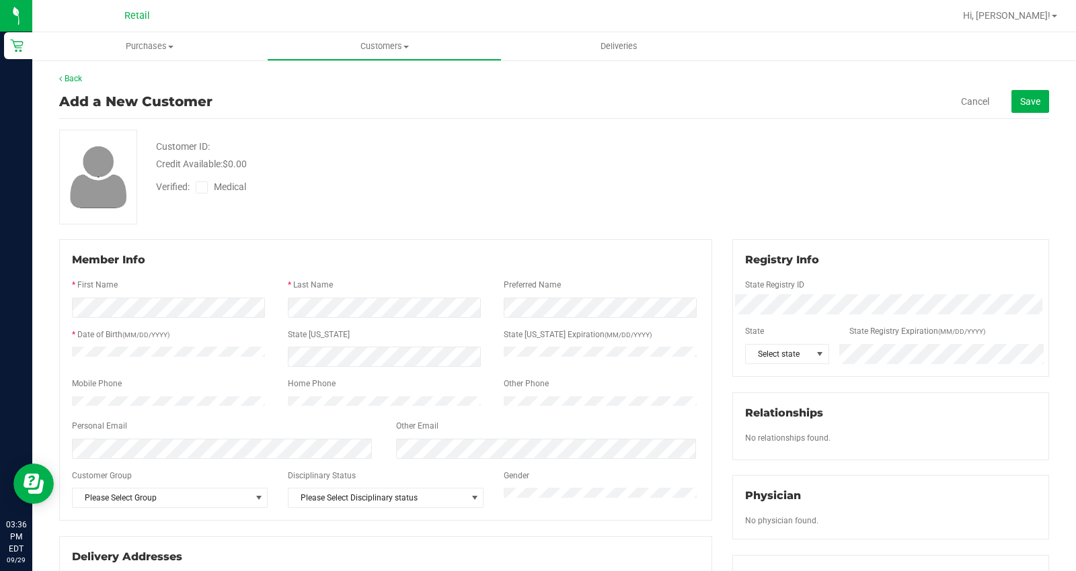
click at [196, 189] on span at bounding box center [202, 188] width 12 height 12
click at [0, 0] on input "Medical" at bounding box center [0, 0] width 0 height 0
click at [401, 210] on div "Customer ID: Credit Available: $0.00 Verified: Medical" at bounding box center [554, 177] width 1010 height 95
click at [52, 383] on div "Member Info * First Name * Last Name Preferred Name * Date of Birth (MM/DD/YYYY…" at bounding box center [385, 441] width 673 height 405
drag, startPoint x: 378, startPoint y: 52, endPoint x: 372, endPoint y: 61, distance: 10.6
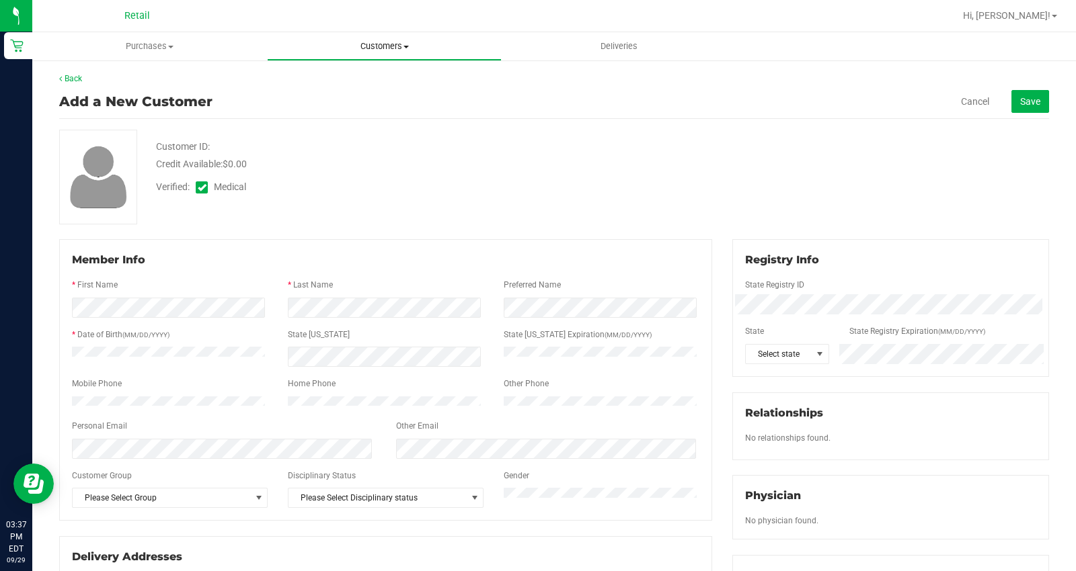
click at [378, 52] on span "Customers" at bounding box center [384, 46] width 233 height 12
click at [347, 82] on span "All customers" at bounding box center [315, 80] width 97 height 11
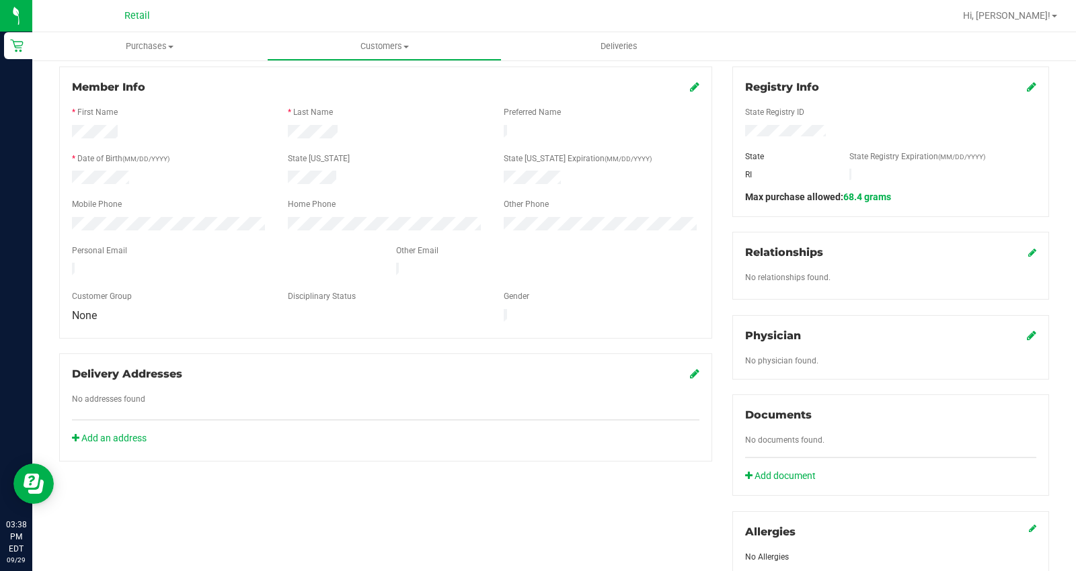
scroll to position [149, 0]
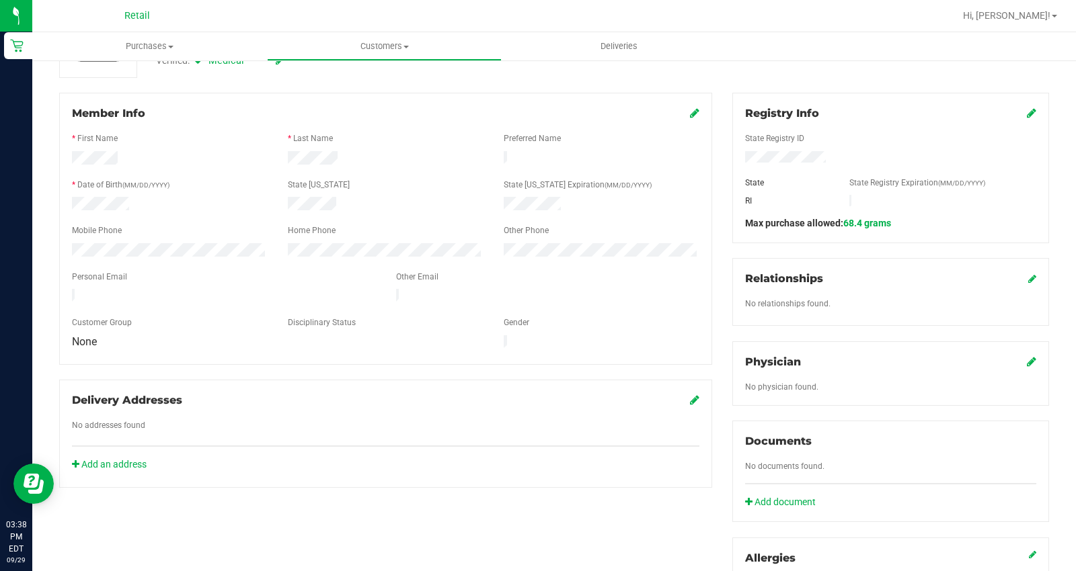
click at [682, 112] on div "Member Info" at bounding box center [385, 114] width 627 height 16
click at [690, 112] on icon at bounding box center [694, 113] width 9 height 11
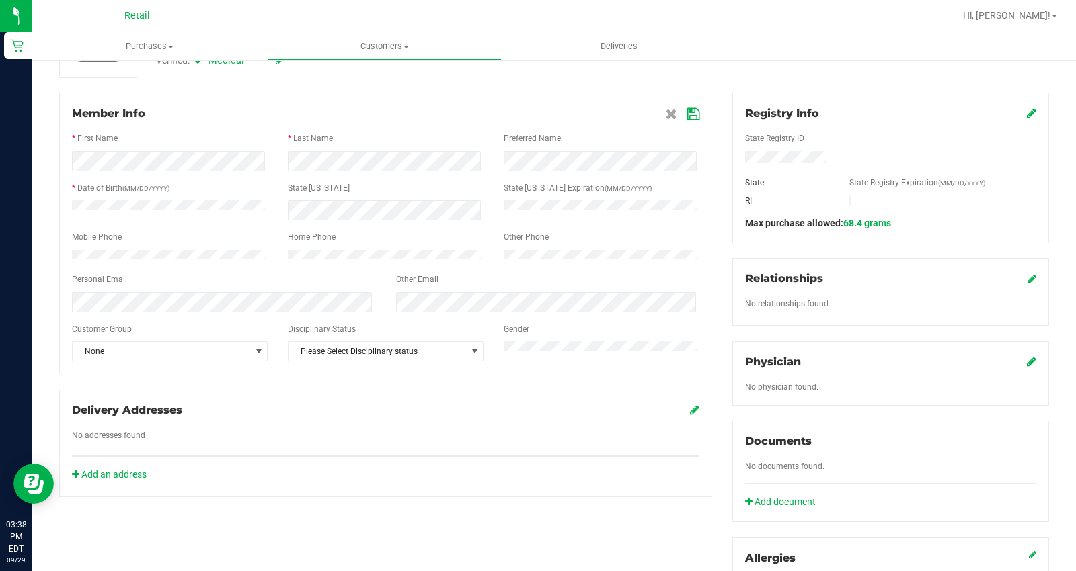
click at [386, 286] on div "Other Email" at bounding box center [548, 281] width 324 height 15
click at [180, 361] on span "None" at bounding box center [161, 351] width 177 height 19
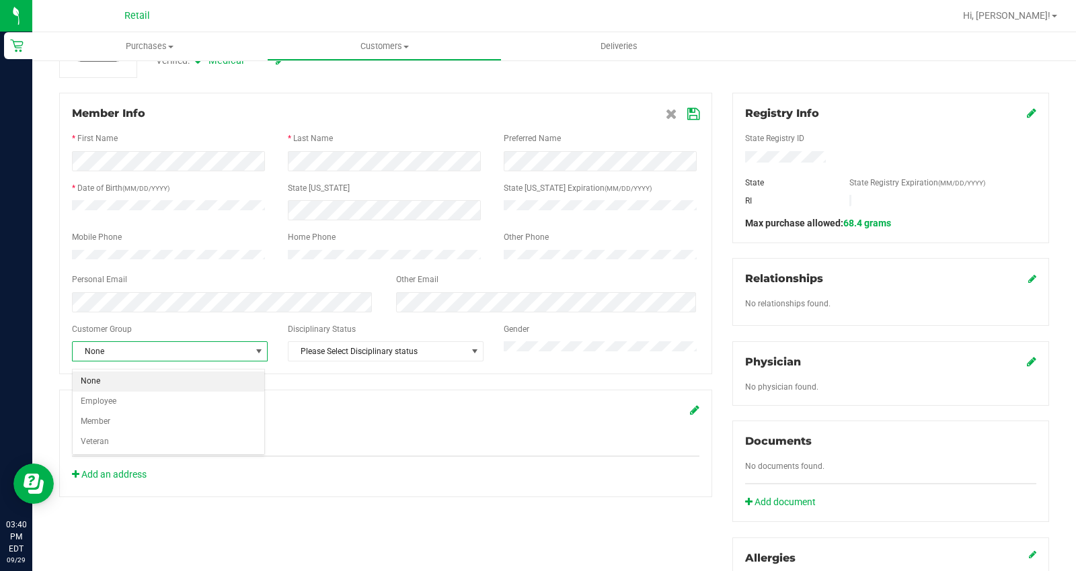
click at [192, 382] on li "None" at bounding box center [169, 382] width 192 height 20
click at [689, 114] on icon at bounding box center [693, 114] width 12 height 11
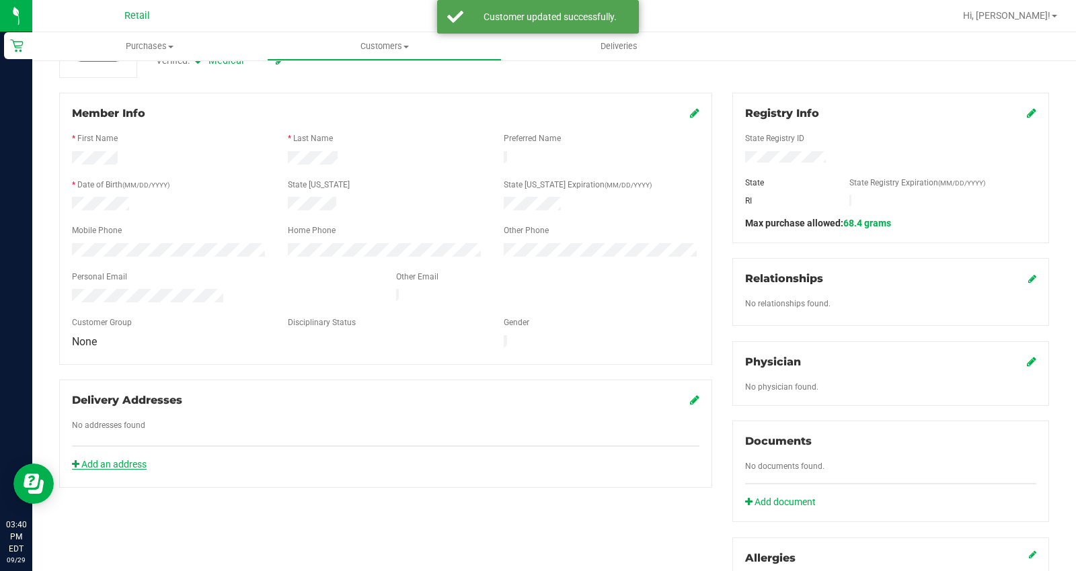
click at [121, 459] on link "Add an address" at bounding box center [109, 464] width 75 height 11
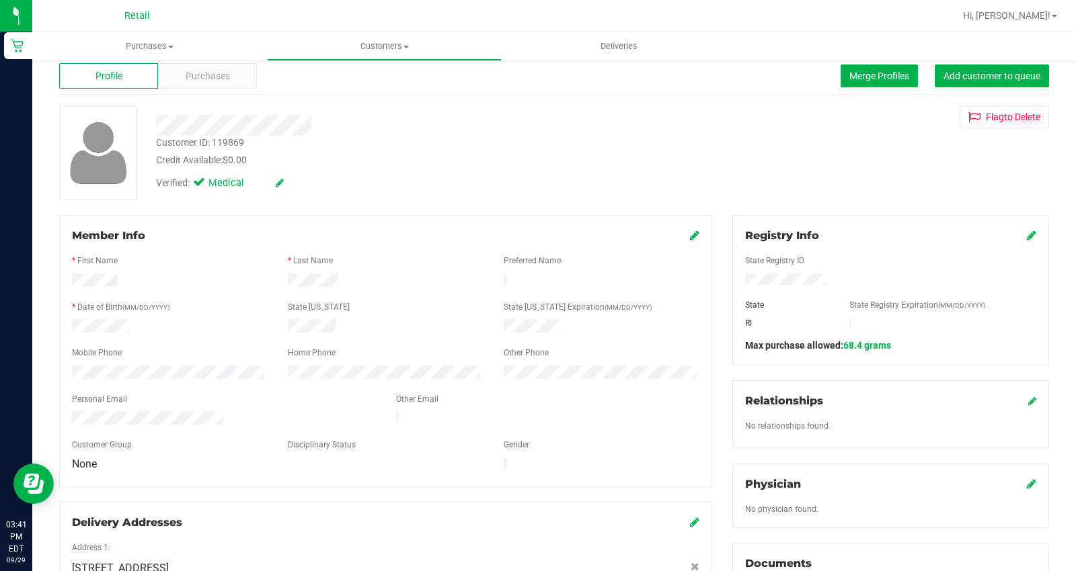
scroll to position [0, 0]
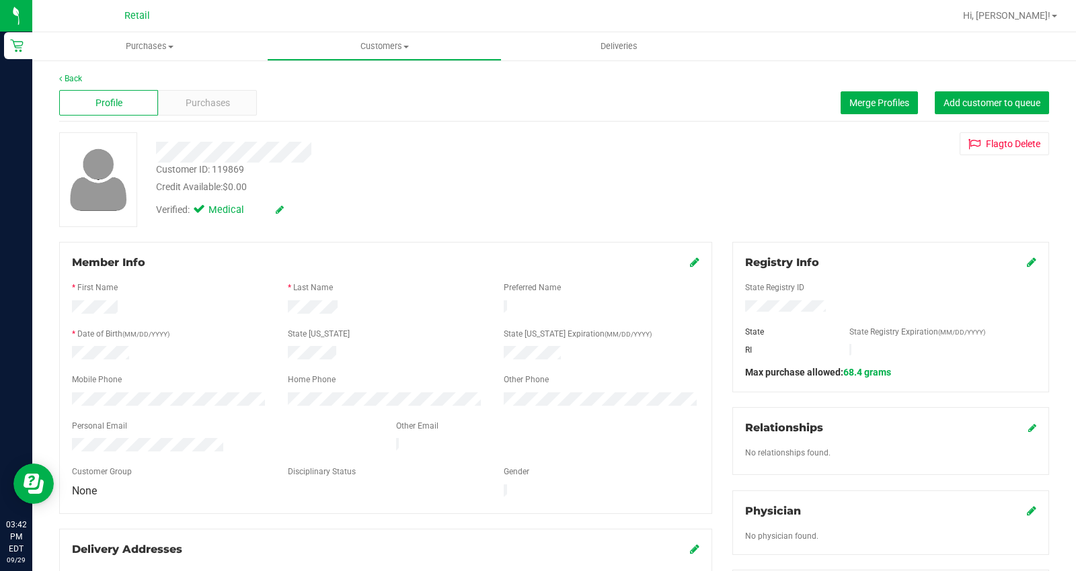
click at [101, 176] on img at bounding box center [98, 179] width 71 height 69
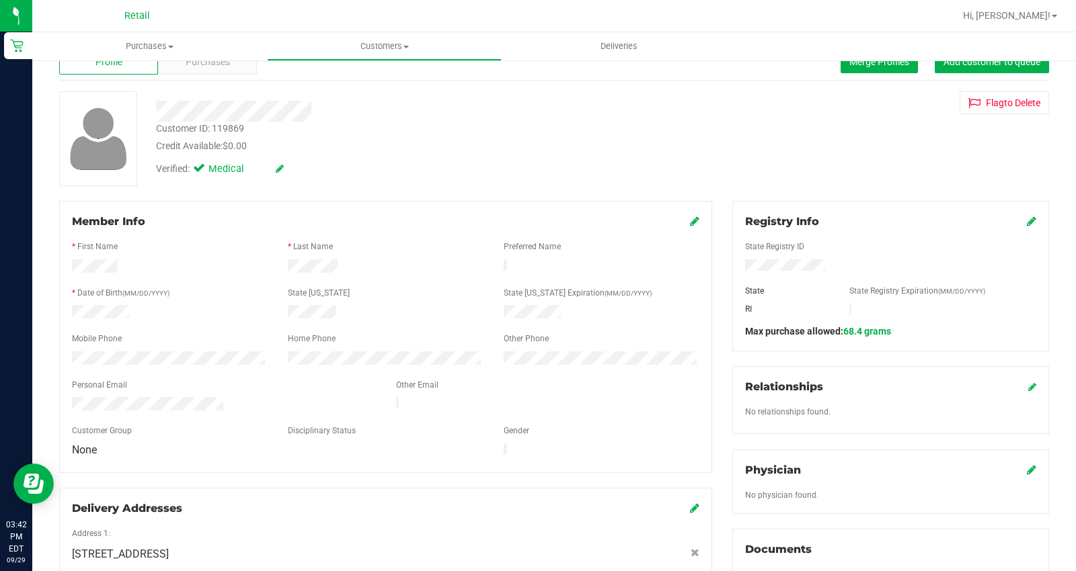
scroll to position [149, 0]
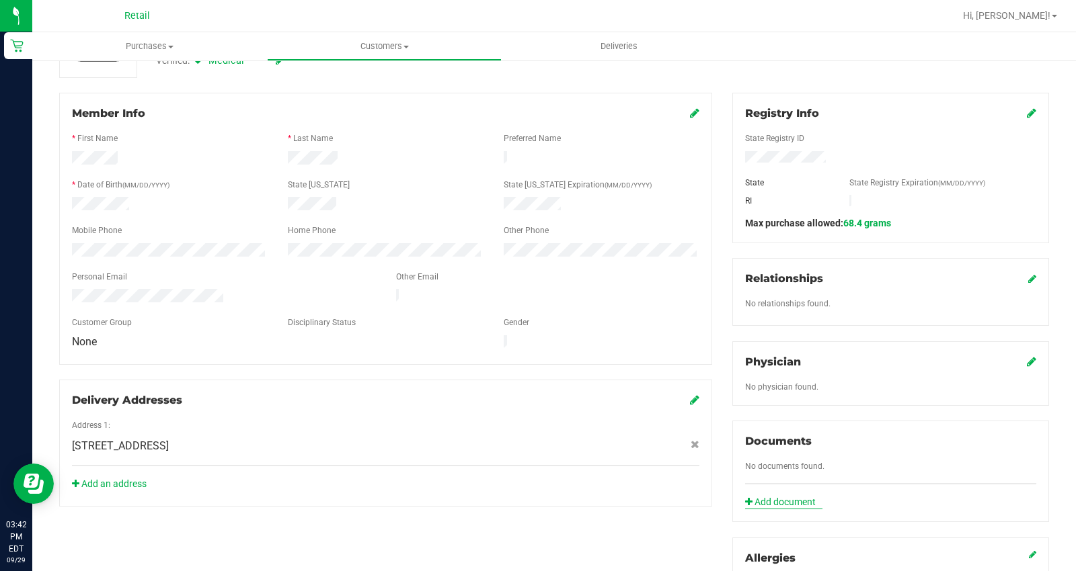
click at [777, 498] on link "Add document" at bounding box center [783, 502] width 77 height 14
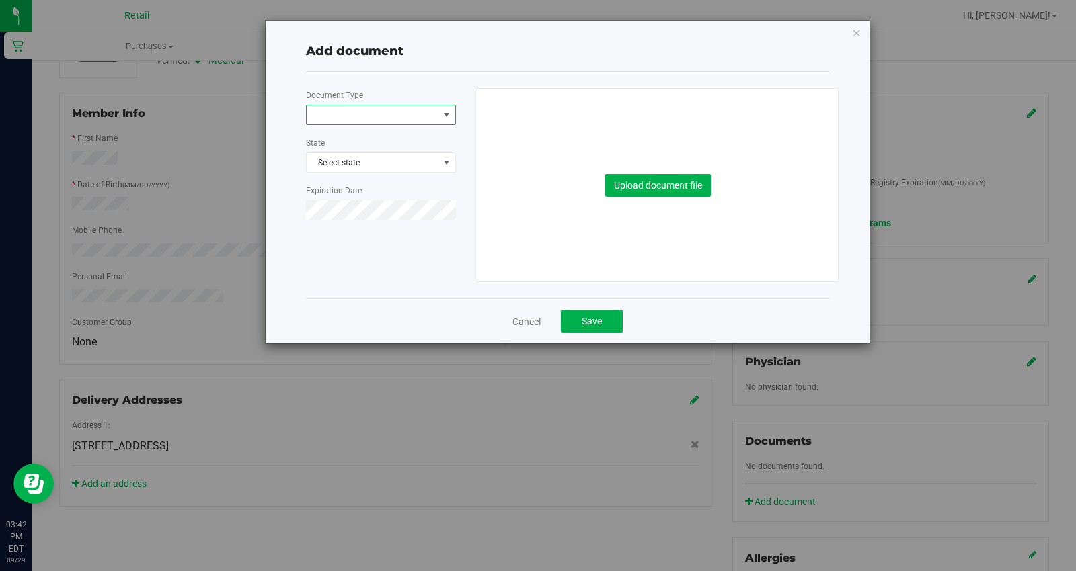
click at [354, 112] on span at bounding box center [373, 115] width 132 height 19
click at [350, 259] on li "Other" at bounding box center [381, 258] width 149 height 20
click at [649, 186] on button "Upload document file" at bounding box center [658, 185] width 106 height 23
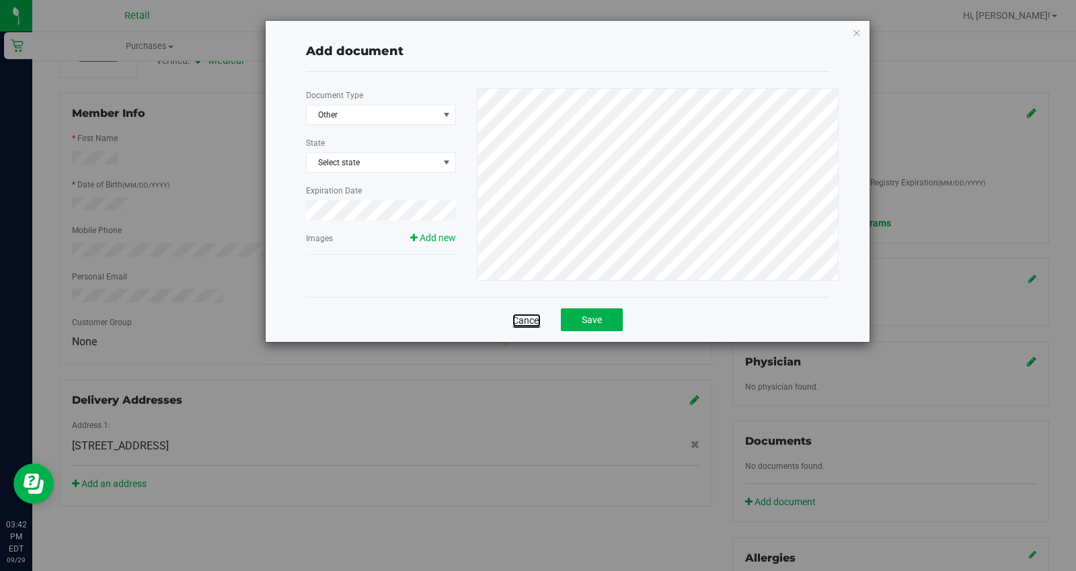
click at [528, 316] on link "Cancel" at bounding box center [526, 320] width 28 height 13
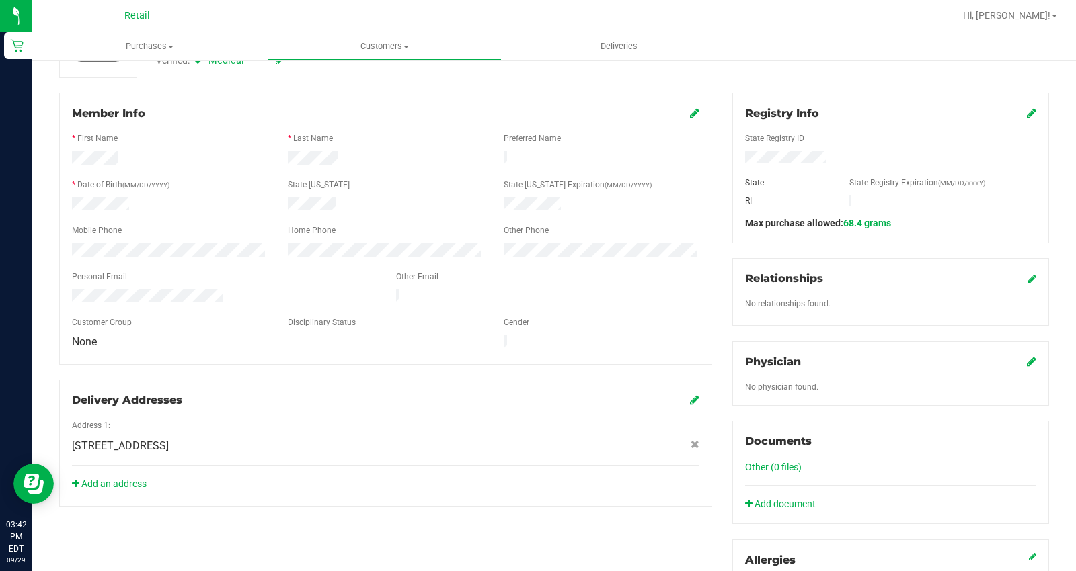
click at [559, 290] on div at bounding box center [548, 297] width 324 height 17
